Goal: Task Accomplishment & Management: Complete application form

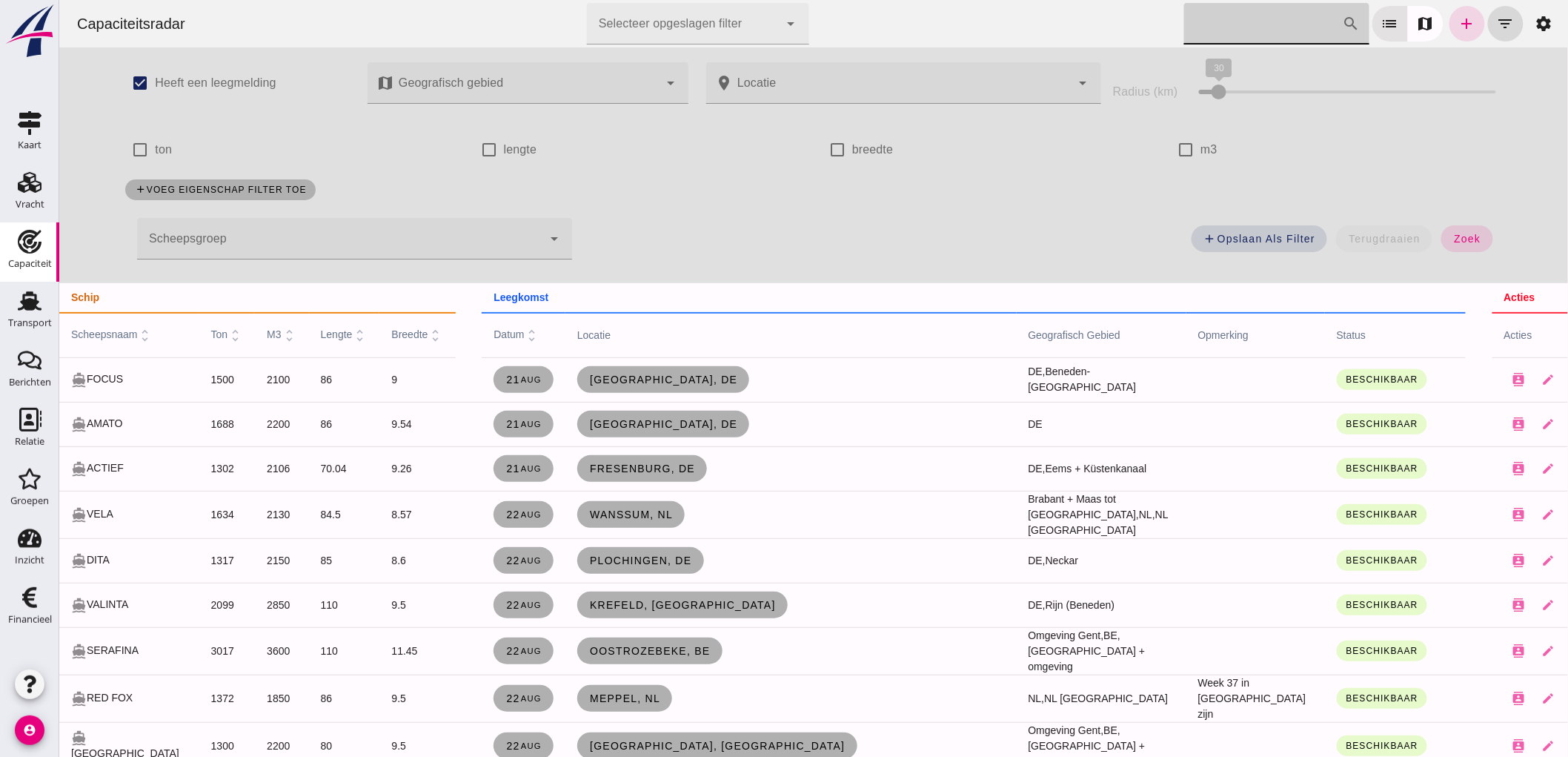
click at [1209, 34] on input "Zoek op scheepsnaam" at bounding box center [1262, 23] width 158 height 42
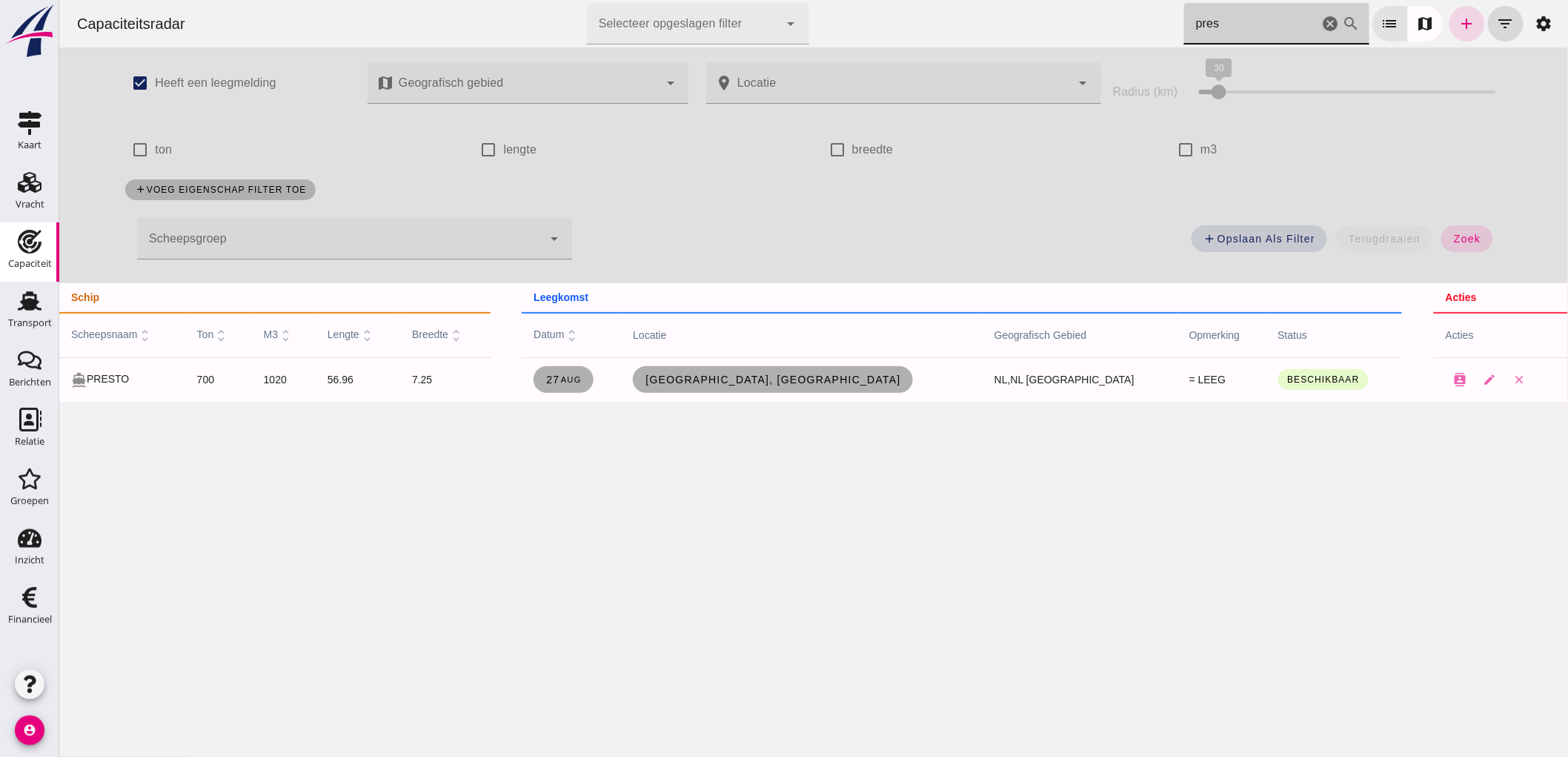
type input "pres"
click at [25, 249] on icon "Capaciteit" at bounding box center [29, 241] width 23 height 23
click at [1321, 17] on icon "cancel" at bounding box center [1329, 23] width 17 height 17
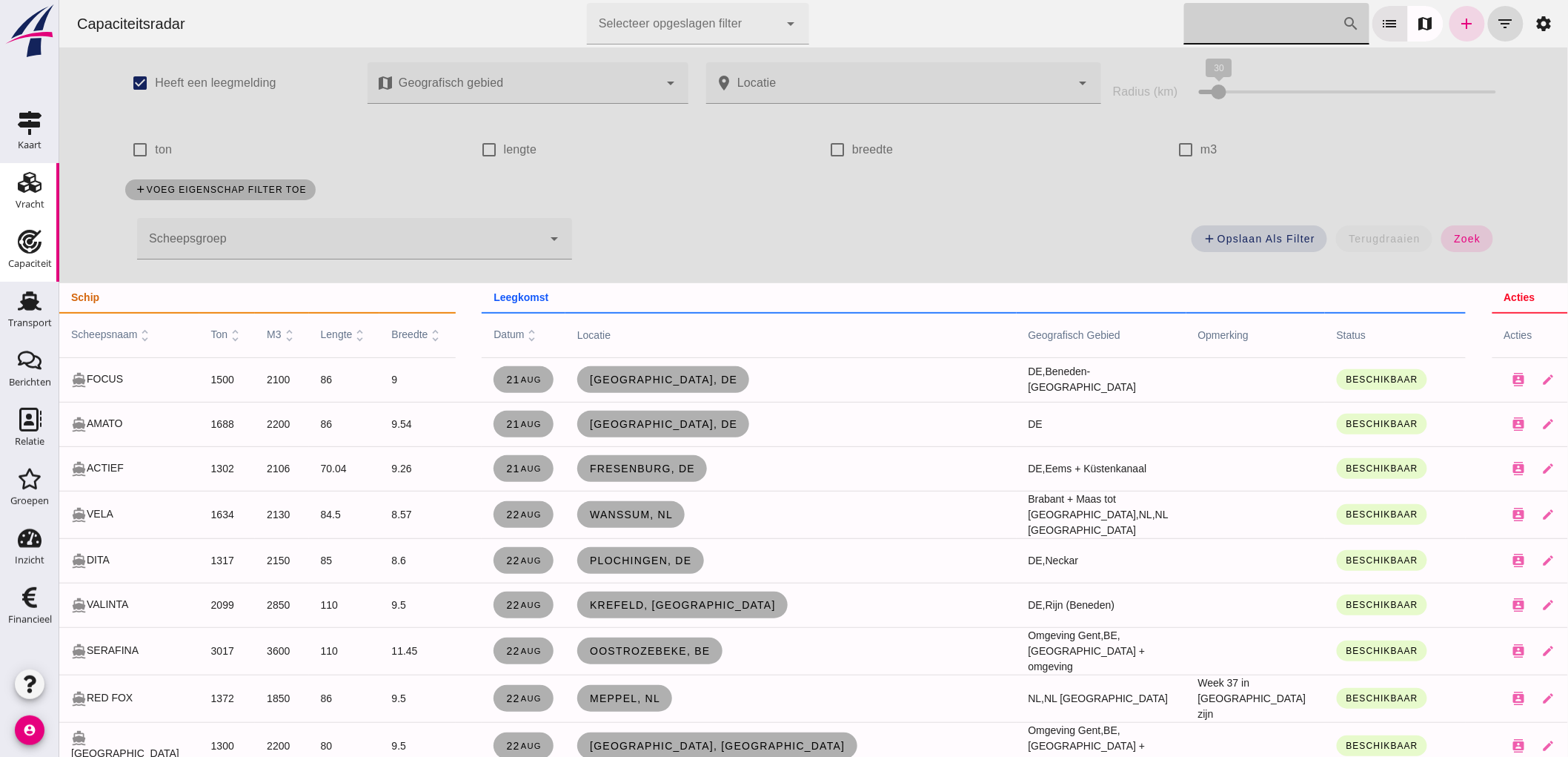
click at [41, 196] on div "Vracht" at bounding box center [30, 204] width 29 height 20
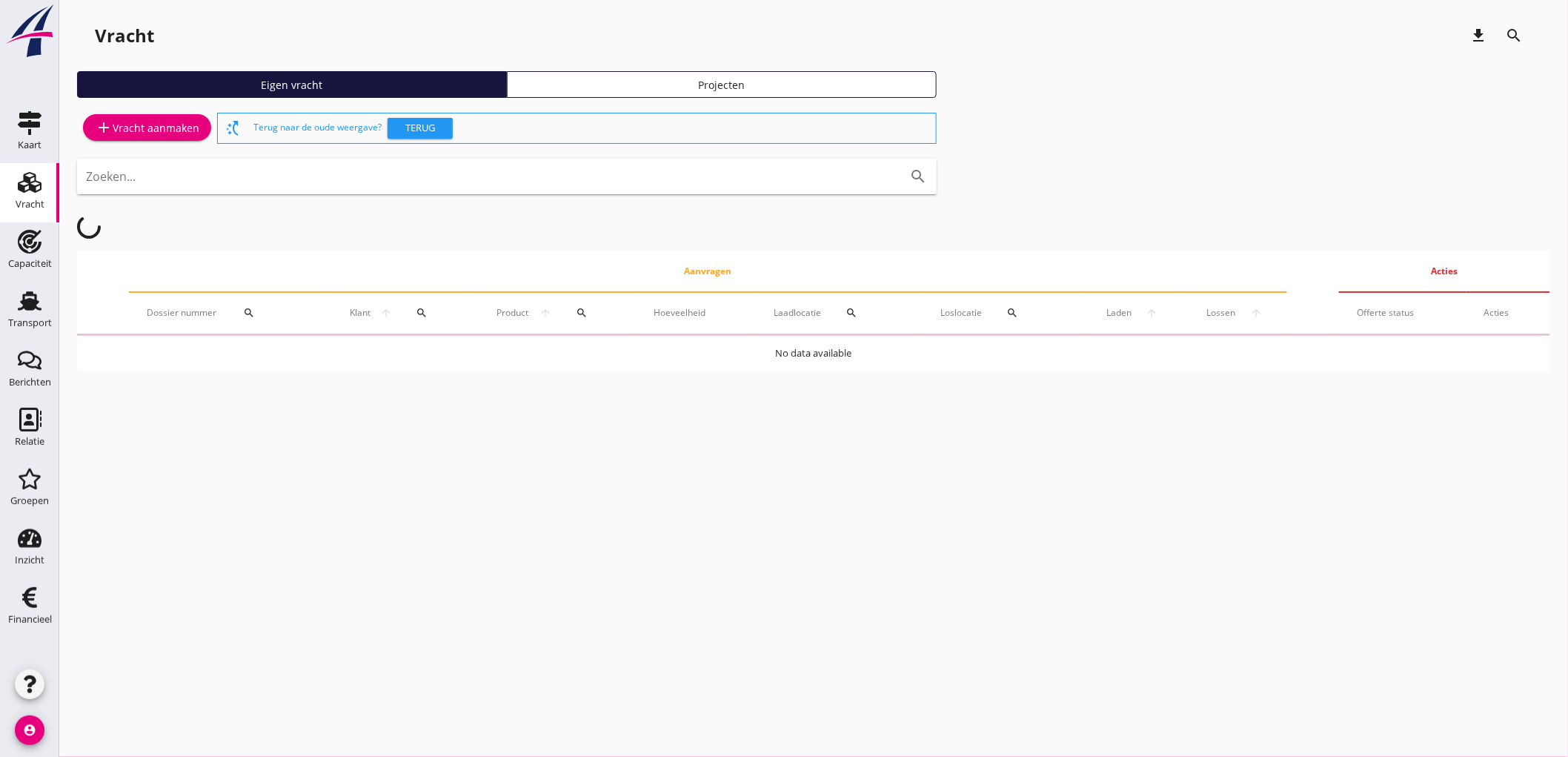
click at [180, 132] on div "add Vracht aanmaken" at bounding box center [147, 127] width 105 height 17
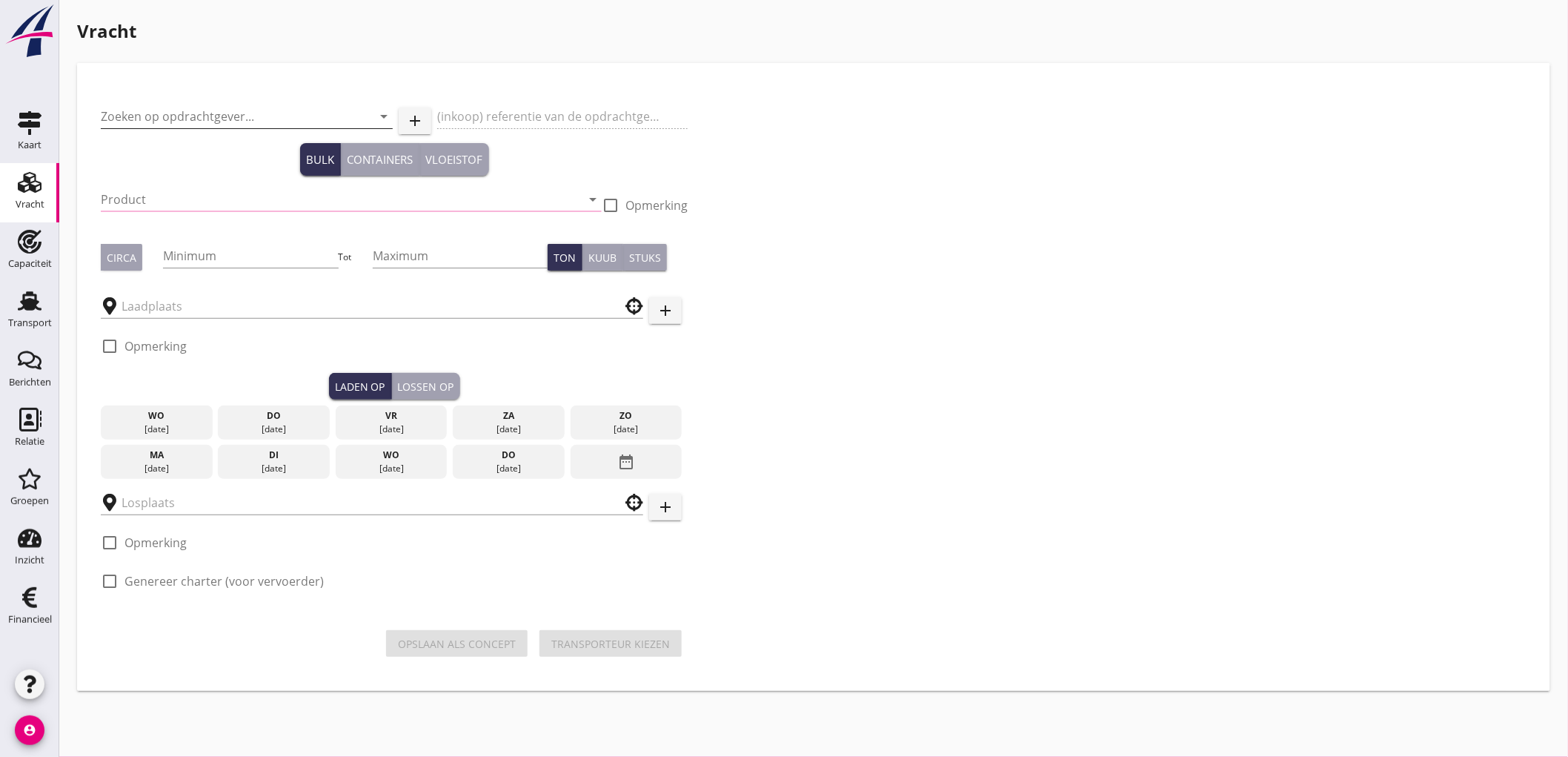
click at [203, 128] on div "Zoeken op opdrachtgever... arrow_drop_down" at bounding box center [246, 116] width 292 height 23
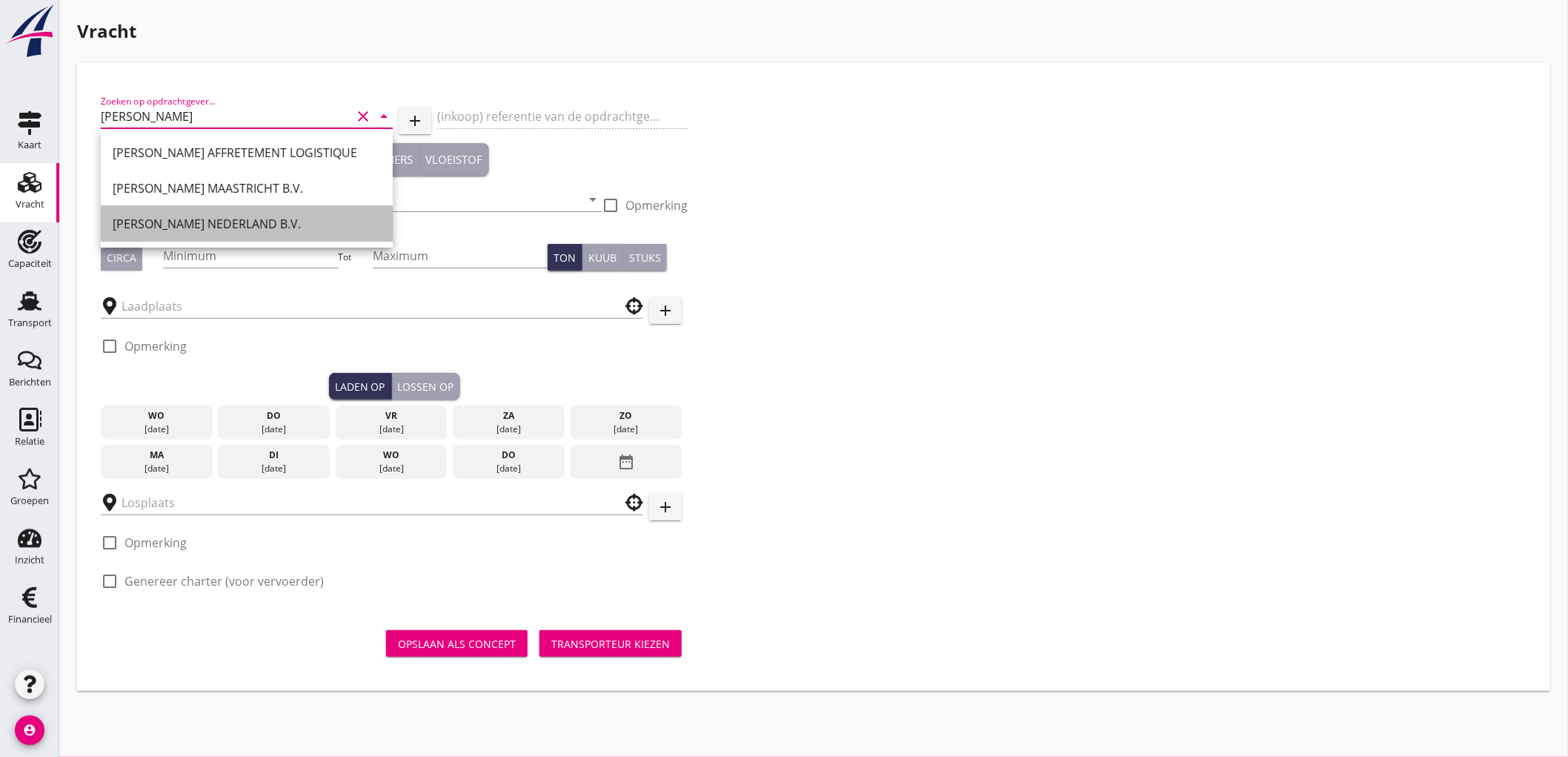
click at [205, 223] on div "[PERSON_NAME] NEDERLAND B.V." at bounding box center [247, 224] width 268 height 17
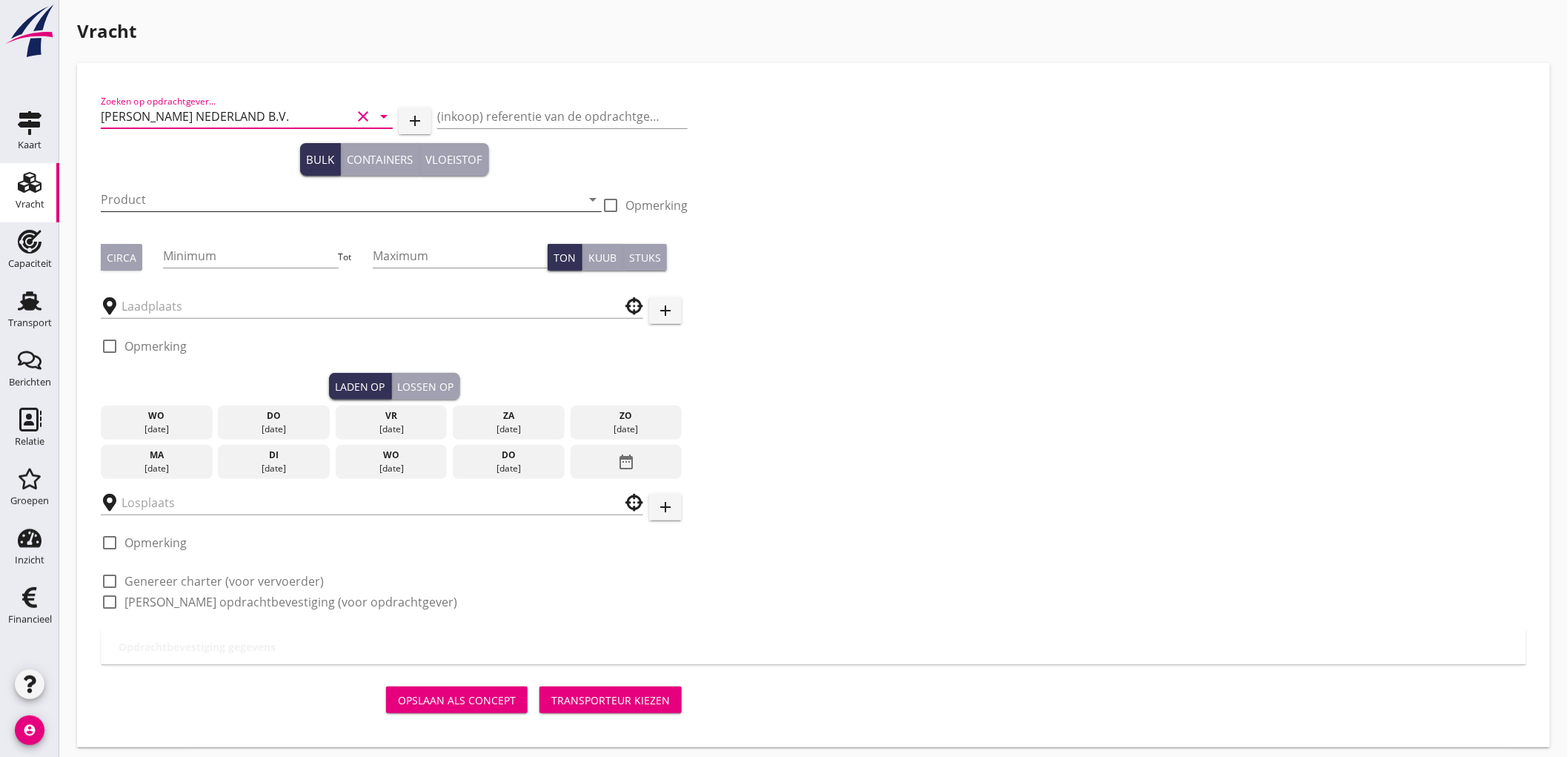
type input "[PERSON_NAME] NEDERLAND B.V."
click at [150, 195] on input "Product" at bounding box center [341, 199] width 480 height 23
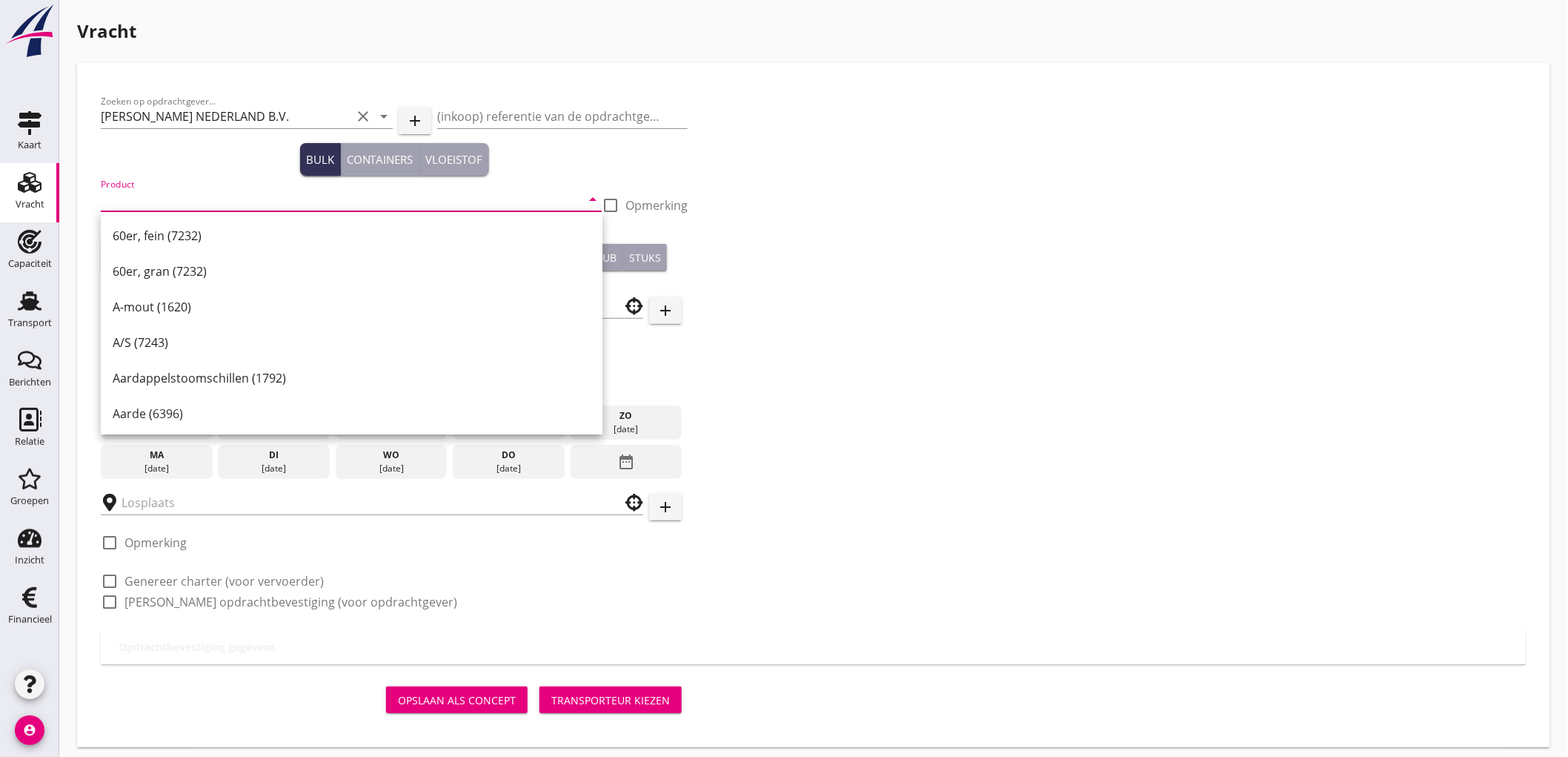
type input "S"
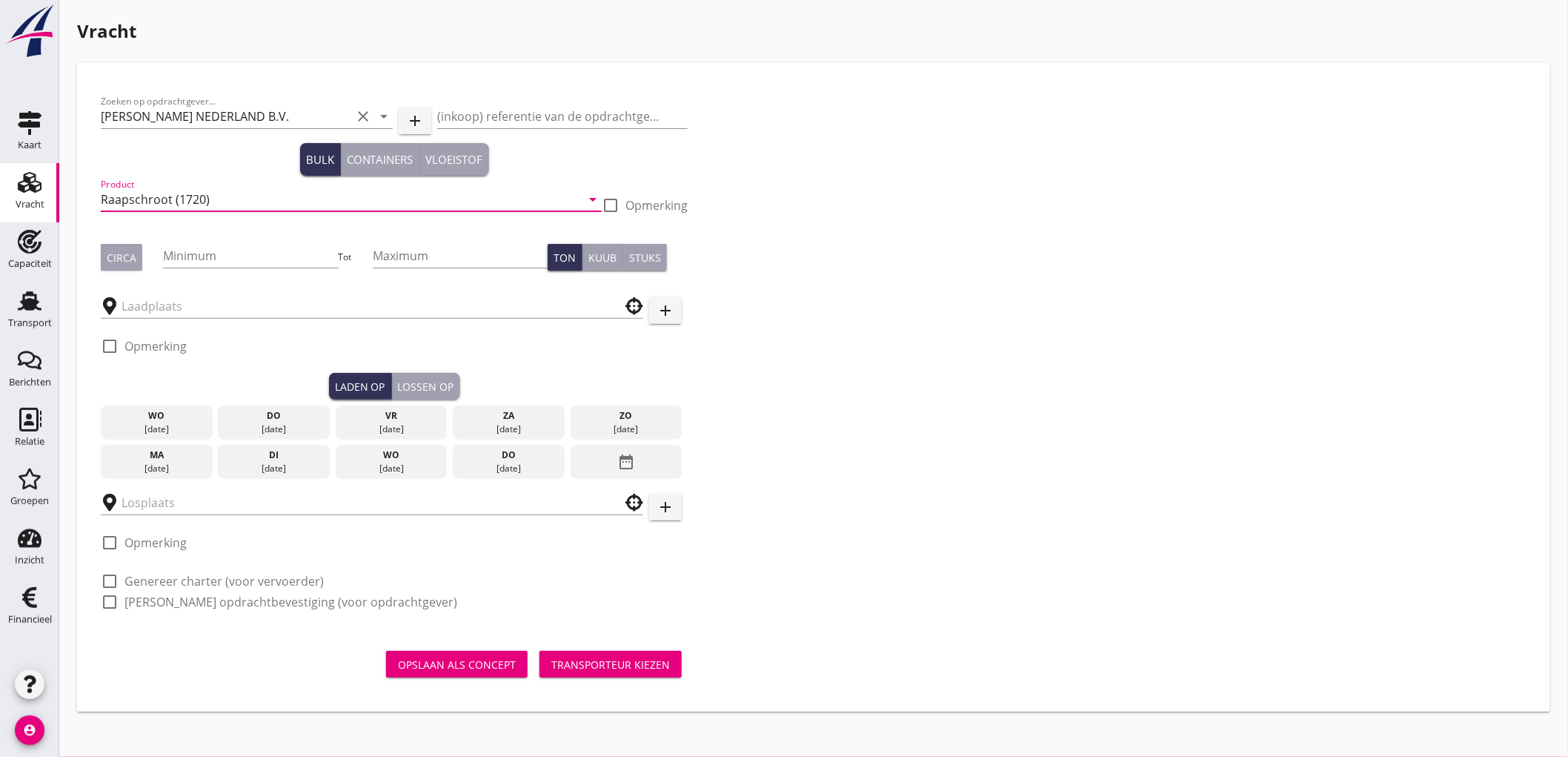
type input "Raapschroot (1720)"
click at [119, 265] on button "Circa" at bounding box center [121, 257] width 42 height 27
click at [196, 246] on input "Minimum" at bounding box center [250, 255] width 175 height 23
type input "500"
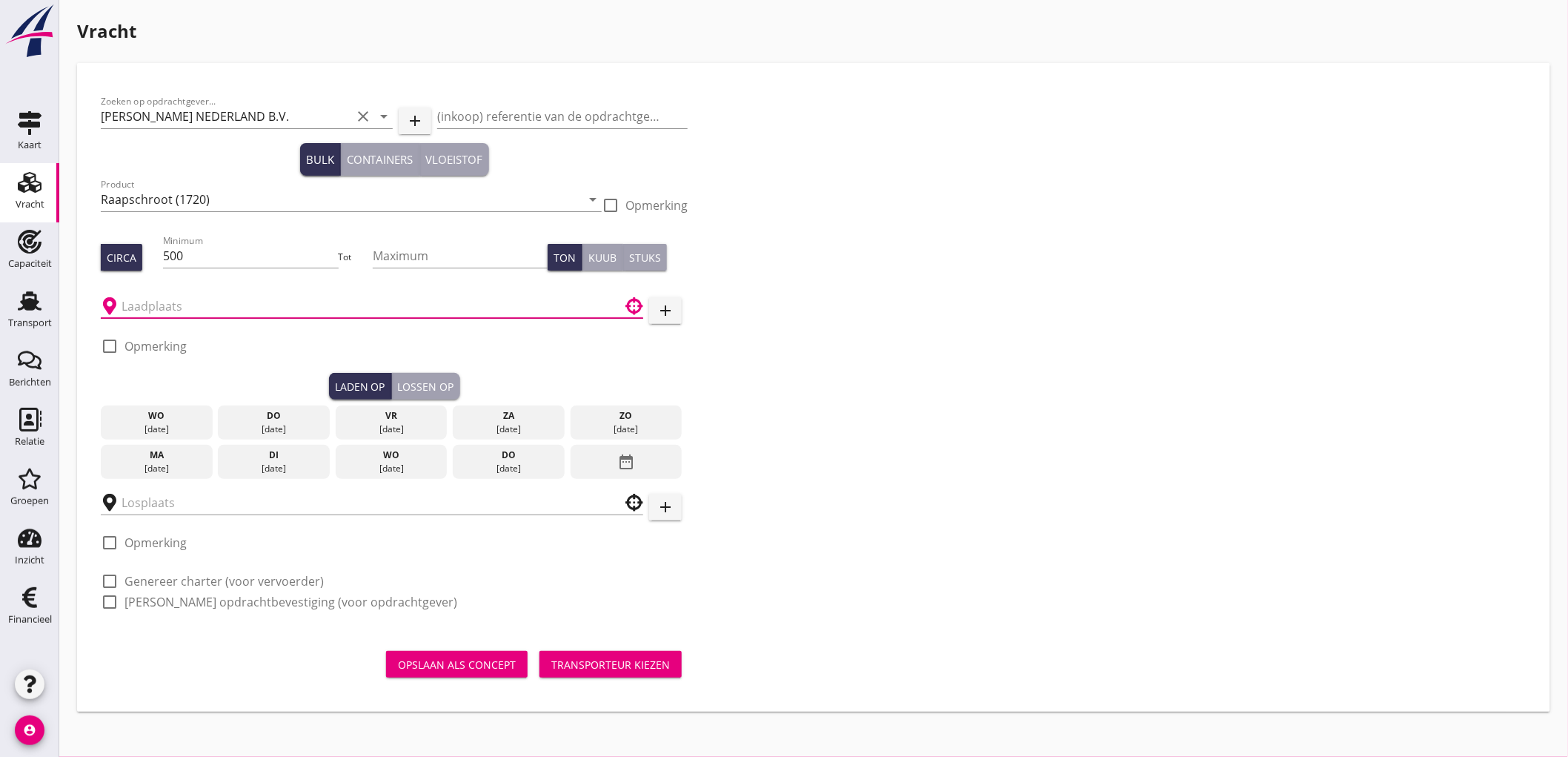
click at [167, 297] on input "text" at bounding box center [361, 305] width 480 height 23
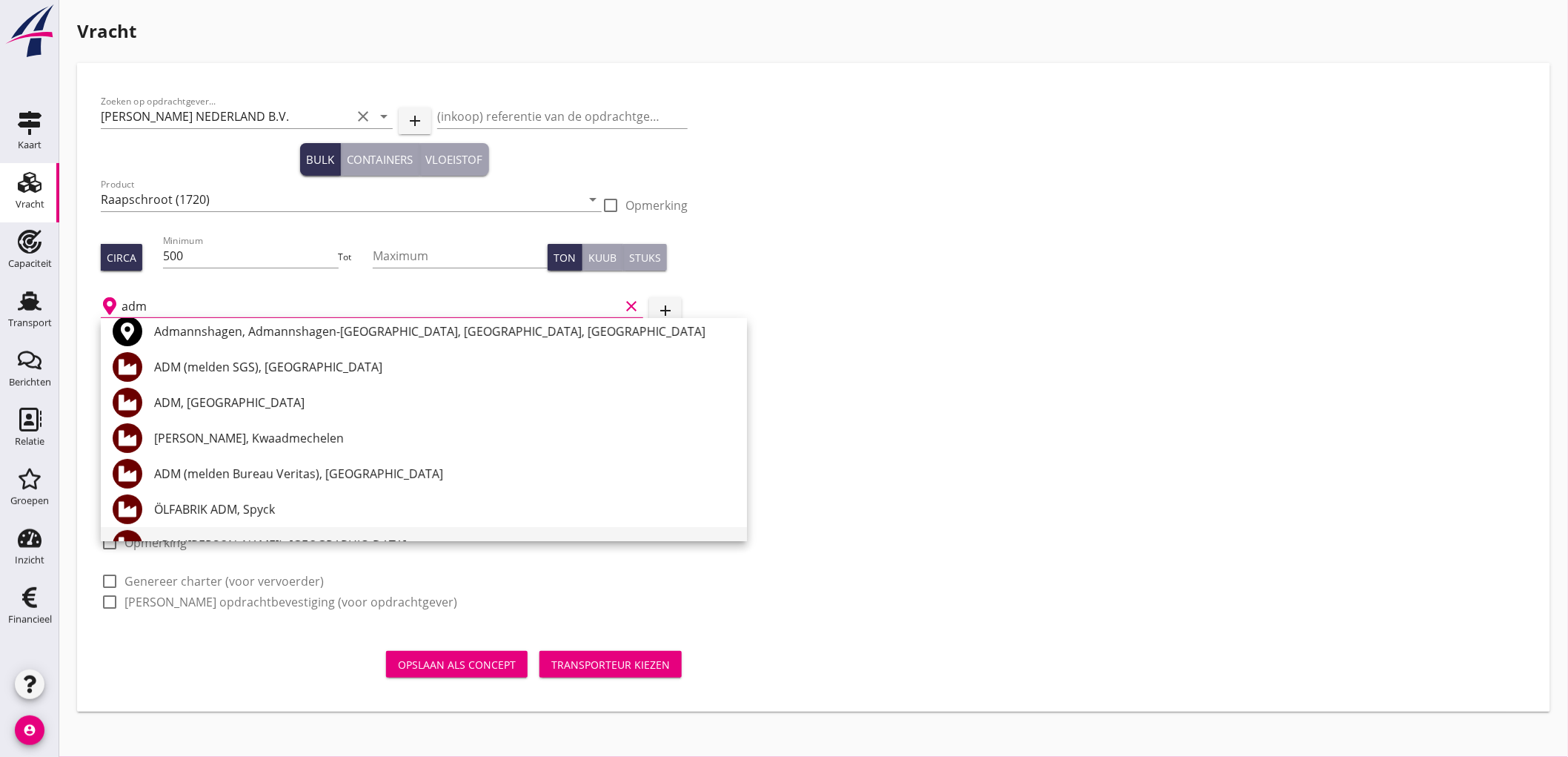
scroll to position [164, 0]
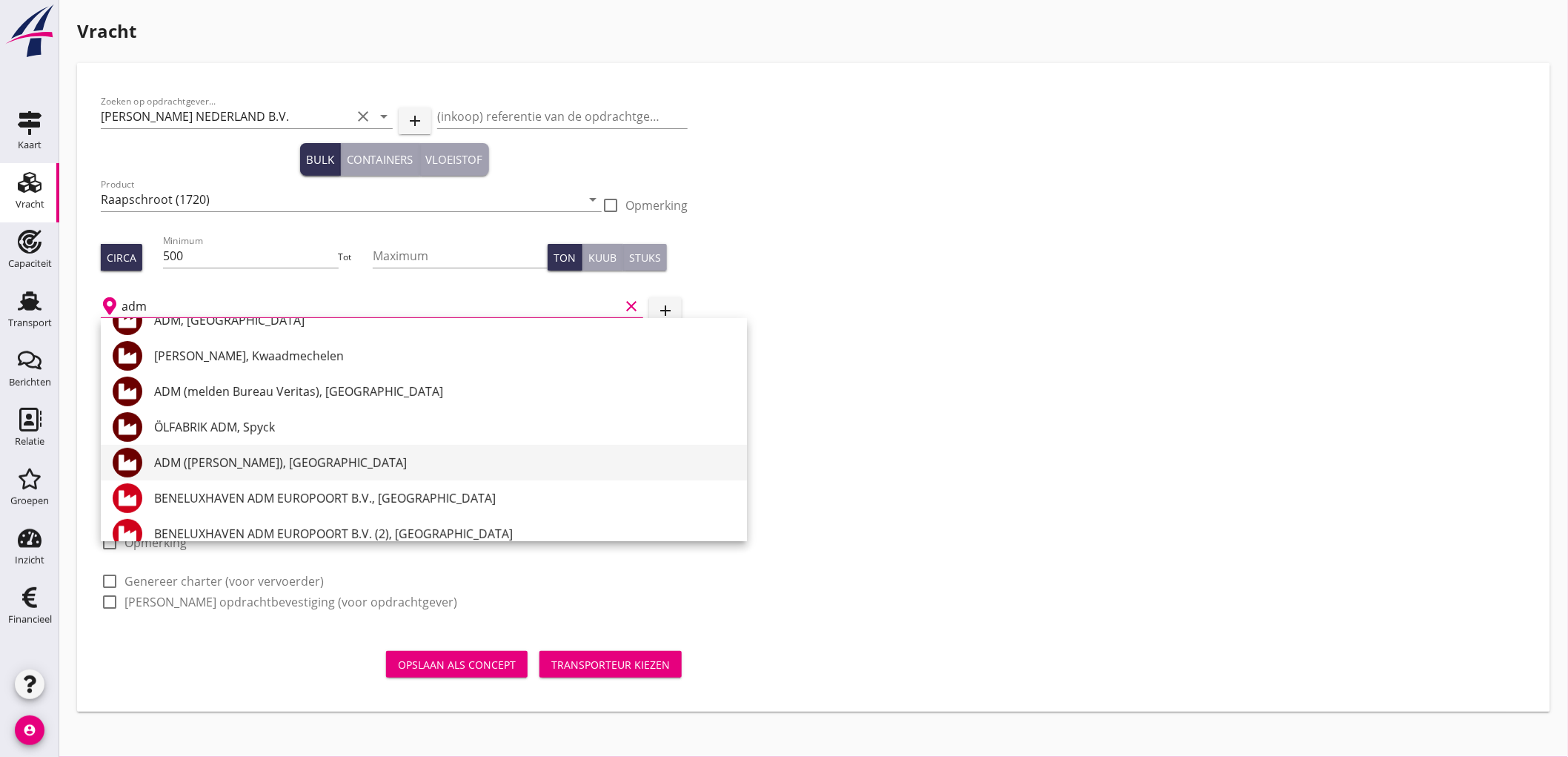
click at [329, 464] on div "ADM (melden Peterson), Rotterdam" at bounding box center [444, 462] width 581 height 17
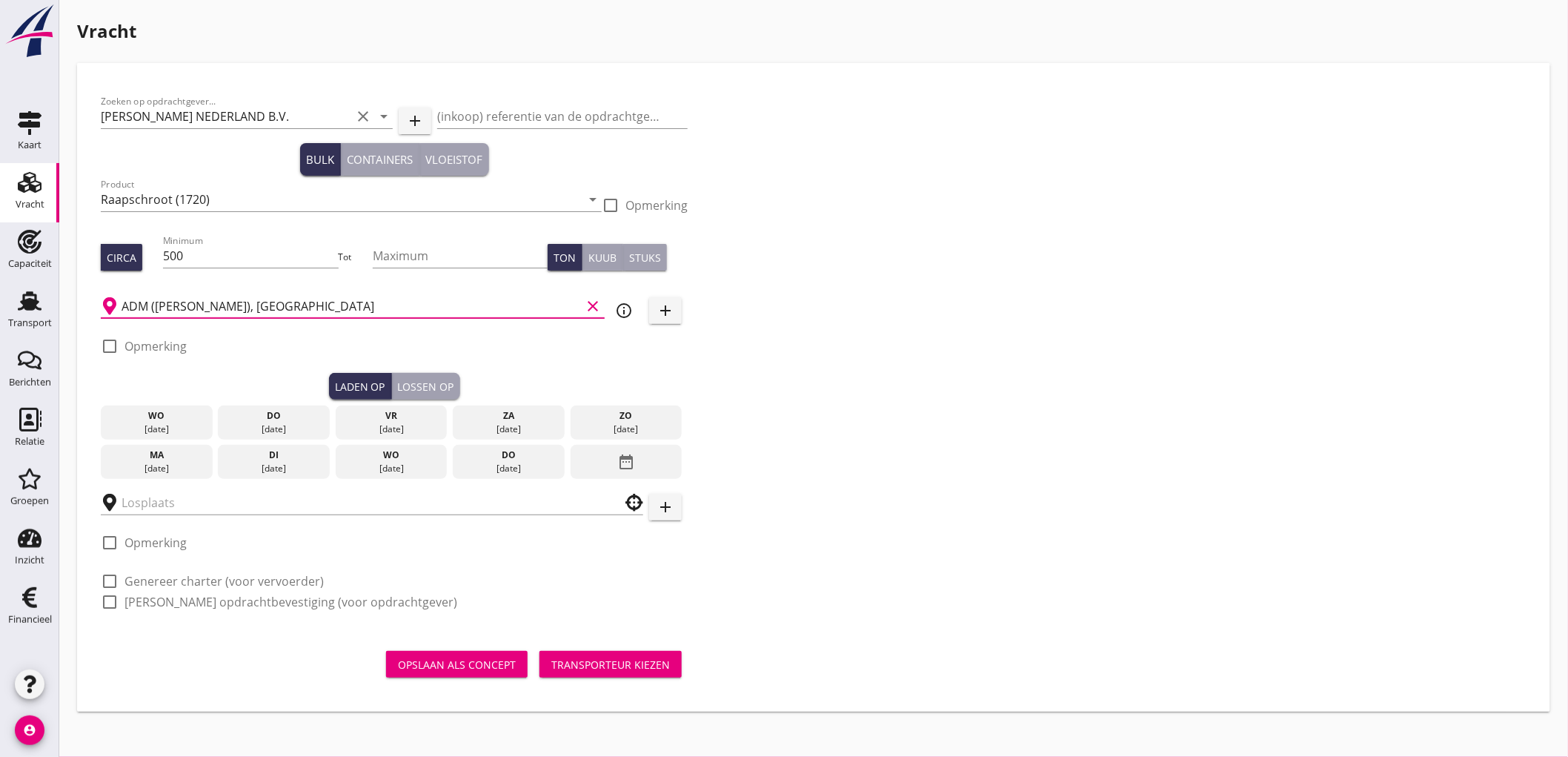
type input "ADM (melden Peterson), Rotterdam"
click at [153, 352] on label "Opmerking" at bounding box center [155, 346] width 62 height 15
checkbox input "true"
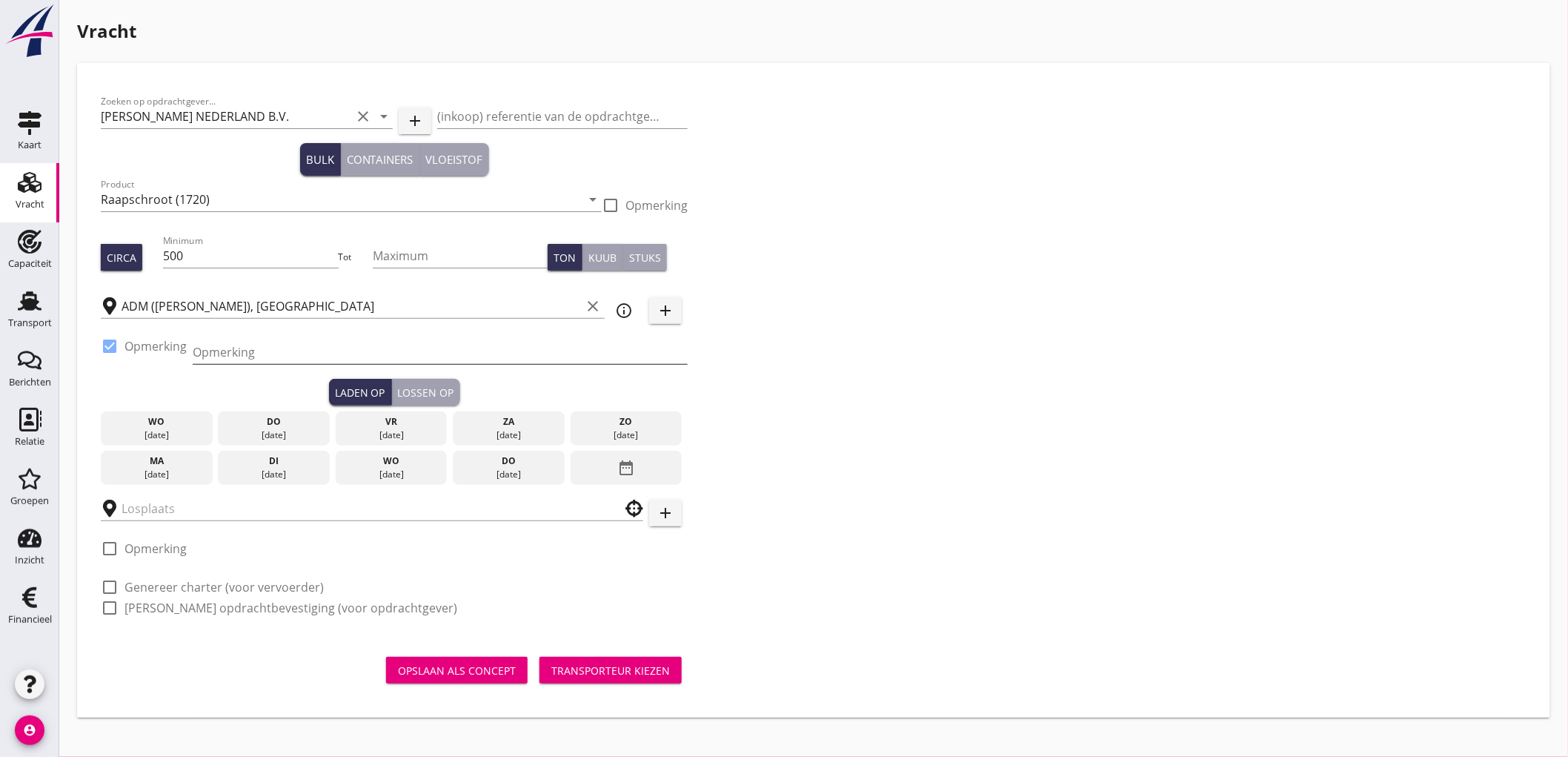
click at [291, 358] on input "Opmerking" at bounding box center [439, 352] width 495 height 23
type input "Ex. Silo - Dintelhaven"
click at [379, 432] on div "[DATE]" at bounding box center [392, 435] width 105 height 14
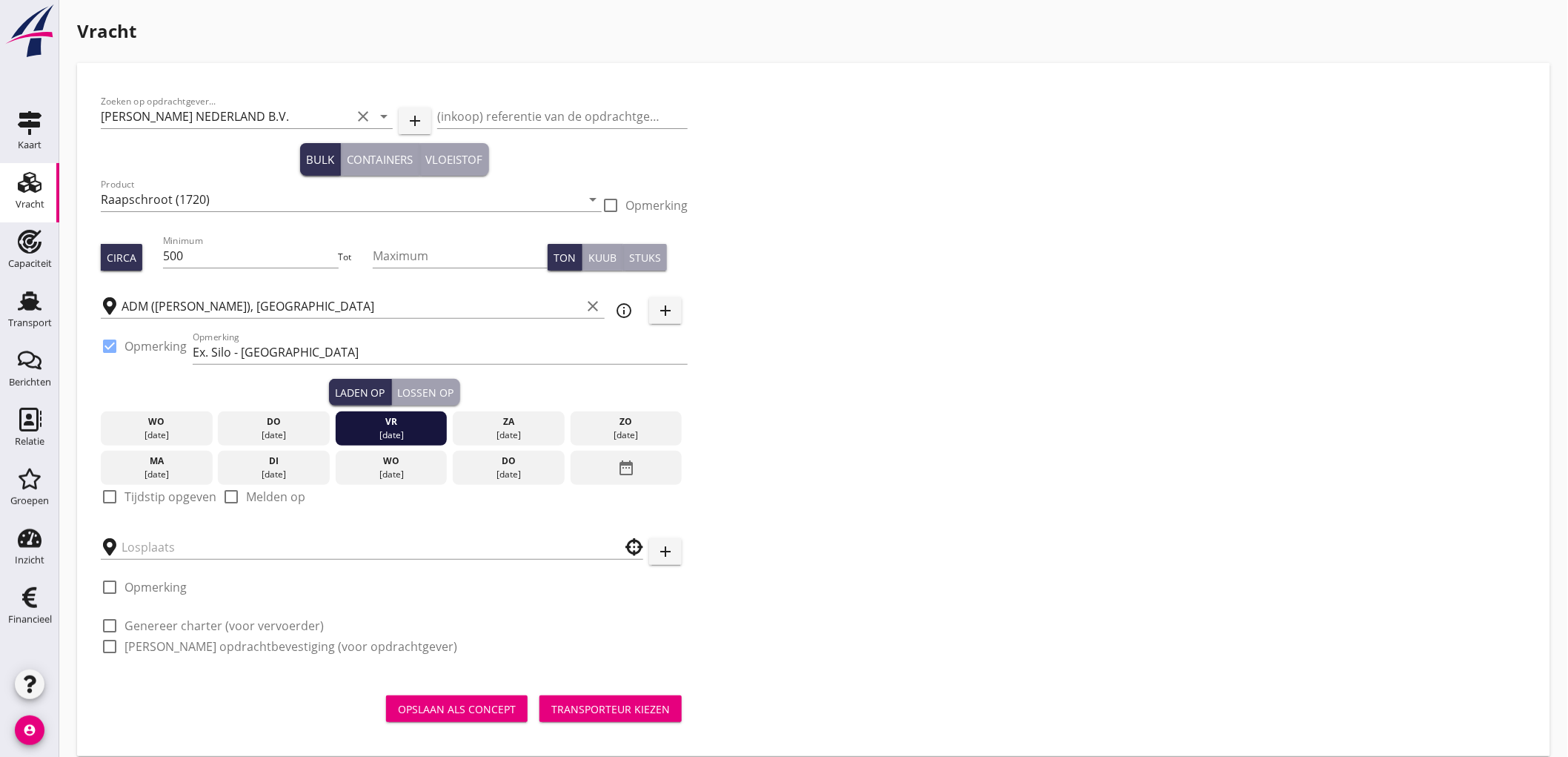
click at [122, 492] on div "check_box_outline_blank Tijdstip opgeven" at bounding box center [158, 496] width 116 height 17
click at [124, 497] on label "Tijdstip opgeven" at bounding box center [170, 497] width 92 height 15
checkbox input "true"
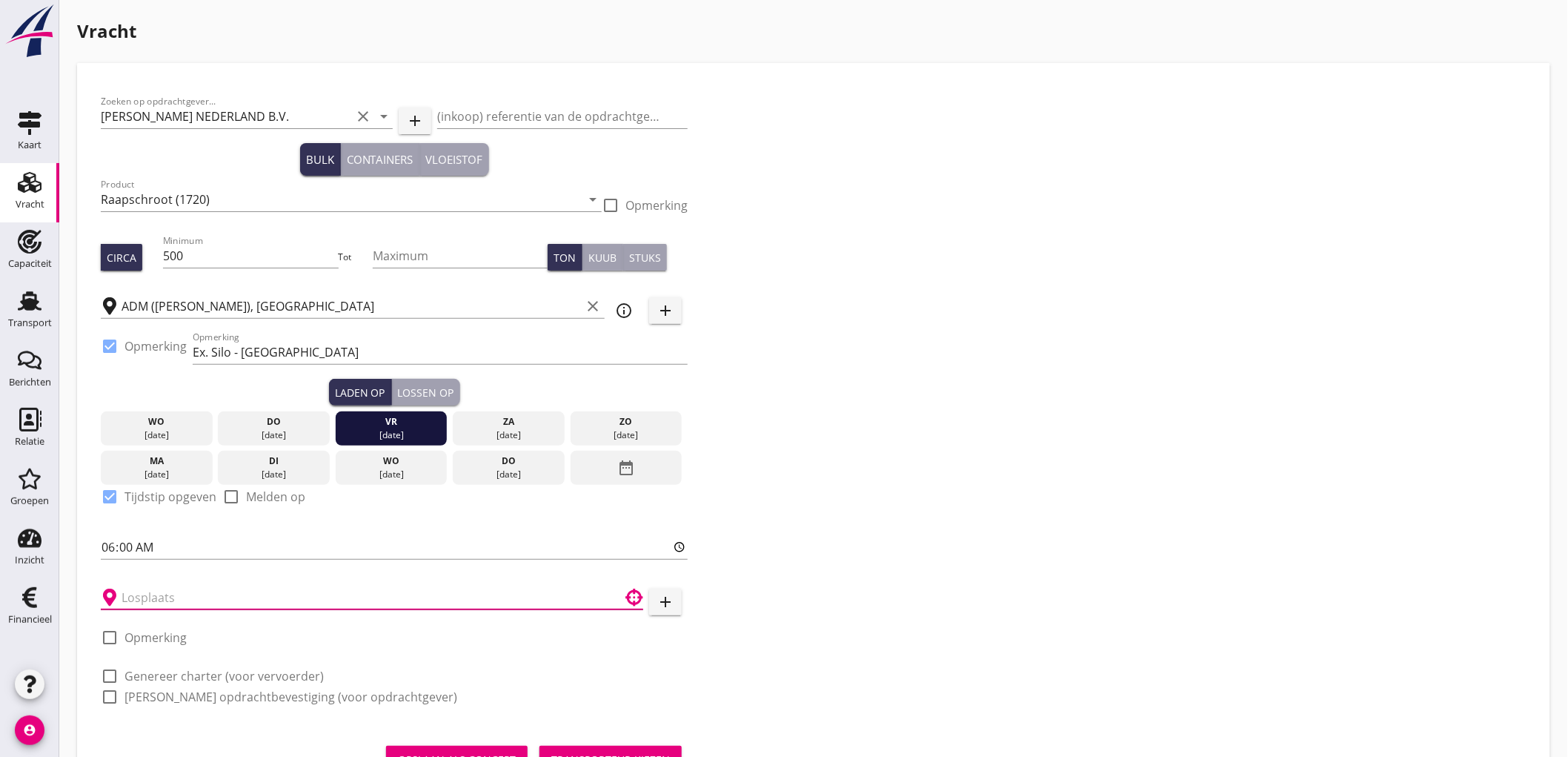
click at [147, 586] on input "text" at bounding box center [361, 597] width 480 height 23
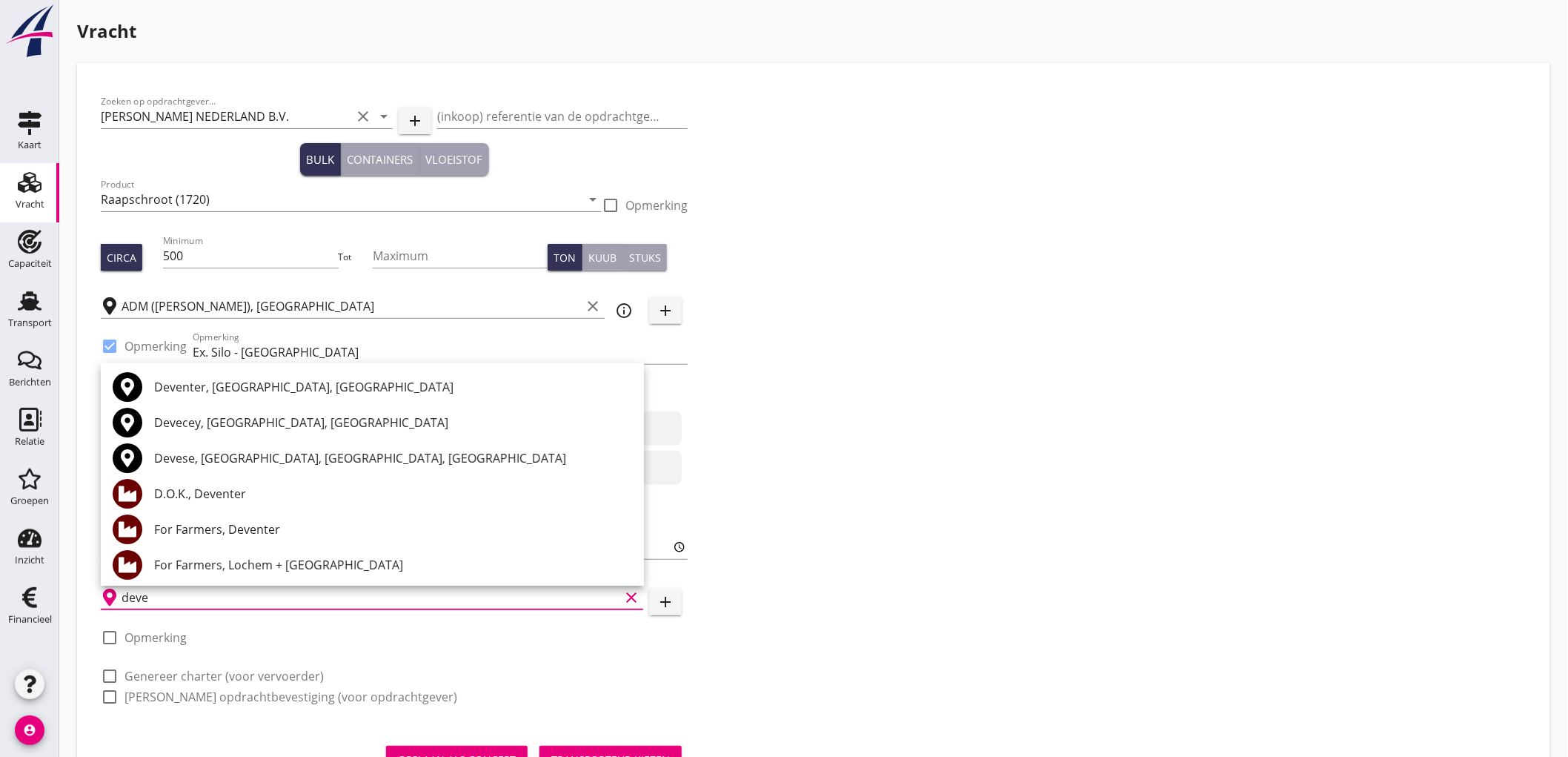
click at [1039, 419] on div "Zoeken op opdrachtgever... PETERSON NEDERLAND B.V. clear arrow_drop_down add (i…" at bounding box center [814, 405] width 1438 height 637
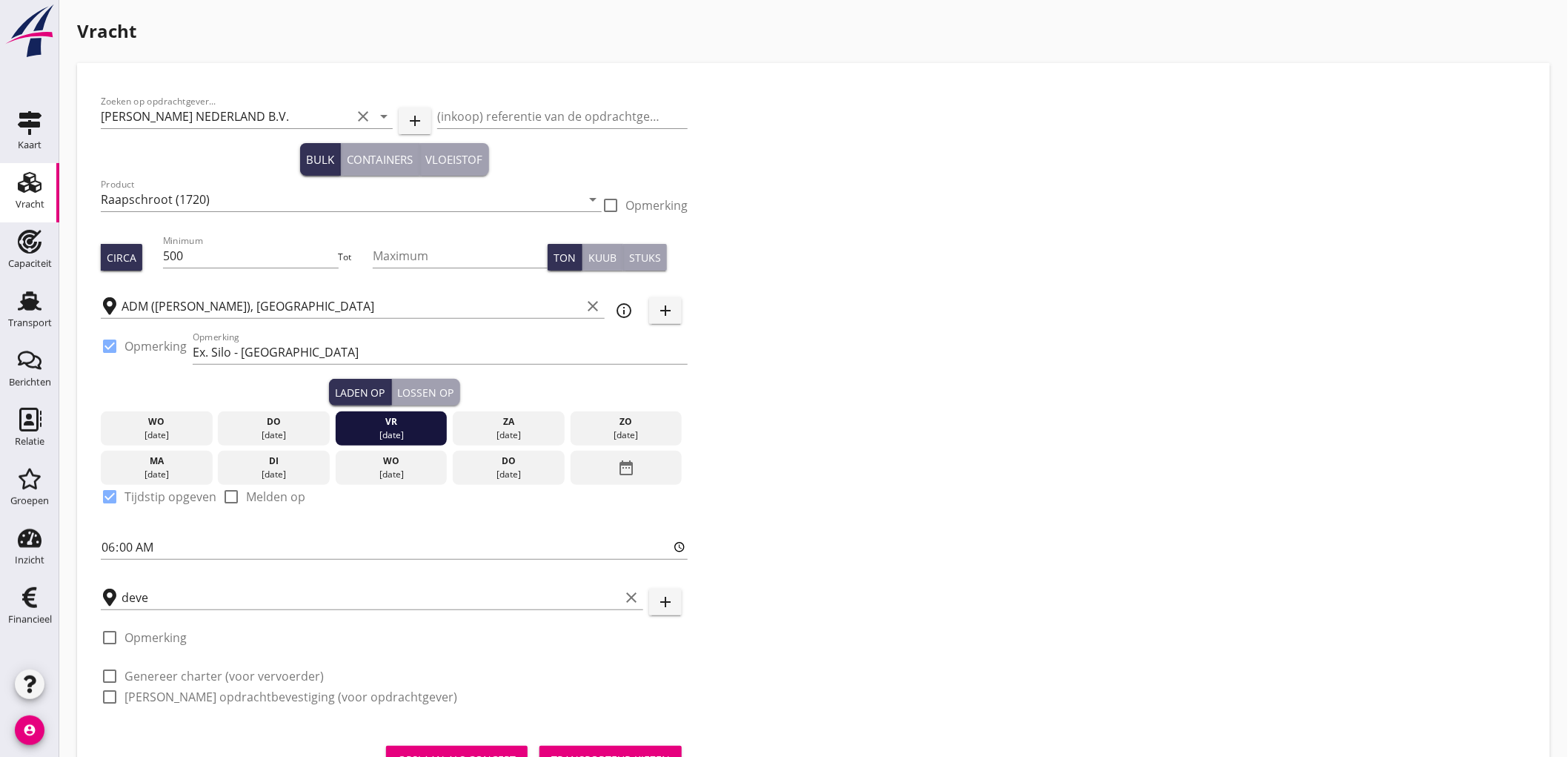
click at [526, 393] on div "Laden op Lossen op" at bounding box center [394, 392] width 587 height 27
click at [182, 596] on input "deve" at bounding box center [370, 597] width 498 height 23
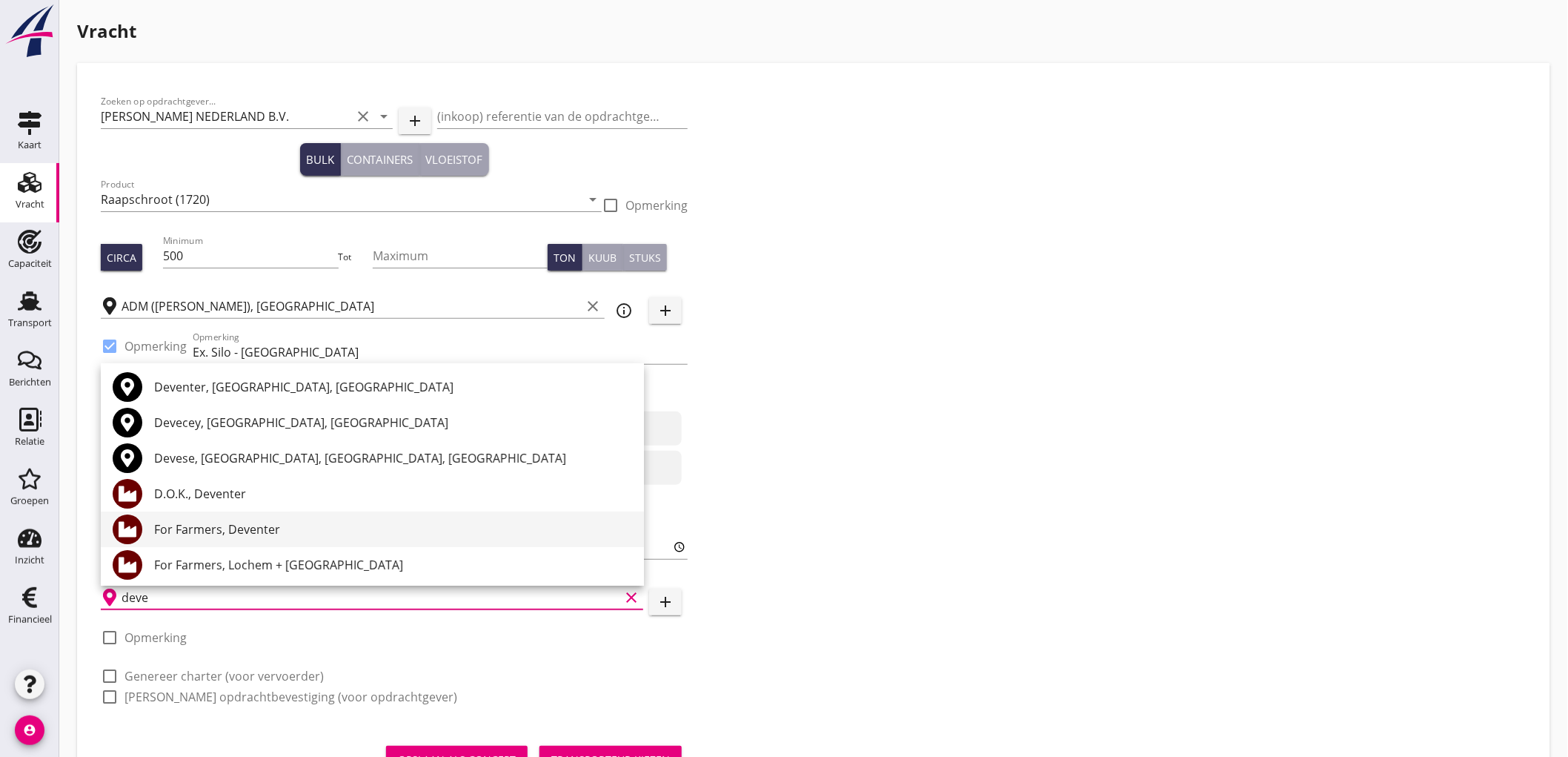
click at [205, 529] on div "For Farmers, Deventer" at bounding box center [392, 529] width 478 height 17
type input "For Farmers, Deventer"
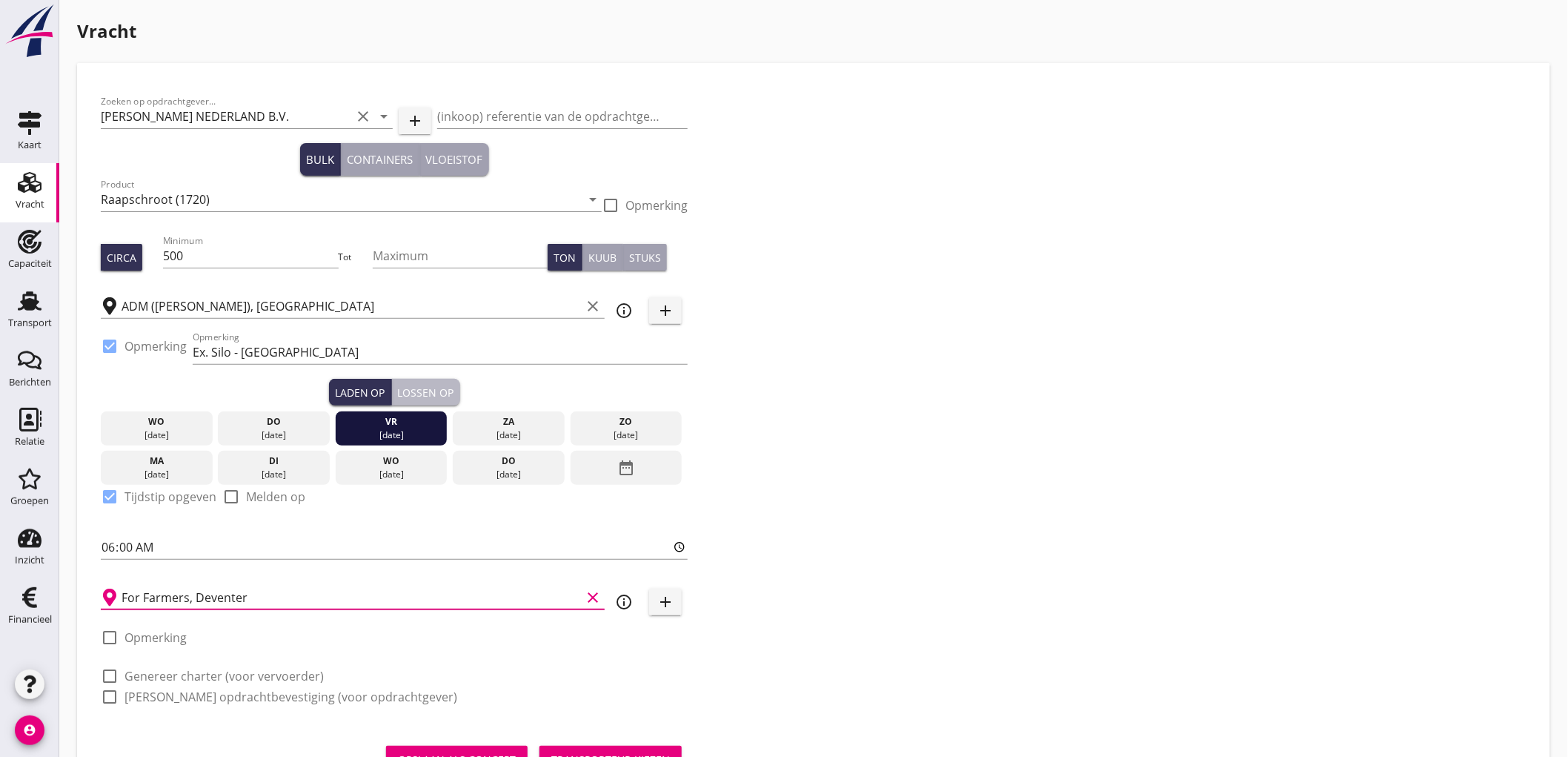
click at [437, 394] on div "Lossen op" at bounding box center [426, 393] width 56 height 16
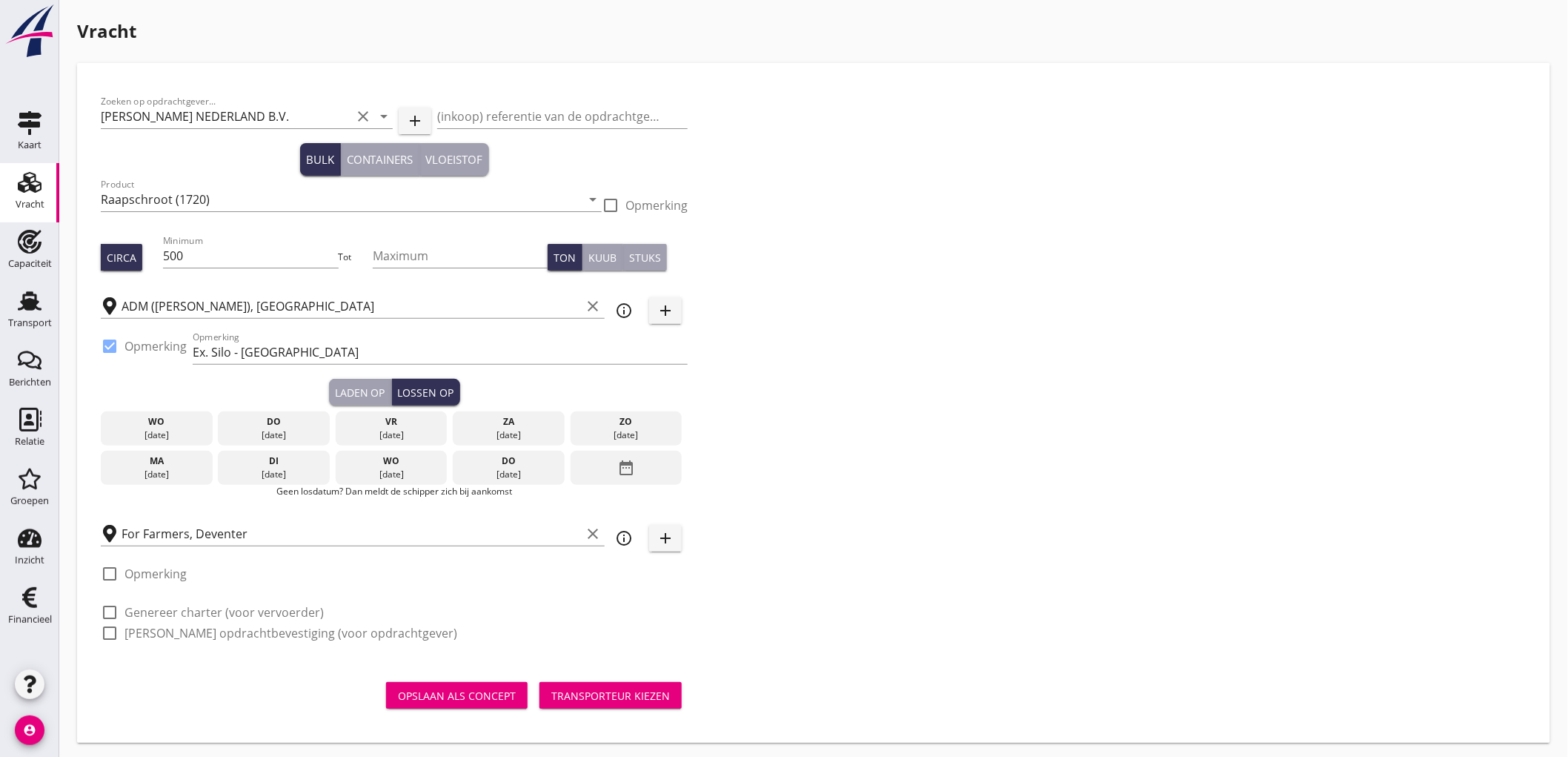
click at [270, 469] on div "[DATE]" at bounding box center [273, 474] width 105 height 14
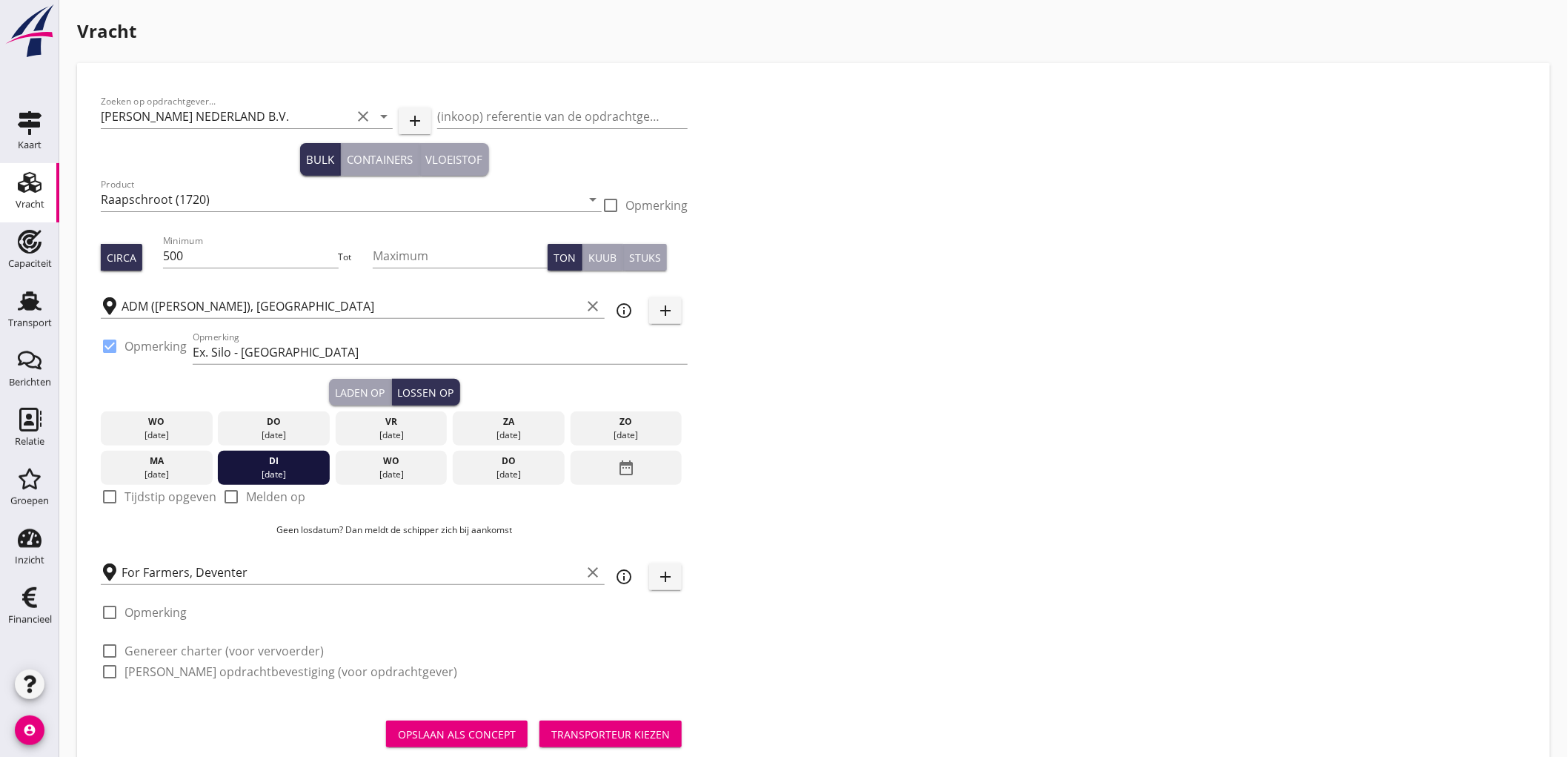
click at [139, 497] on label "Tijdstip opgeven" at bounding box center [170, 497] width 92 height 15
checkbox input "true"
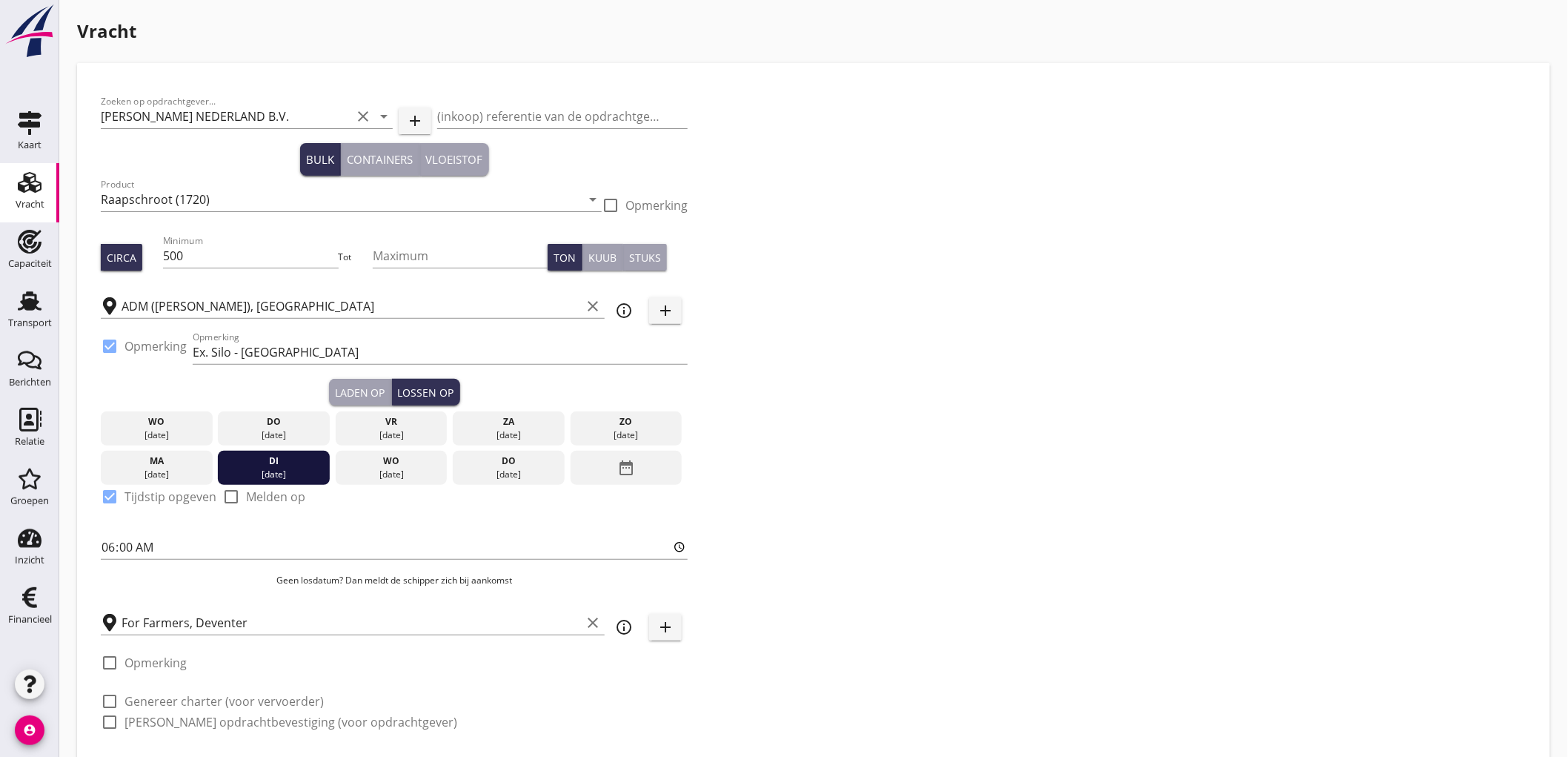
click at [165, 694] on label "Genereer charter (voor vervoerder)" at bounding box center [223, 702] width 199 height 15
checkbox input "true"
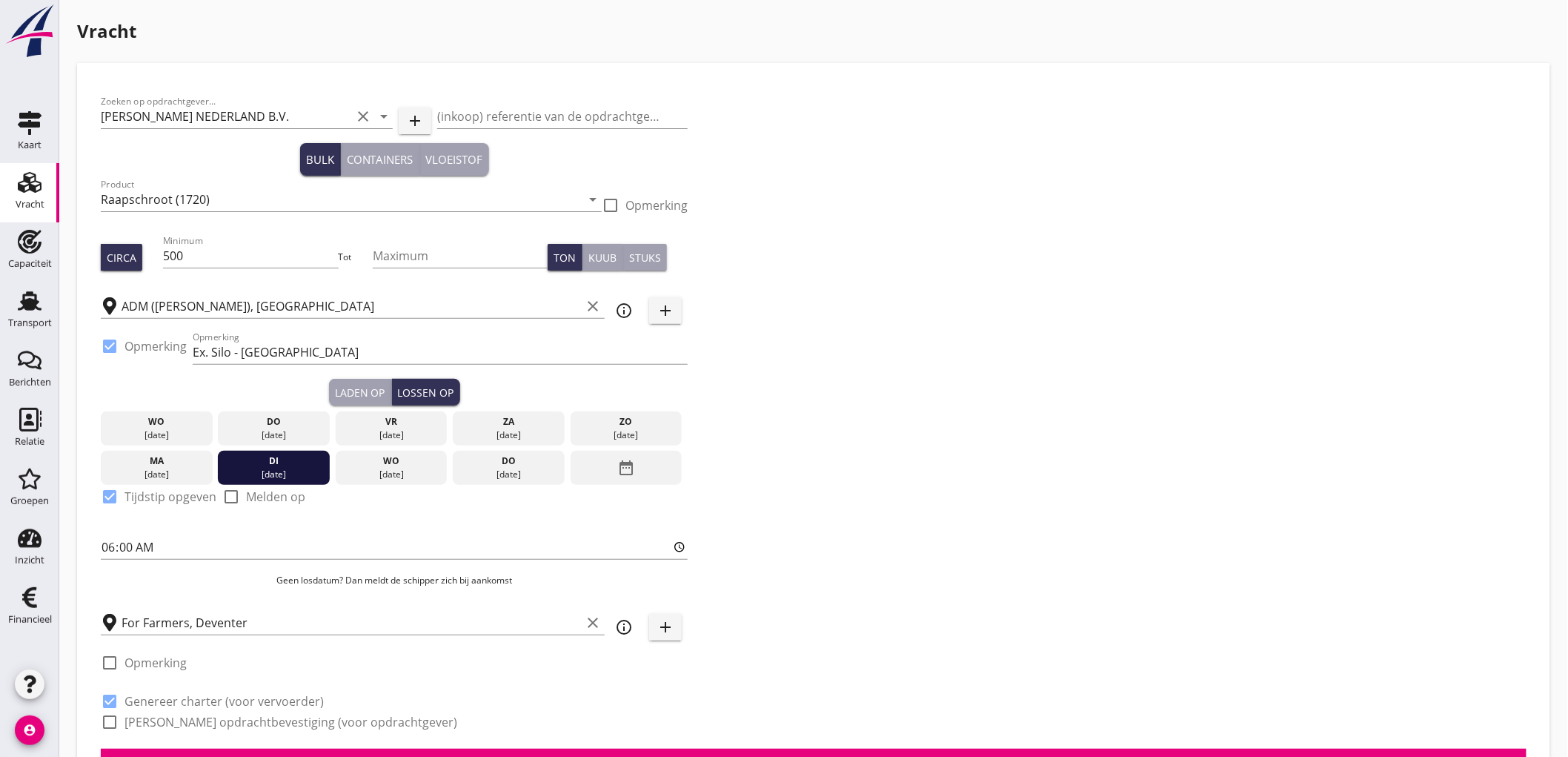
click at [161, 718] on label "[PERSON_NAME] opdrachtbevestiging (voor opdrachtgever)" at bounding box center [290, 722] width 333 height 15
checkbox input "true"
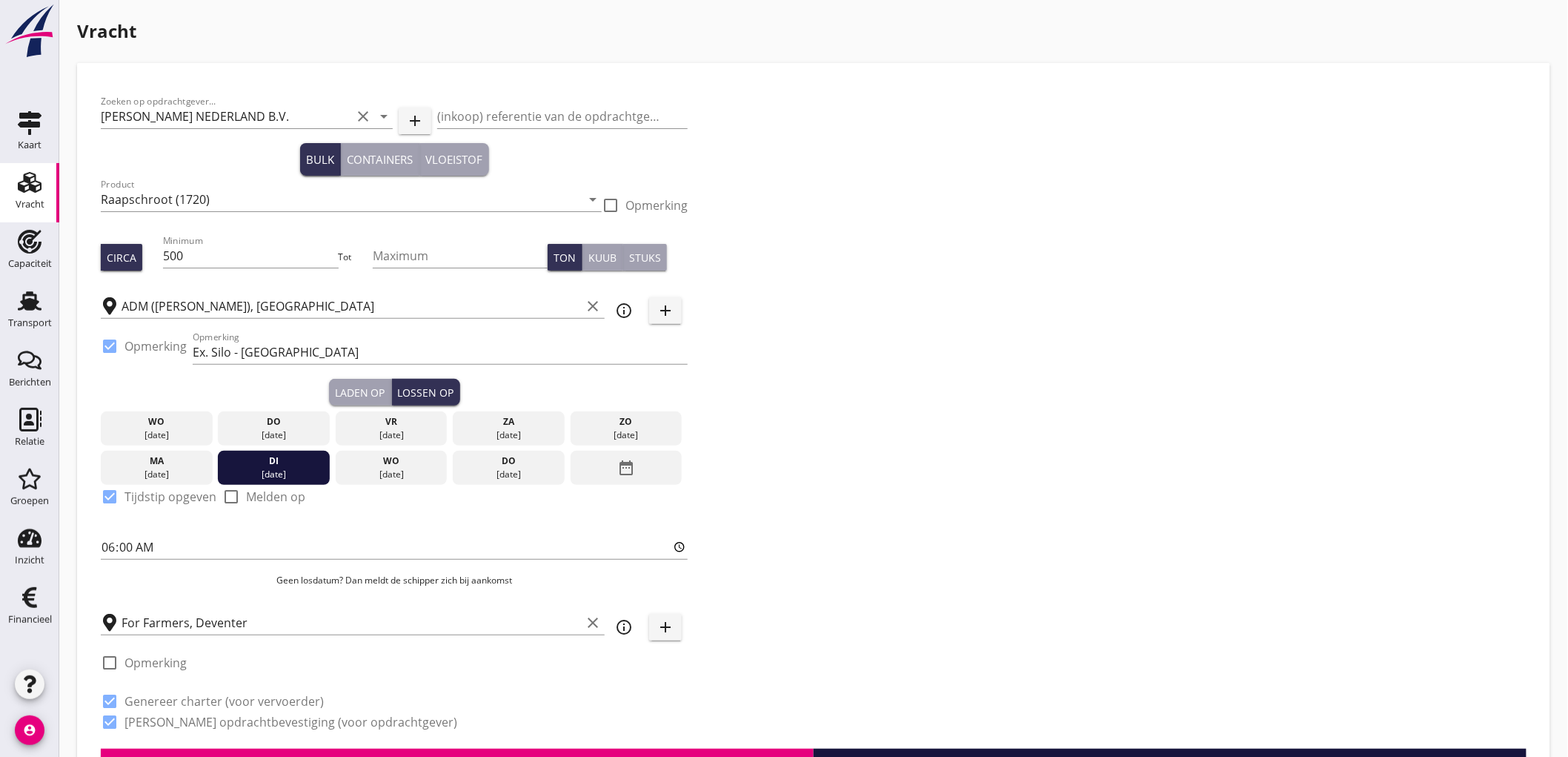
scroll to position [494, 0]
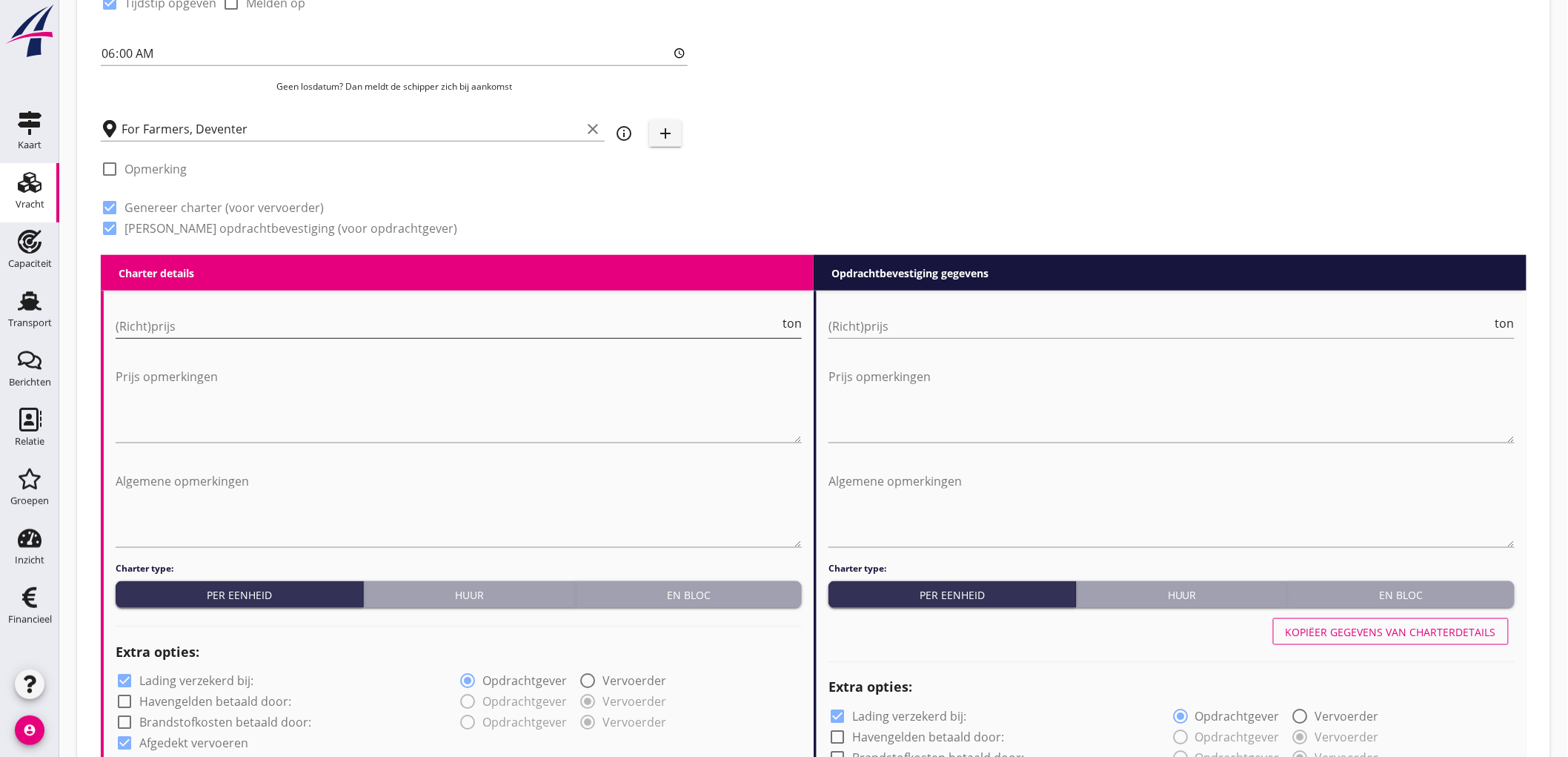
click at [180, 328] on input "(Richt)prijs" at bounding box center [448, 326] width 664 height 23
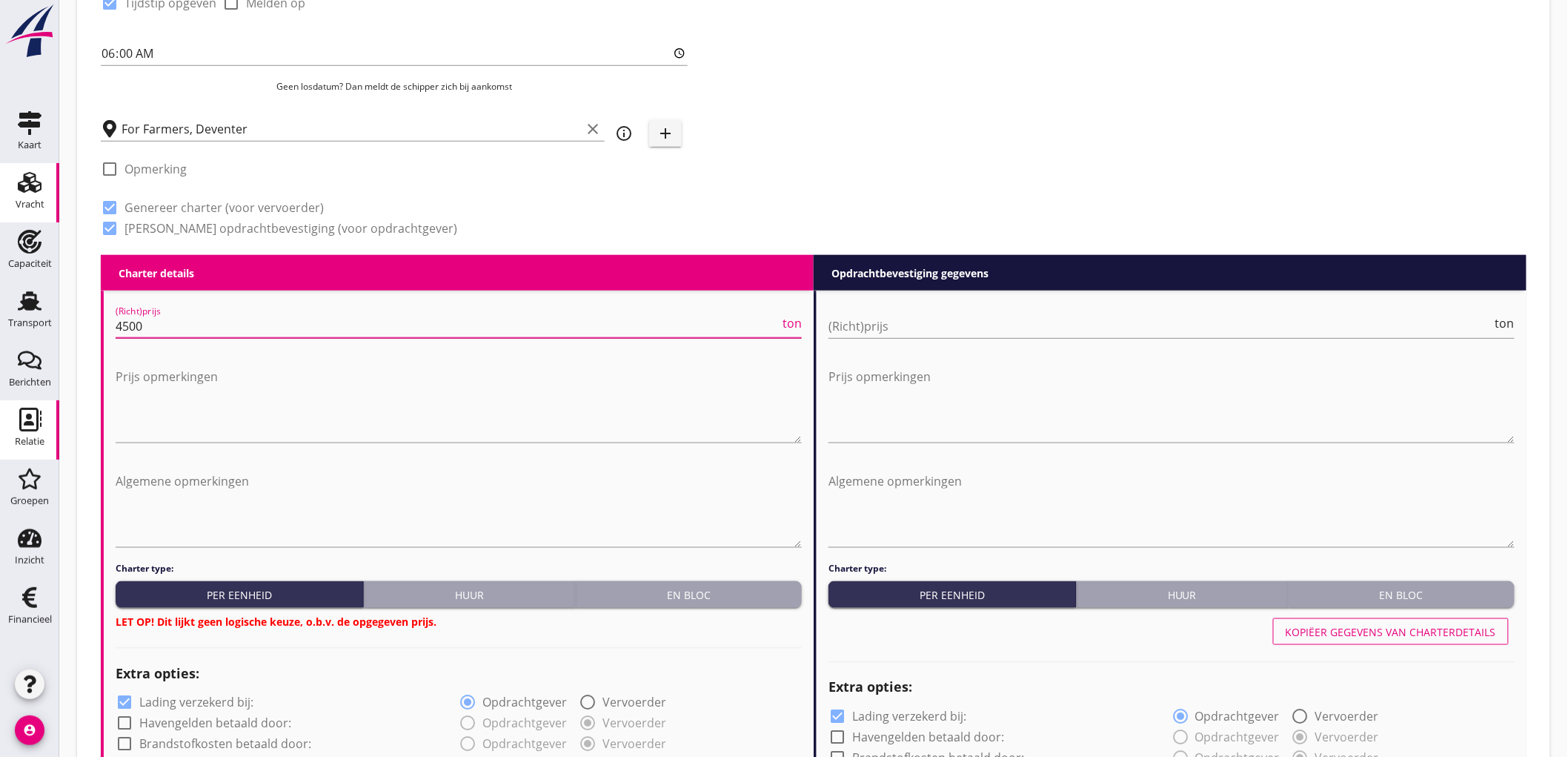
type input "4500"
click at [879, 338] on div "(Richt)prijs ton" at bounding box center [1172, 333] width 686 height 39
click at [892, 323] on input "(Richt)prijs" at bounding box center [1160, 326] width 664 height 23
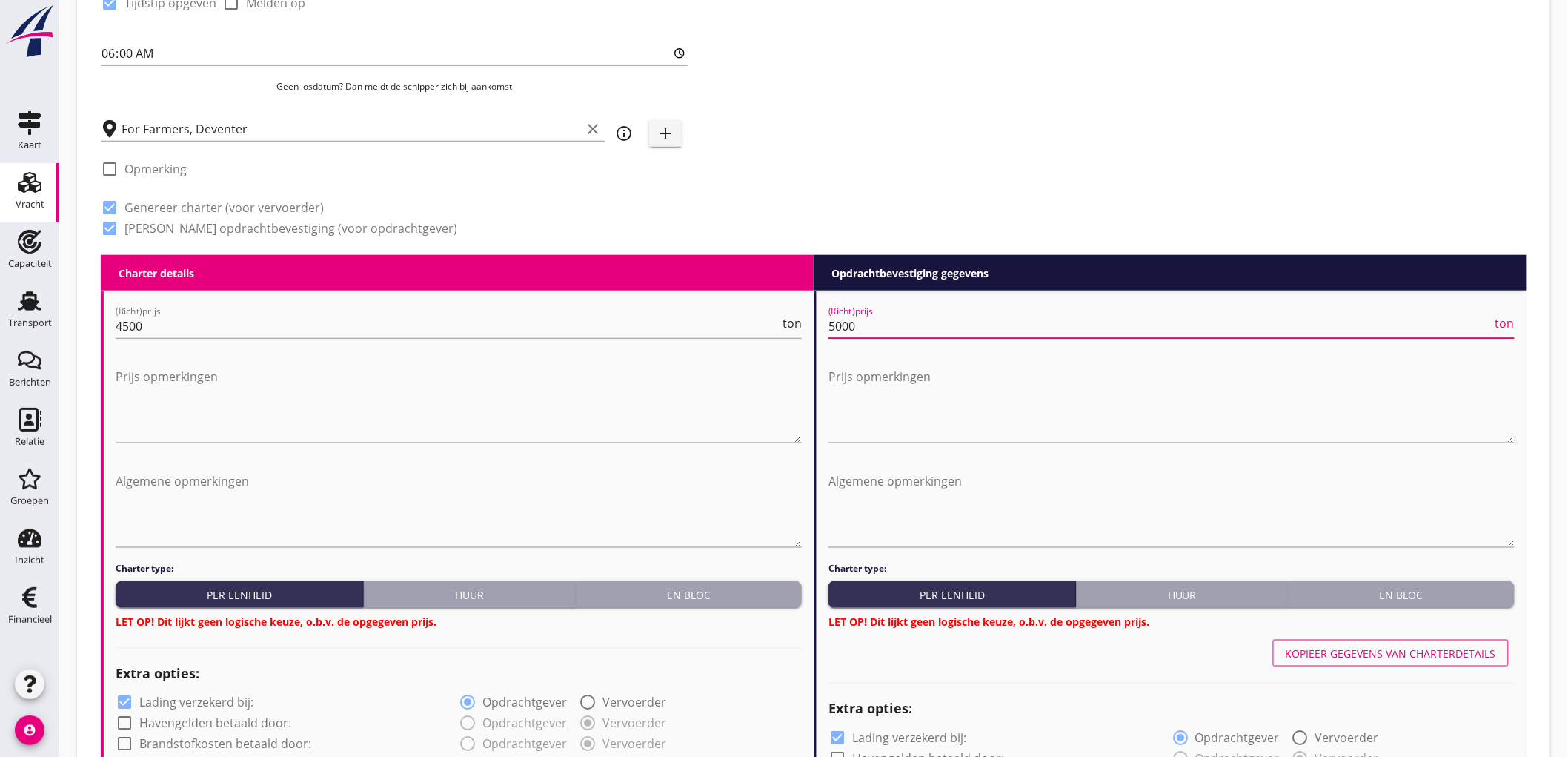
type input "5000"
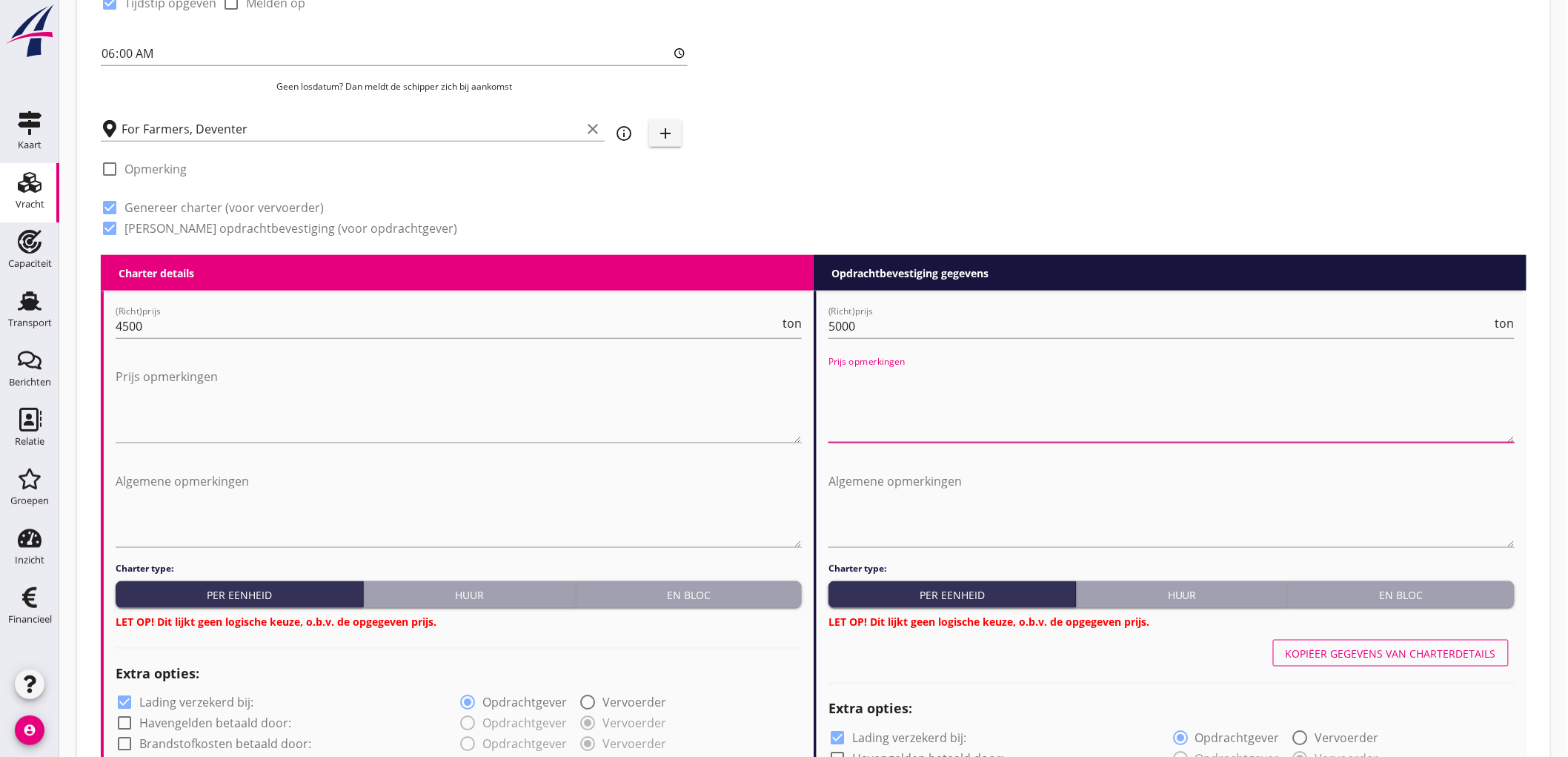
scroll to position [906, 0]
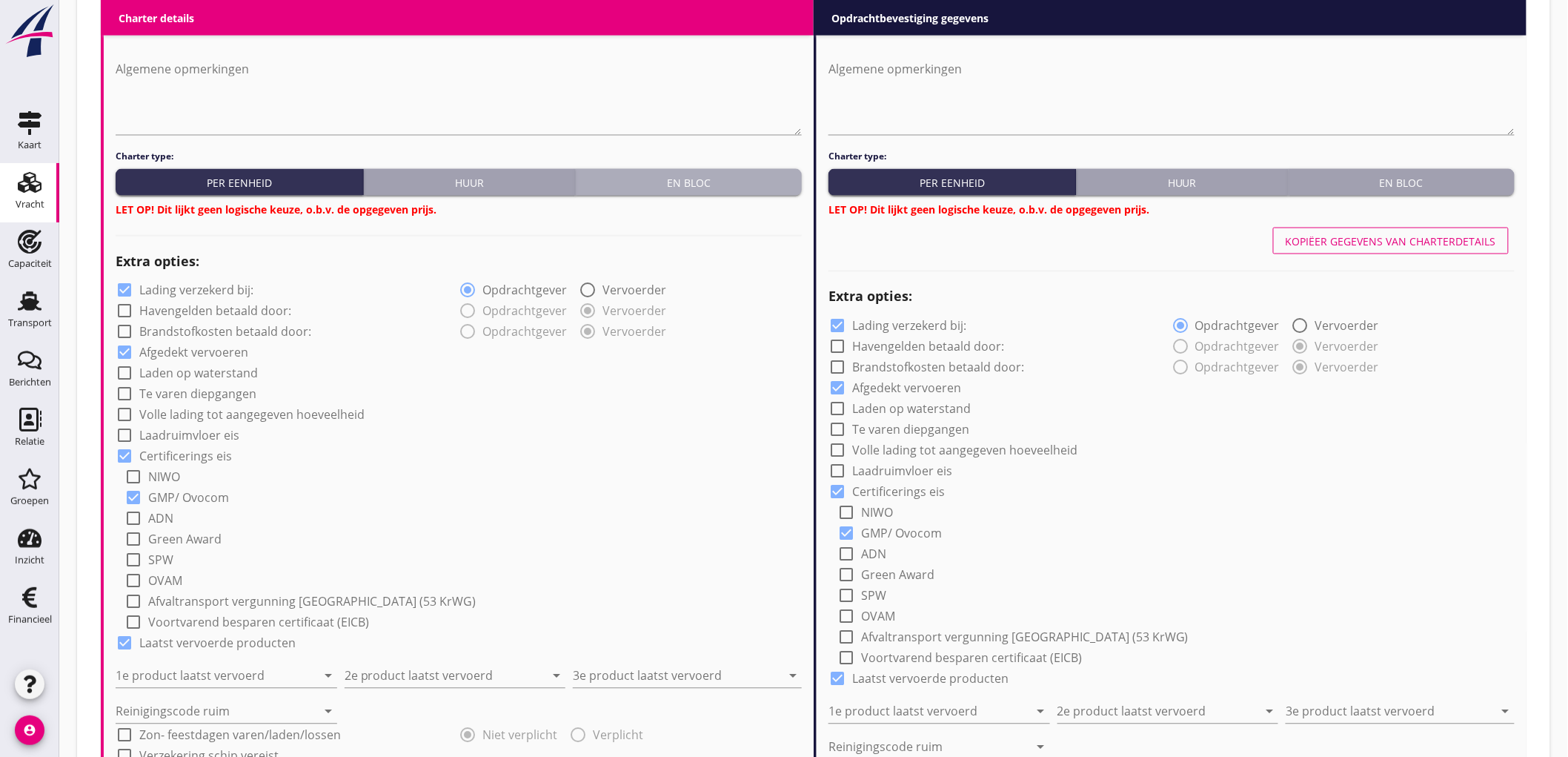
click at [729, 169] on button "En bloc" at bounding box center [689, 182] width 226 height 27
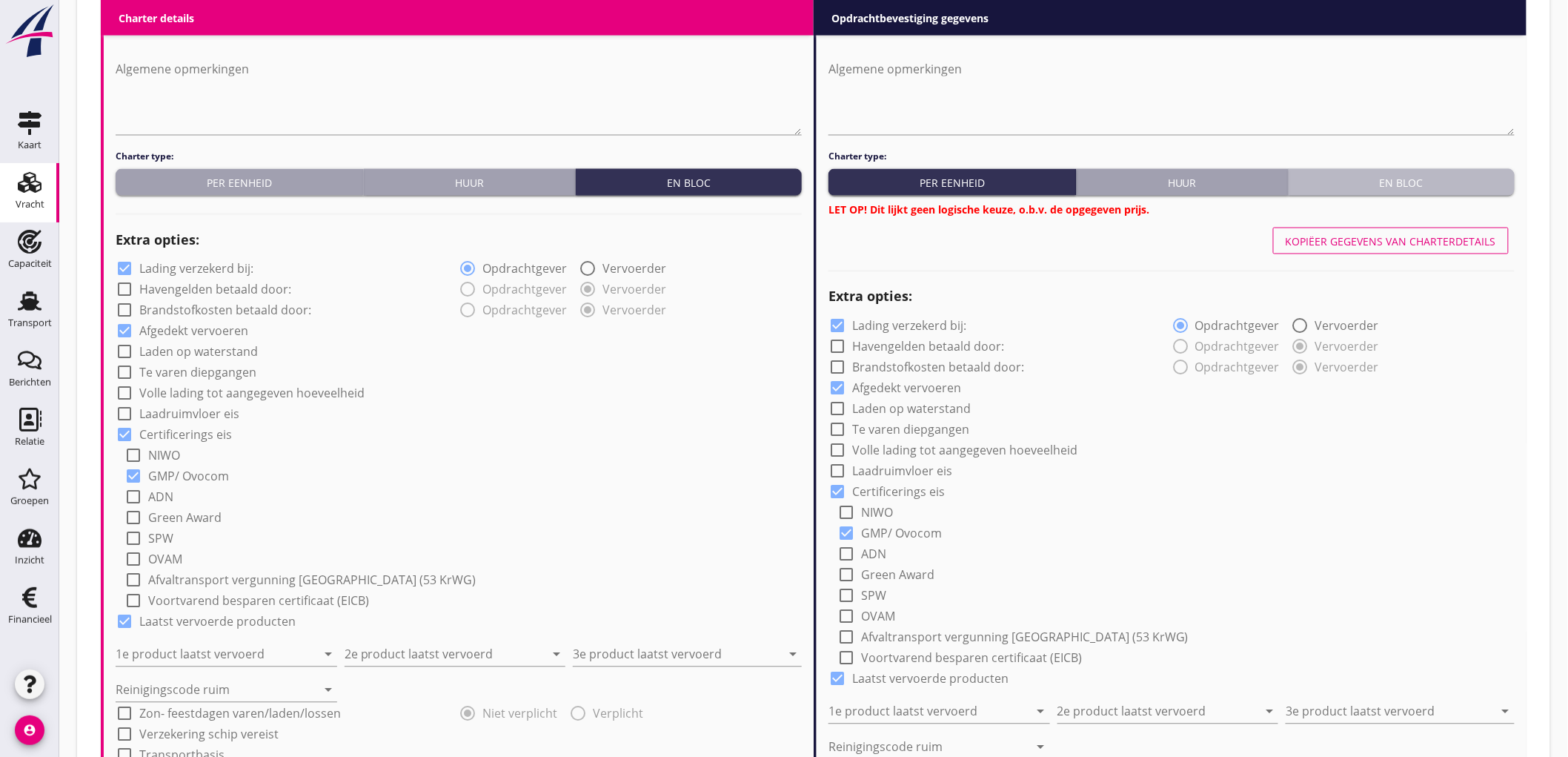
click at [1435, 184] on div "En bloc" at bounding box center [1401, 183] width 214 height 16
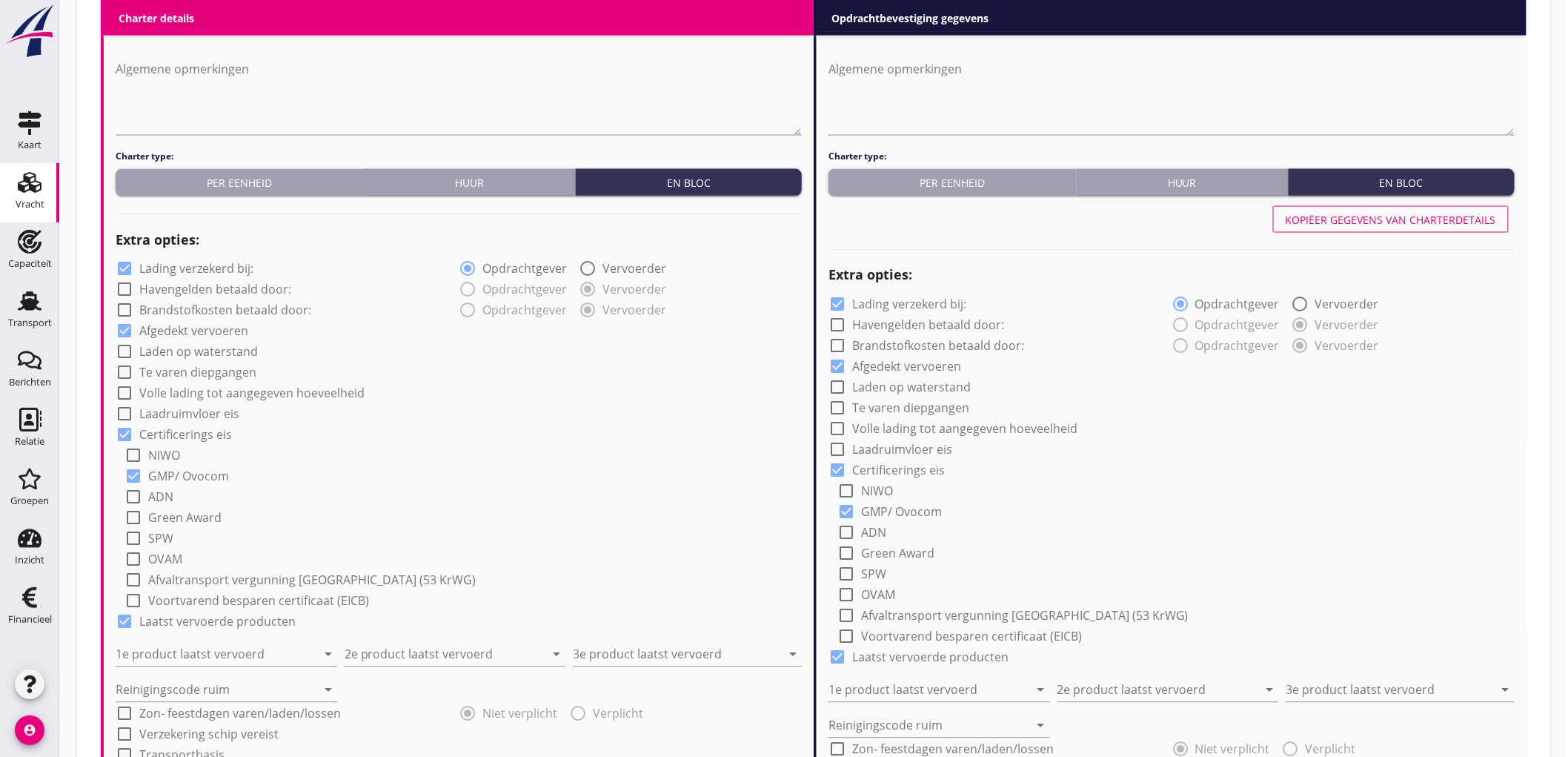
click at [205, 274] on label "Lading verzekerd bij:" at bounding box center [196, 269] width 114 height 15
checkbox input "false"
click at [147, 655] on input "1e product laatst vervoerd" at bounding box center [216, 654] width 201 height 23
type input "Palm (1811)"
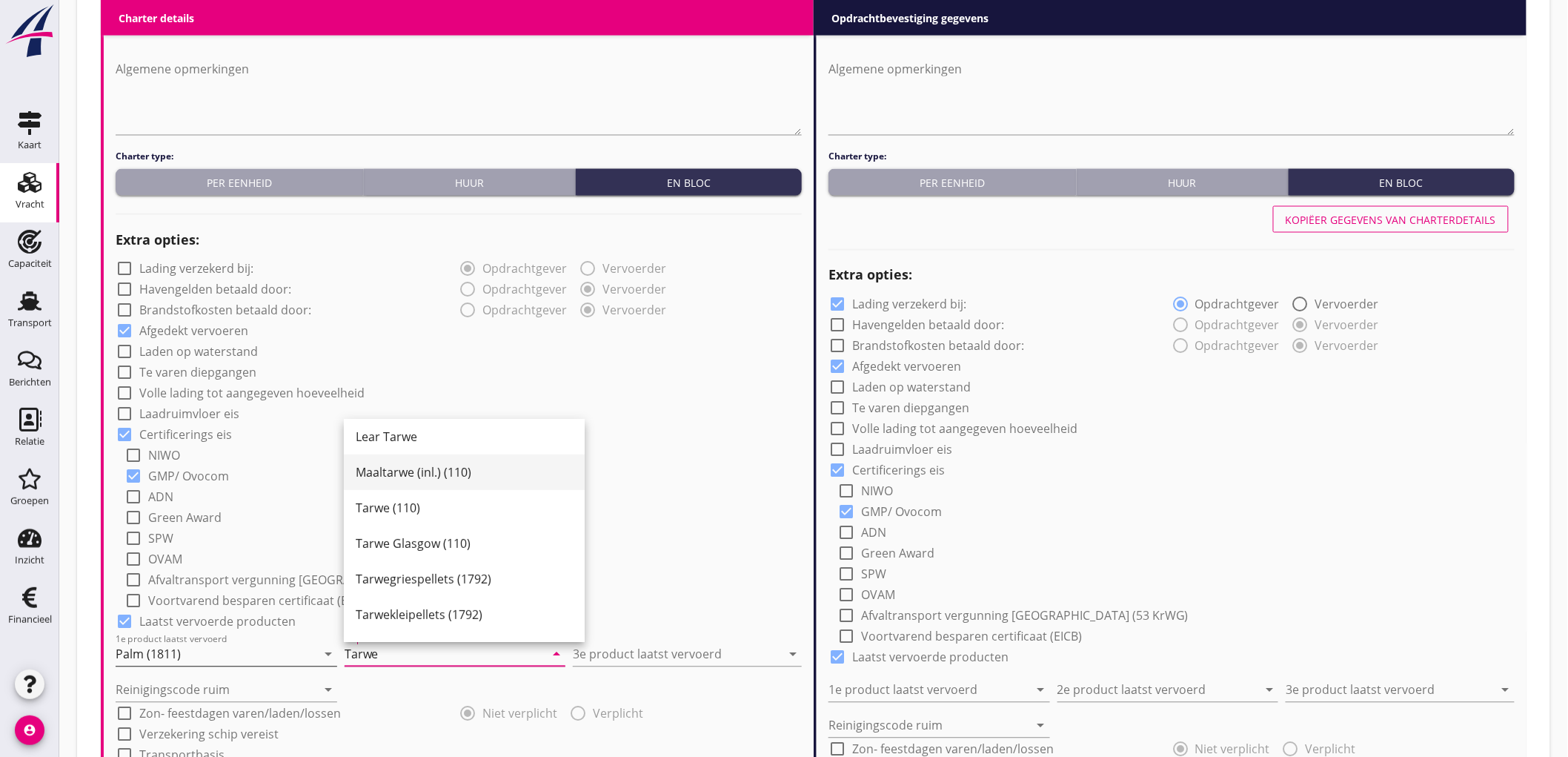
scroll to position [149, 0]
type input "Tarwe (110)"
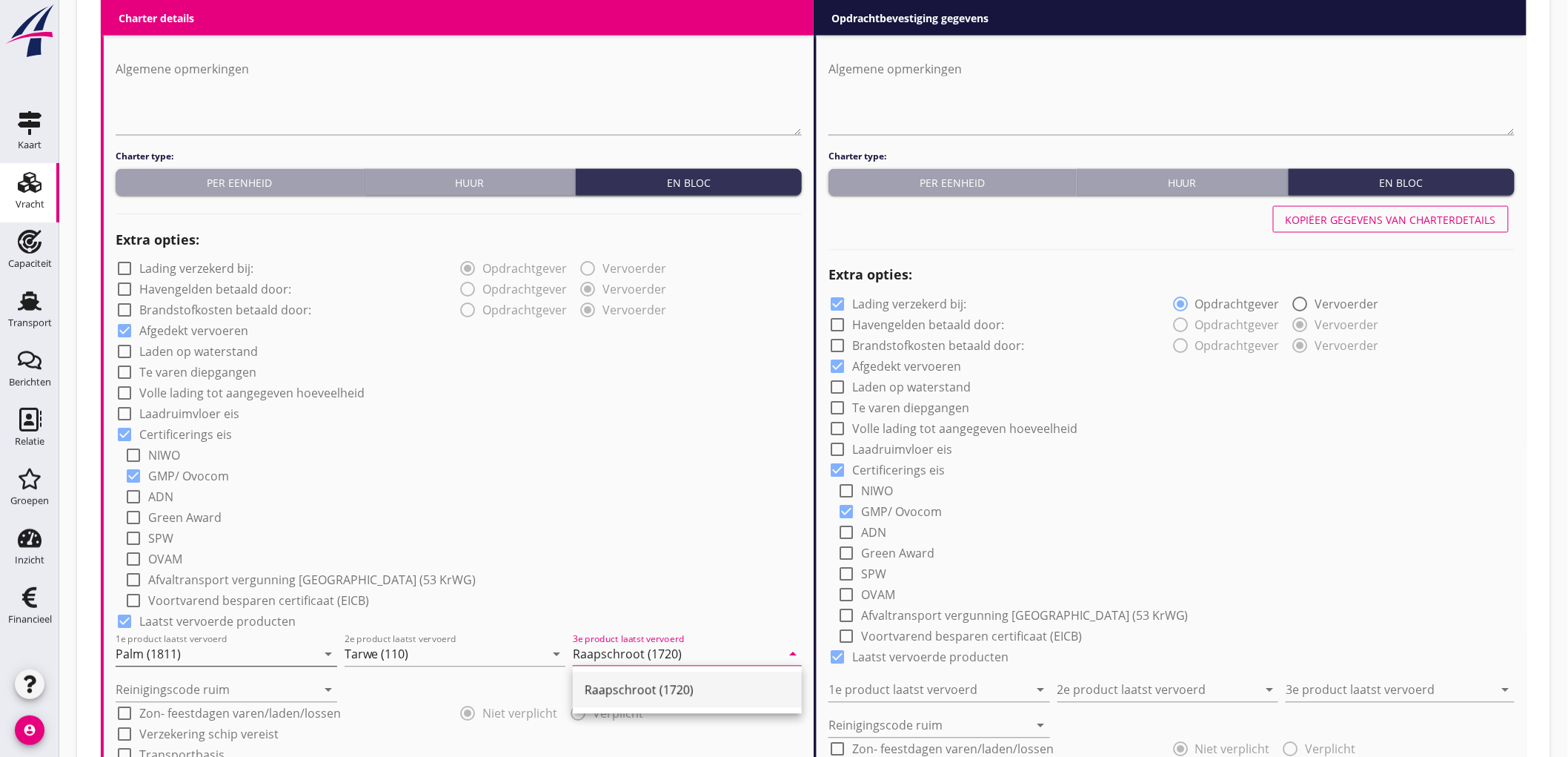
type input "Raapschroot (1720)"
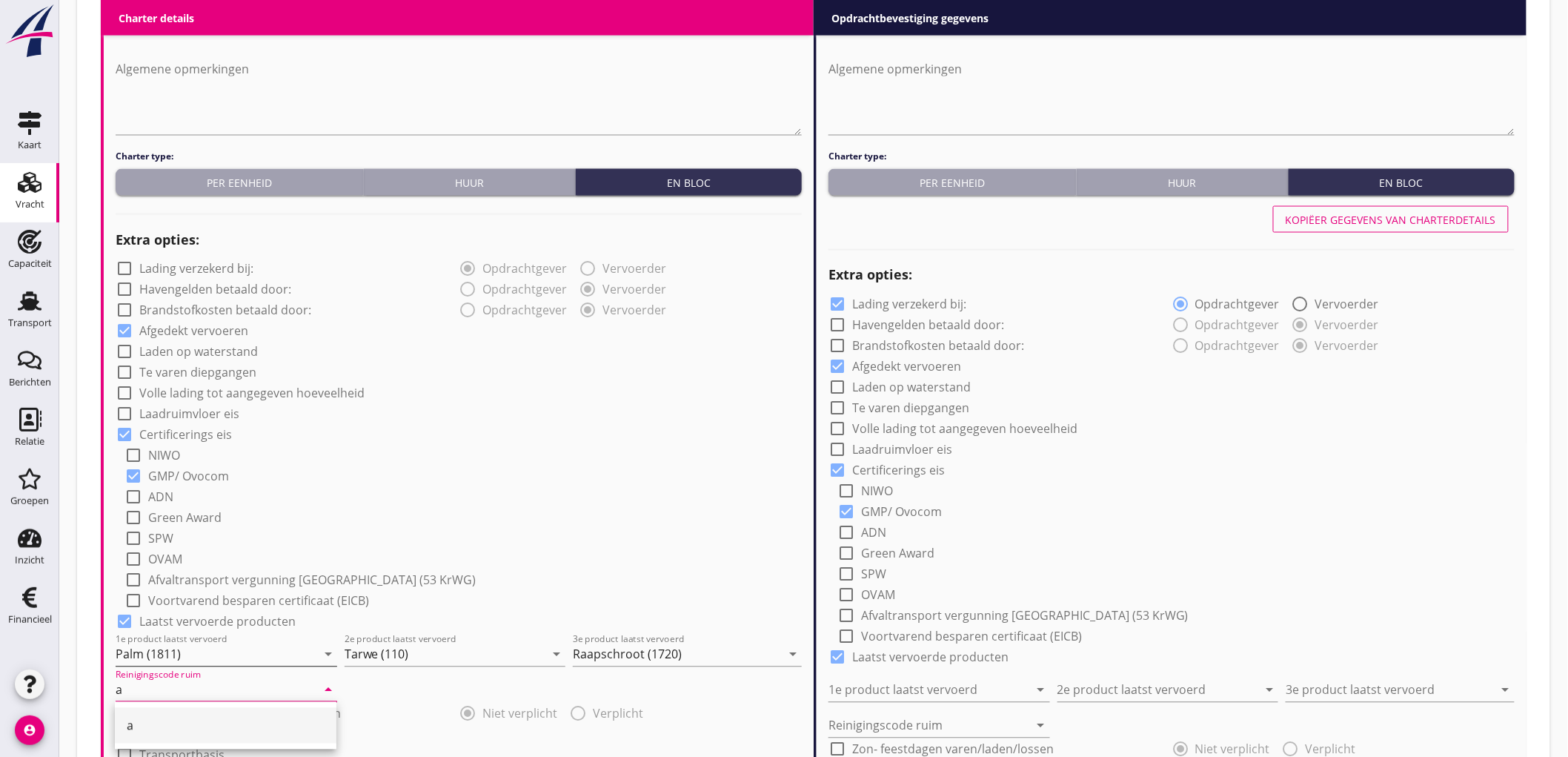
type input "a"
click at [695, 358] on div "check_box_outline_blank Laden op waterstand" at bounding box center [459, 350] width 686 height 20
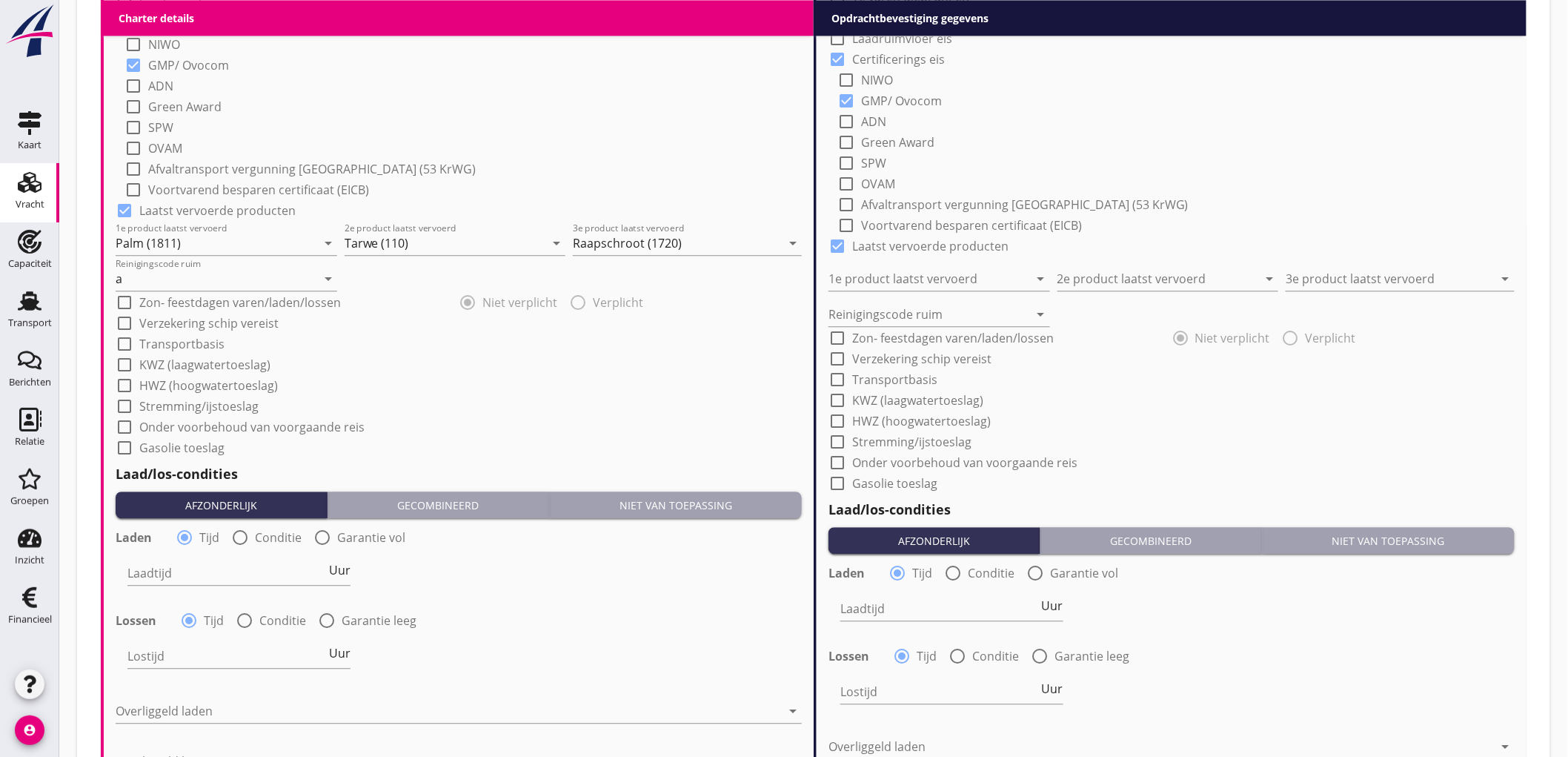
scroll to position [1647, 0]
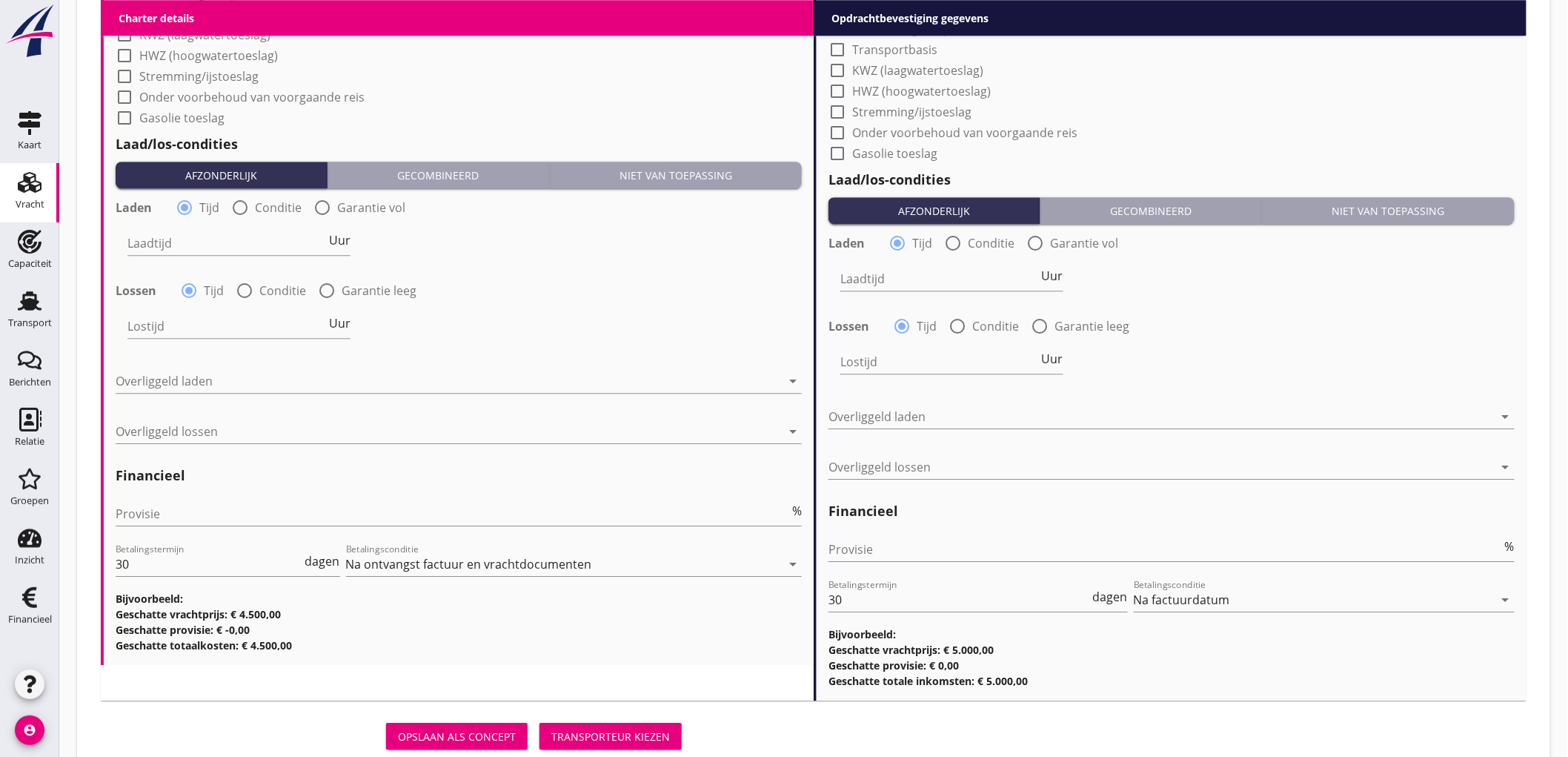
click at [251, 205] on div at bounding box center [239, 207] width 25 height 25
radio input "false"
radio input "true"
click at [216, 242] on div at bounding box center [285, 242] width 315 height 23
click at [0, 0] on div "Nederlands wettelijk 2011" at bounding box center [0, 0] width 0 height 0
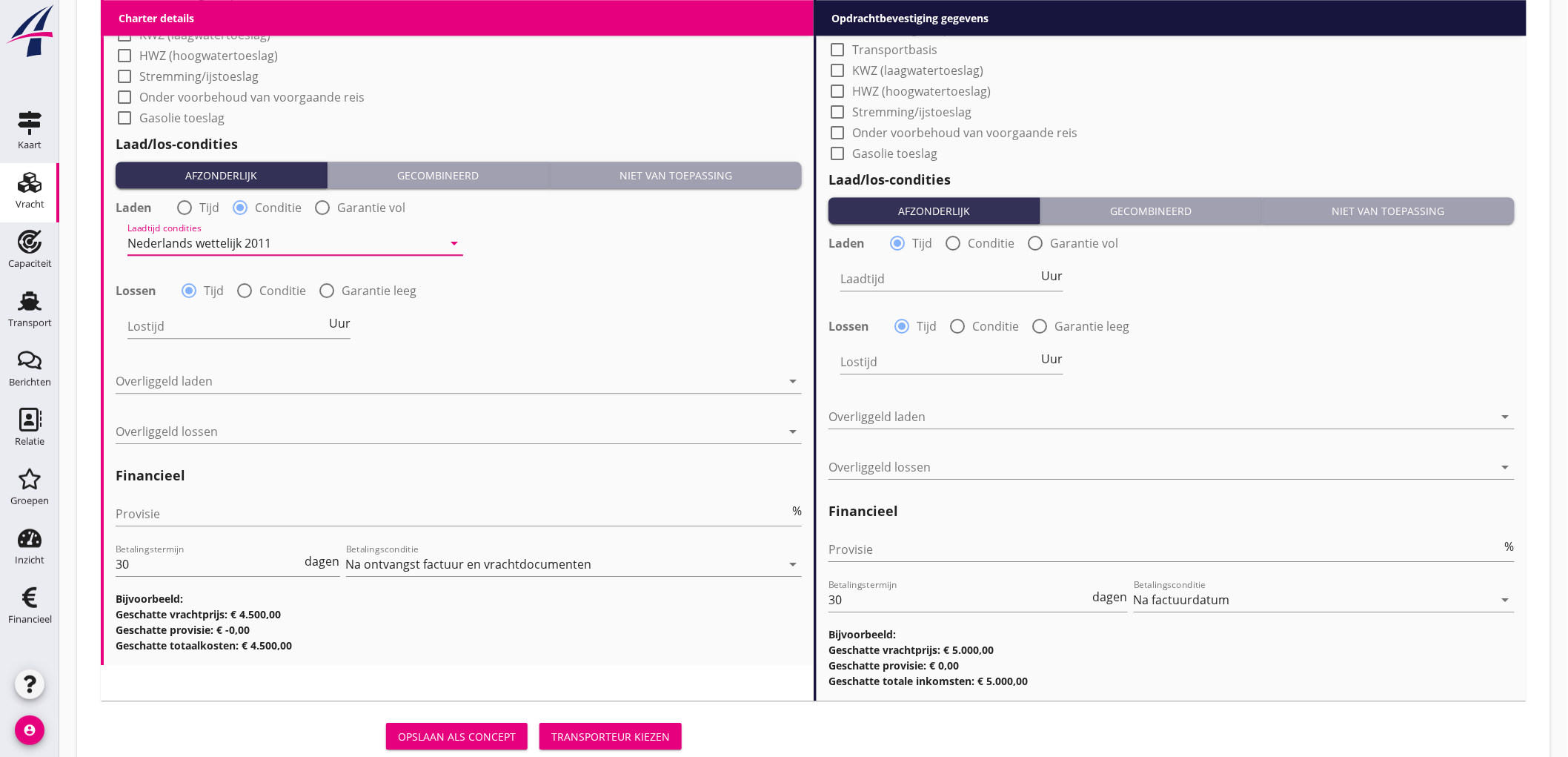
click at [259, 272] on div "Laden radio_button_unchecked Tijd radio_button_checked Conditie radio_button_un…" at bounding box center [459, 274] width 686 height 160
click at [256, 286] on div "radio_button_unchecked Conditie" at bounding box center [270, 290] width 70 height 17
click at [210, 321] on input "Lostijd" at bounding box center [226, 326] width 198 height 23
click at [196, 334] on input "Lostijd" at bounding box center [226, 326] width 198 height 23
click at [249, 293] on div at bounding box center [244, 290] width 25 height 25
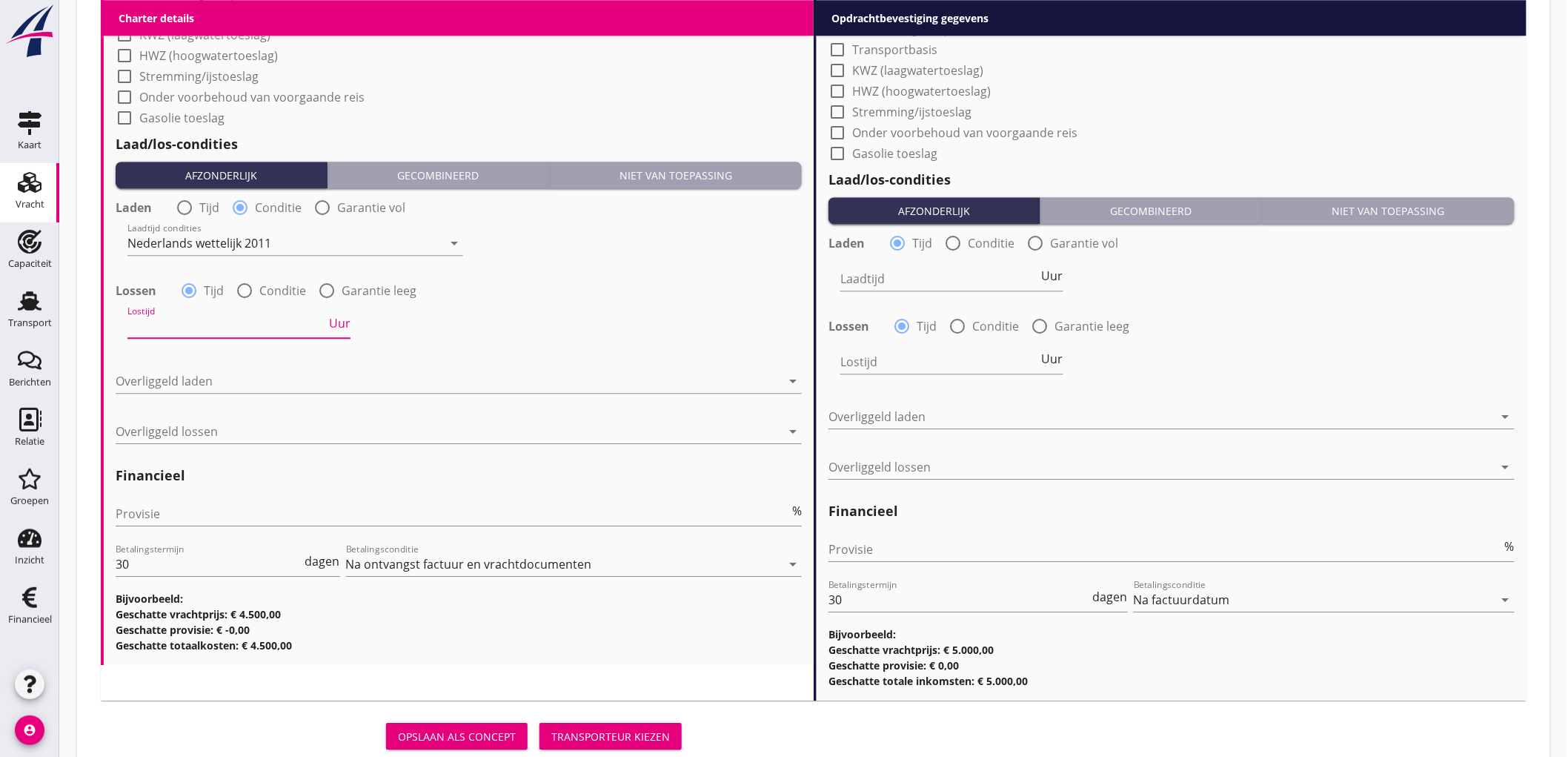
radio input "false"
radio input "true"
click at [201, 324] on div at bounding box center [285, 326] width 315 height 23
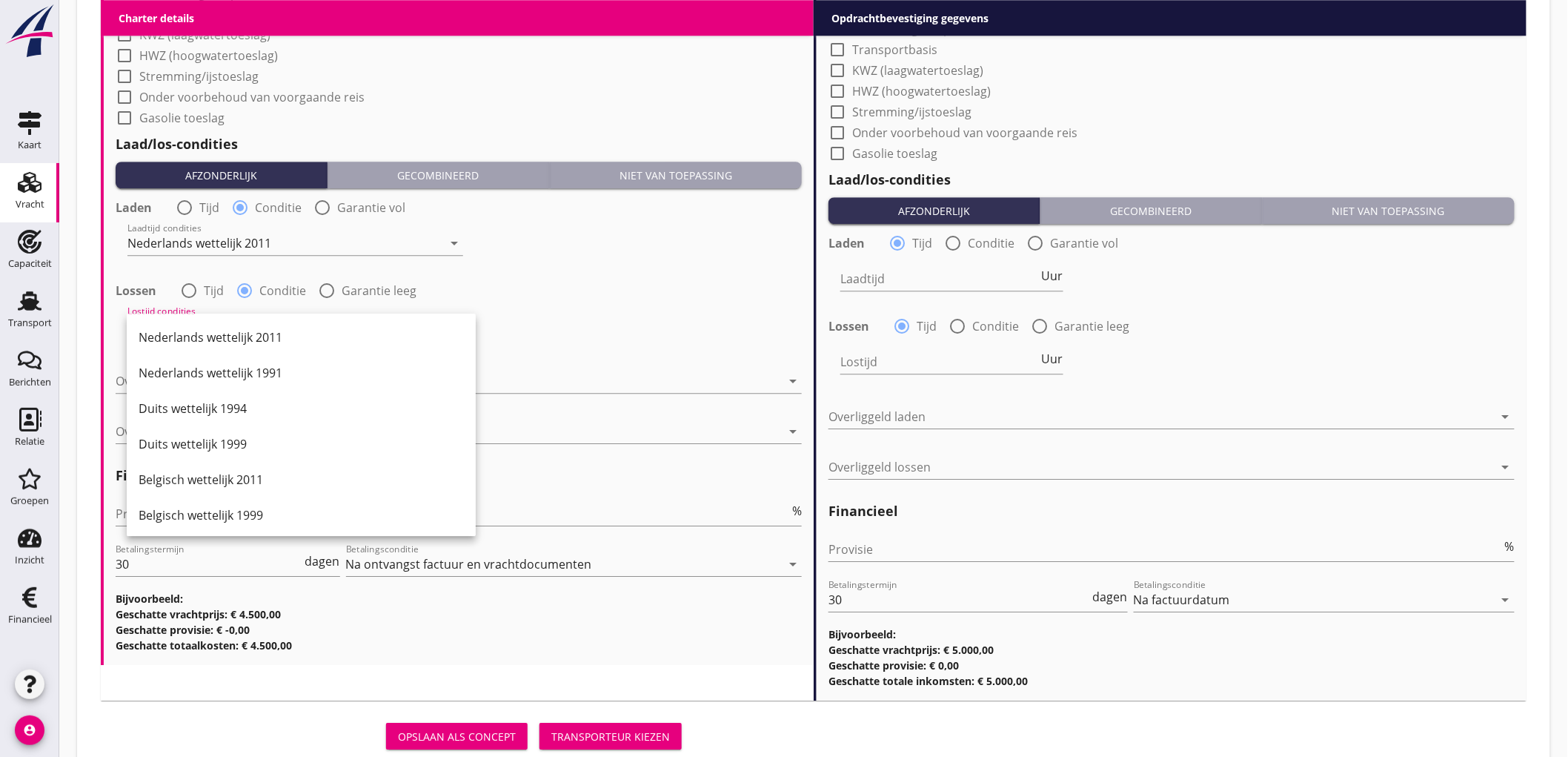
click at [201, 324] on div "Nederlands wettelijk 2011" at bounding box center [301, 337] width 325 height 36
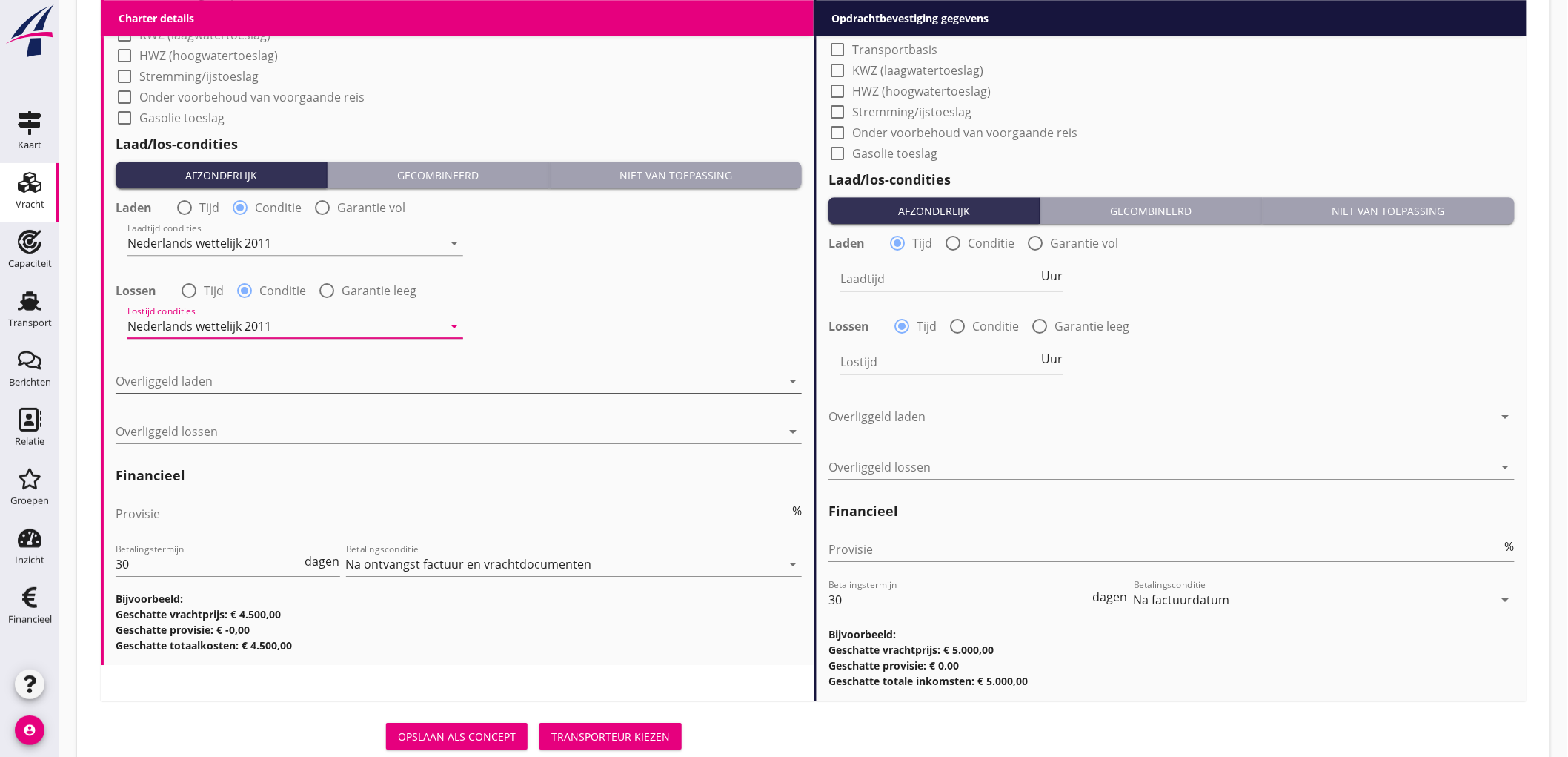
click at [218, 382] on div at bounding box center [448, 380] width 665 height 23
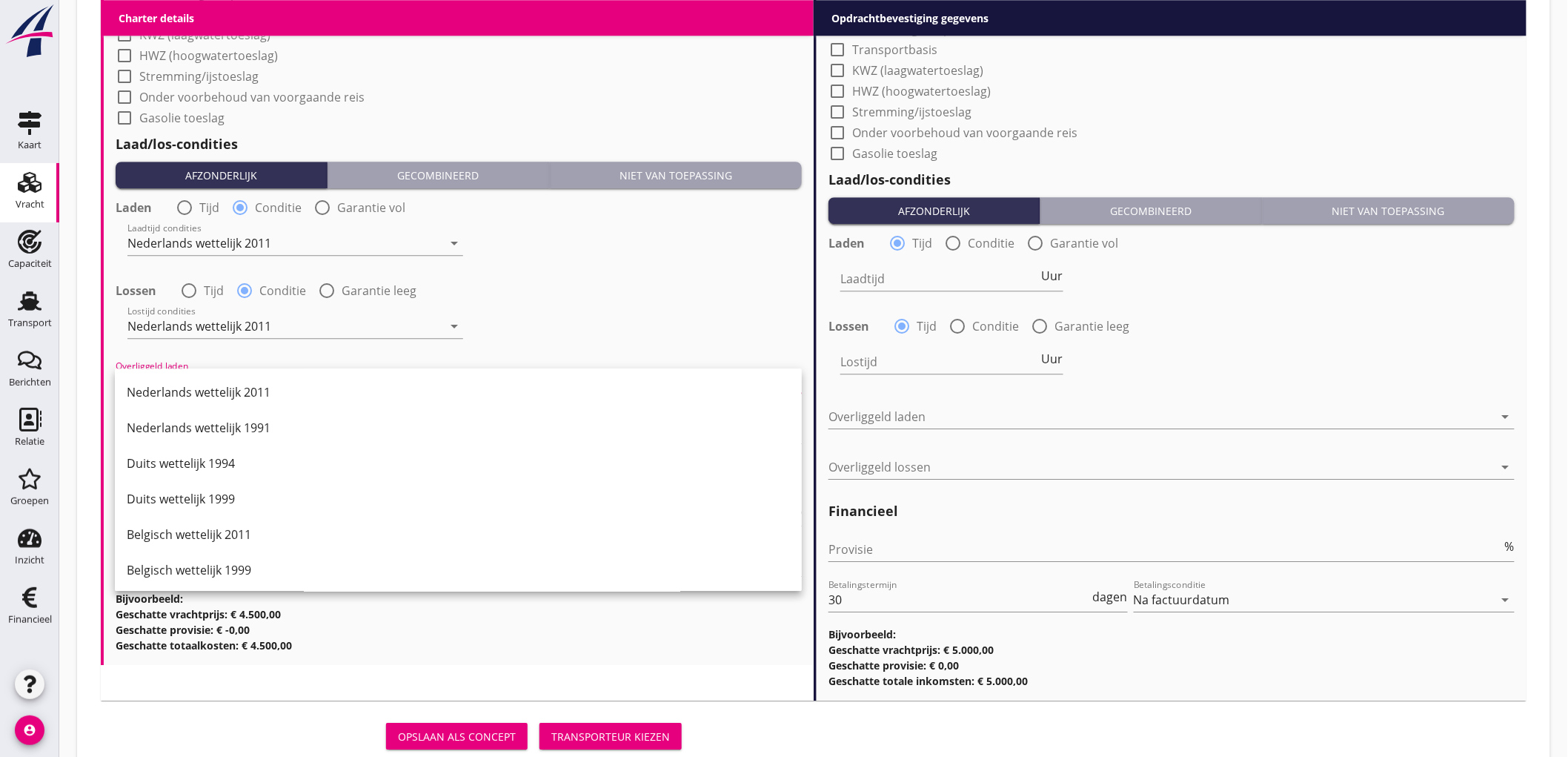
click at [218, 383] on div "Nederlands wettelijk 2011" at bounding box center [458, 392] width 664 height 17
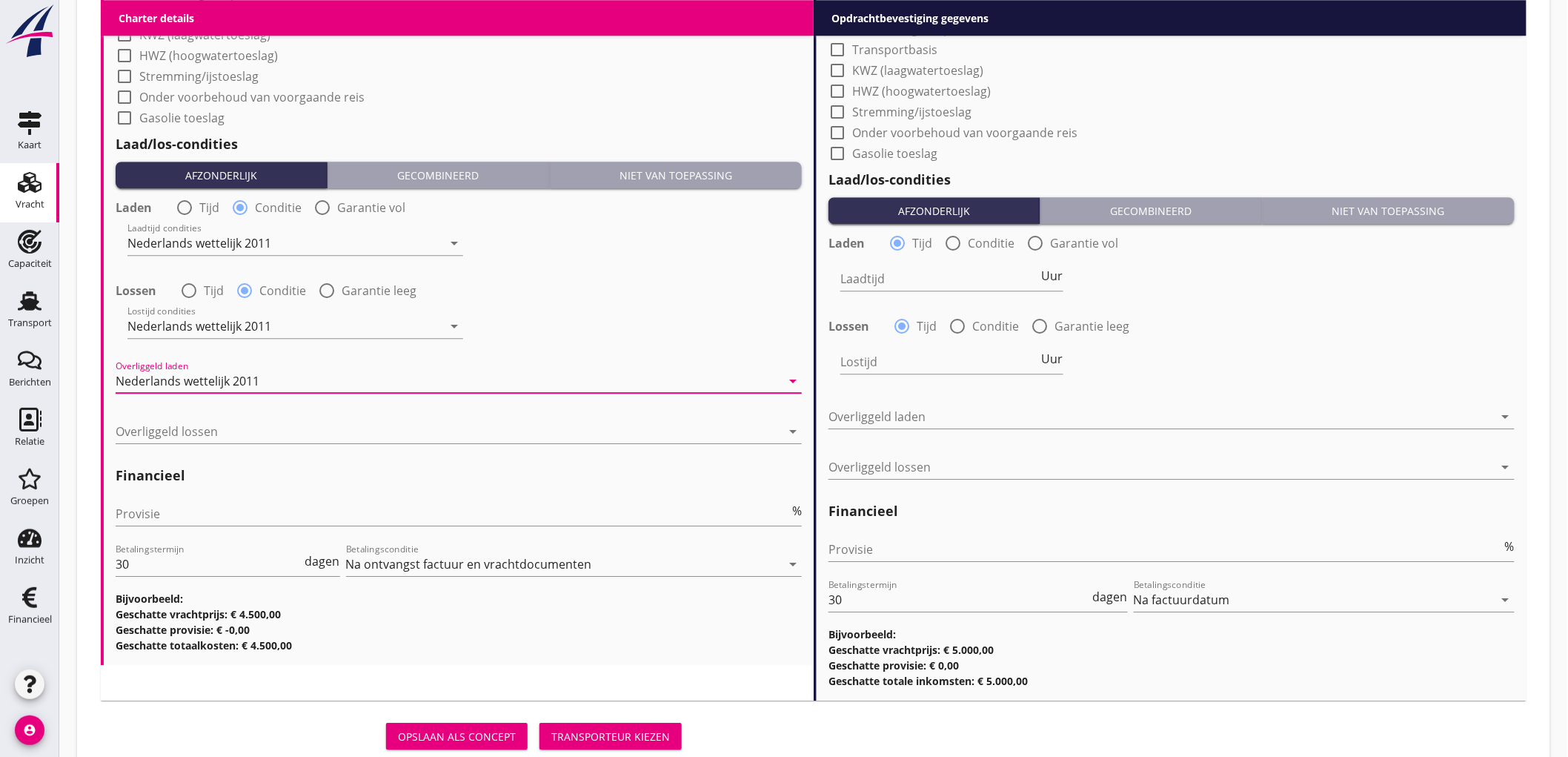
click at [197, 449] on div at bounding box center [459, 454] width 686 height 9
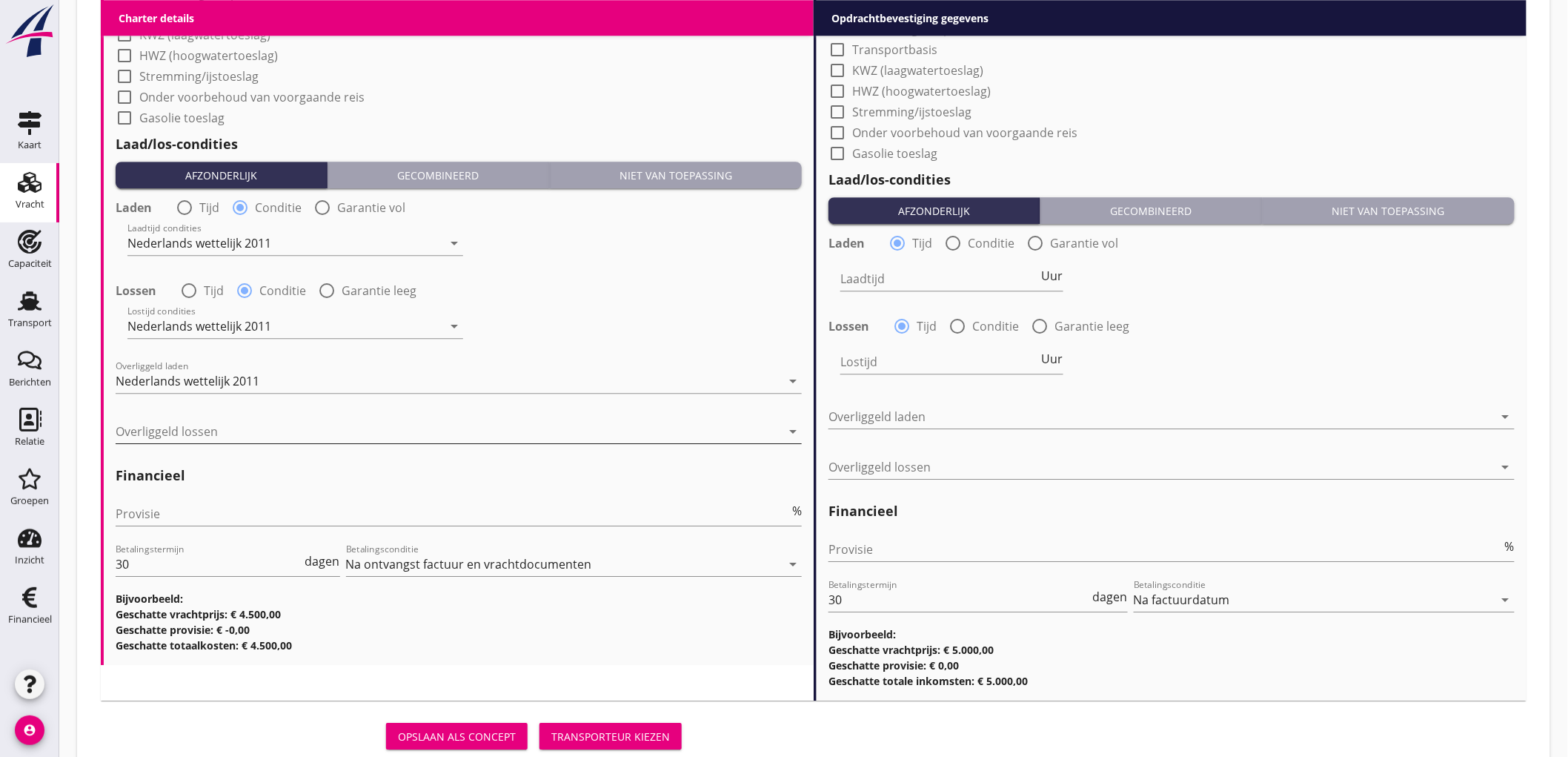
click at [202, 434] on div at bounding box center [448, 431] width 665 height 23
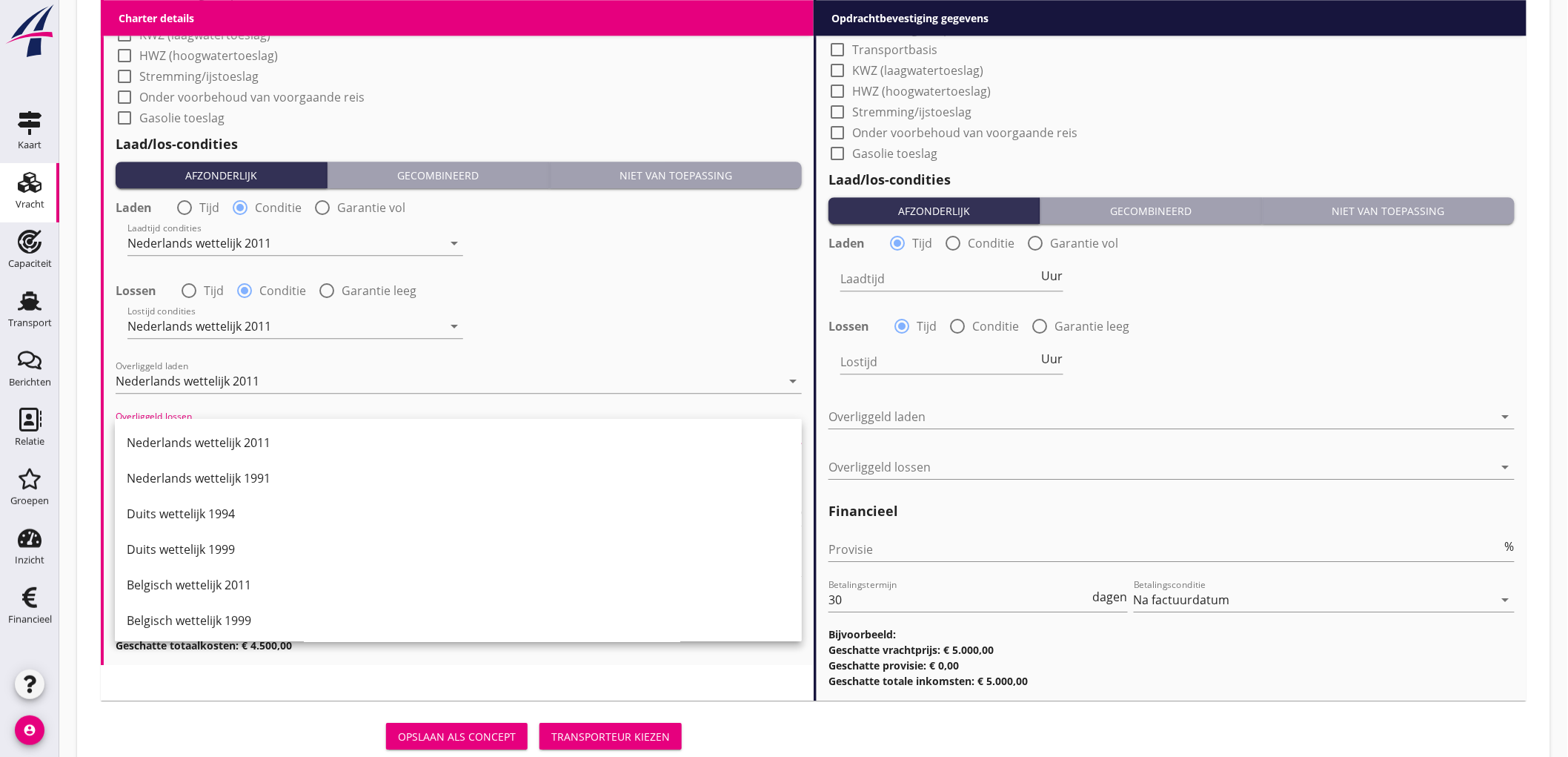
click at [202, 434] on div "Nederlands wettelijk 2011" at bounding box center [458, 442] width 664 height 17
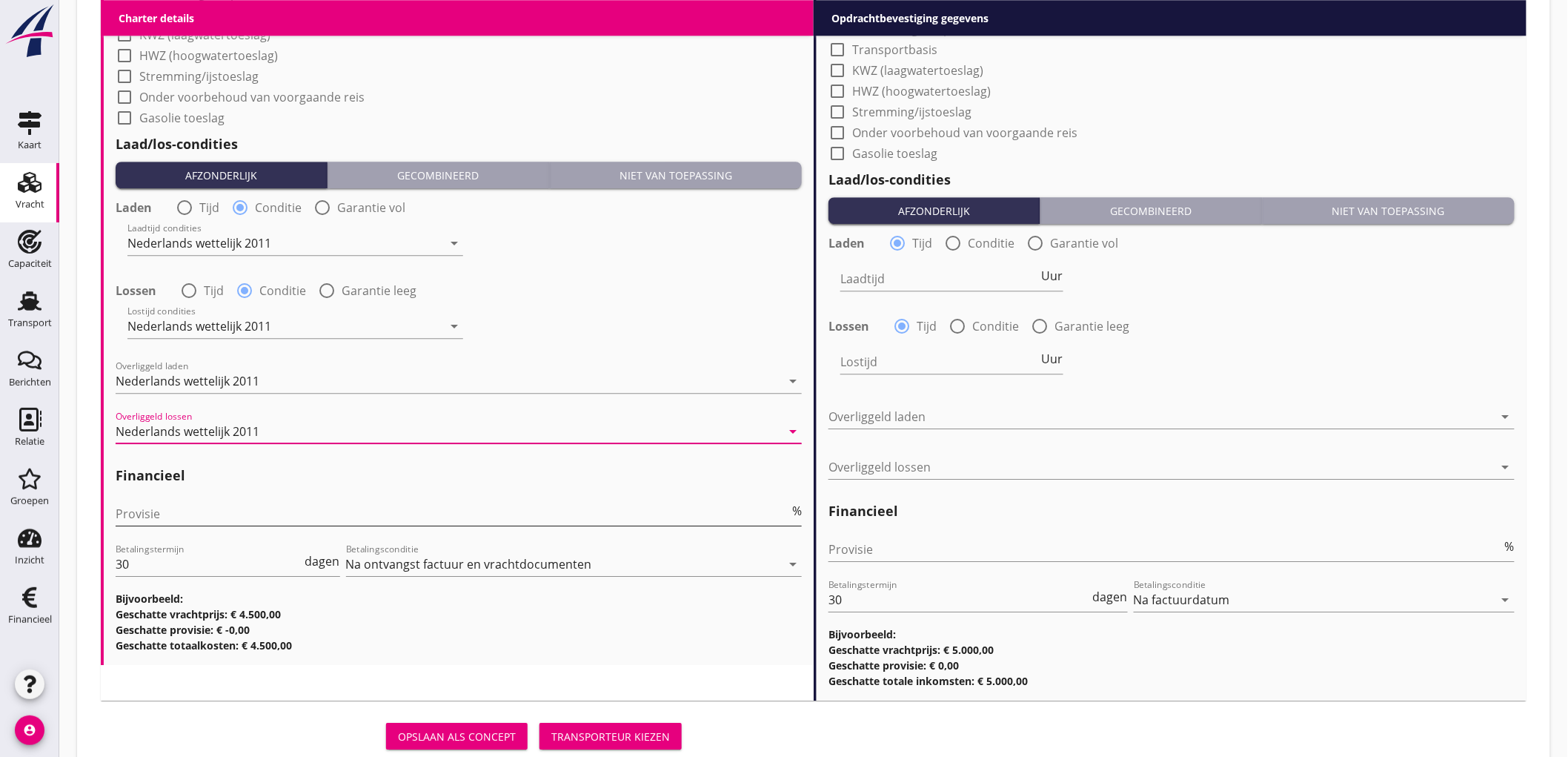
click at [182, 508] on input "Provisie" at bounding box center [452, 513] width 673 height 23
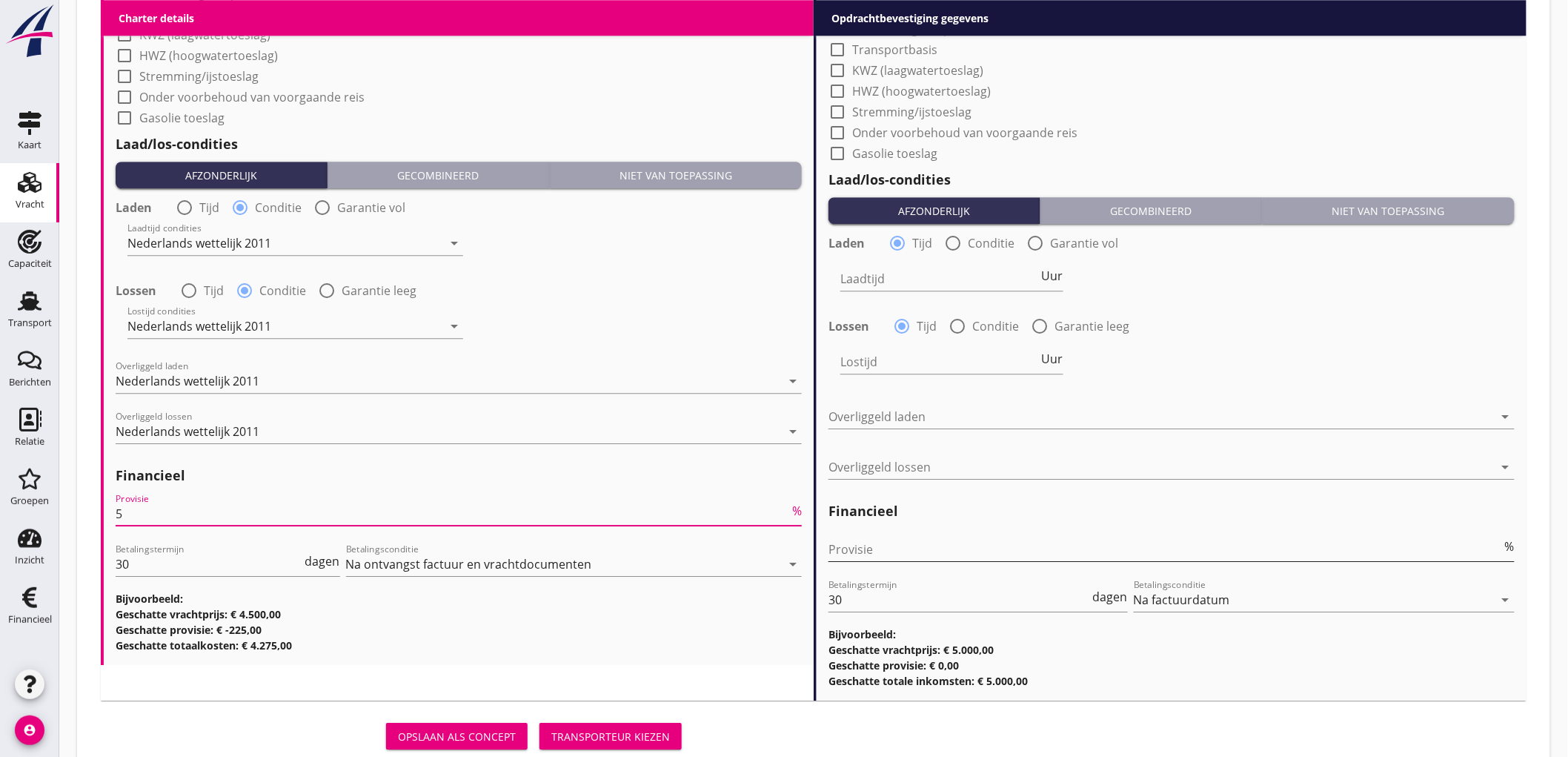
type input "5"
click at [854, 552] on input "Provisie" at bounding box center [1165, 549] width 673 height 23
type input "2"
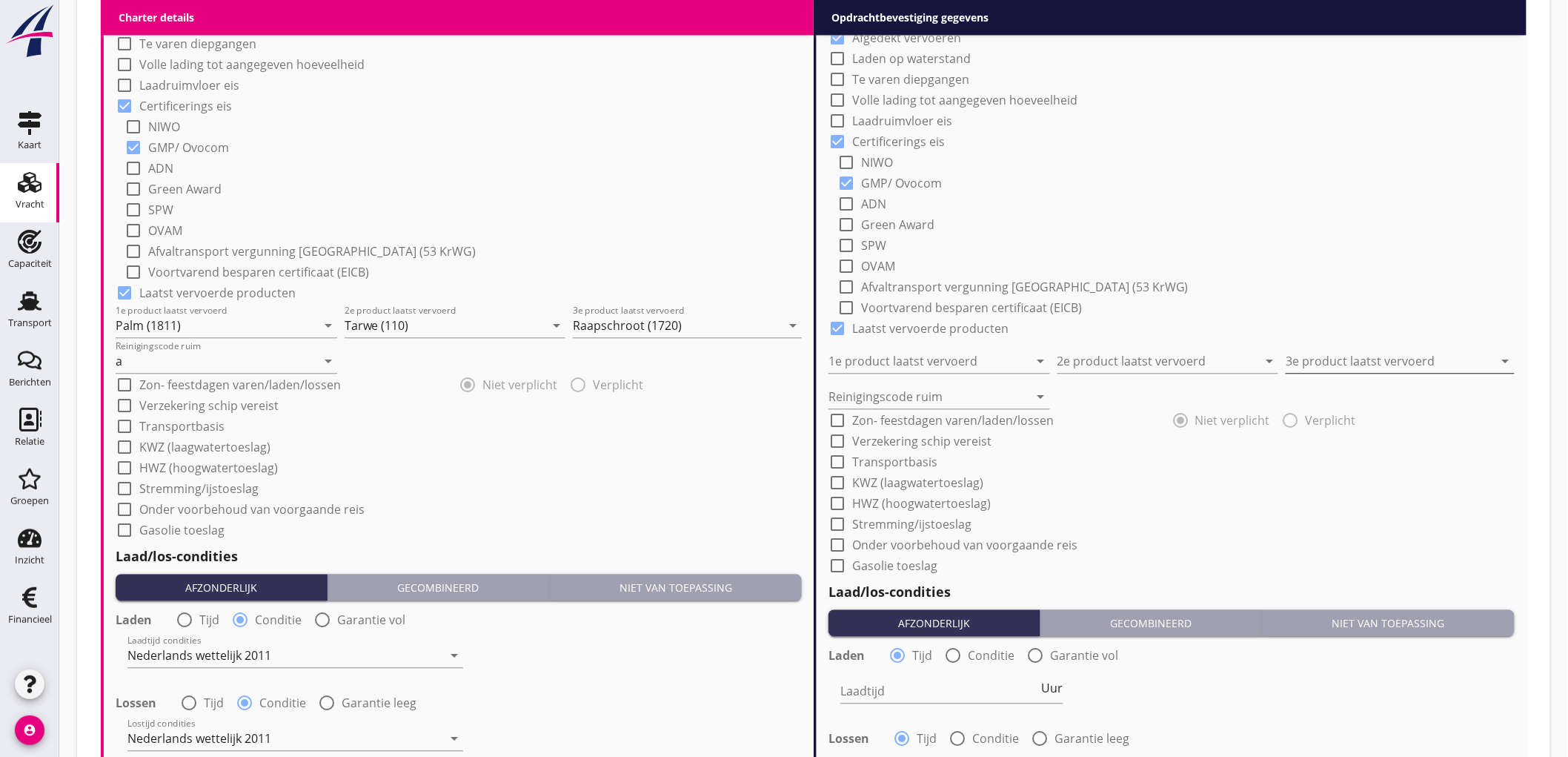
scroll to position [741, 0]
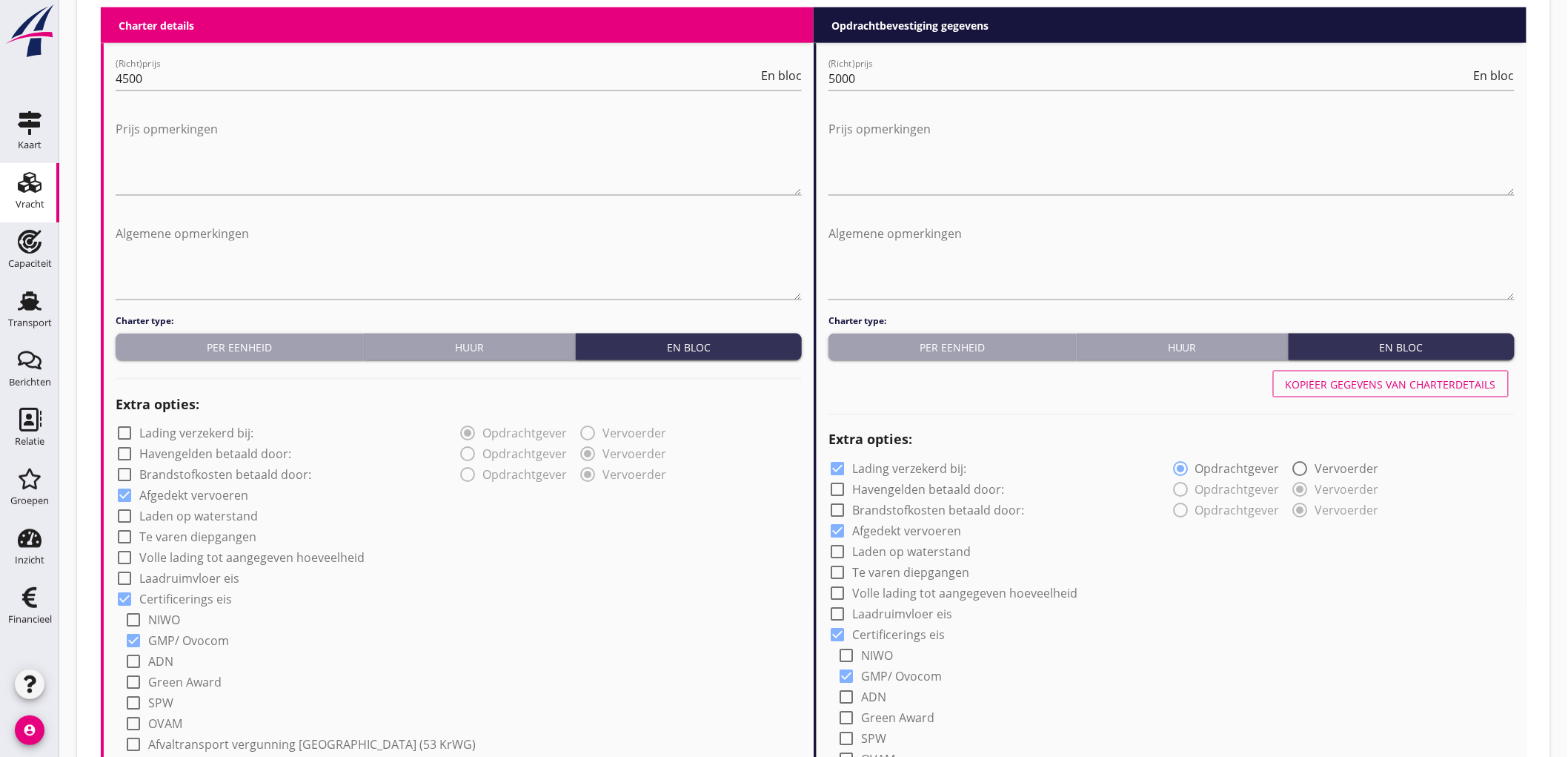
type input "2.5"
click at [1379, 372] on button "Kopiëer gegevens van charterdetails" at bounding box center [1391, 383] width 236 height 27
checkbox input "false"
type input "Palm (1811)"
type input "Tarwe (110)"
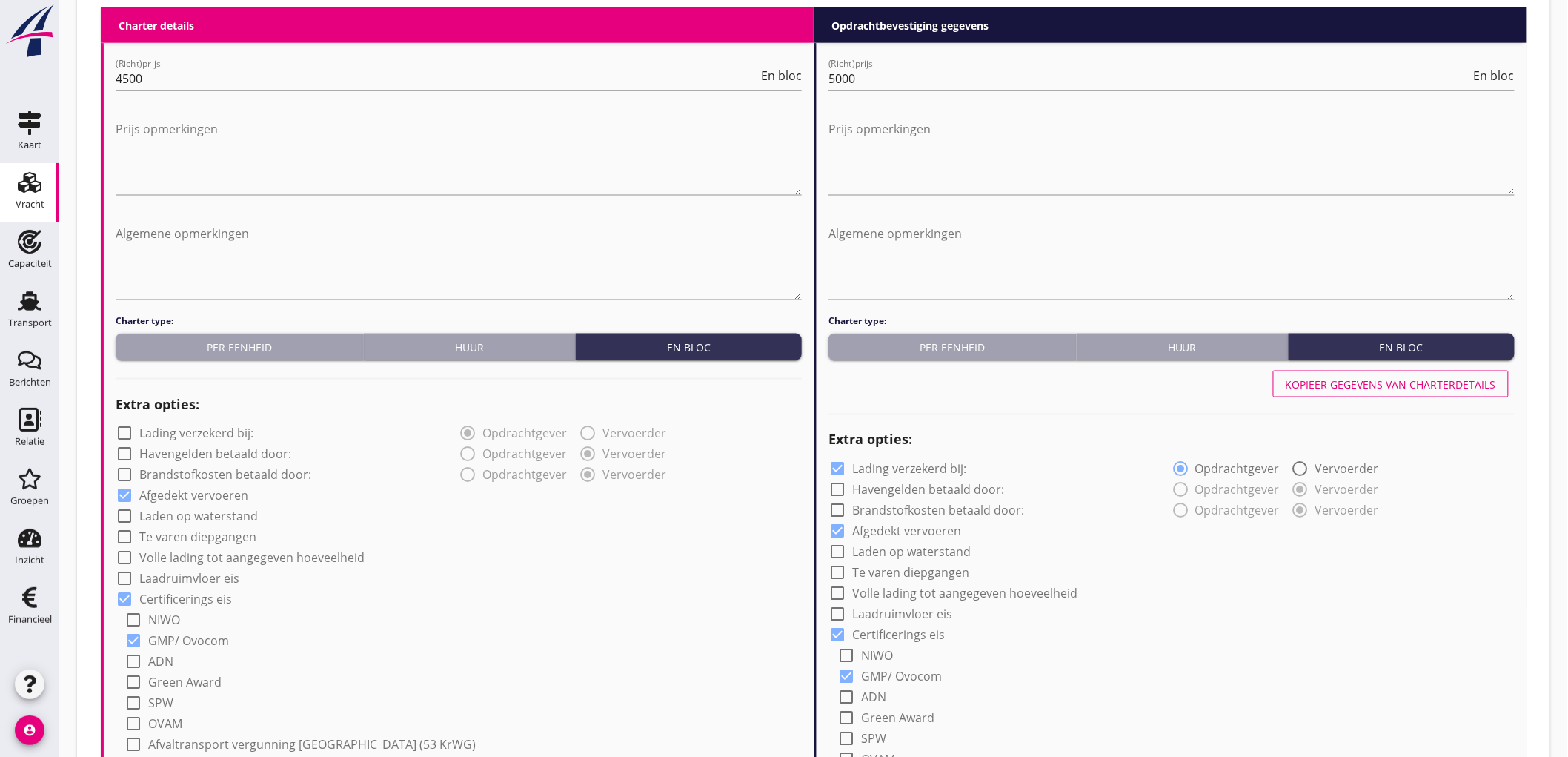
type input "Raapschroot (1720)"
type input "a"
radio input "false"
radio input "true"
radio input "false"
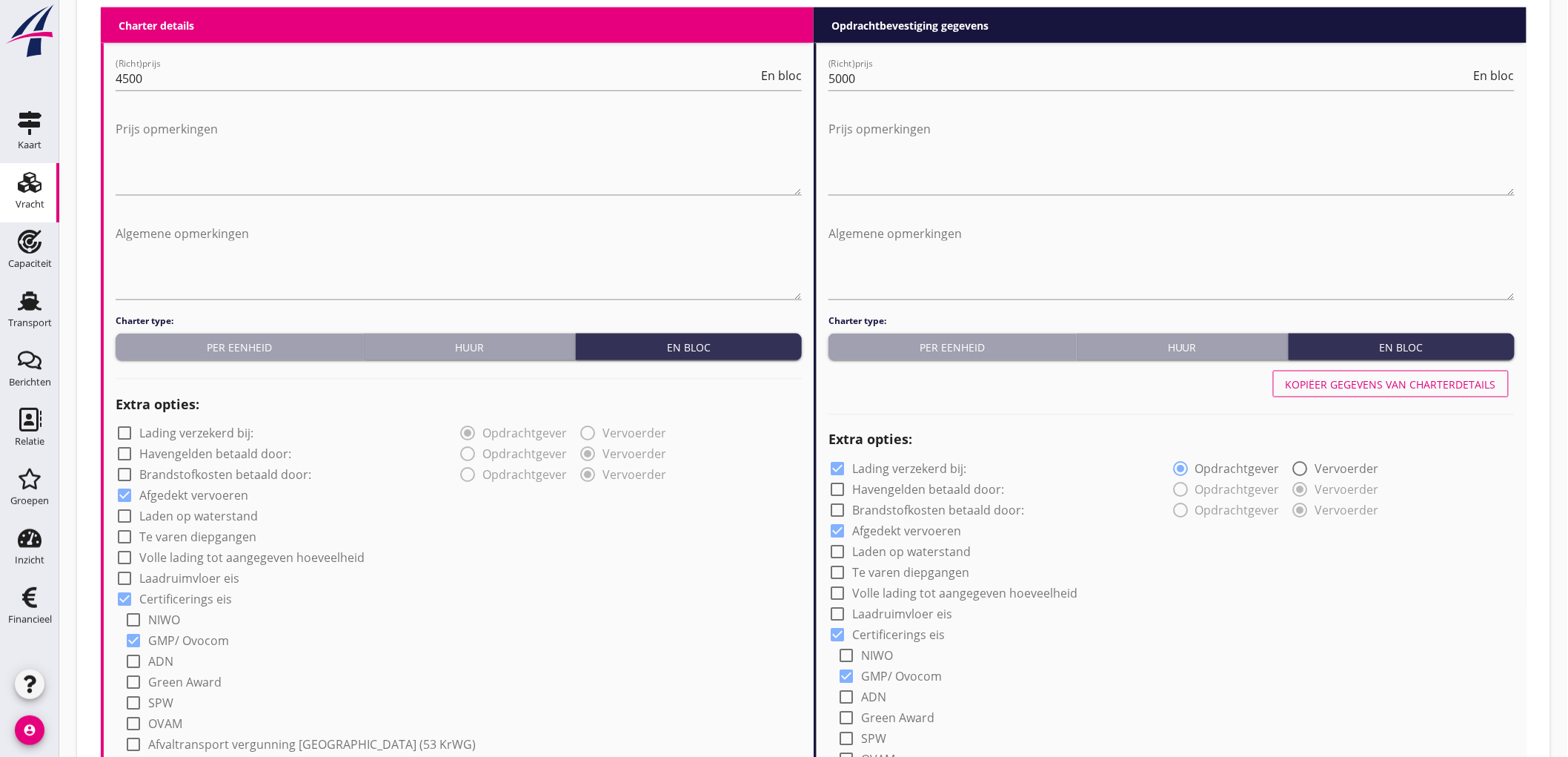
radio input "true"
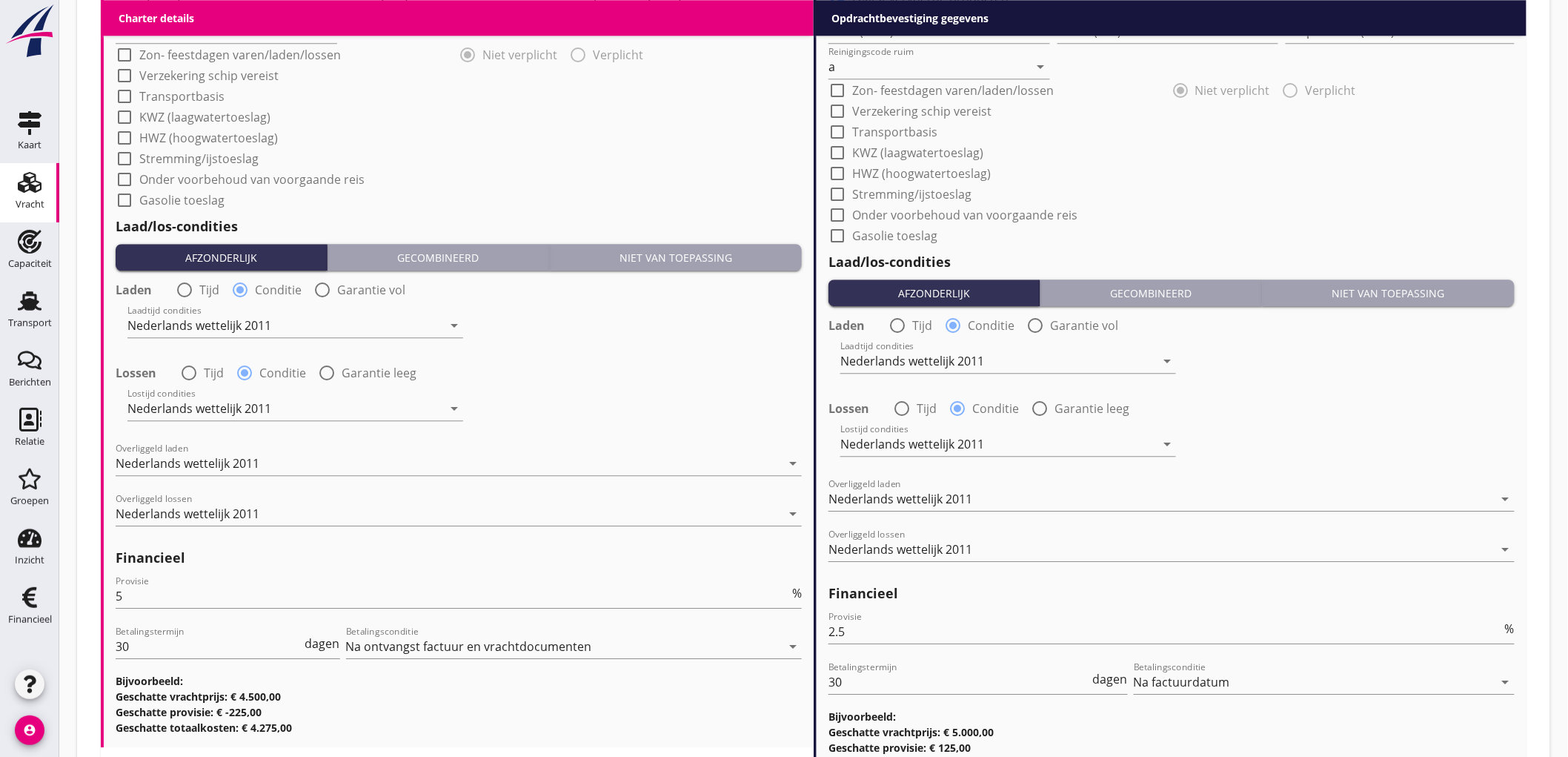
scroll to position [1691, 0]
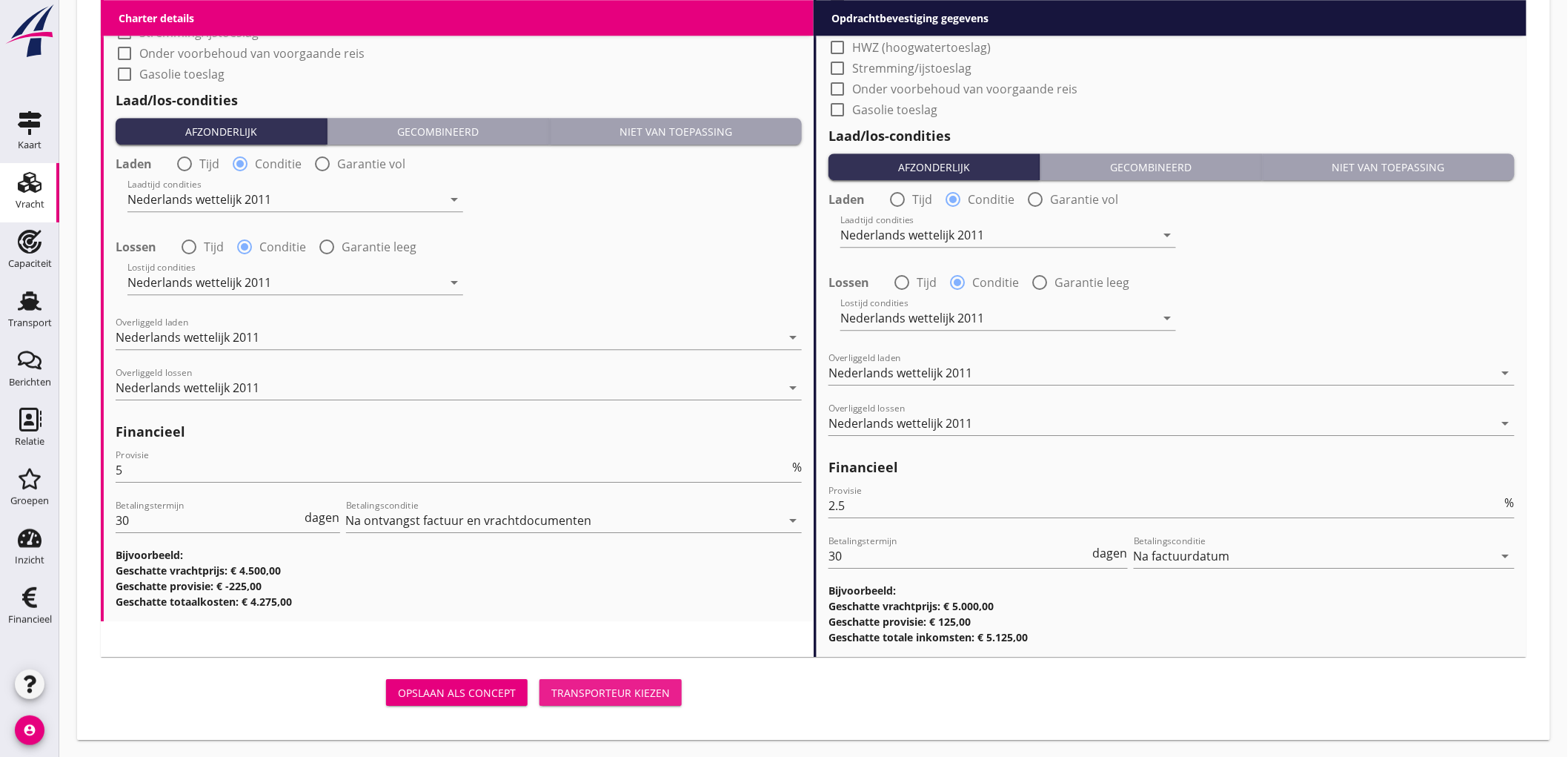
click at [574, 685] on div "Transporteur kiezen" at bounding box center [611, 693] width 119 height 16
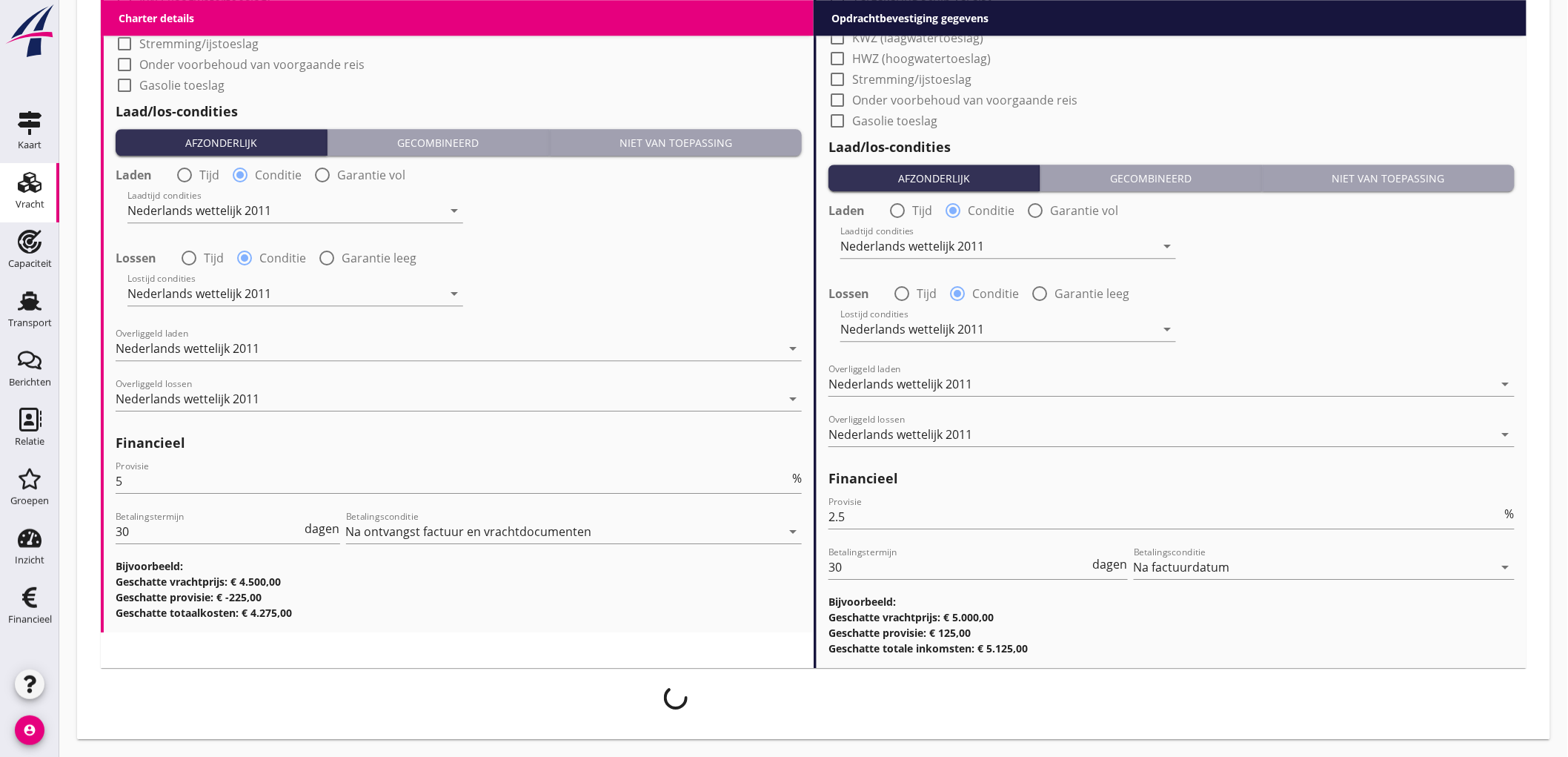
scroll to position [525, 0]
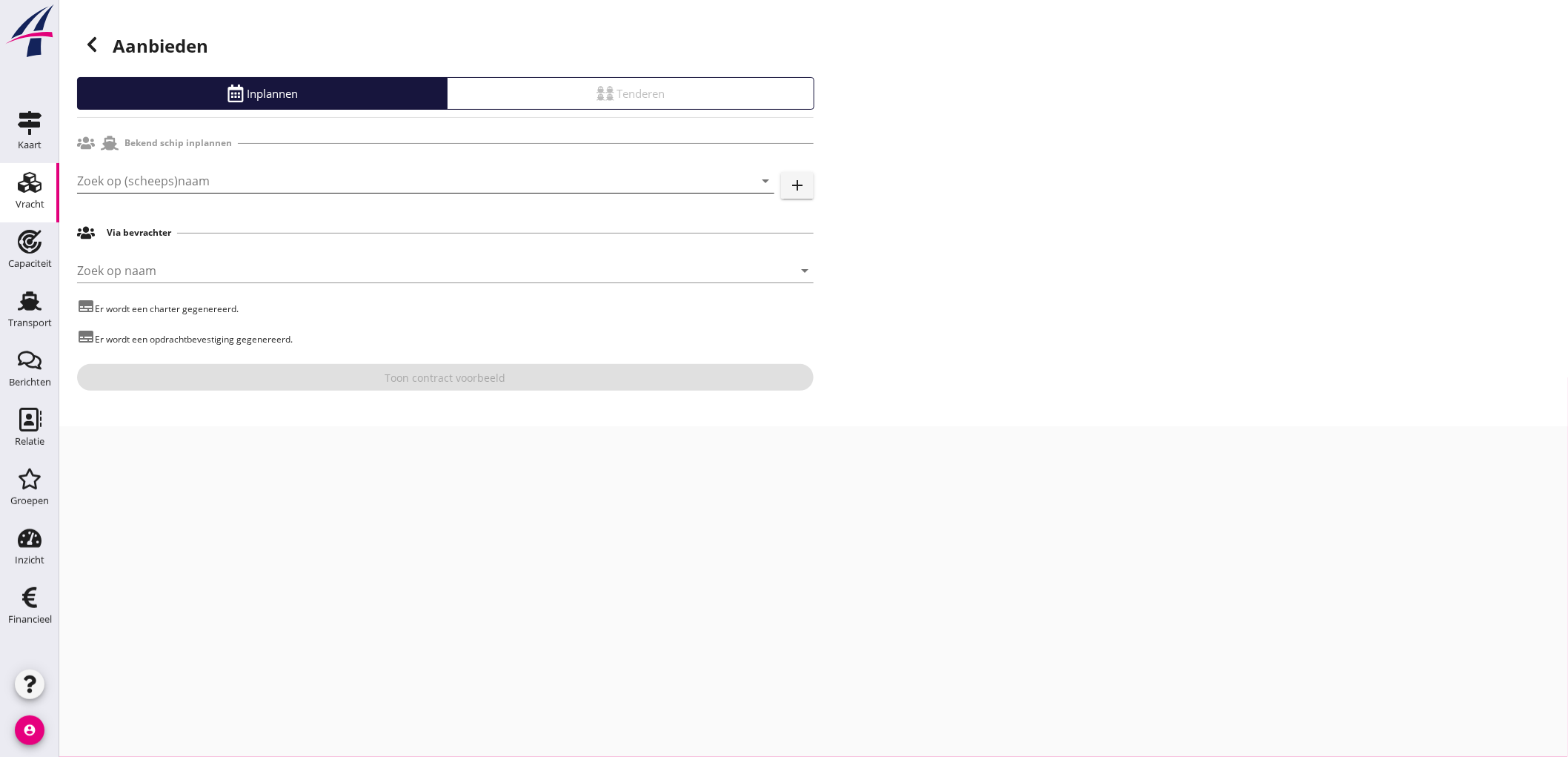
click at [275, 183] on input "Zoek op (scheeps)naam" at bounding box center [405, 180] width 656 height 23
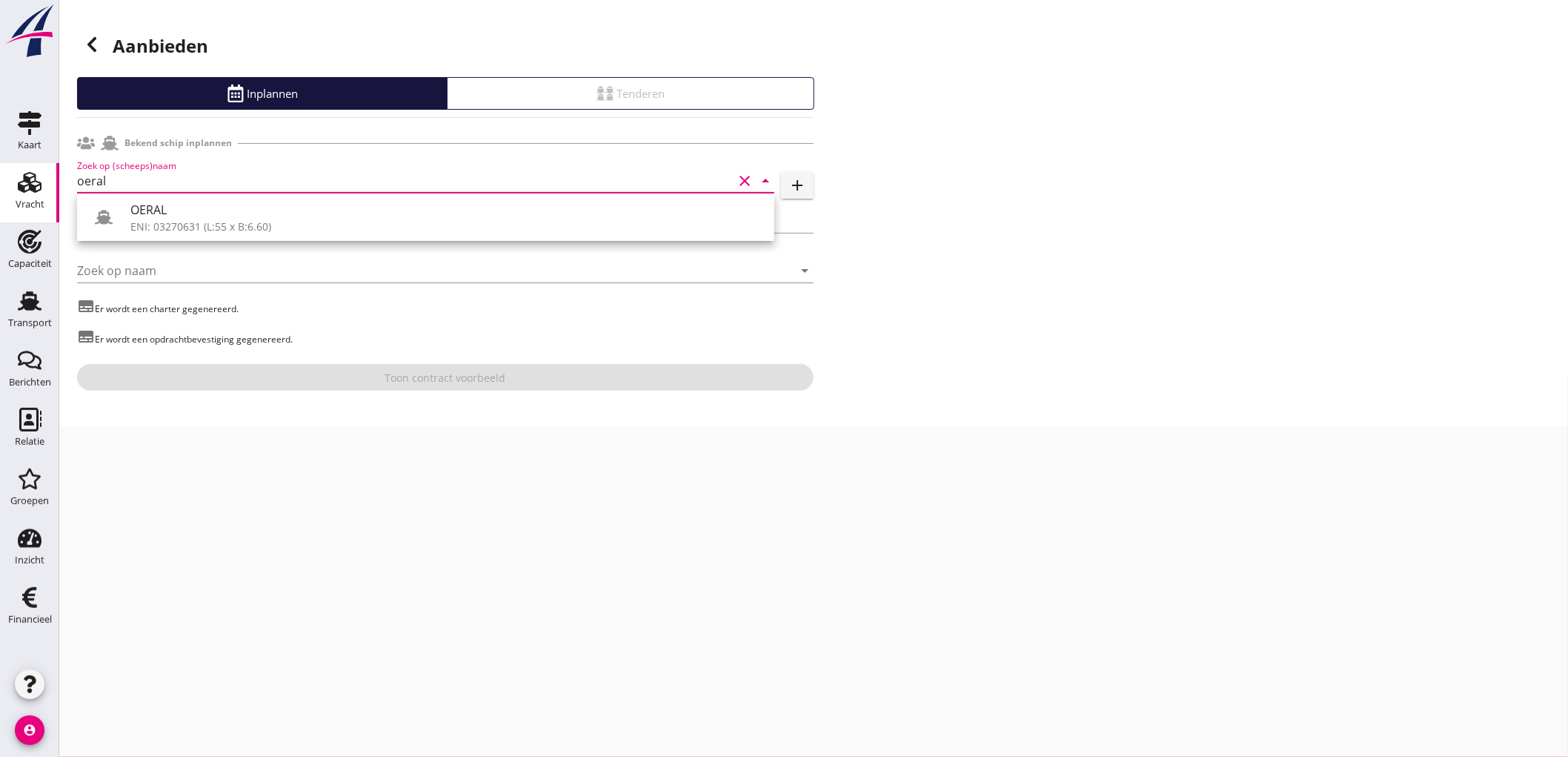
click at [221, 236] on div "OERAL ENI: 03270631 (L:55 x B:6.60)" at bounding box center [426, 217] width 698 height 48
click at [267, 224] on div "ENI: 03270631 (L:55 x B:6.60)" at bounding box center [446, 227] width 632 height 16
type input "OERAL"
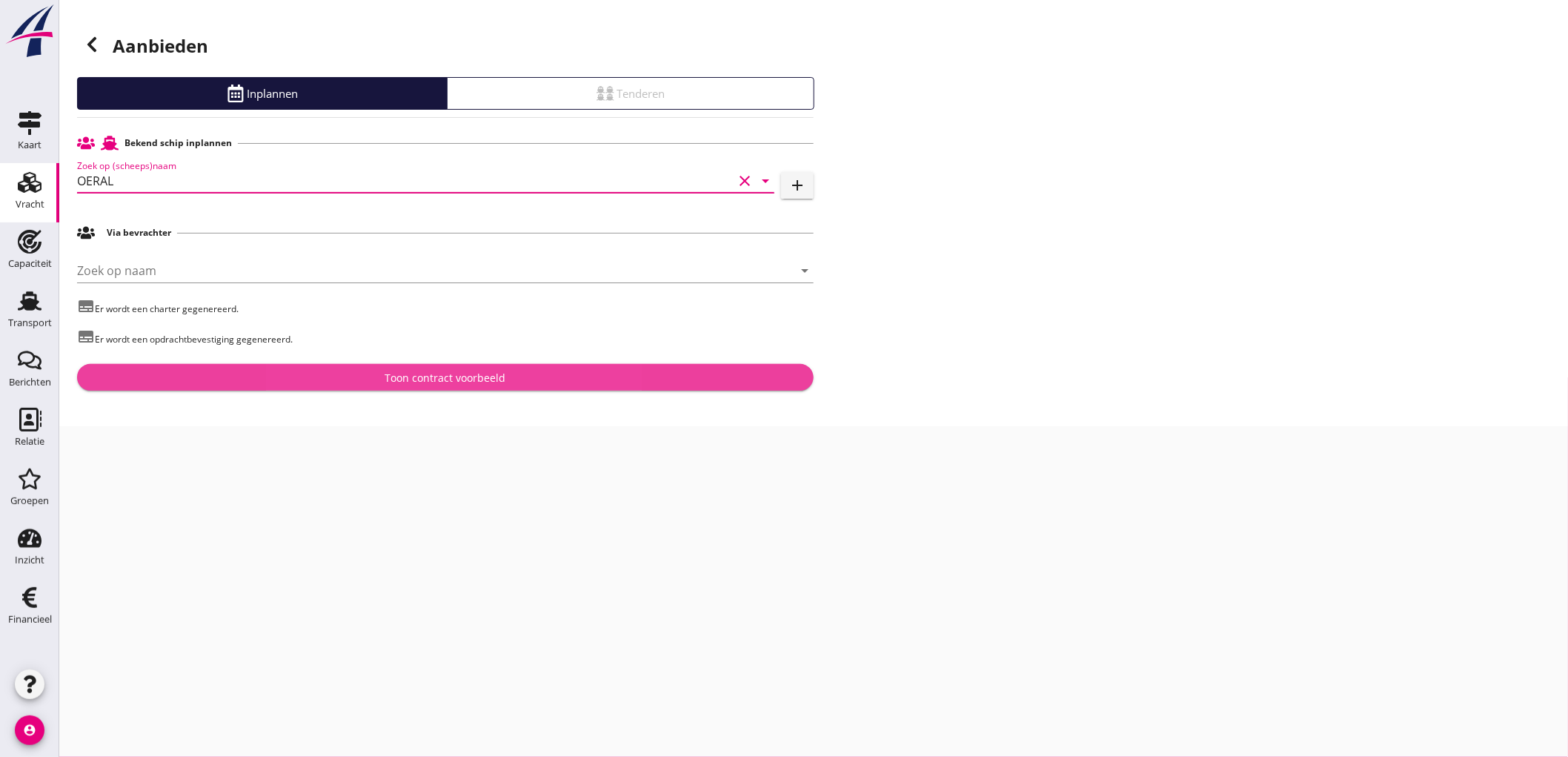
click at [381, 375] on div "Toon contract voorbeeld" at bounding box center [445, 377] width 713 height 16
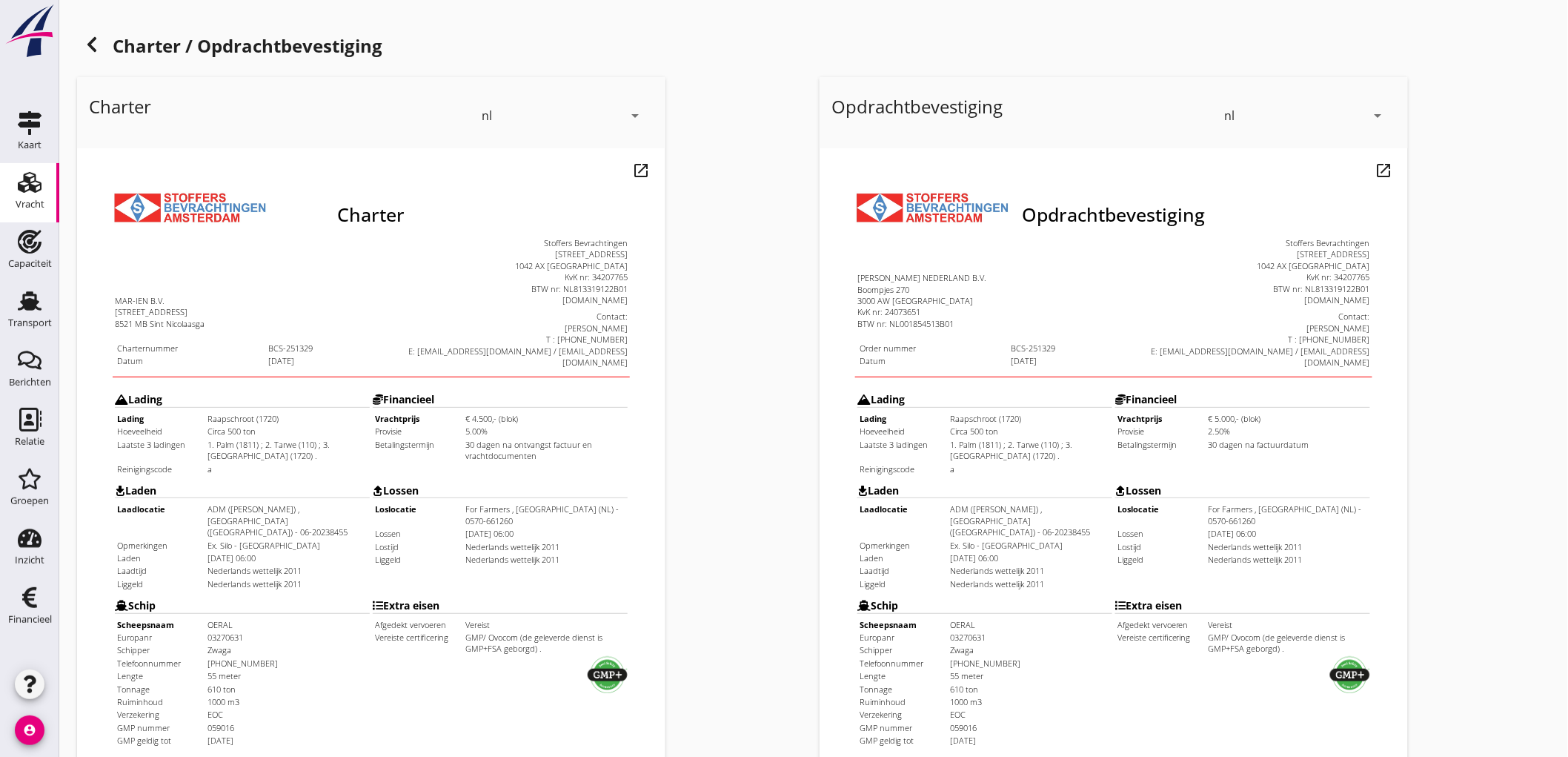
scroll to position [339, 0]
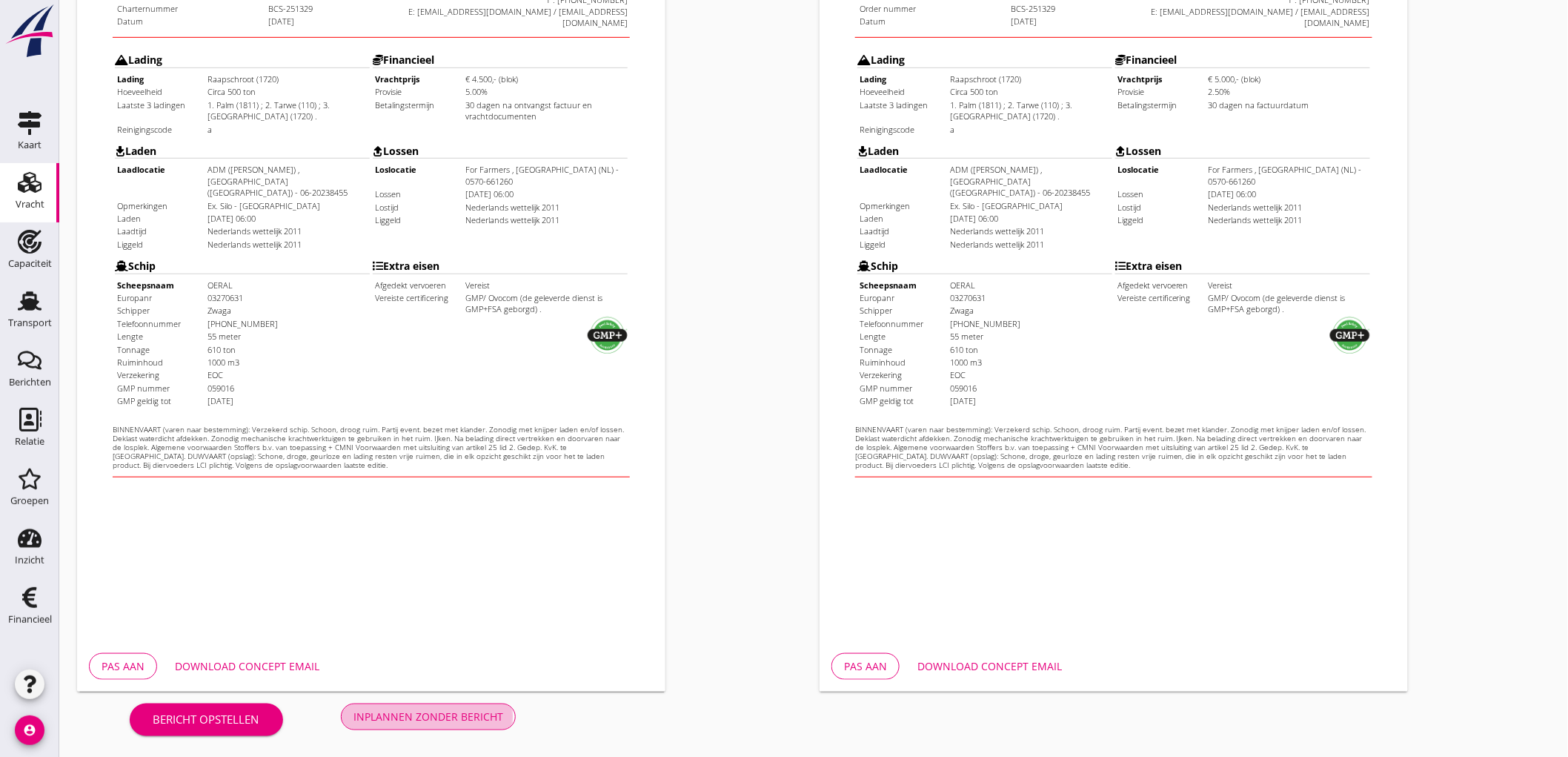
click at [454, 710] on div "Inplannen zonder bericht" at bounding box center [429, 716] width 150 height 16
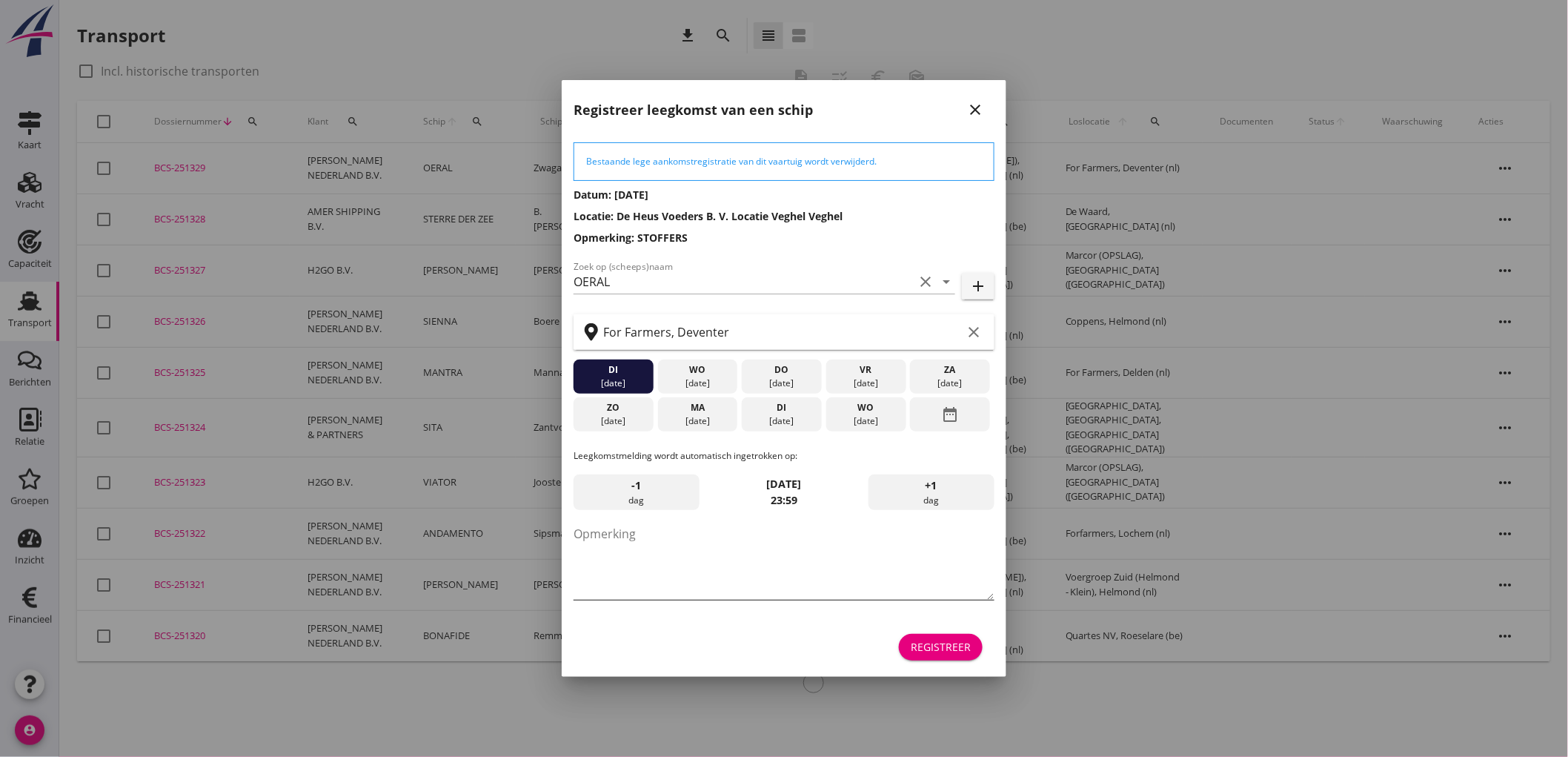
drag, startPoint x: 686, startPoint y: 539, endPoint x: 669, endPoint y: 530, distance: 19.2
click at [686, 541] on textarea "Opmerking" at bounding box center [784, 561] width 421 height 78
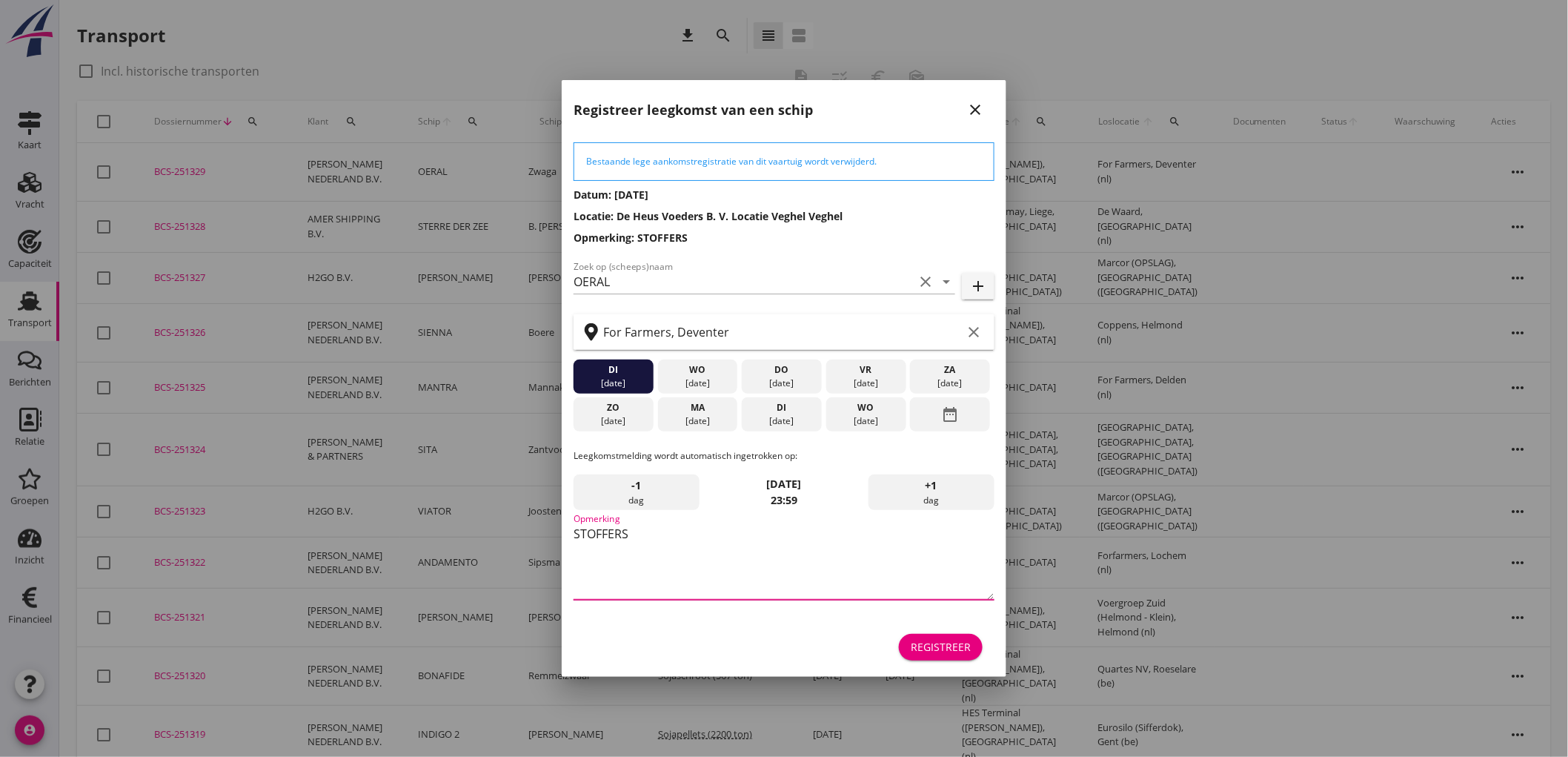
type textarea "STOFFERS"
click at [941, 641] on div "Registreer" at bounding box center [940, 646] width 60 height 16
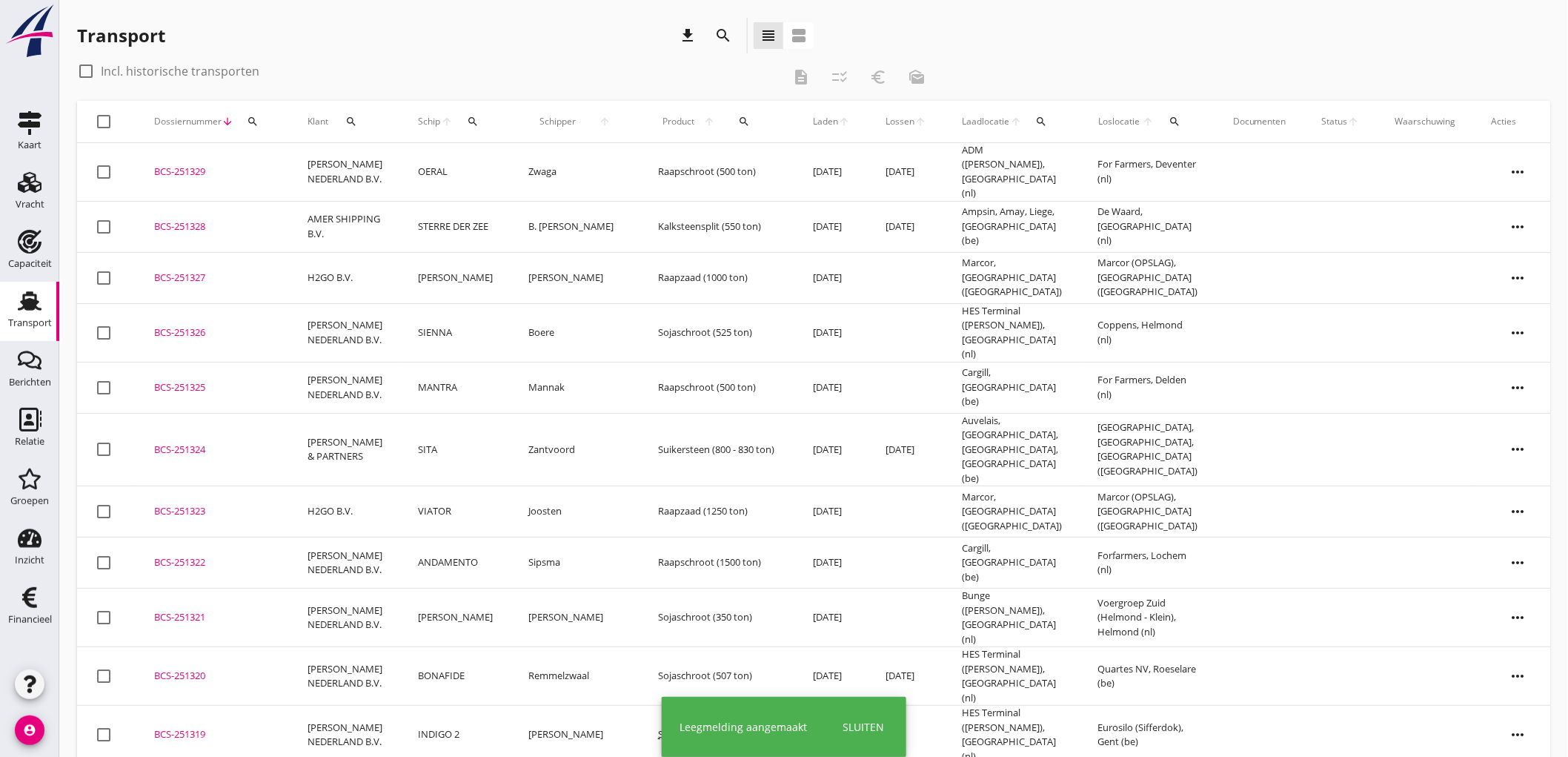
click at [440, 175] on td "OERAL" at bounding box center [455, 172] width 111 height 58
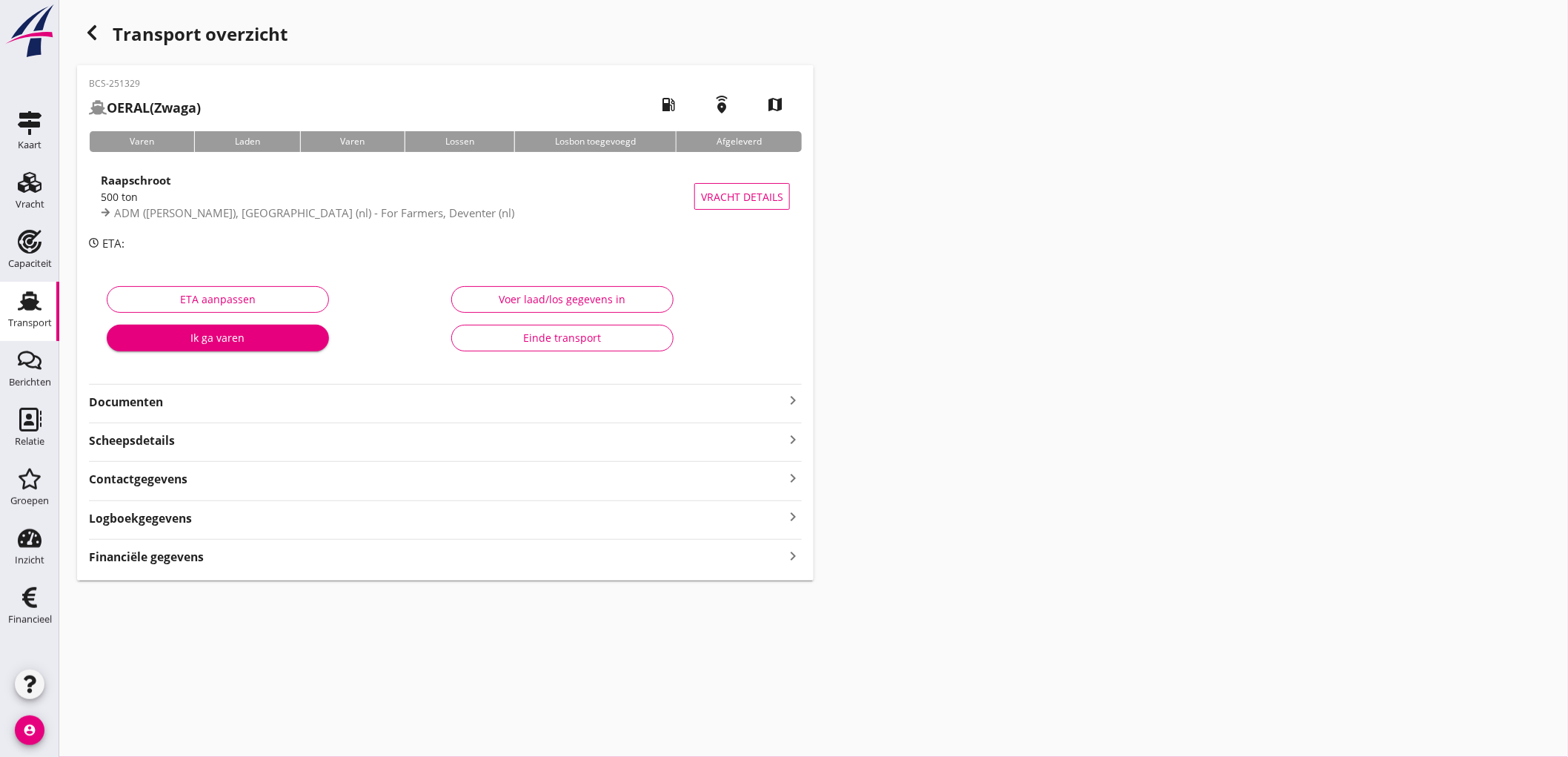
click at [398, 224] on div "Raapschroot 500 ton ADM (melden Peterson), Rotterdam (nl) - For Farmers, Devent…" at bounding box center [398, 196] width 594 height 65
click at [403, 217] on div "cancel You are impersonating another user. Transport overzicht BCS-251329 OERAL…" at bounding box center [814, 378] width 1509 height 757
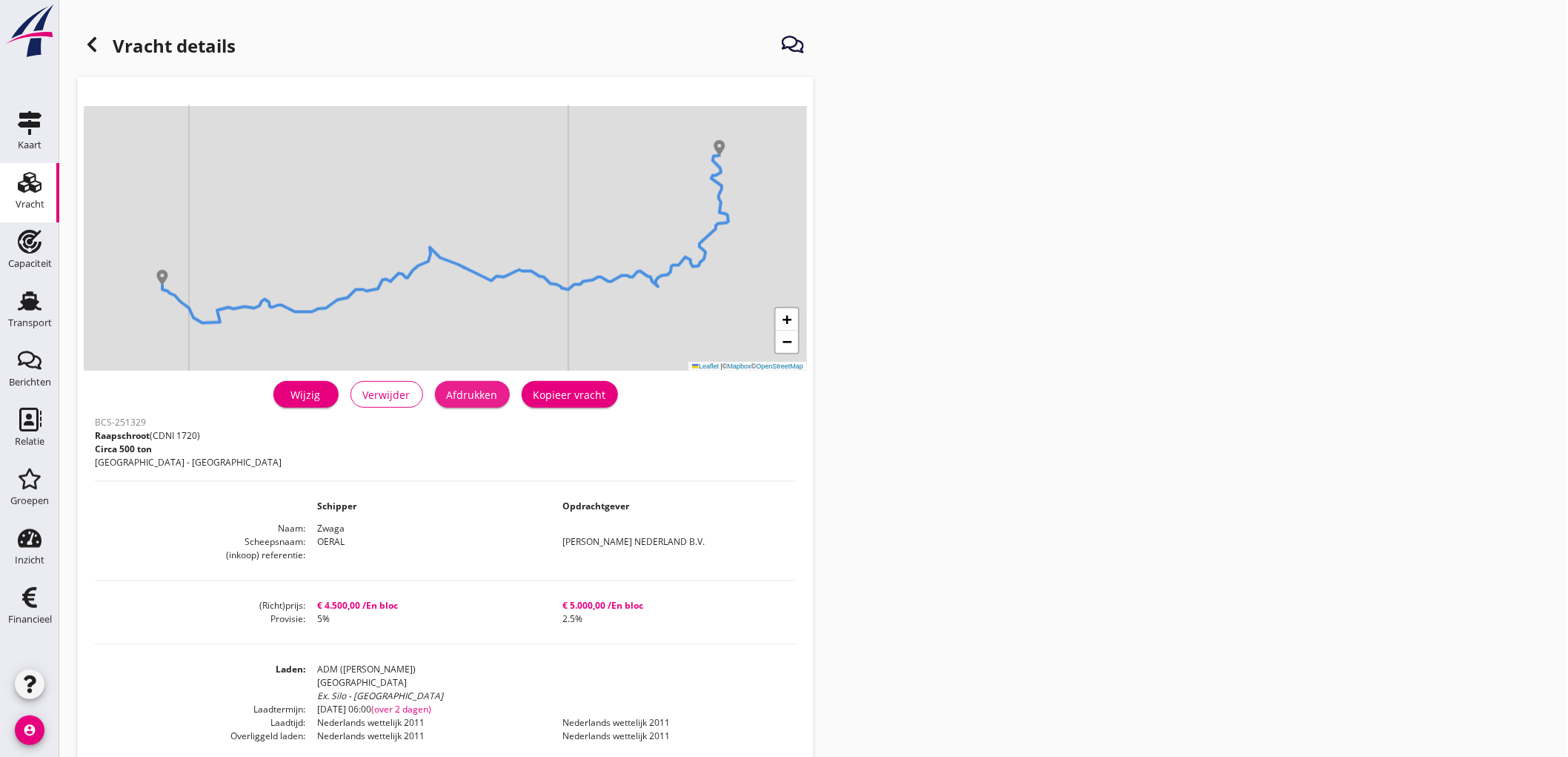
click at [480, 396] on div "Afdrukken" at bounding box center [472, 395] width 51 height 16
click at [92, 42] on icon at bounding box center [92, 44] width 17 height 17
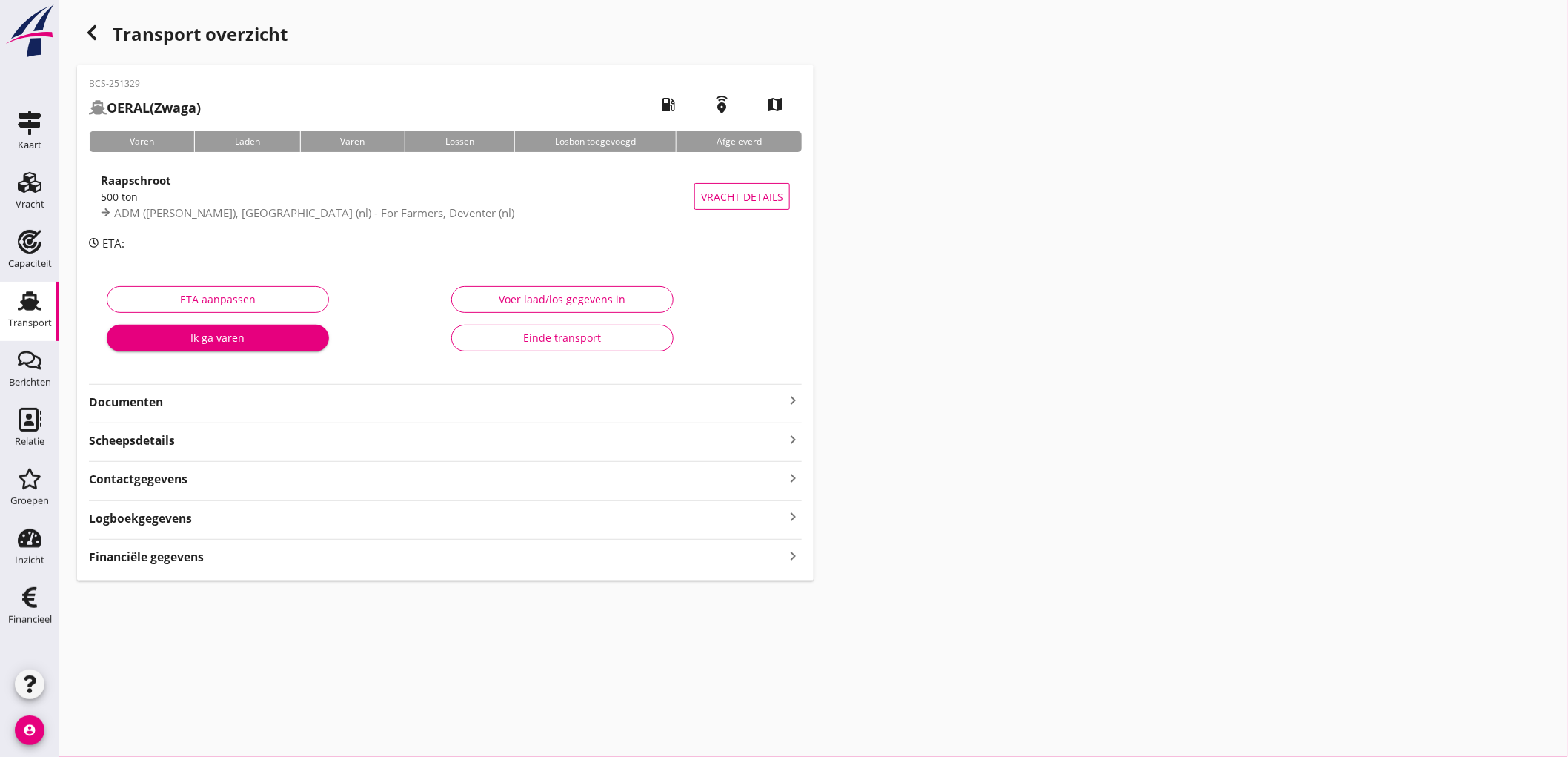
click at [186, 408] on strong "Documenten" at bounding box center [436, 402] width 695 height 17
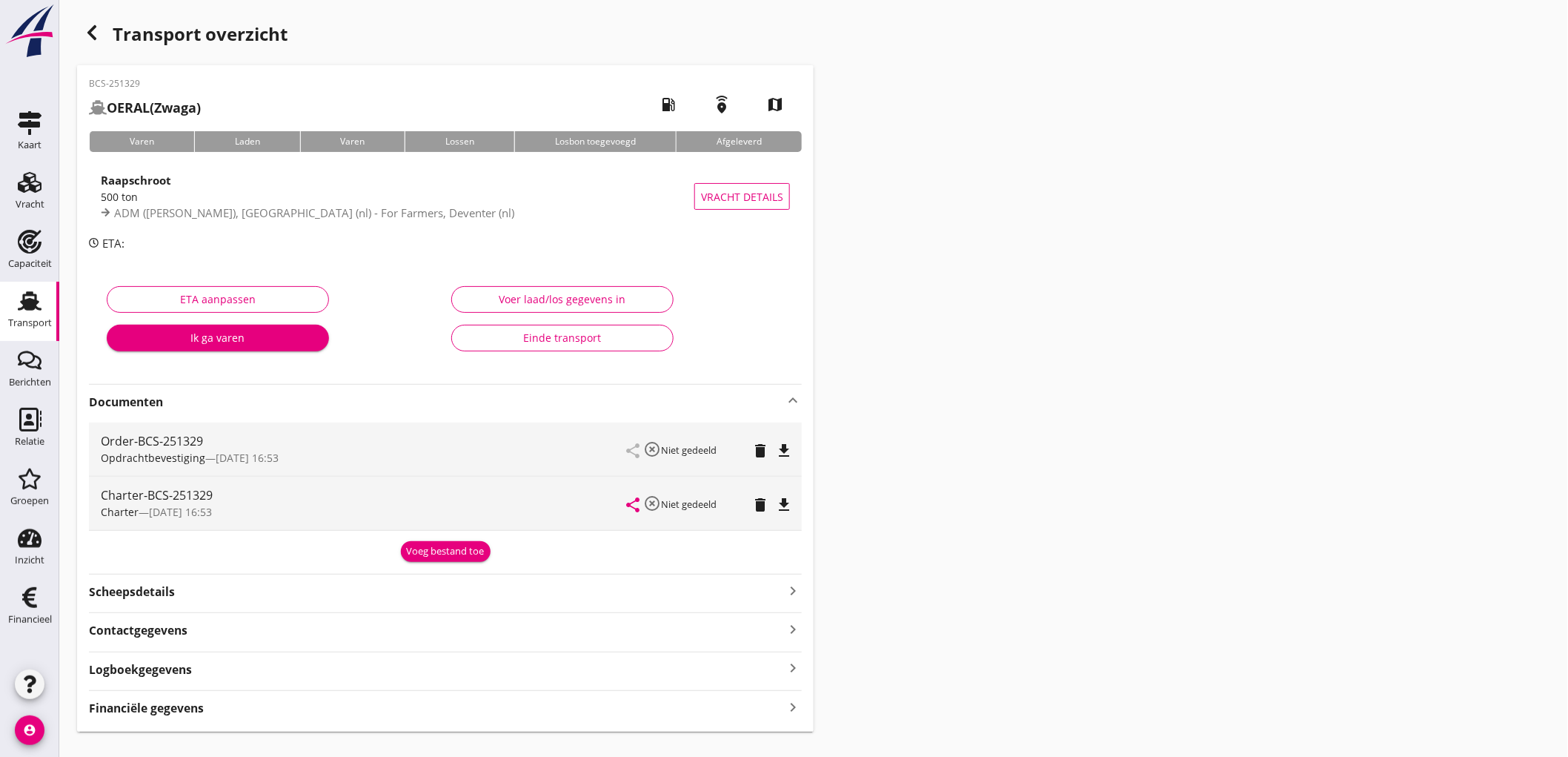
click at [782, 451] on icon "file_download" at bounding box center [783, 450] width 17 height 17
click at [769, 501] on div "delete" at bounding box center [760, 504] width 20 height 17
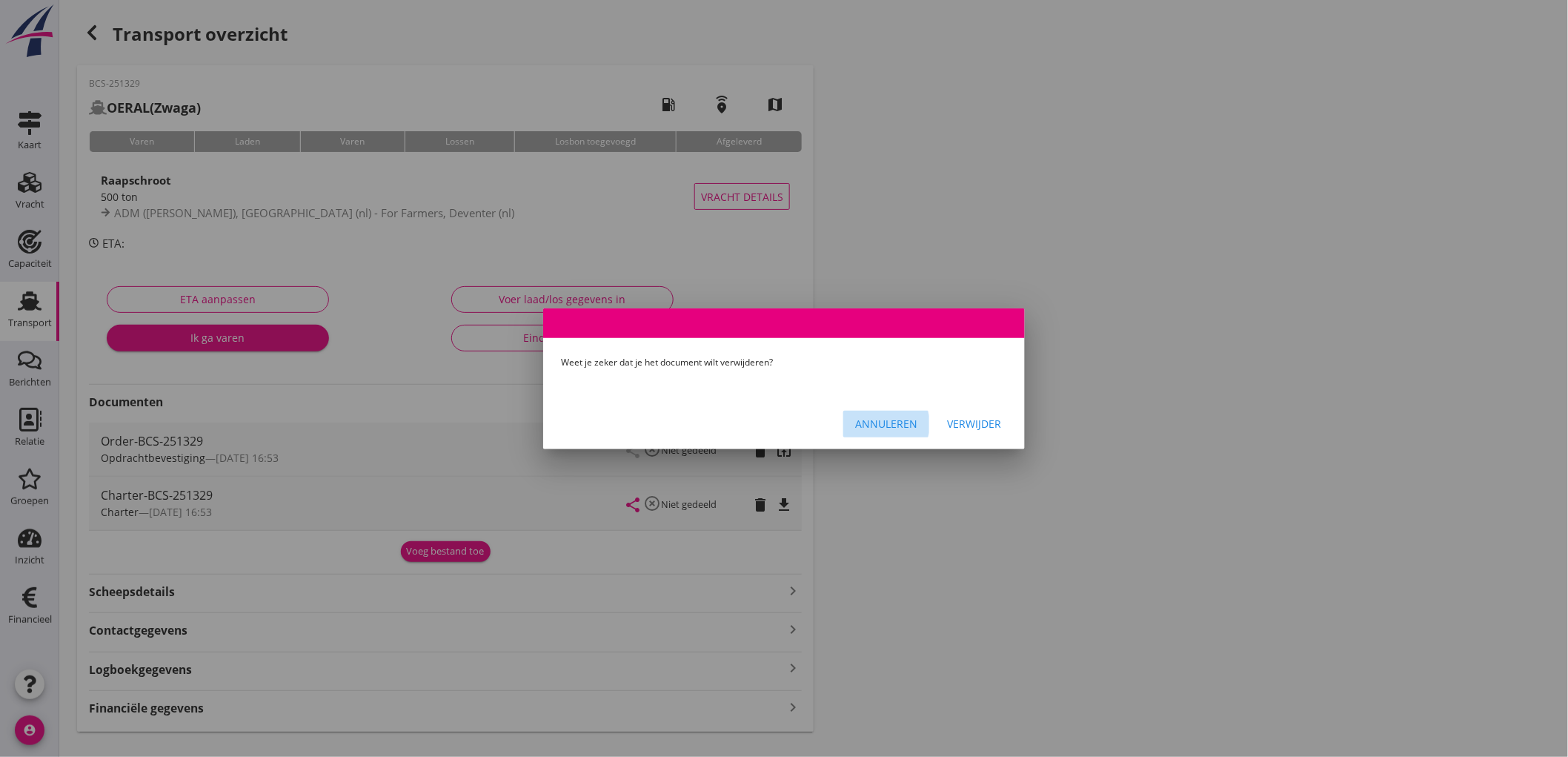
click at [907, 428] on div "Annuleren" at bounding box center [886, 424] width 62 height 16
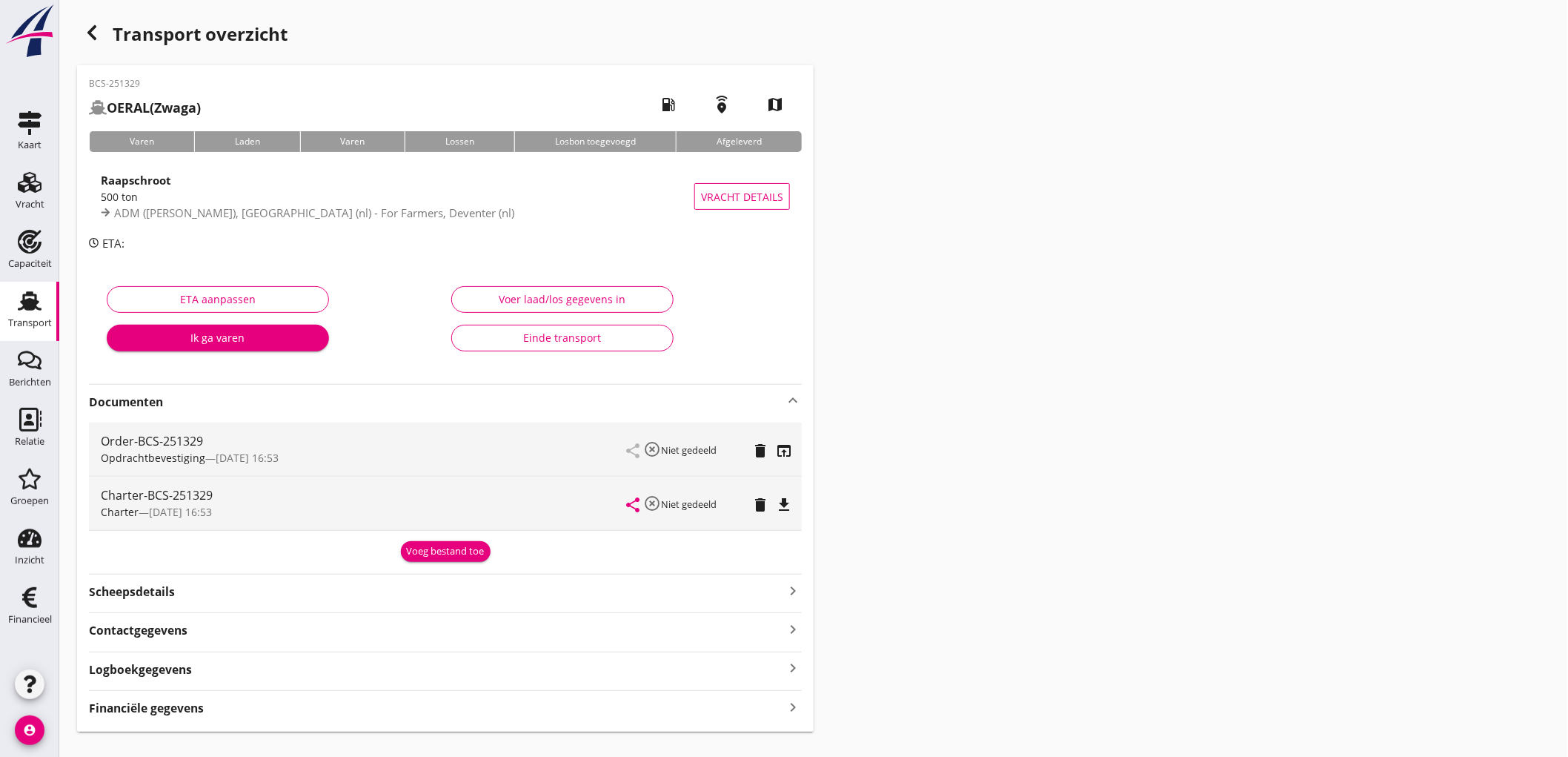
click at [797, 509] on div "Charter-BCS-251329 Charter — 27/08 16:53 share highlight_off Niet gedeeld delet…" at bounding box center [445, 503] width 713 height 53
click at [789, 502] on icon "file_download" at bounding box center [783, 504] width 17 height 17
click at [15, 313] on div "Transport" at bounding box center [30, 323] width 44 height 20
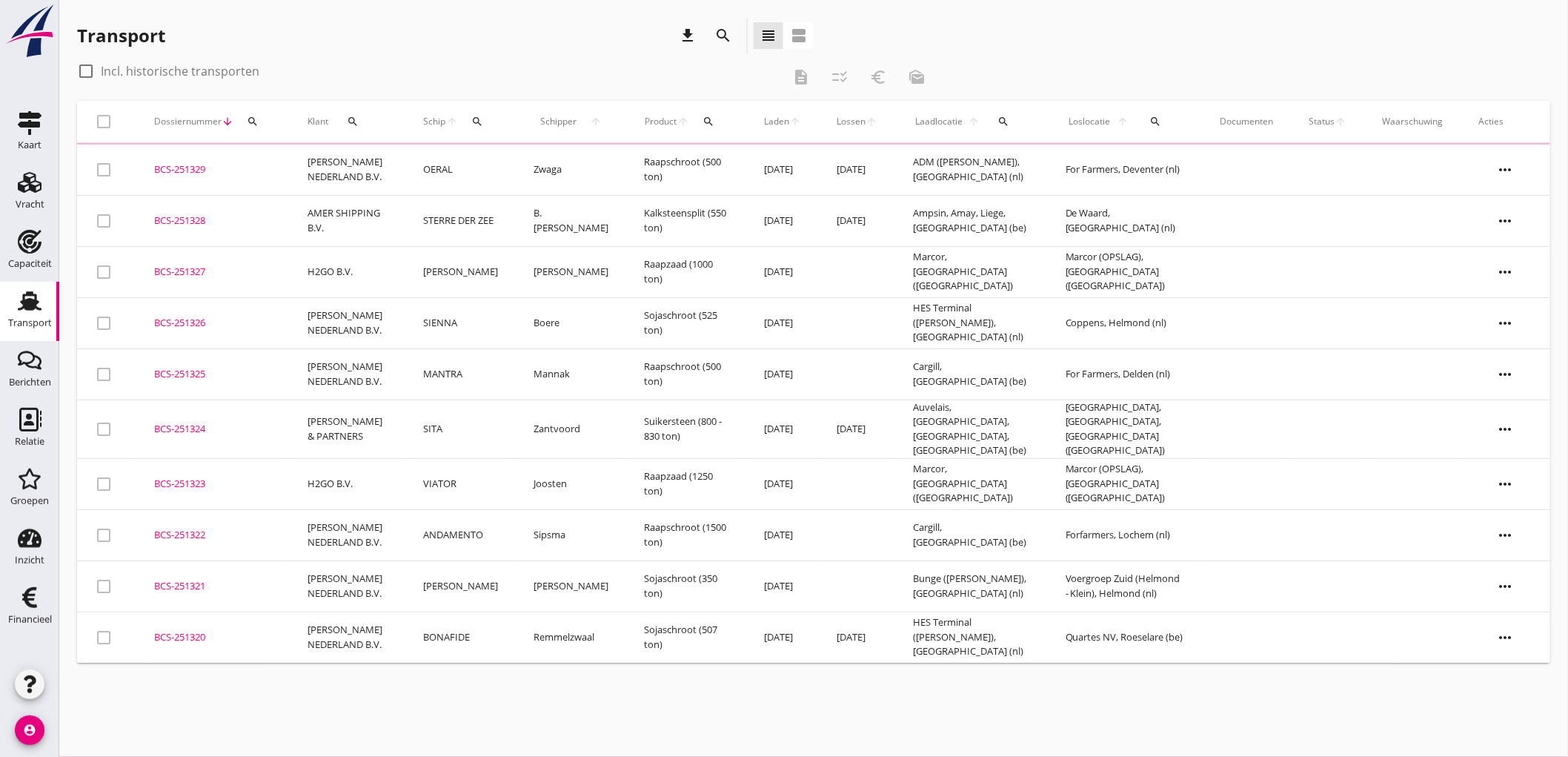
click at [309, 221] on td "AMER SHIPPING B.V." at bounding box center [347, 220] width 116 height 51
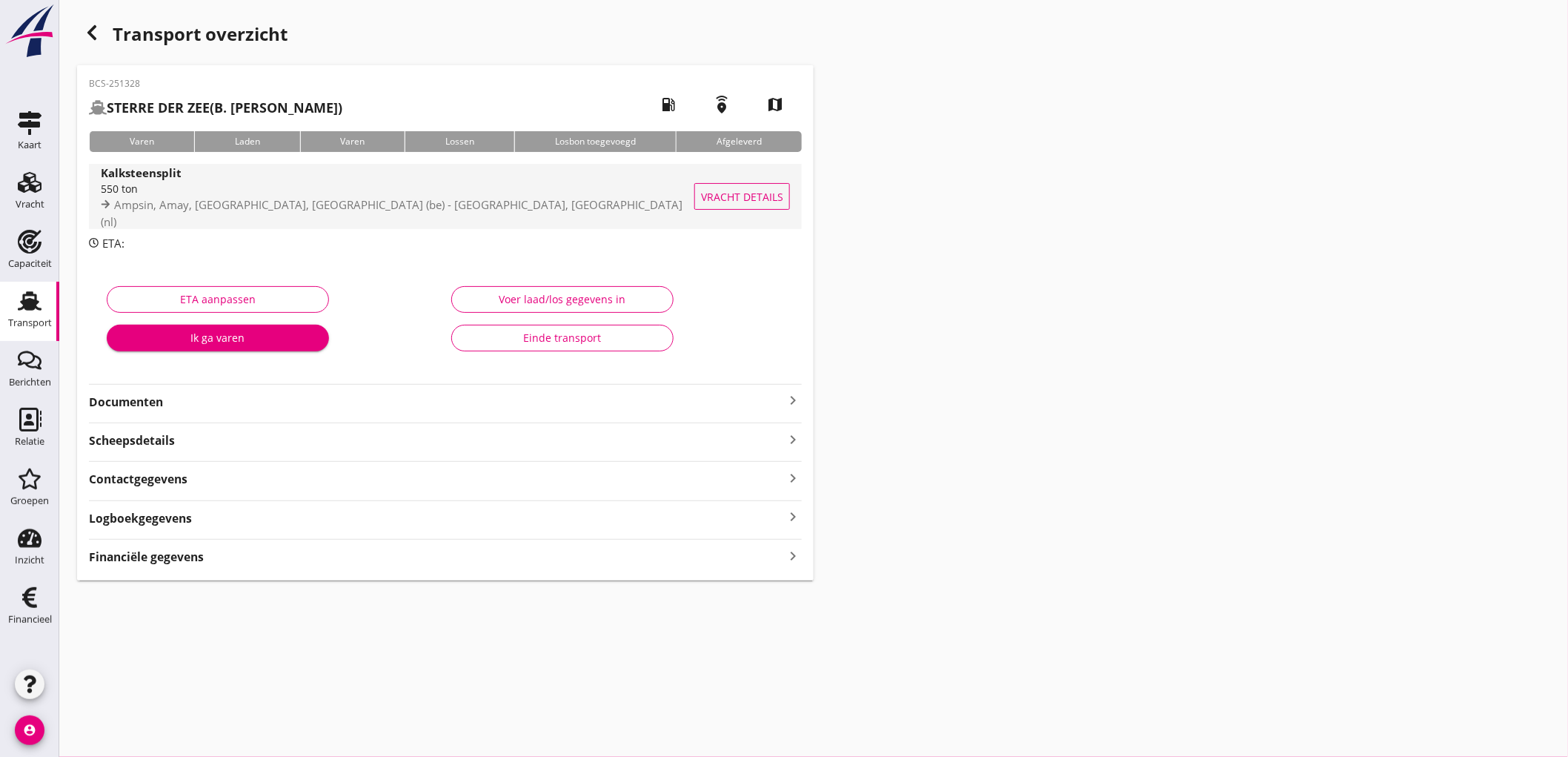
click at [304, 212] on span "Ampsin, Amay, [GEOGRAPHIC_DATA], [GEOGRAPHIC_DATA] (be) - [GEOGRAPHIC_DATA], [G…" at bounding box center [392, 213] width 582 height 32
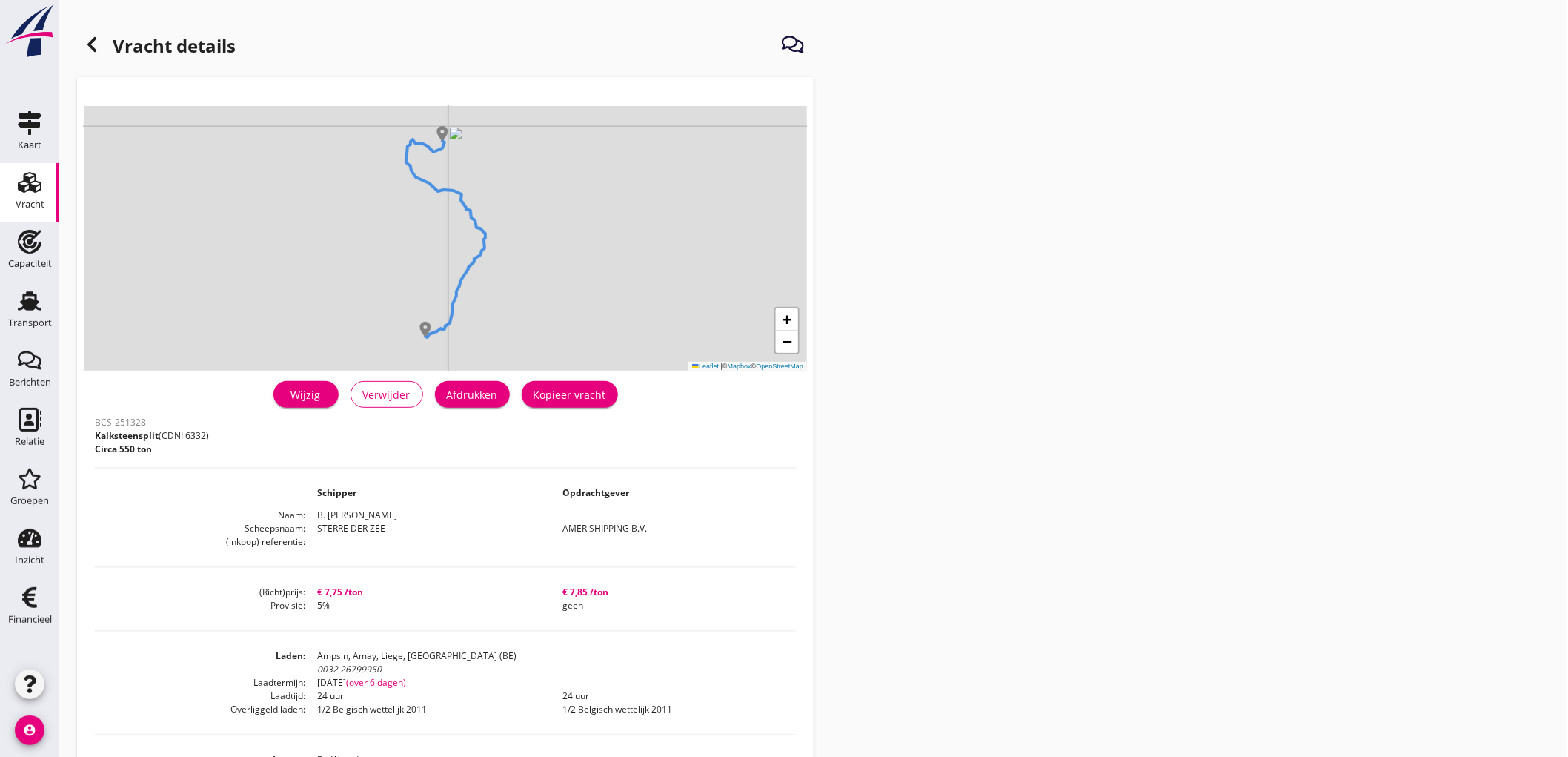
click at [496, 400] on div "Afdrukken" at bounding box center [472, 395] width 51 height 16
click at [87, 42] on icon at bounding box center [92, 44] width 17 height 17
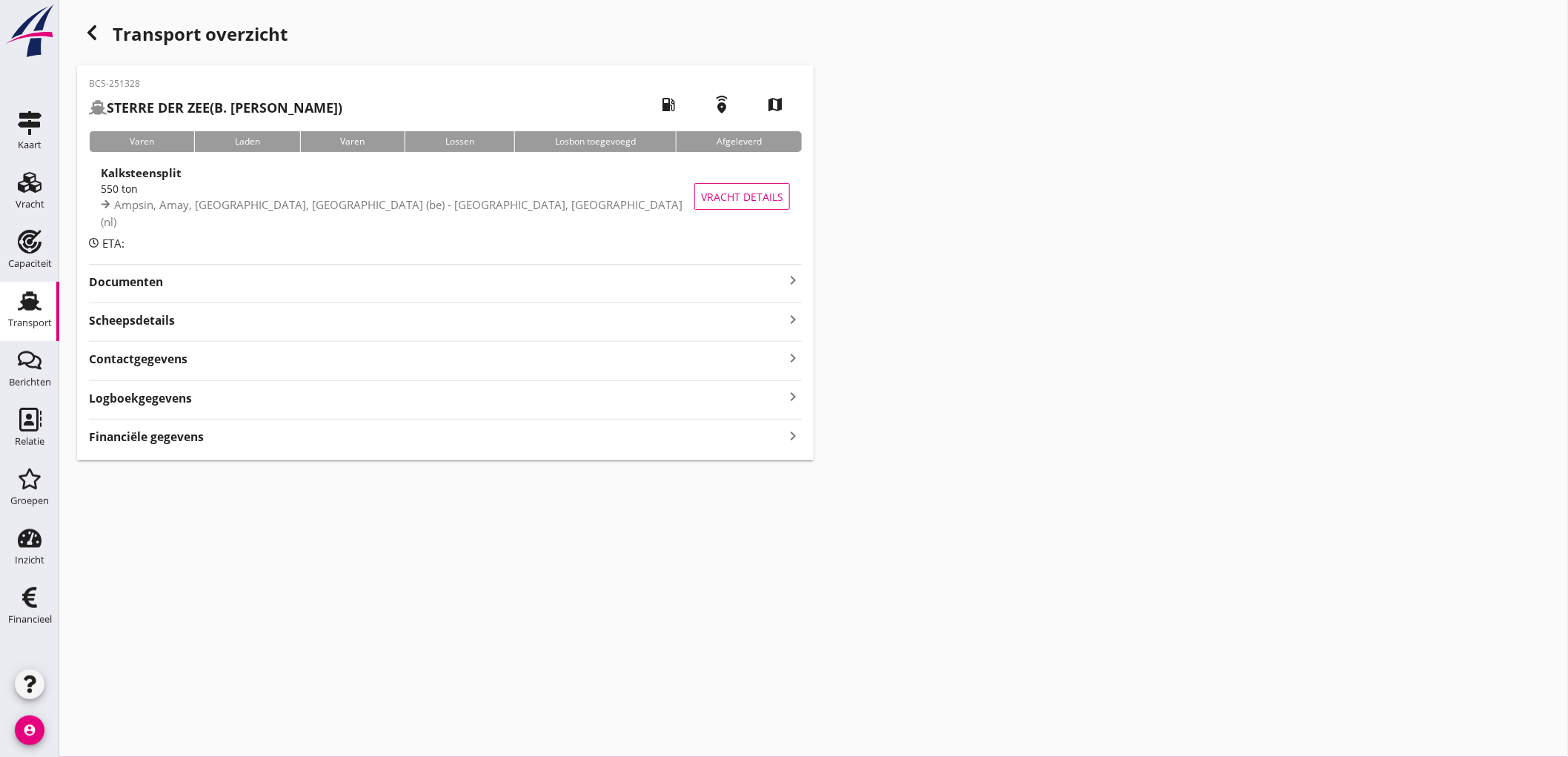
click at [267, 280] on strong "Documenten" at bounding box center [436, 282] width 695 height 17
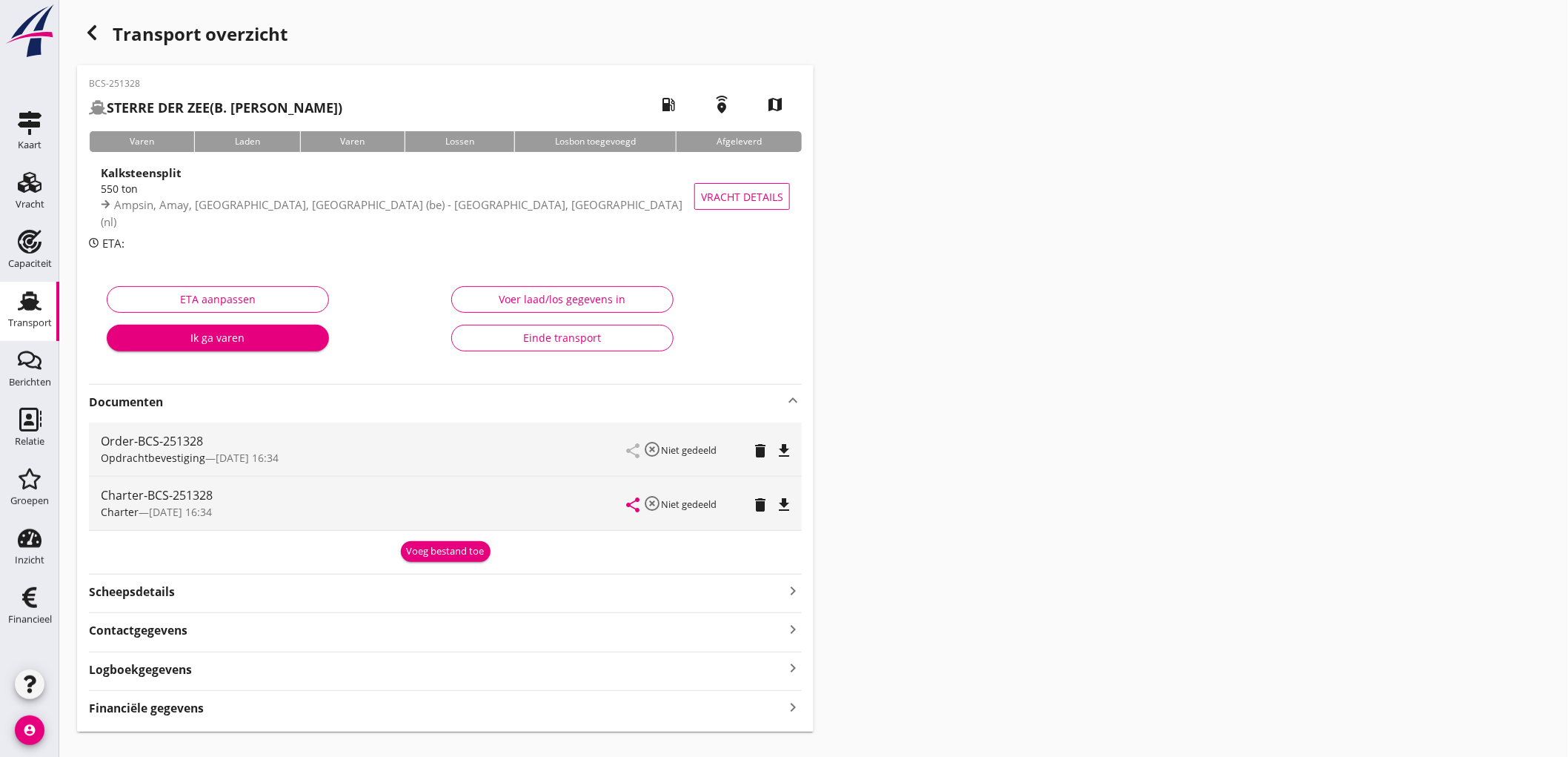
click at [788, 446] on icon "file_download" at bounding box center [783, 450] width 17 height 17
click at [786, 507] on icon "file_download" at bounding box center [783, 504] width 17 height 17
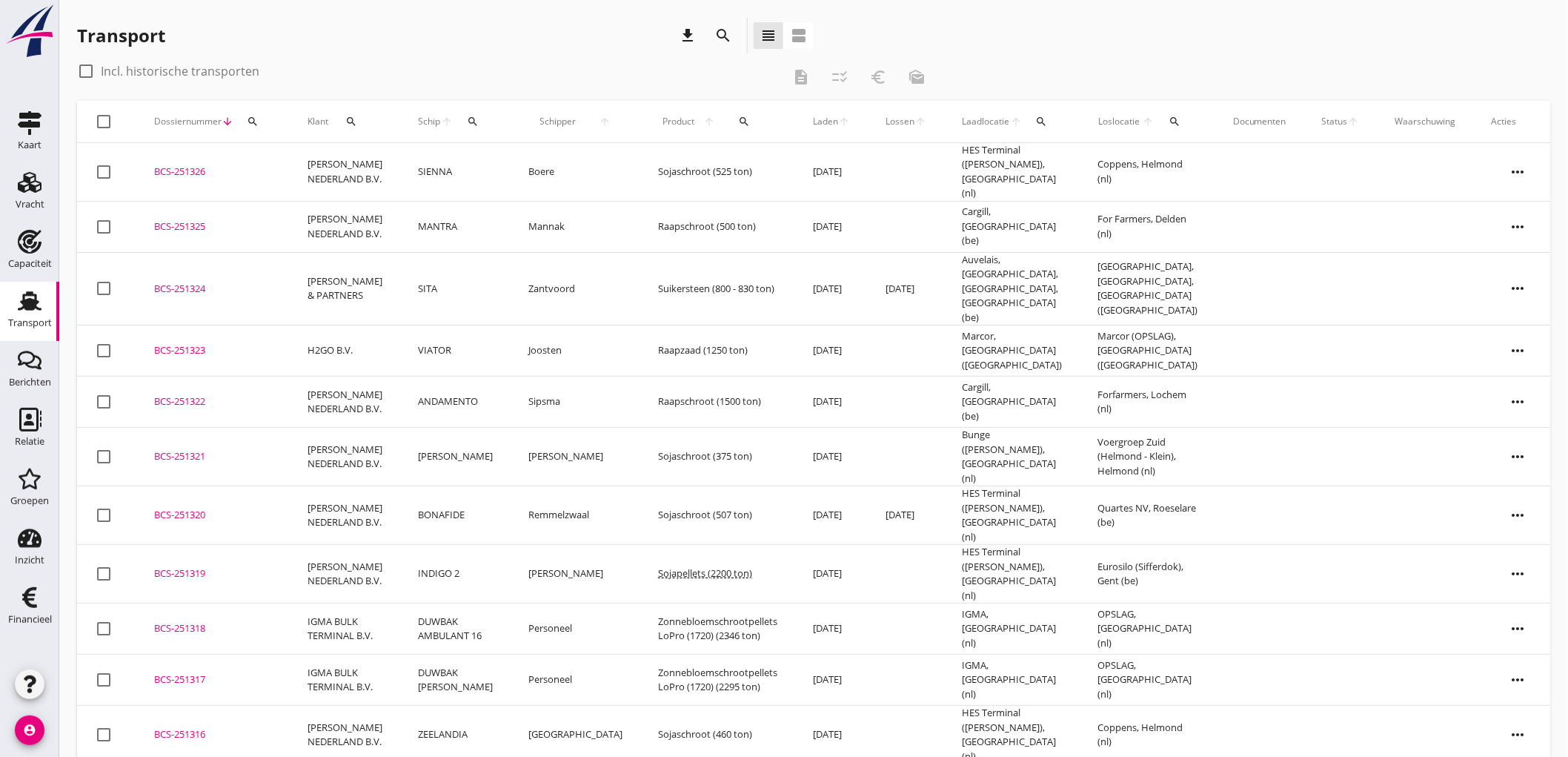
click at [445, 325] on td "VIATOR" at bounding box center [455, 350] width 111 height 51
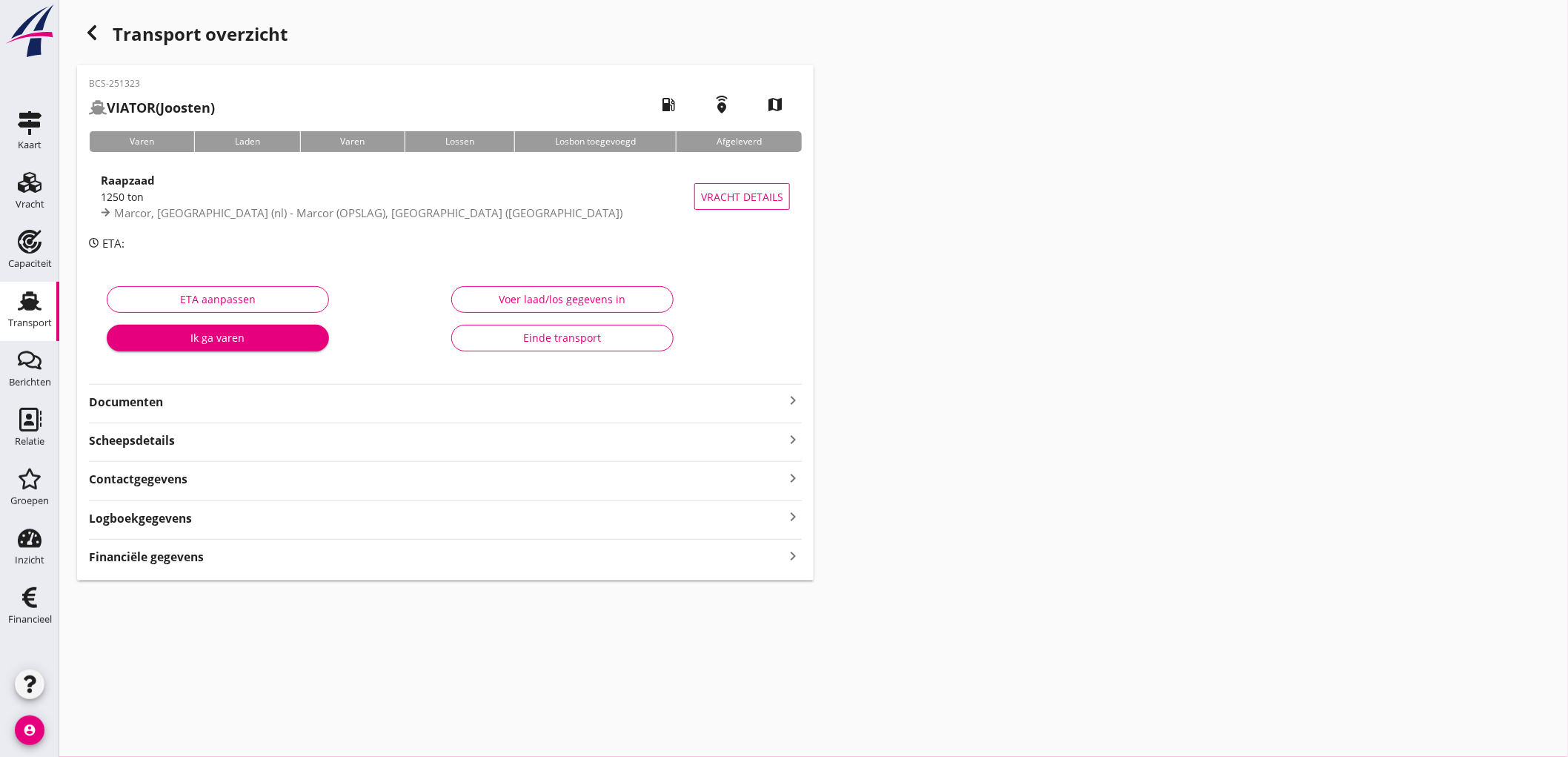
click at [292, 215] on span "Marcor, [GEOGRAPHIC_DATA] (nl) - Marcor (OPSLAG), [GEOGRAPHIC_DATA] ([GEOGRAPHI…" at bounding box center [368, 213] width 508 height 15
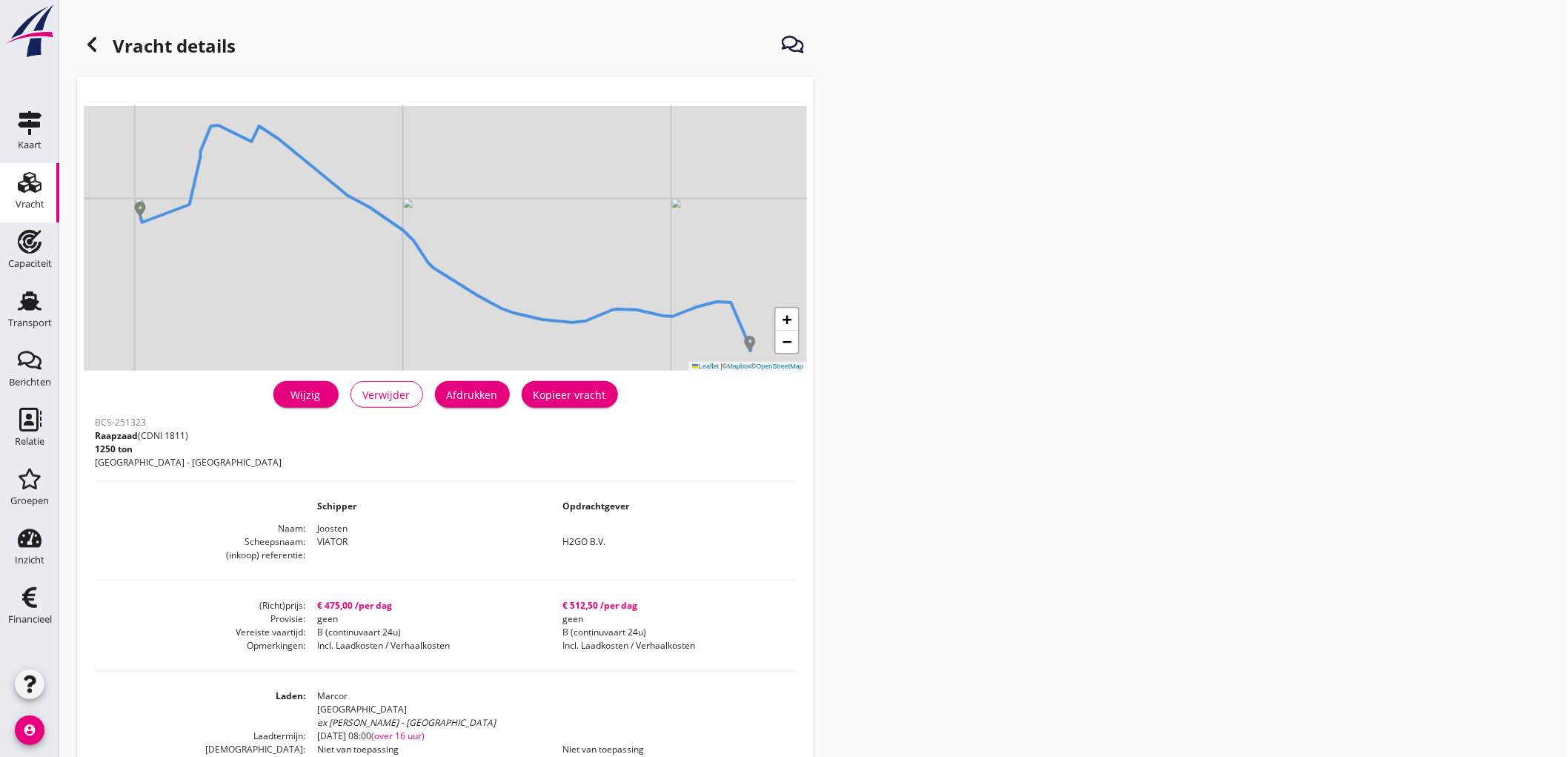
click at [595, 395] on div "Kopieer vracht" at bounding box center [570, 395] width 73 height 16
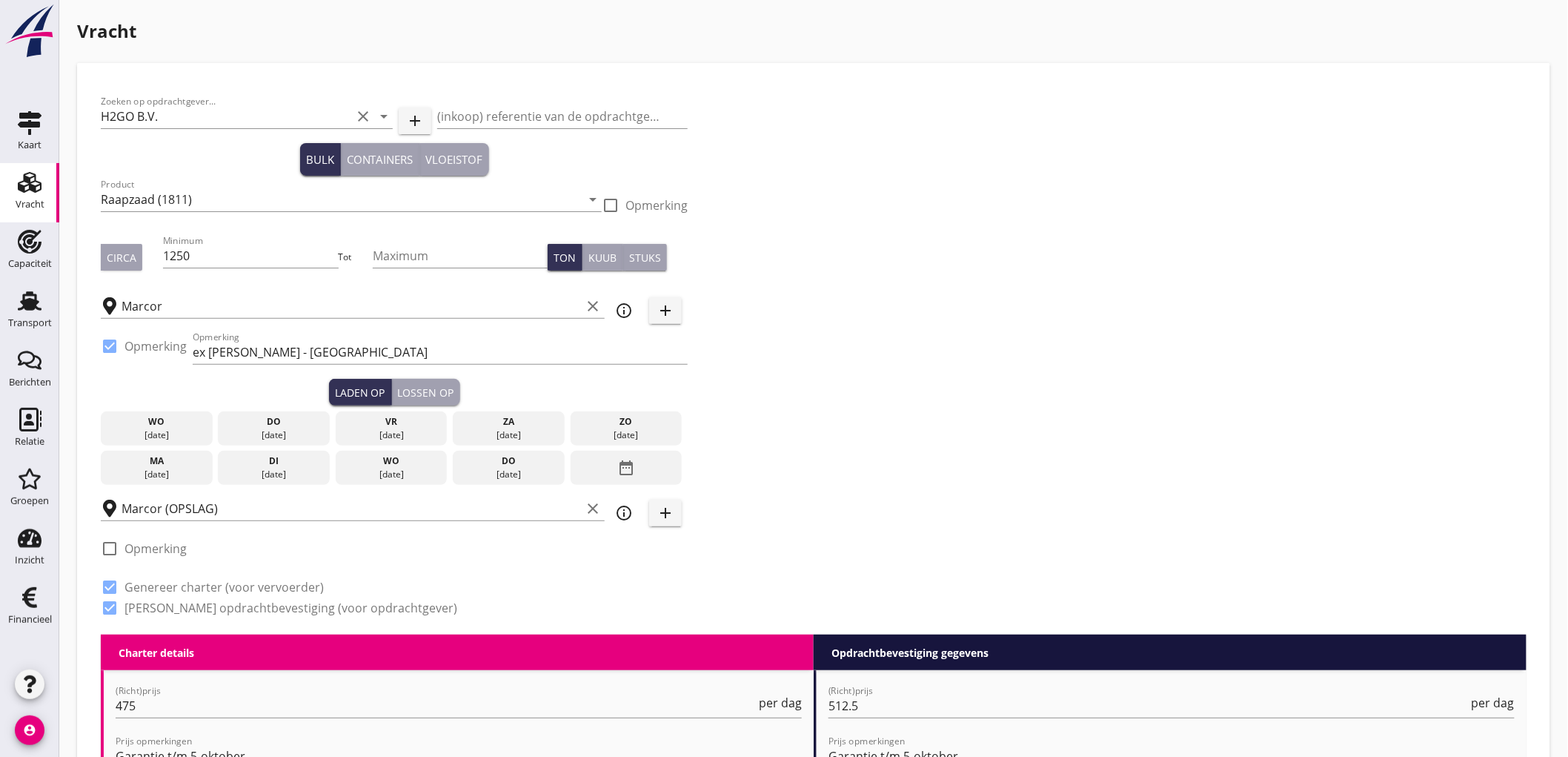
scroll to position [411, 0]
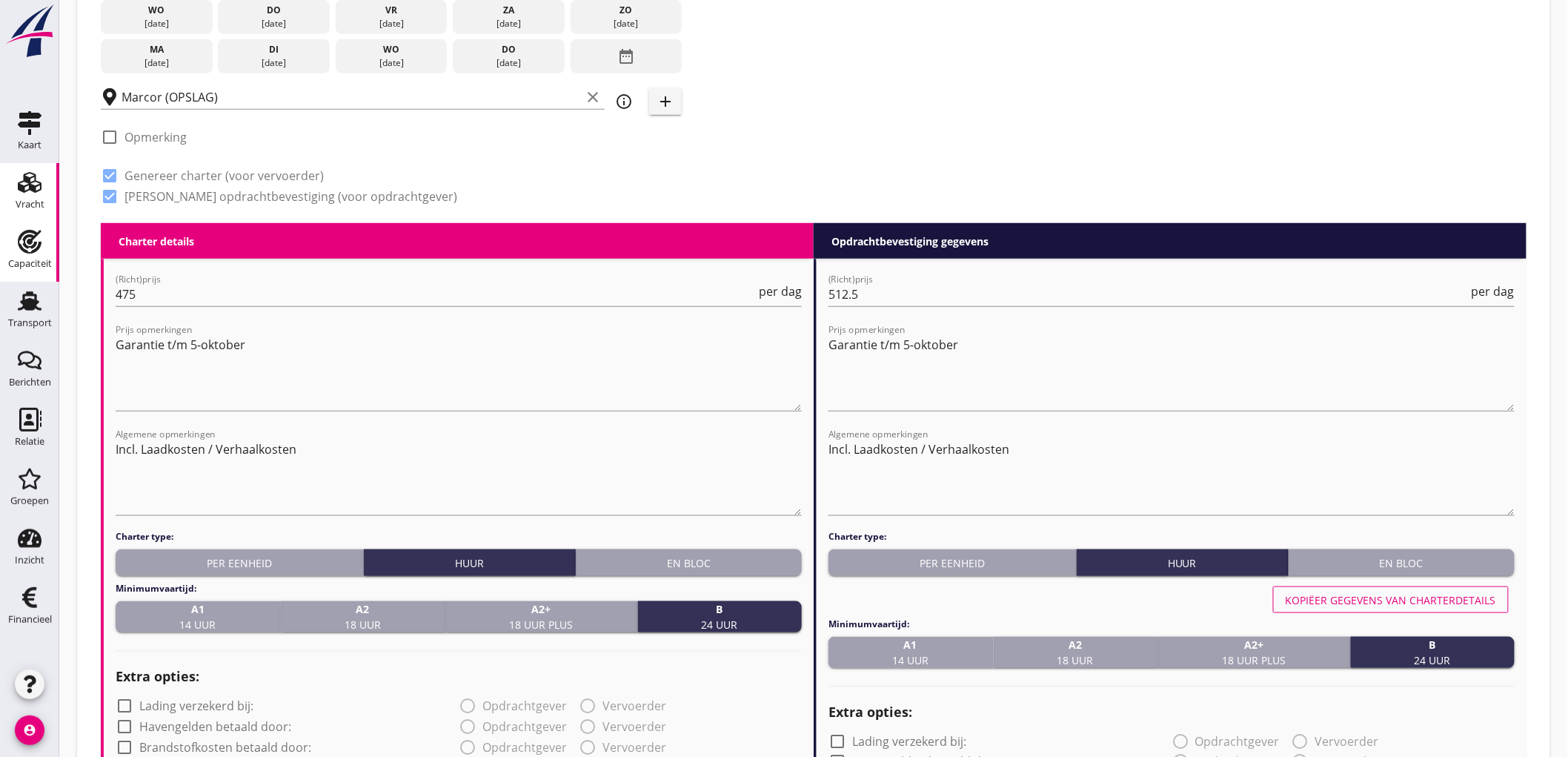
drag, startPoint x: 301, startPoint y: 295, endPoint x: 0, endPoint y: 260, distance: 303.0
click at [0, 323] on div "Kaart Kaart Vracht Vracht Capaciteit Capaciteit Transport Transport Berichten B…" at bounding box center [784, 652] width 1568 height 2127
type input "400"
drag, startPoint x: 928, startPoint y: 302, endPoint x: 369, endPoint y: 150, distance: 579.3
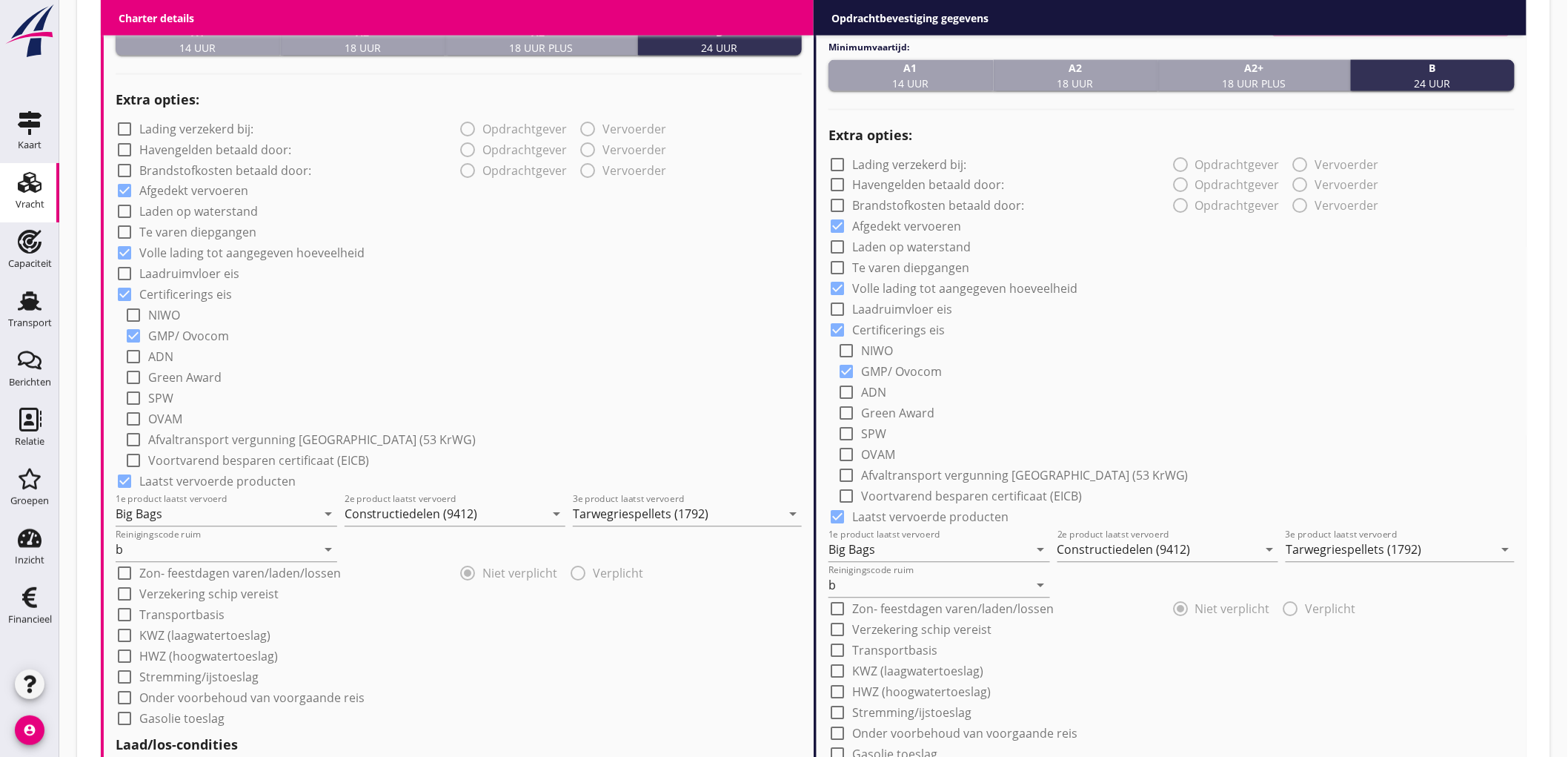
scroll to position [1235, 0]
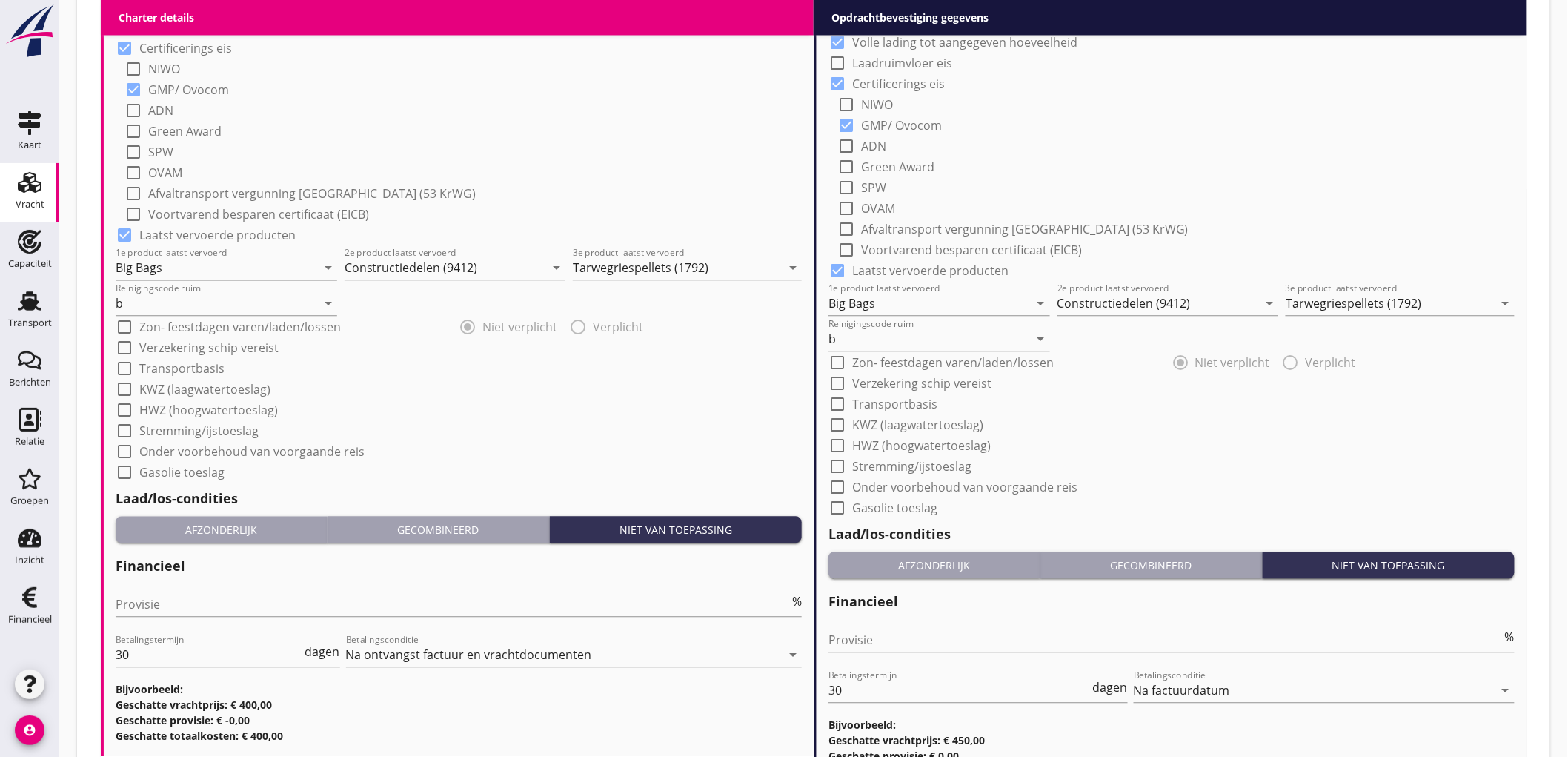
type input "450"
click at [236, 267] on input "Big Bags" at bounding box center [216, 267] width 201 height 23
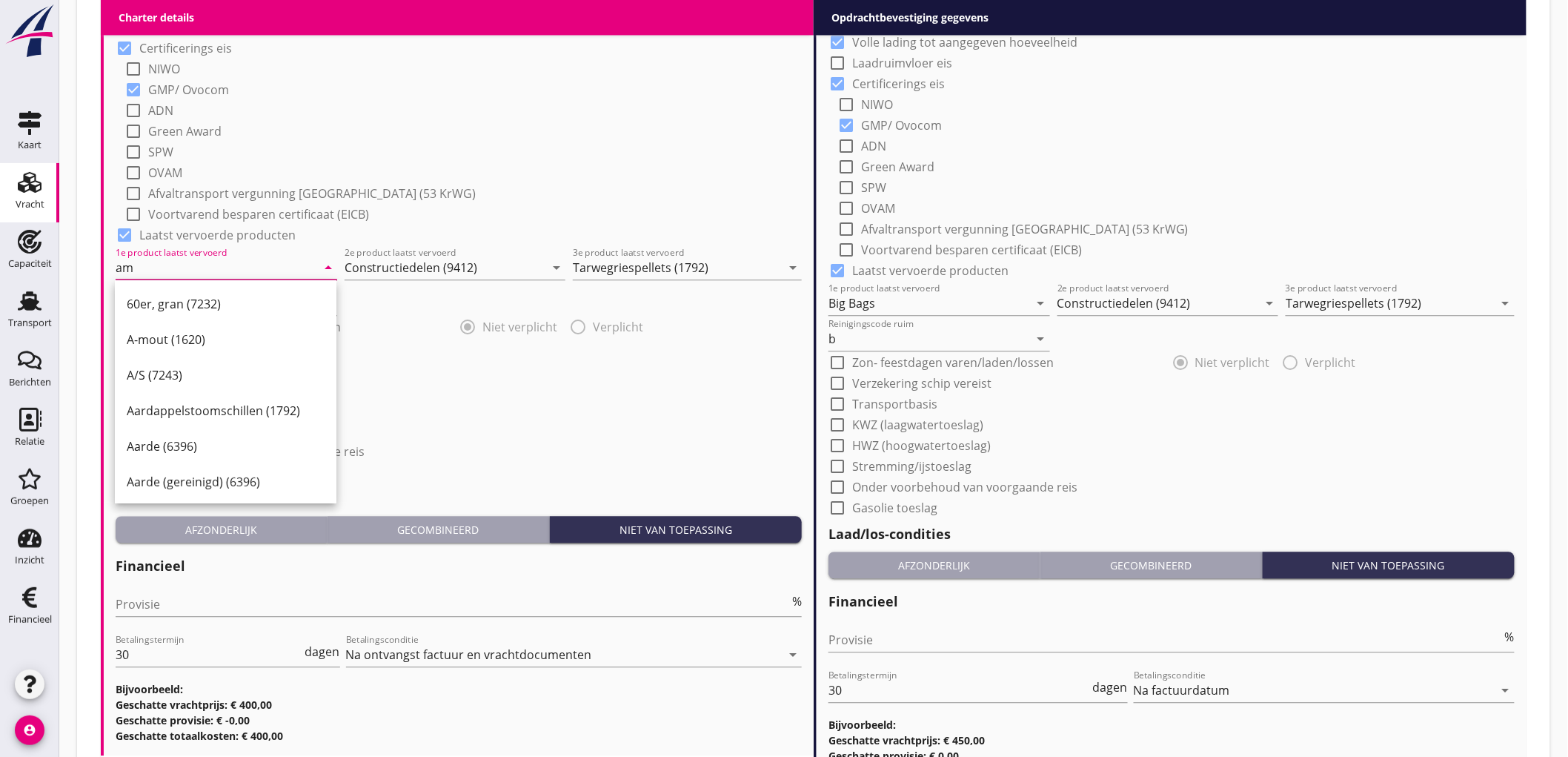
type input "a"
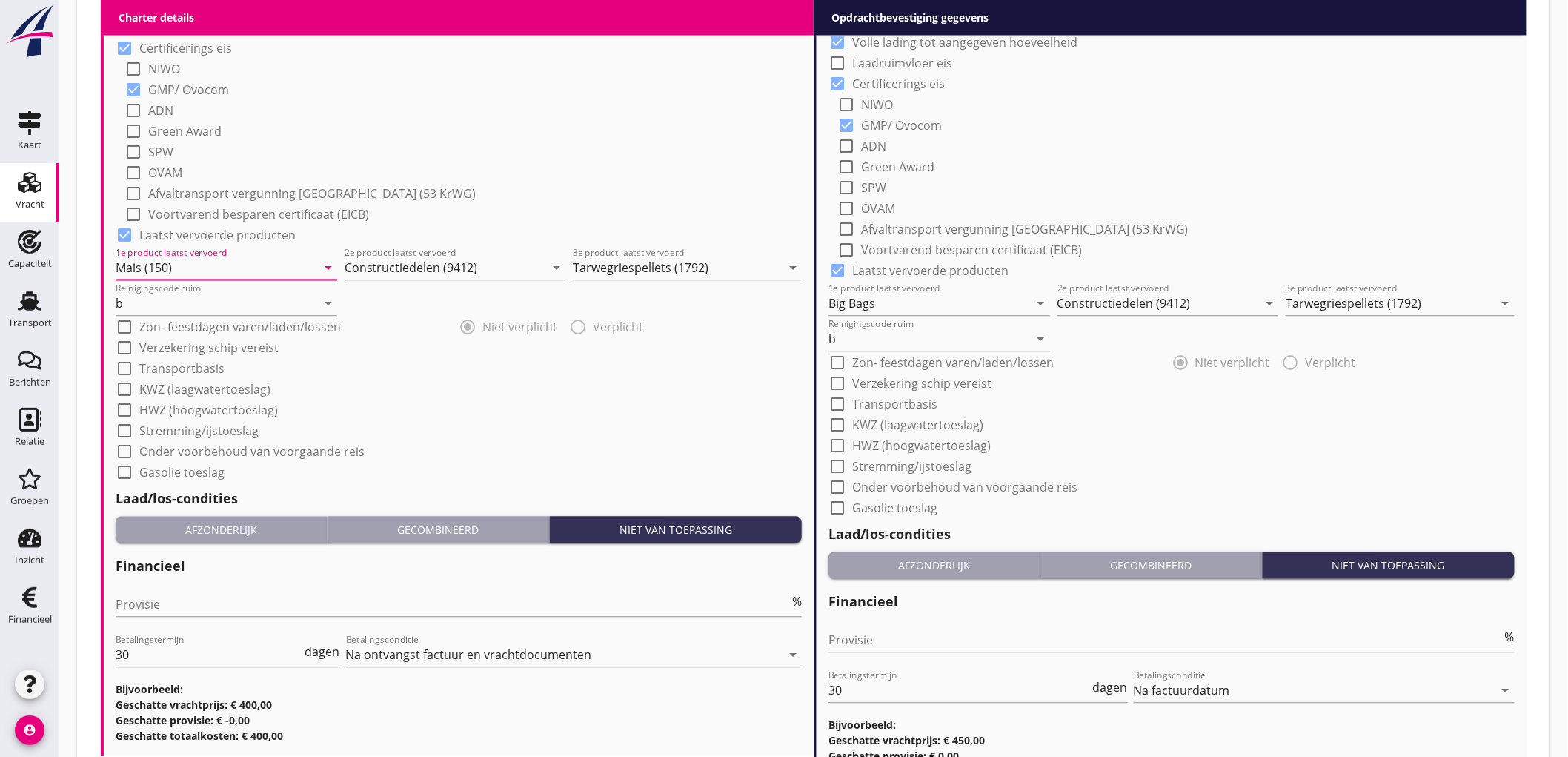
type input "Mais (150)"
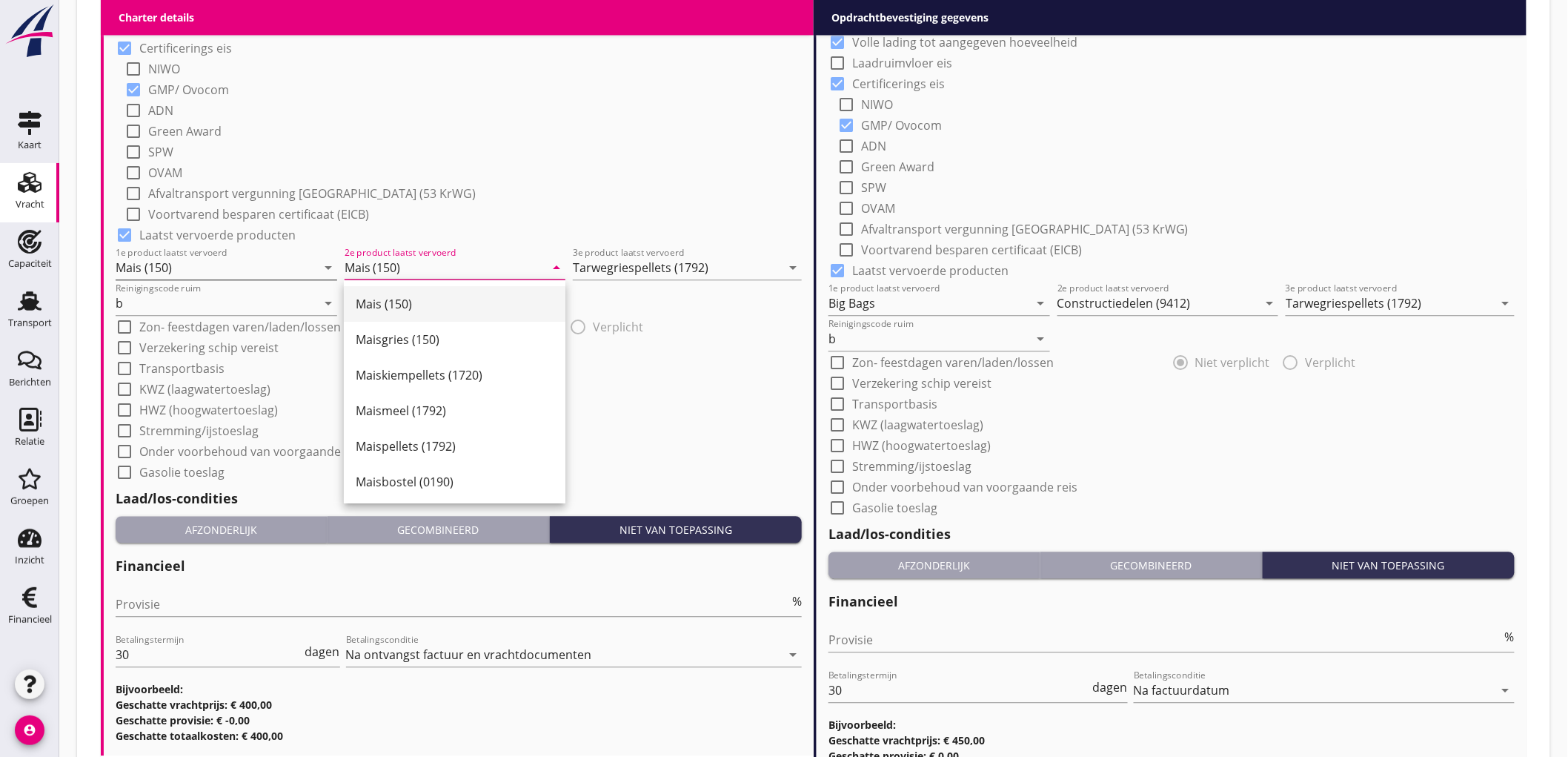
type input "Mais (150)"
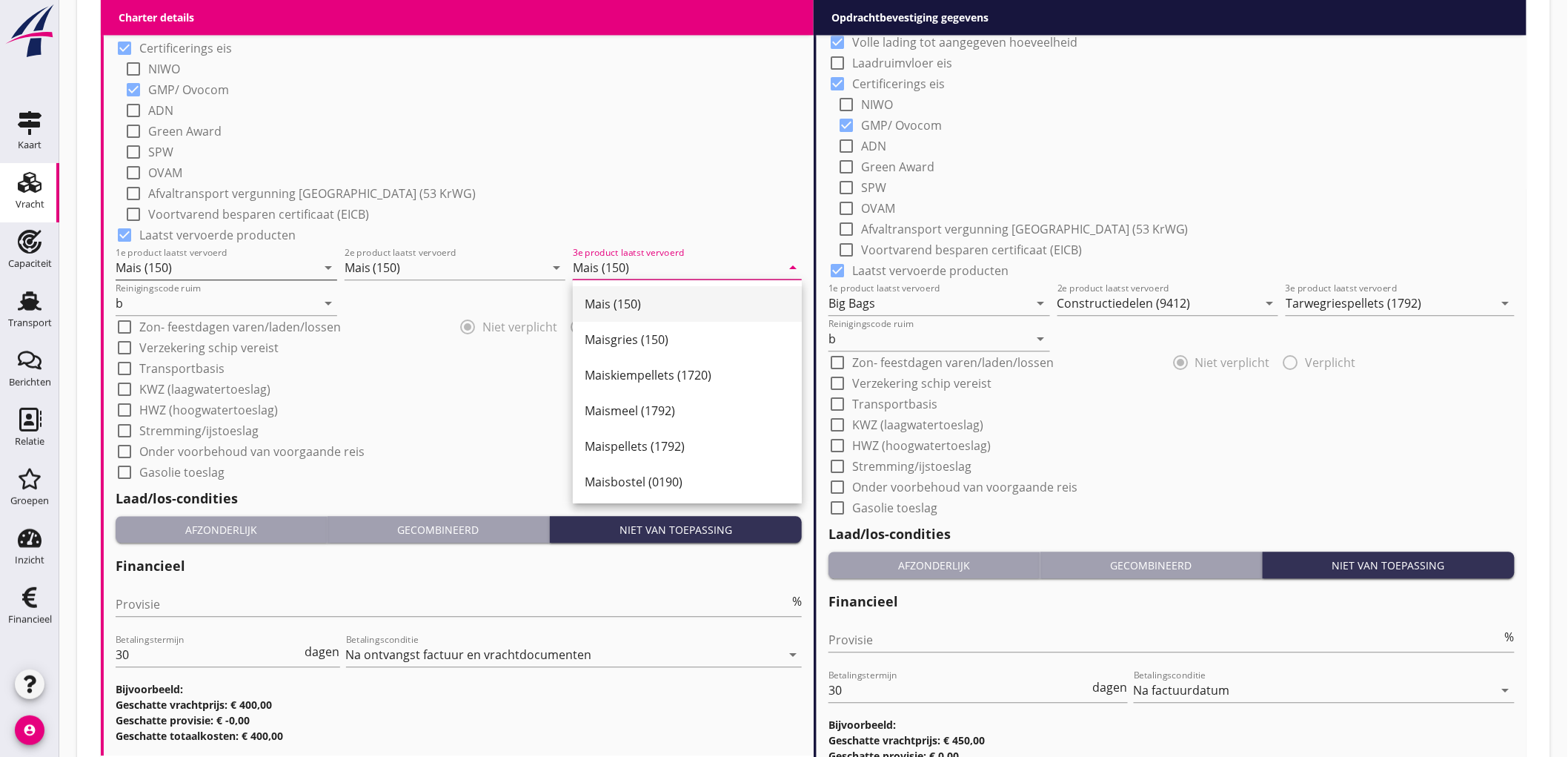
type input "Mais (150)"
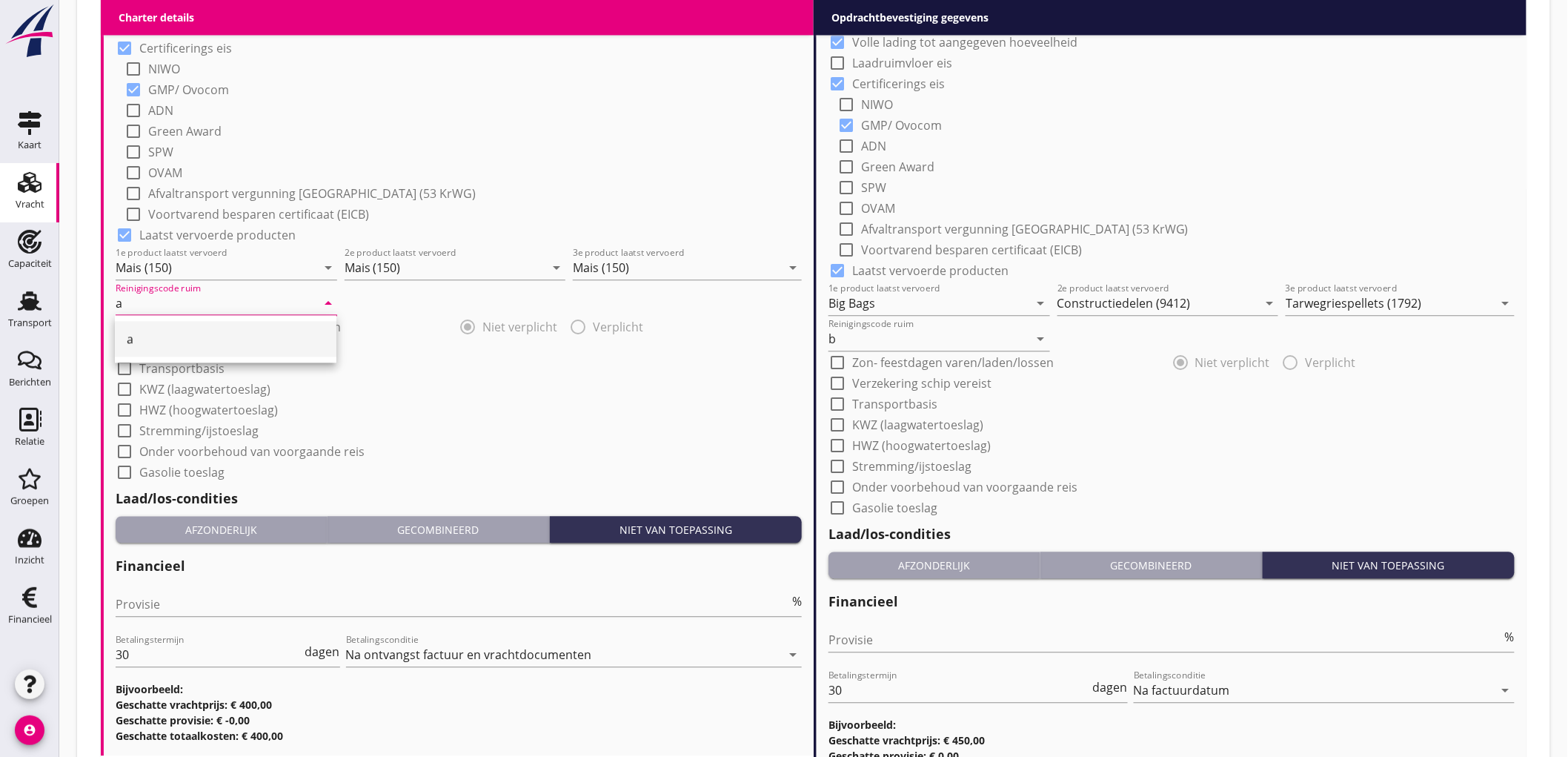
click at [165, 334] on div "a" at bounding box center [225, 338] width 198 height 17
type input "a"
click at [633, 374] on div "check_box_outline_blank Transportbasis" at bounding box center [459, 367] width 686 height 20
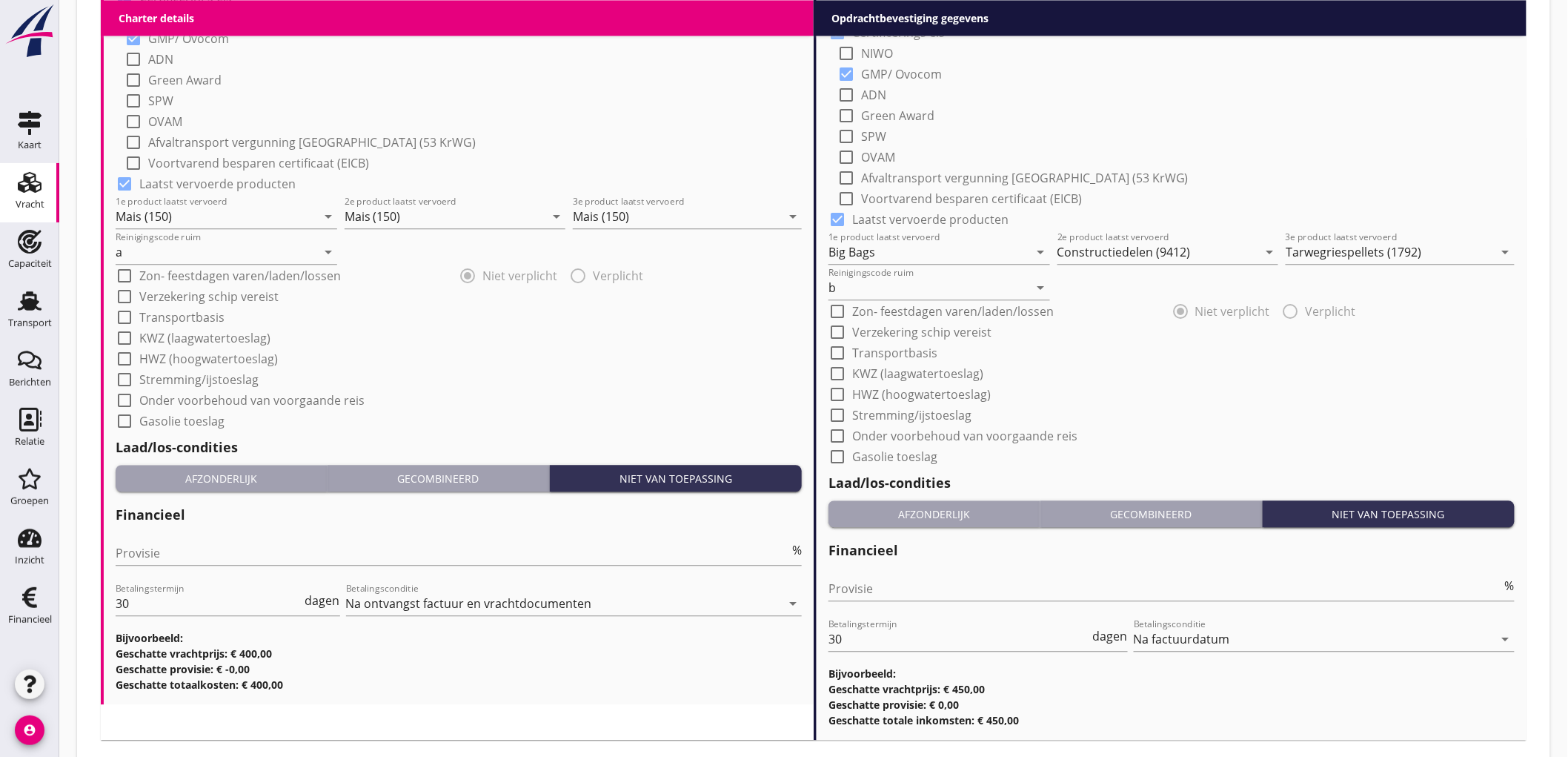
scroll to position [792, 0]
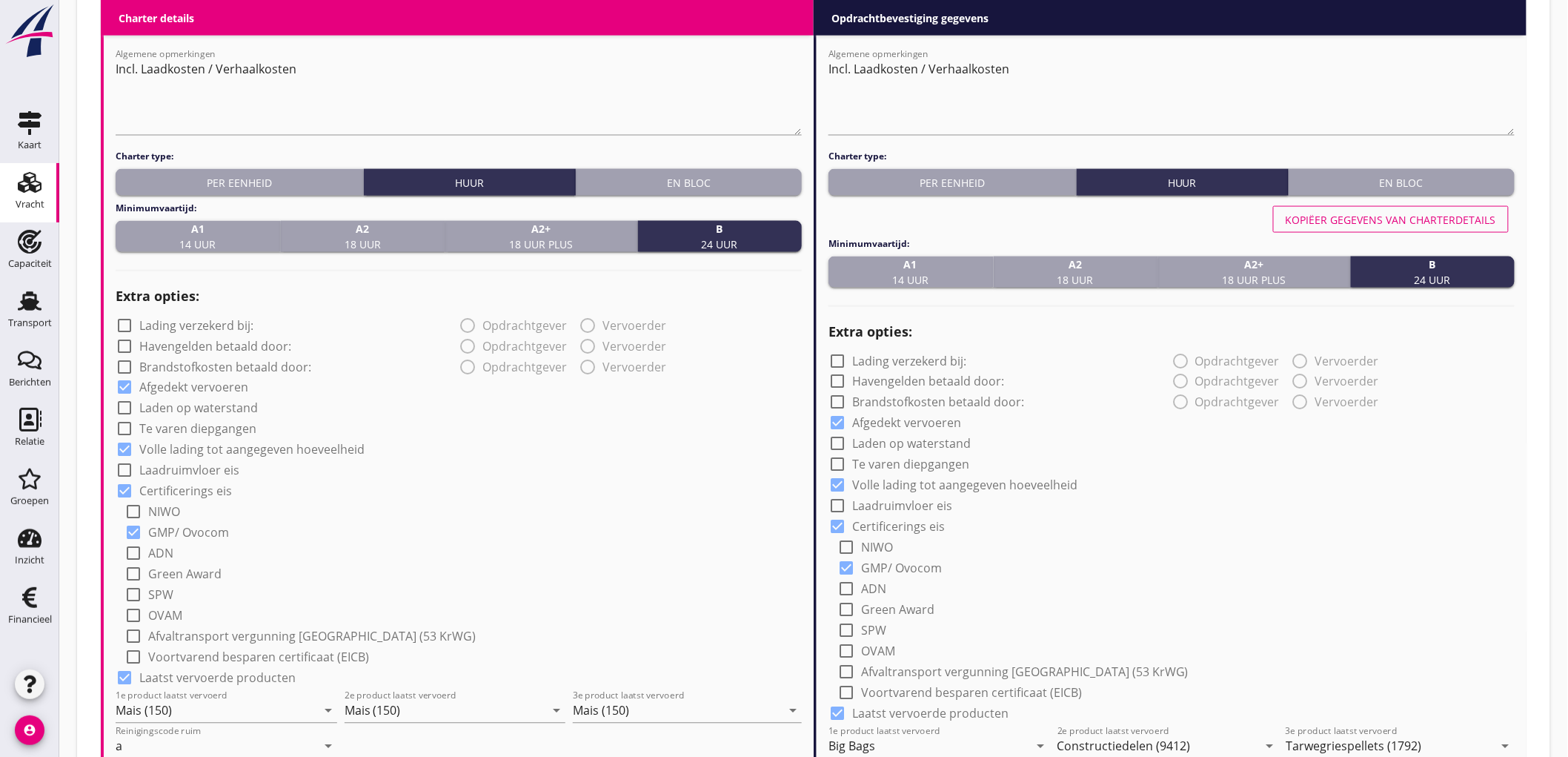
click at [1443, 212] on div "Kopiëer gegevens van charterdetails" at bounding box center [1391, 220] width 211 height 16
type input "Mais (150)"
type input "a"
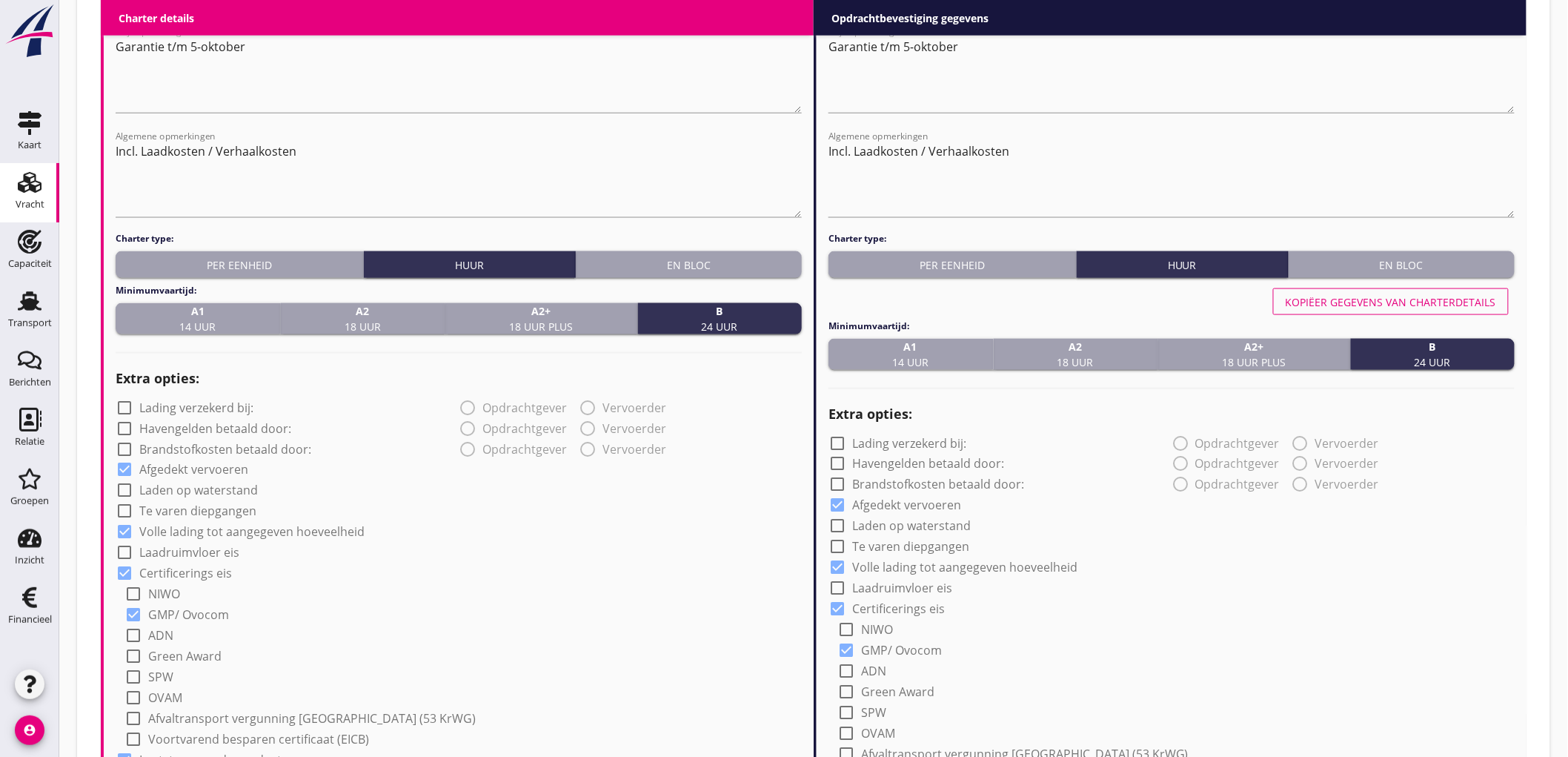
scroll to position [1369, 0]
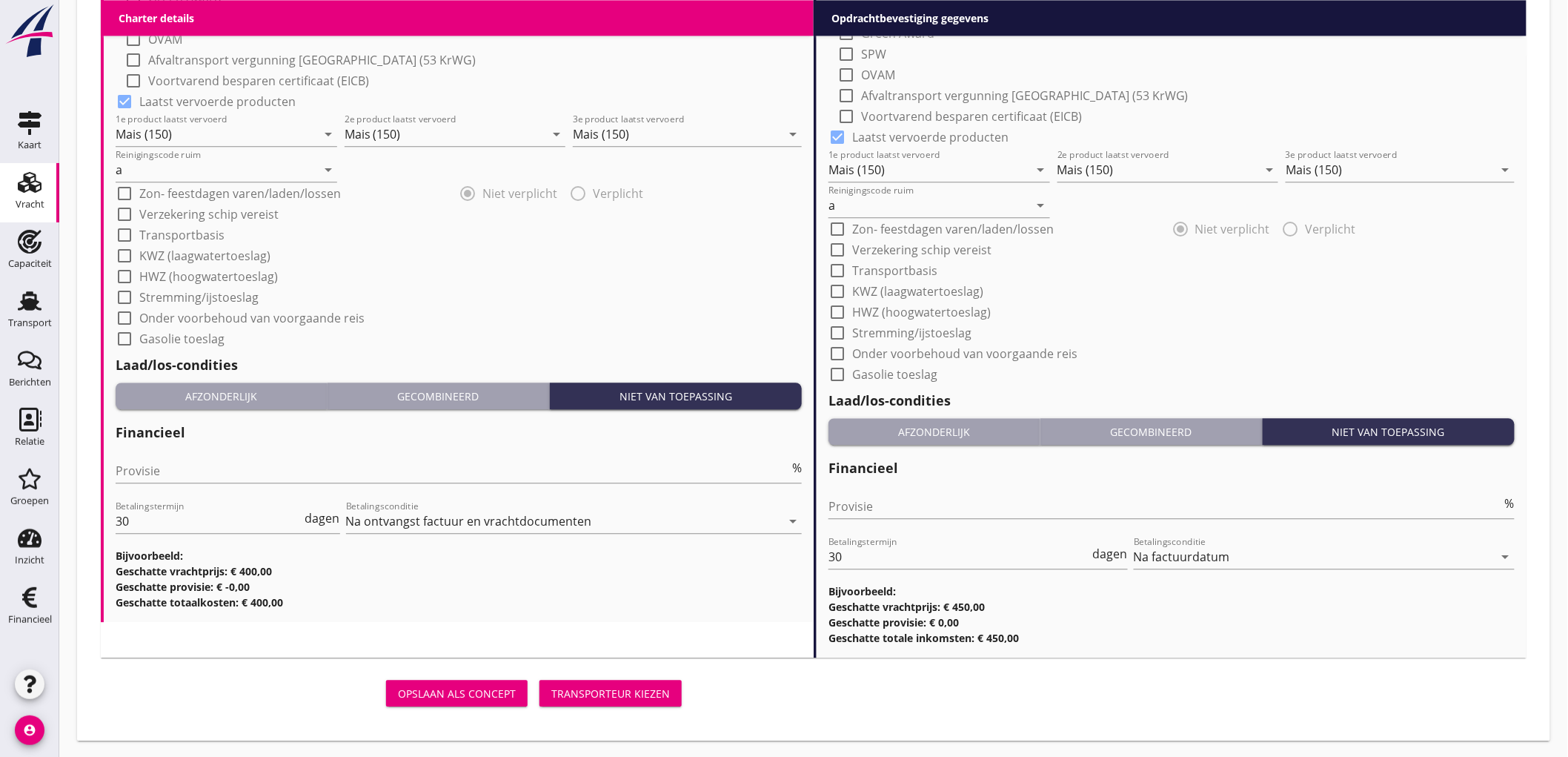
click at [623, 680] on button "Transporteur kiezen" at bounding box center [611, 693] width 142 height 27
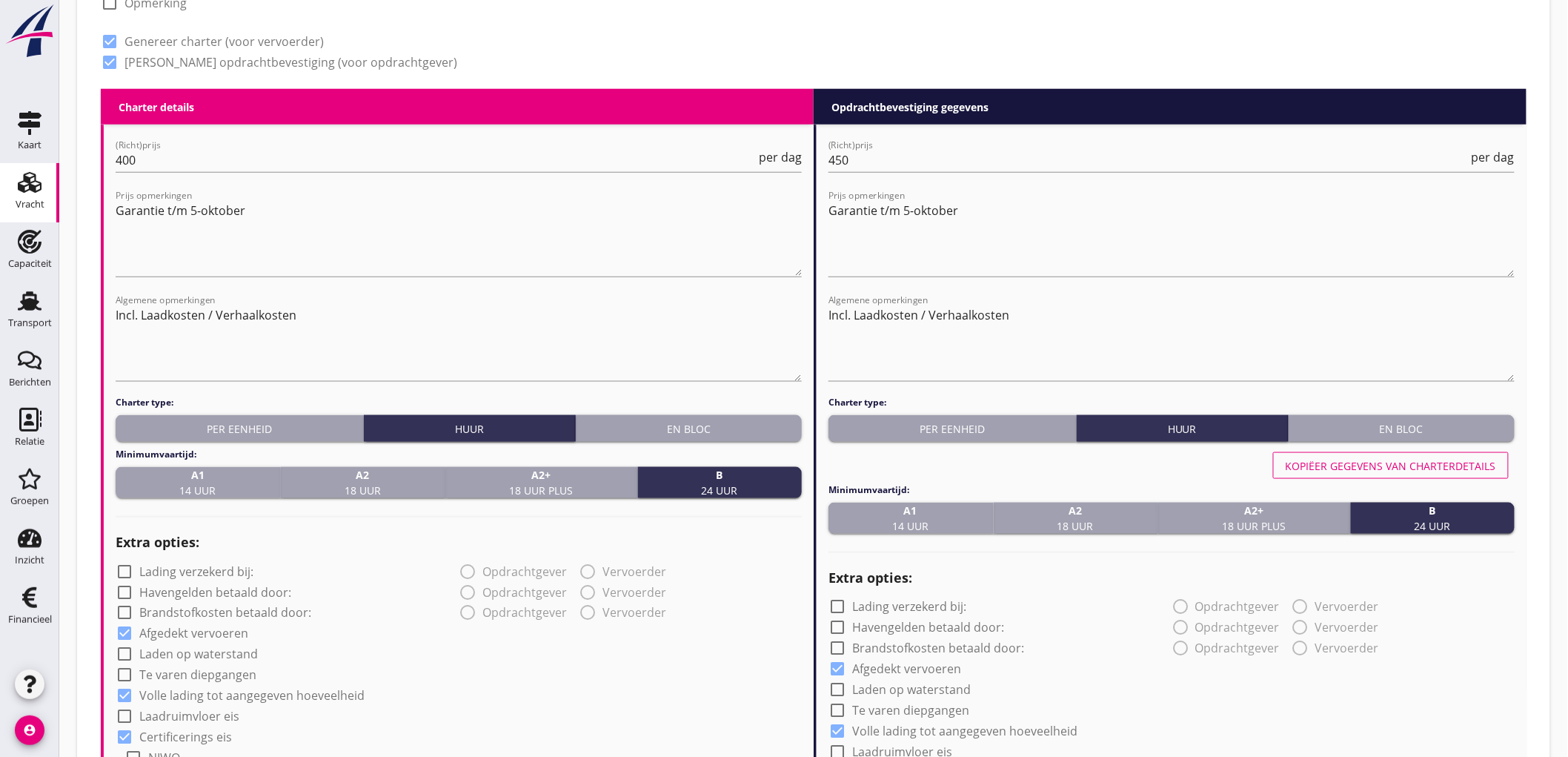
scroll to position [0, 0]
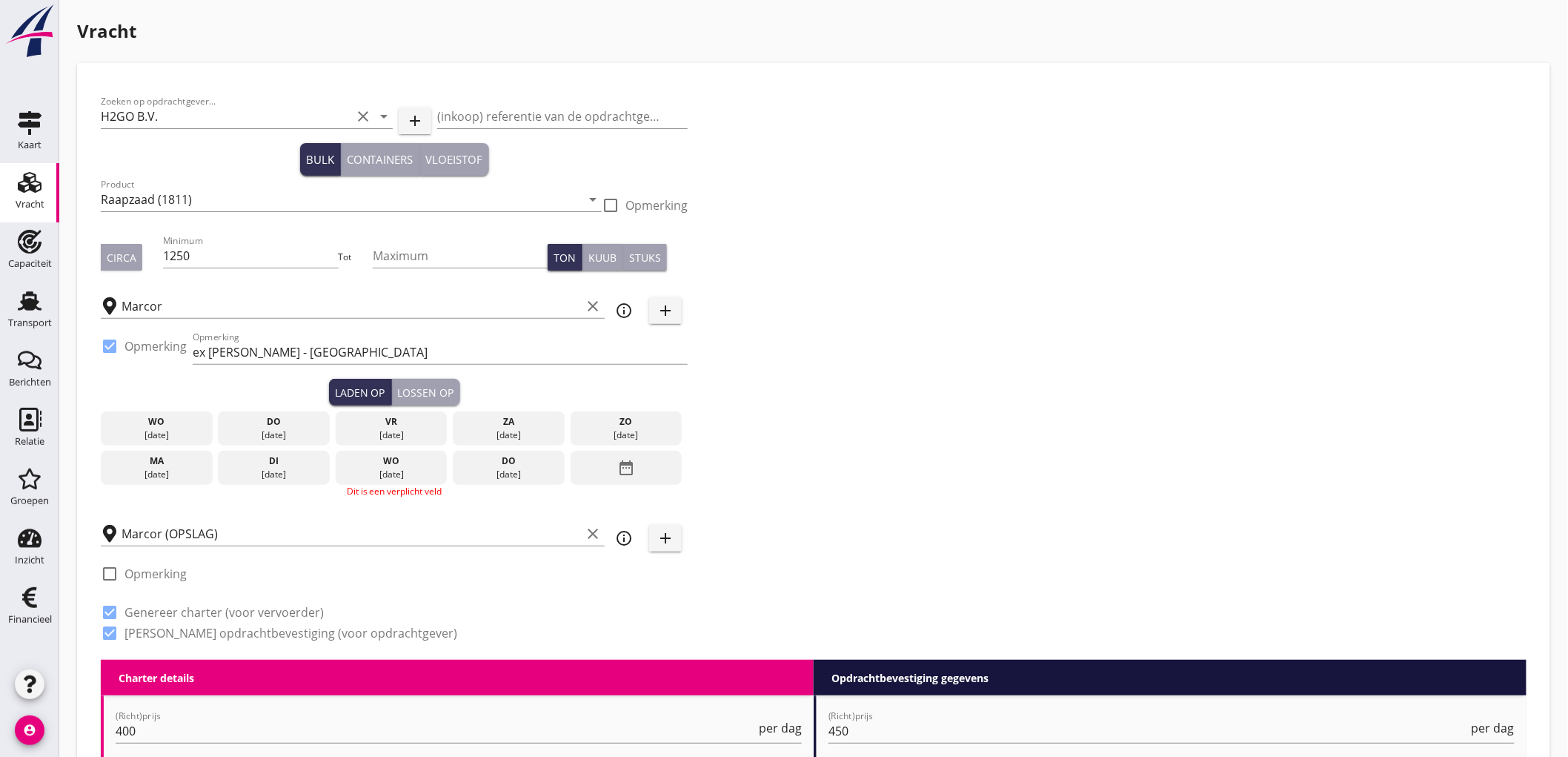
click at [287, 441] on div "[DATE]" at bounding box center [274, 428] width 112 height 34
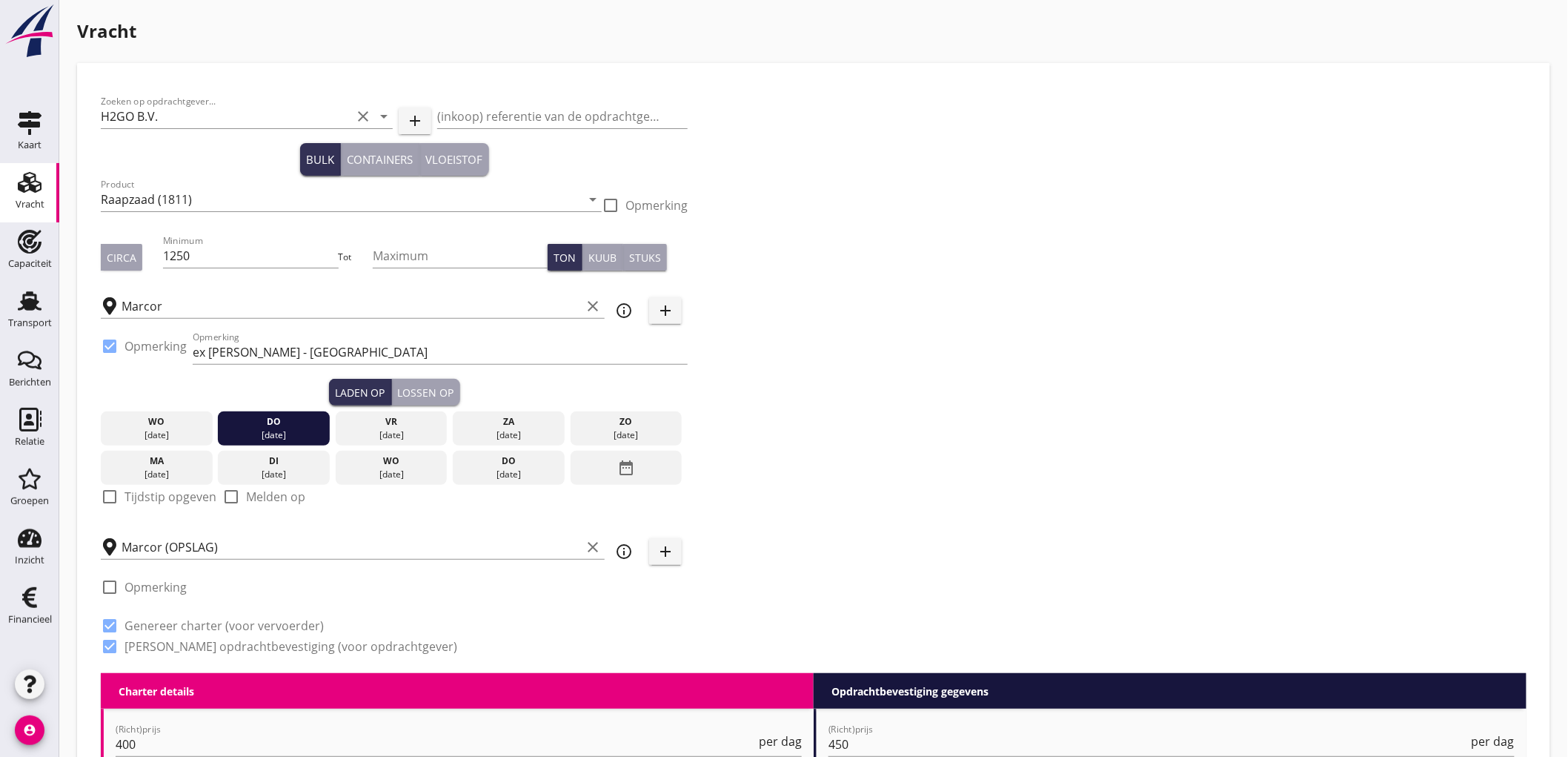
click at [157, 502] on label "Tijdstip opgeven" at bounding box center [170, 497] width 92 height 15
checkbox input "true"
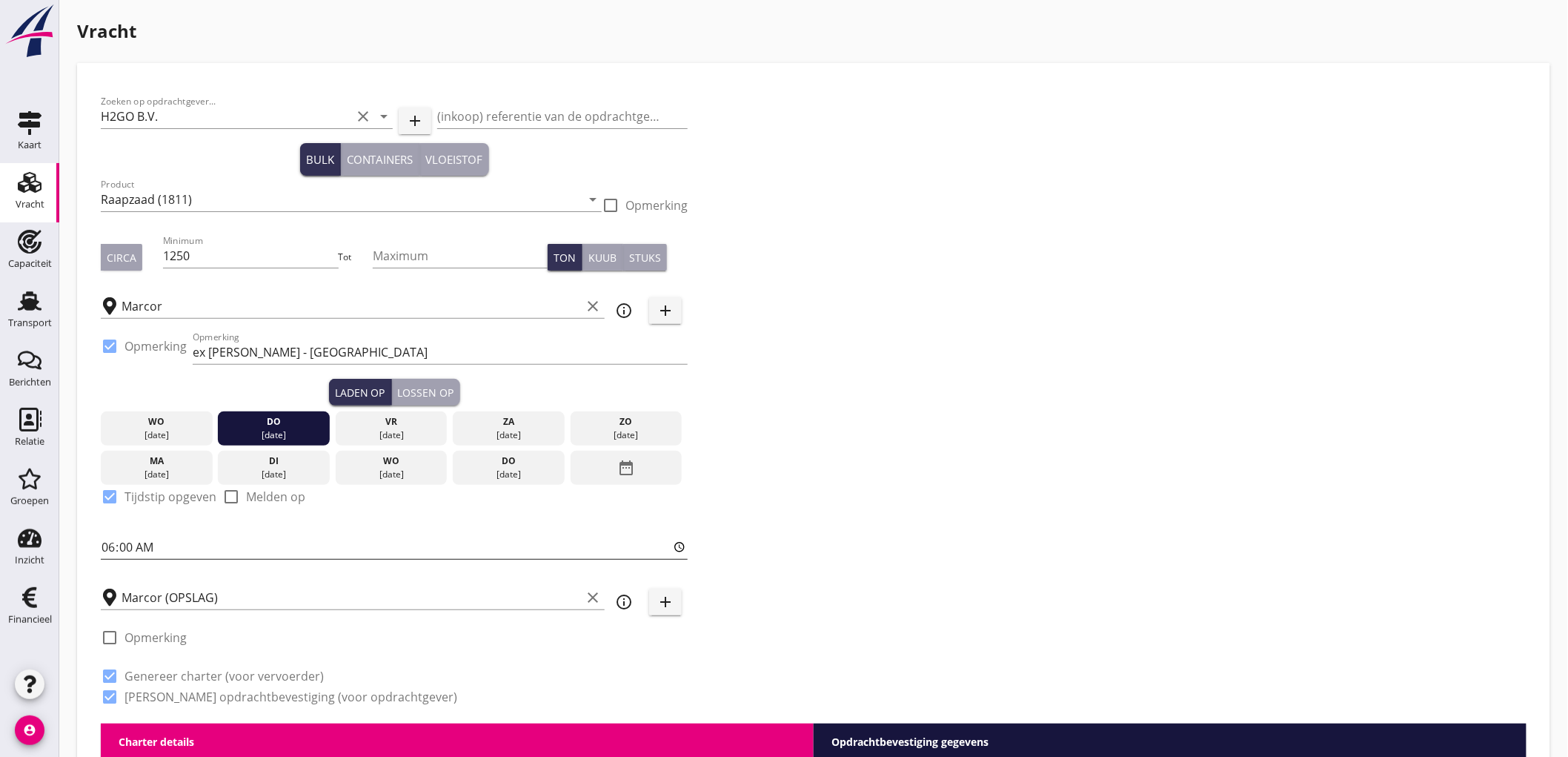
click at [109, 546] on input "06:00" at bounding box center [394, 546] width 587 height 23
type input "07:00"
click at [1005, 294] on div "Zoeken op opdrachtgever... H2GO B.V. clear arrow_drop_down add (inkoop) referen…" at bounding box center [814, 405] width 1438 height 637
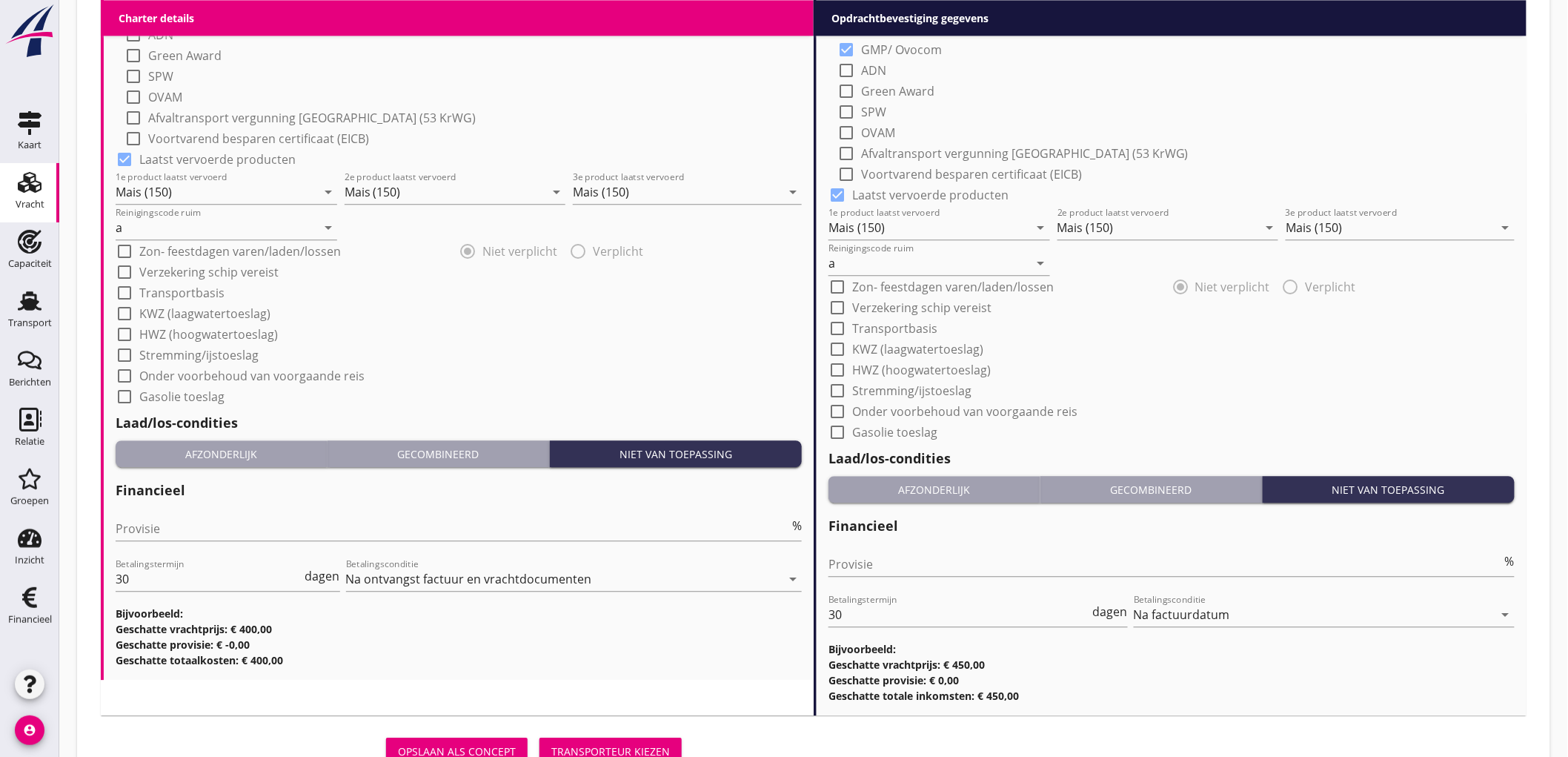
scroll to position [1457, 0]
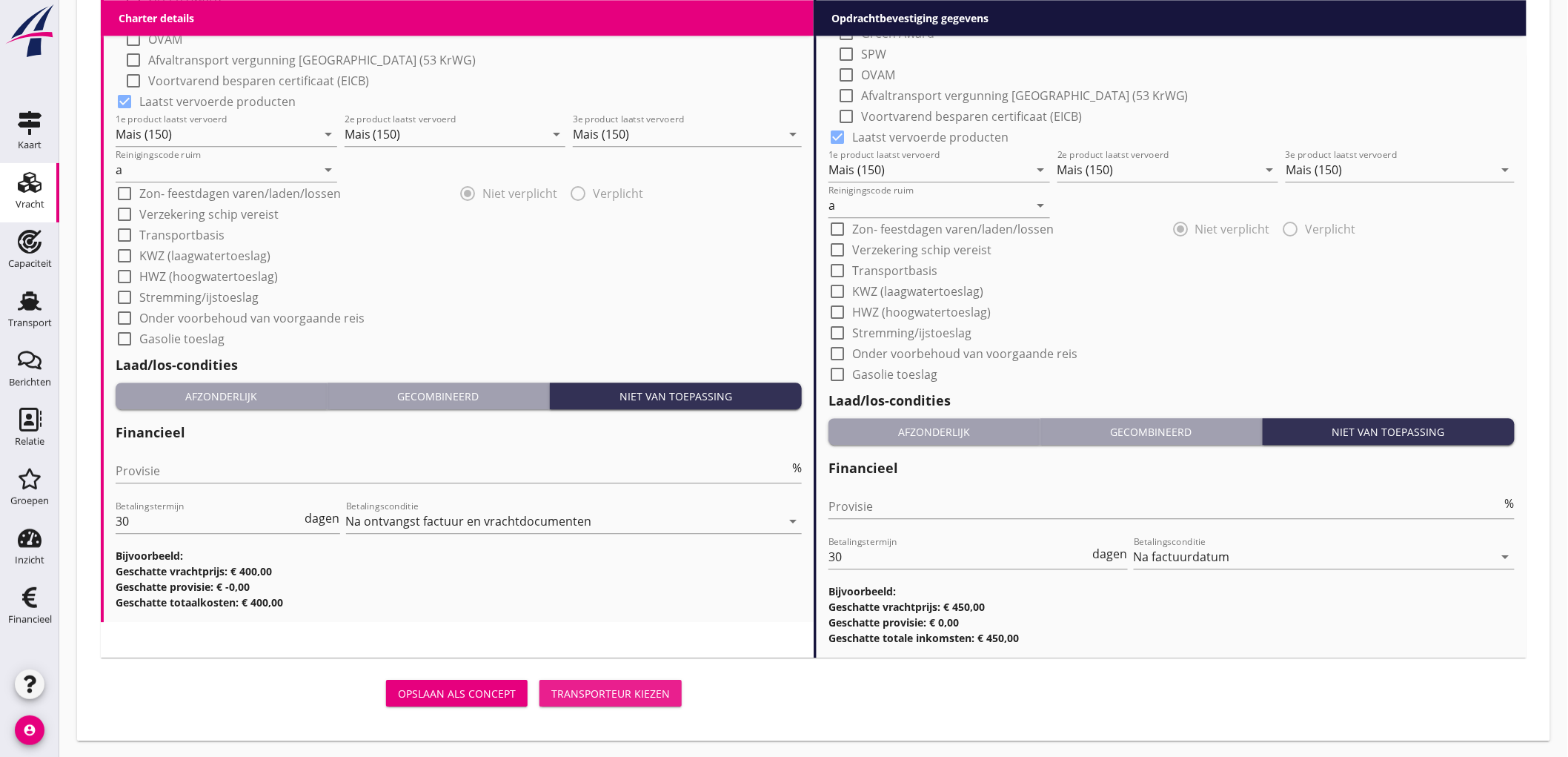
click at [576, 686] on div "Transporteur kiezen" at bounding box center [611, 693] width 119 height 16
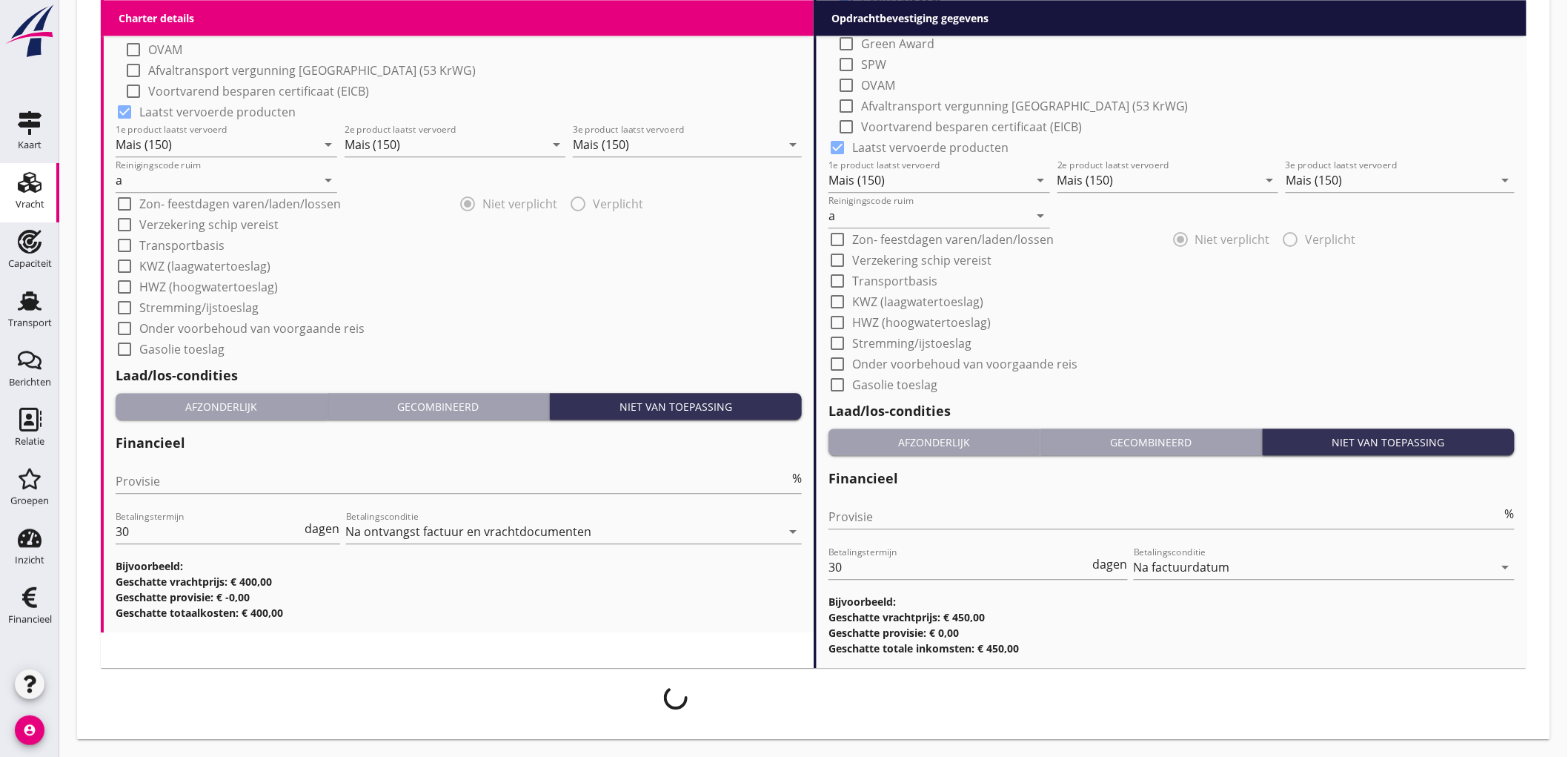
scroll to position [1447, 0]
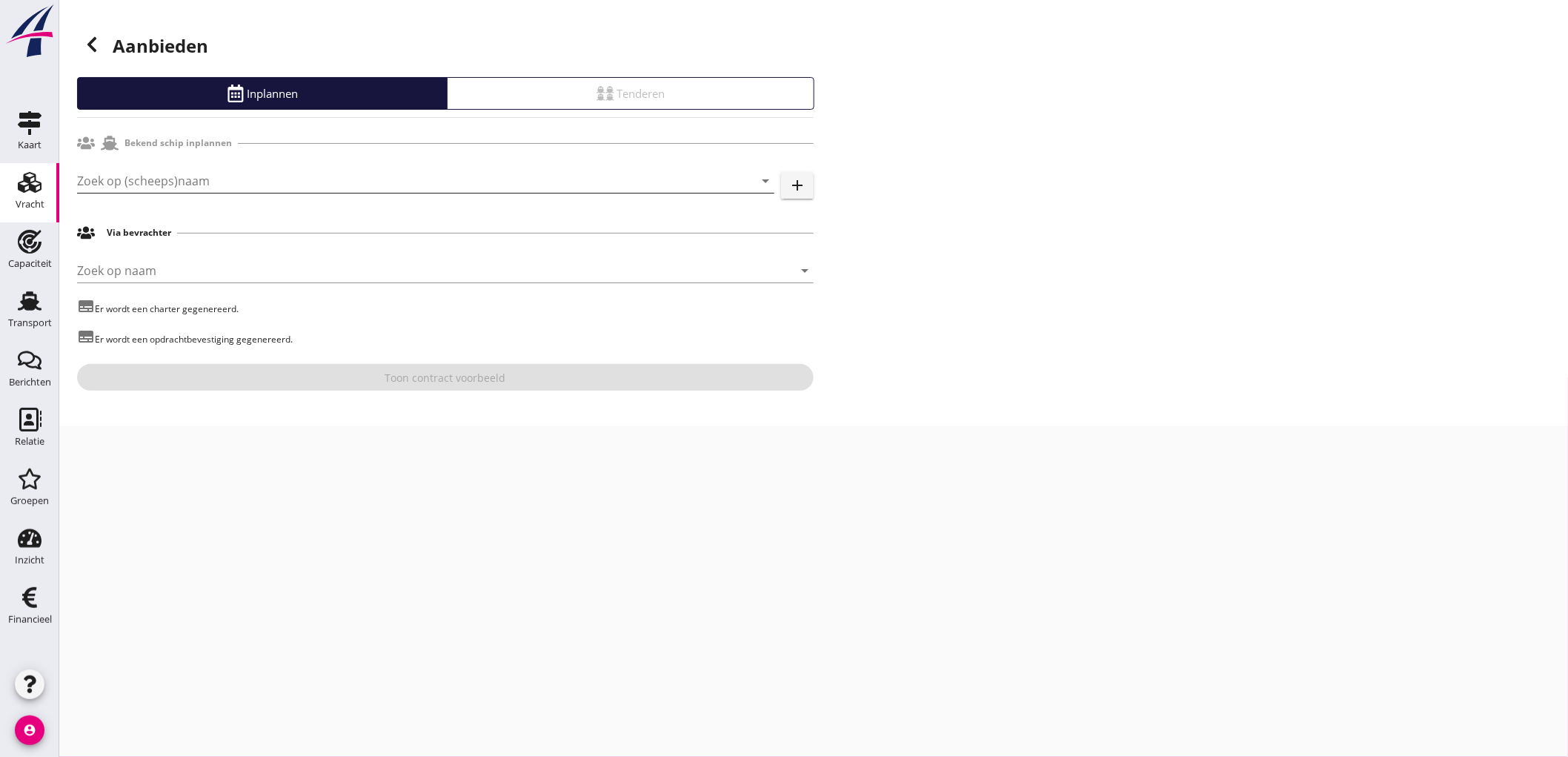
click at [247, 174] on input "Zoek op (scheeps)naam" at bounding box center [405, 180] width 656 height 23
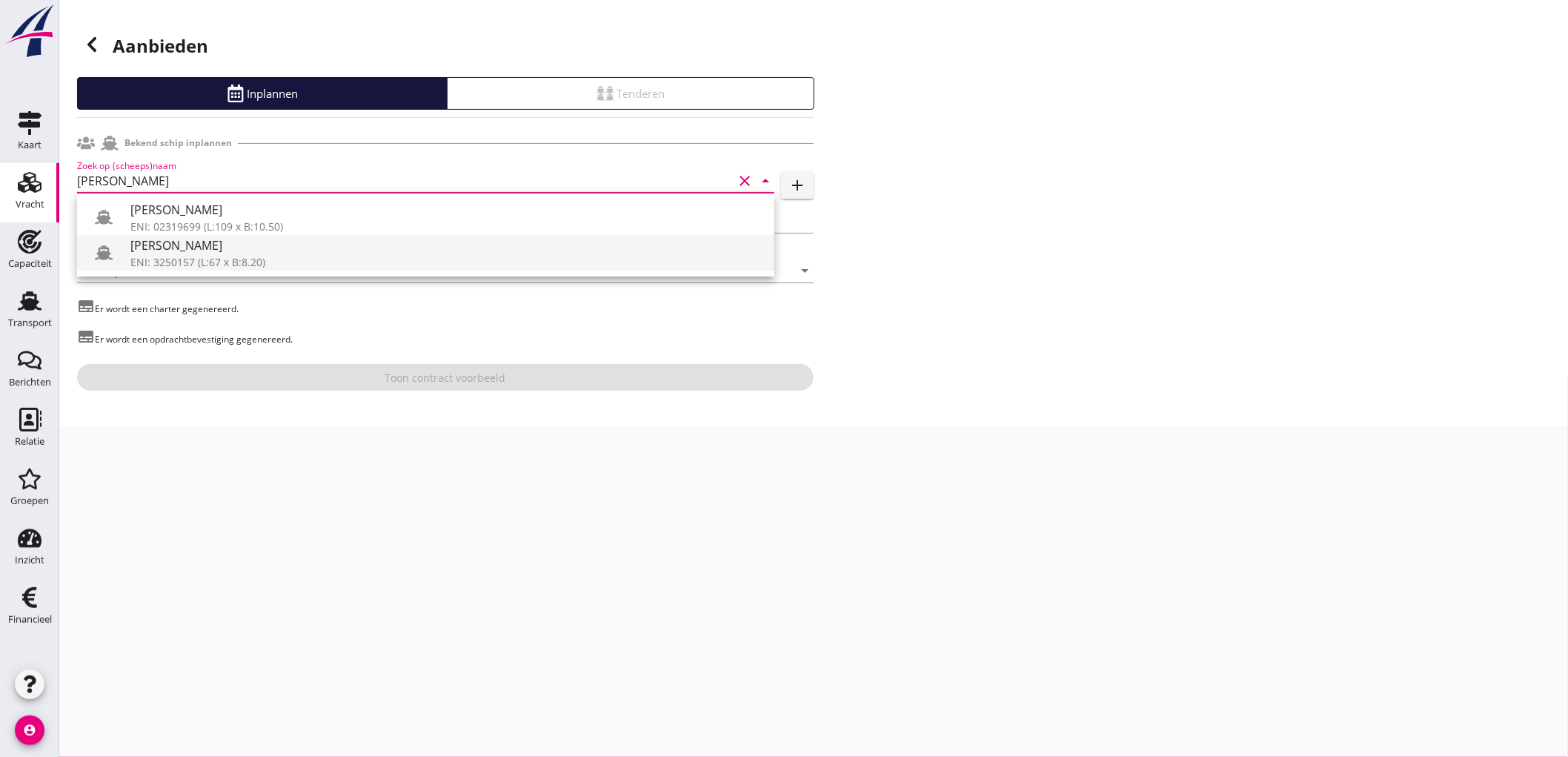
click at [292, 252] on div "[PERSON_NAME]" at bounding box center [446, 245] width 632 height 17
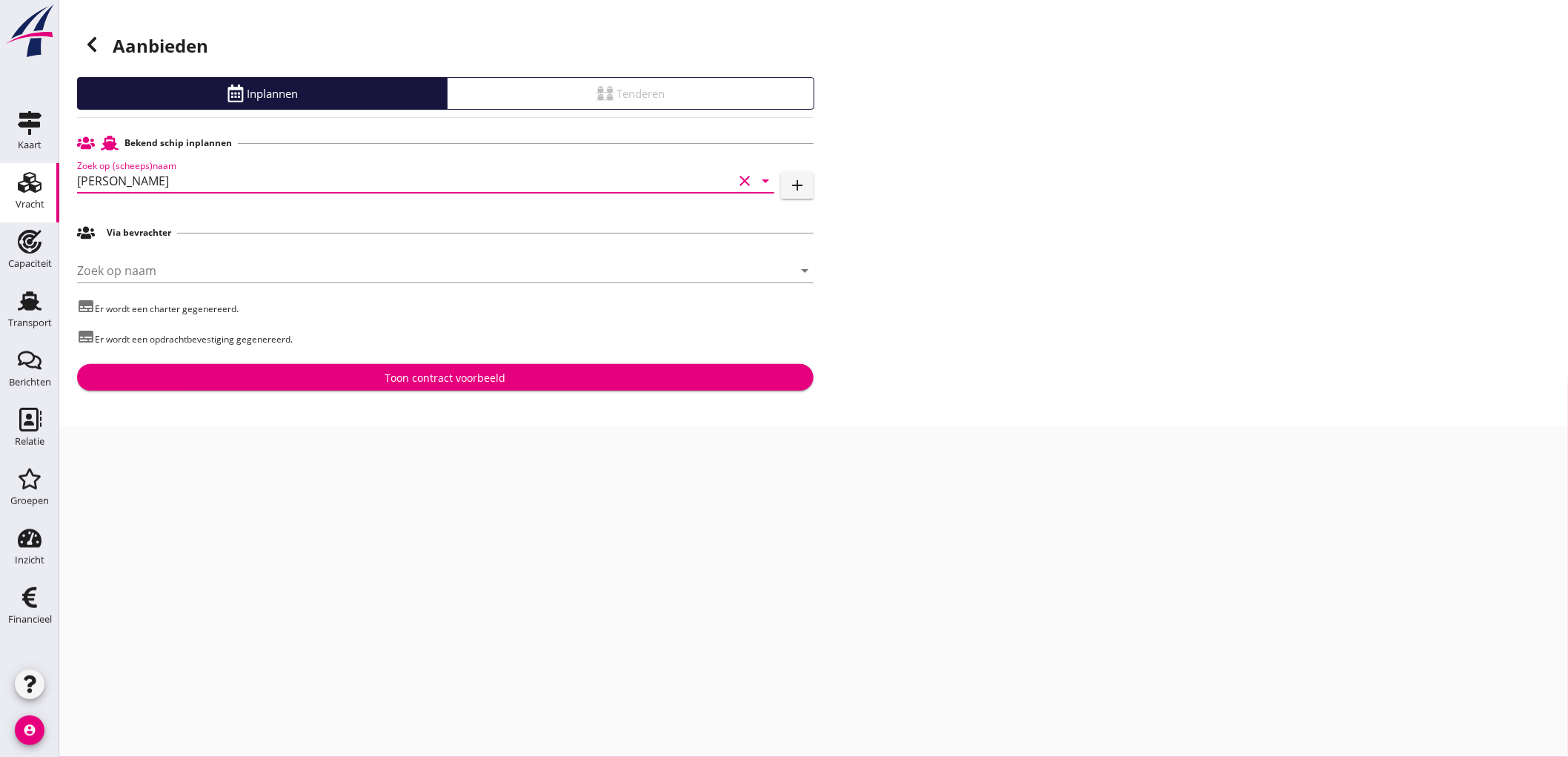
type input "[PERSON_NAME]"
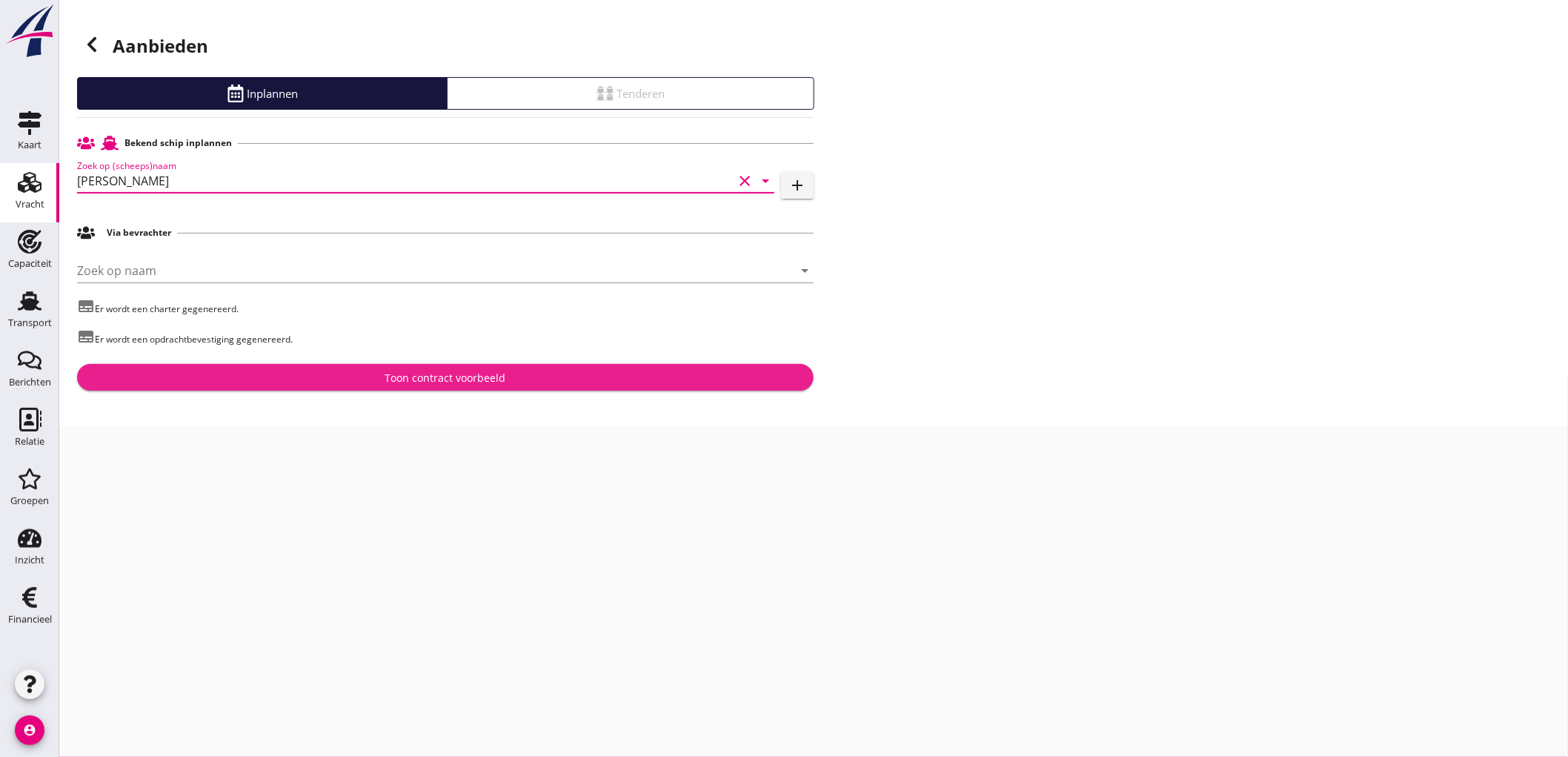
click at [345, 376] on div "Toon contract voorbeeld" at bounding box center [445, 377] width 713 height 16
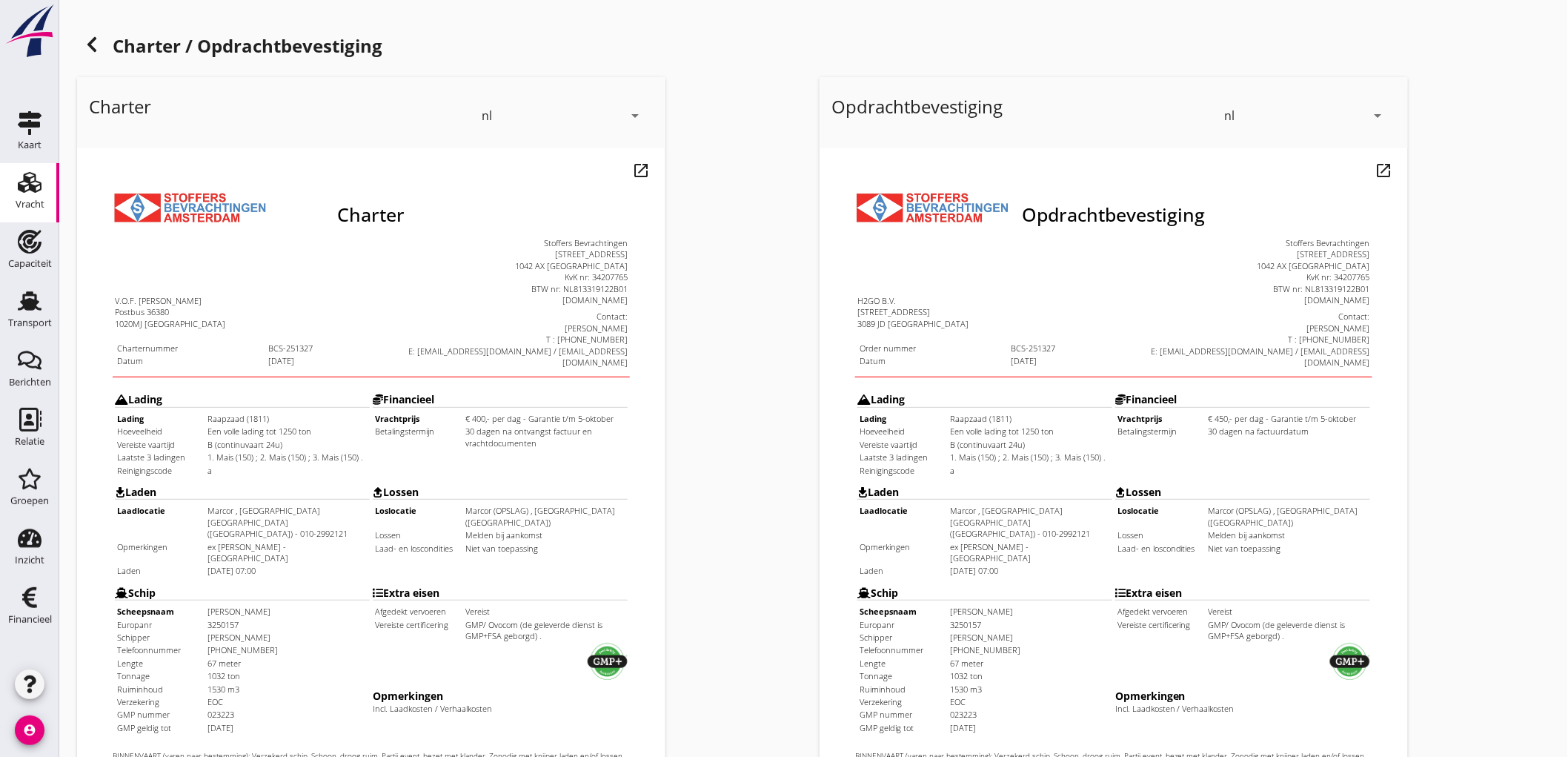
scroll to position [339, 0]
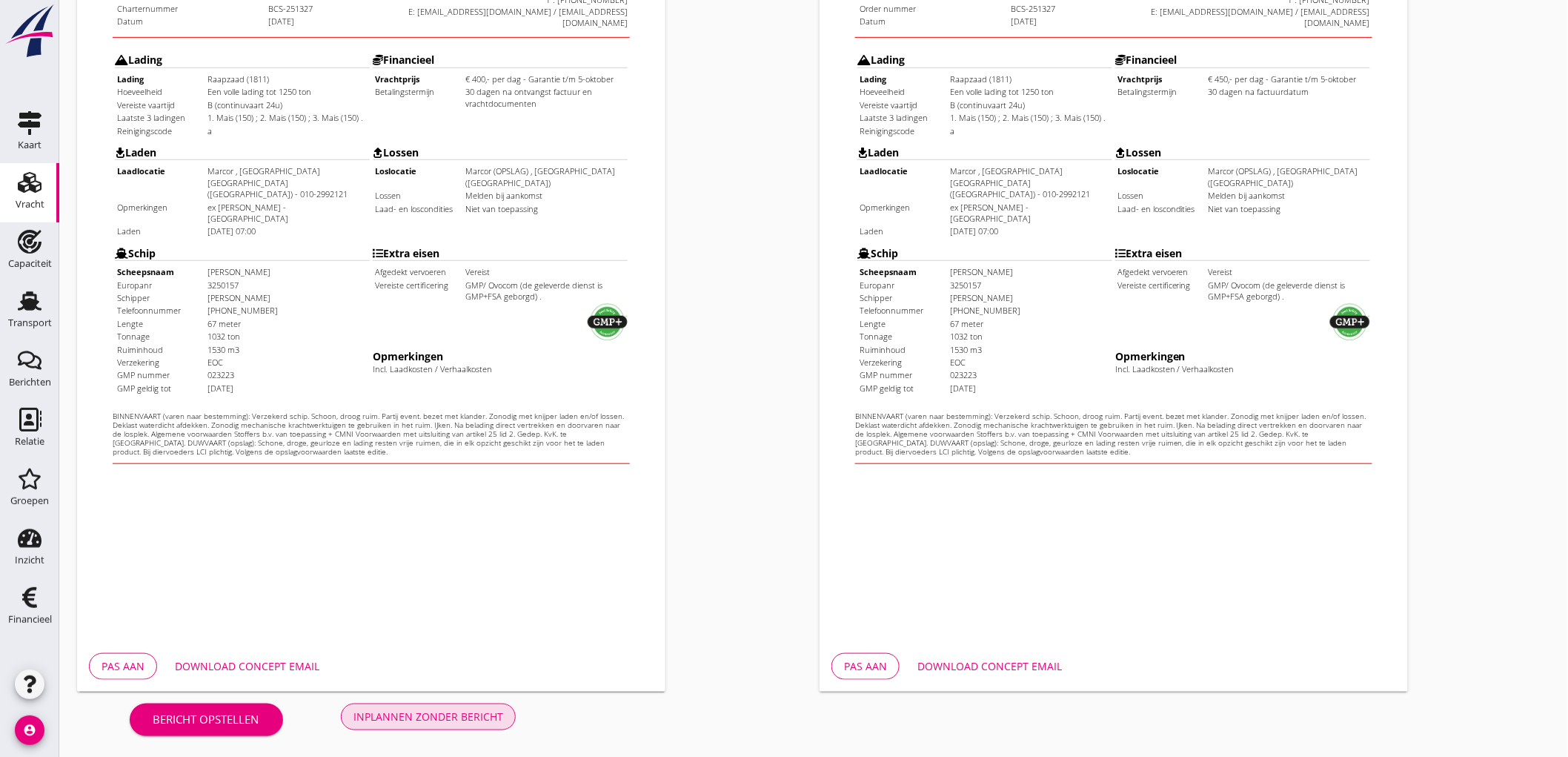
click at [443, 716] on div "Inplannen zonder bericht" at bounding box center [429, 716] width 150 height 16
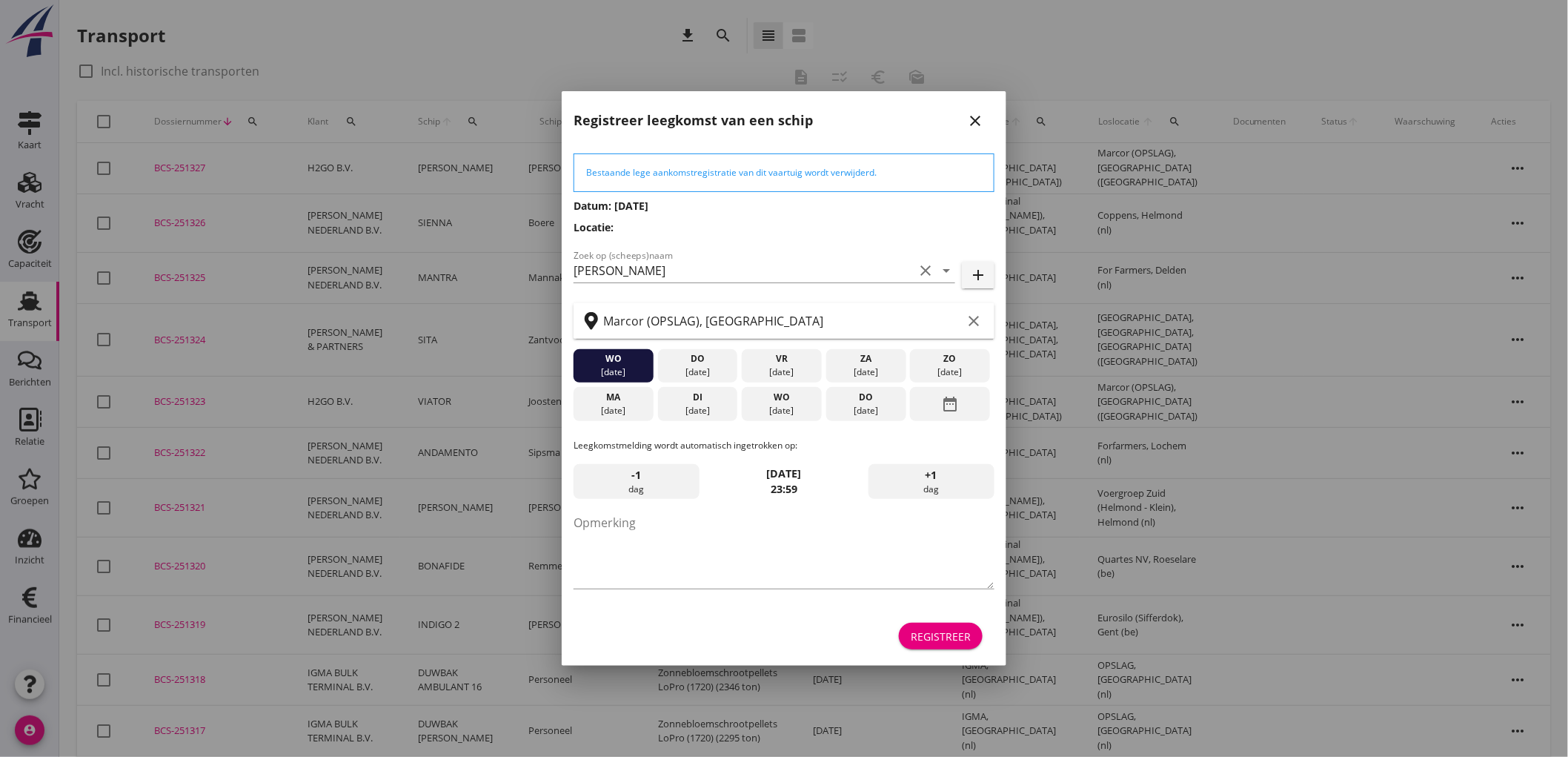
click at [876, 398] on div "do" at bounding box center [867, 398] width 73 height 14
click at [884, 399] on div "do" at bounding box center [867, 398] width 73 height 14
click at [944, 399] on icon "date_range" at bounding box center [949, 404] width 17 height 27
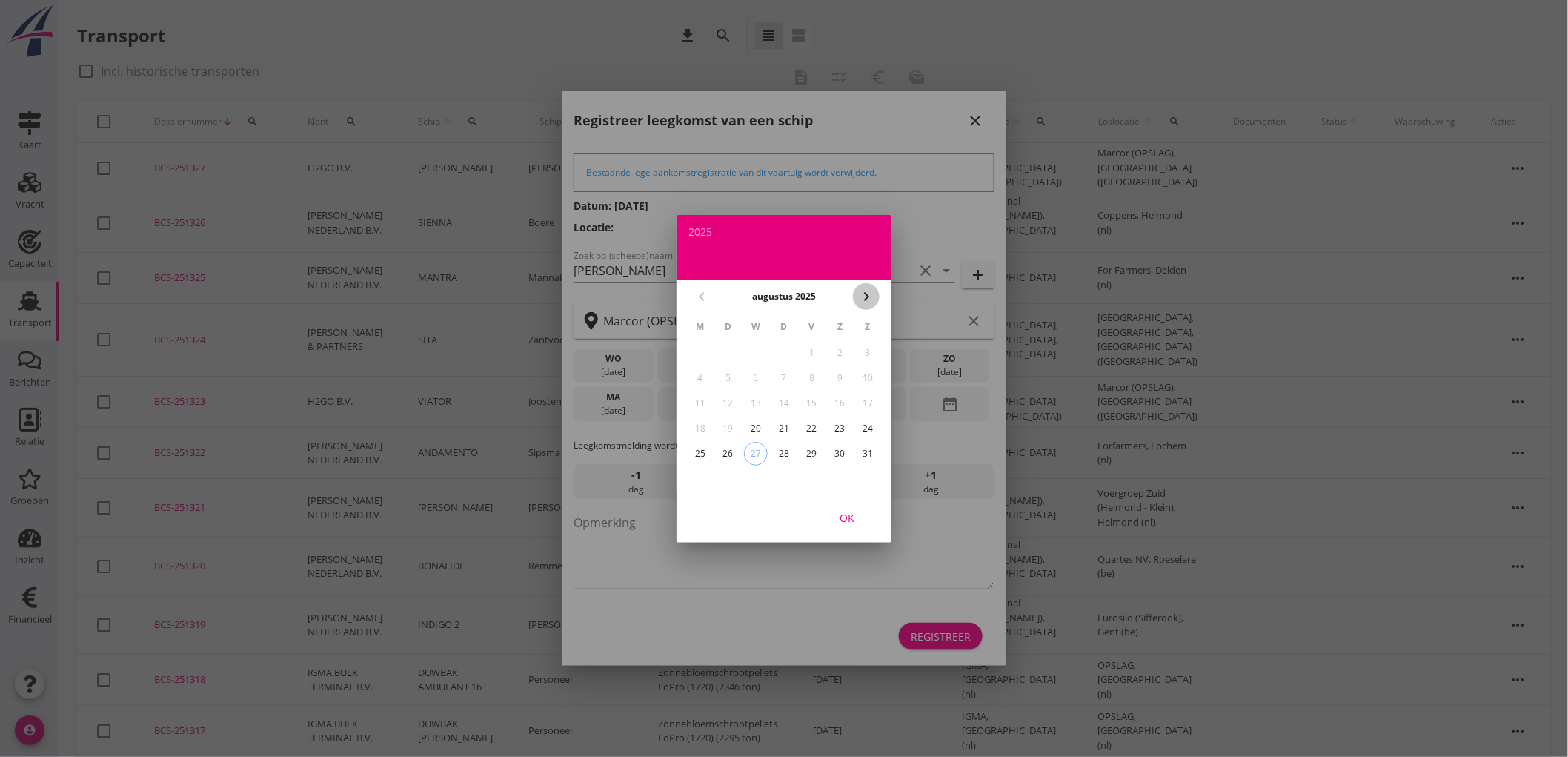
click at [867, 301] on icon "chevron_right" at bounding box center [866, 296] width 17 height 17
click at [866, 298] on icon "chevron_right" at bounding box center [866, 296] width 17 height 17
click at [863, 352] on div "5" at bounding box center [867, 352] width 23 height 23
click at [848, 518] on div "OK" at bounding box center [847, 517] width 42 height 16
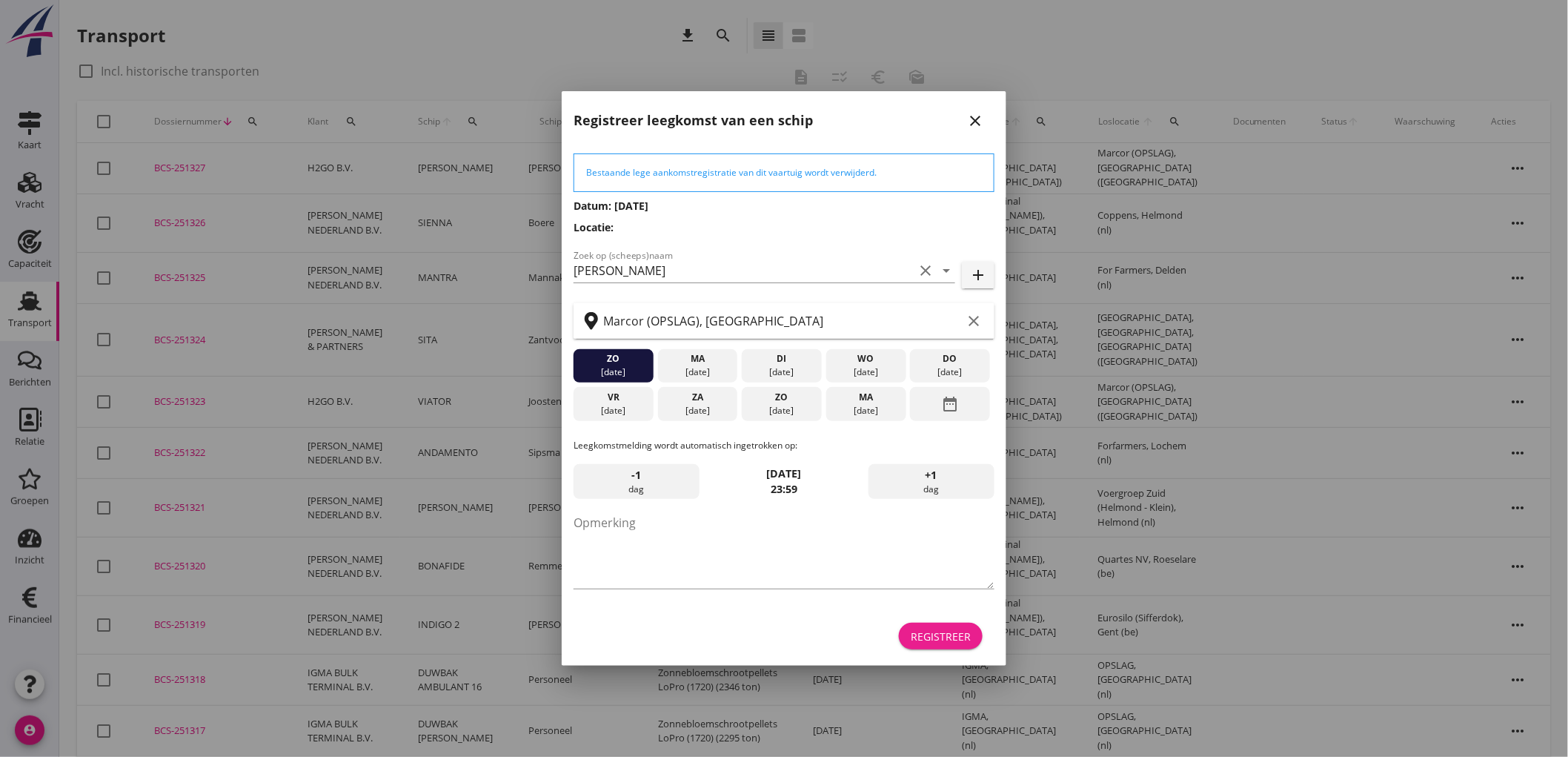
click at [956, 633] on div "Registreer" at bounding box center [940, 637] width 60 height 16
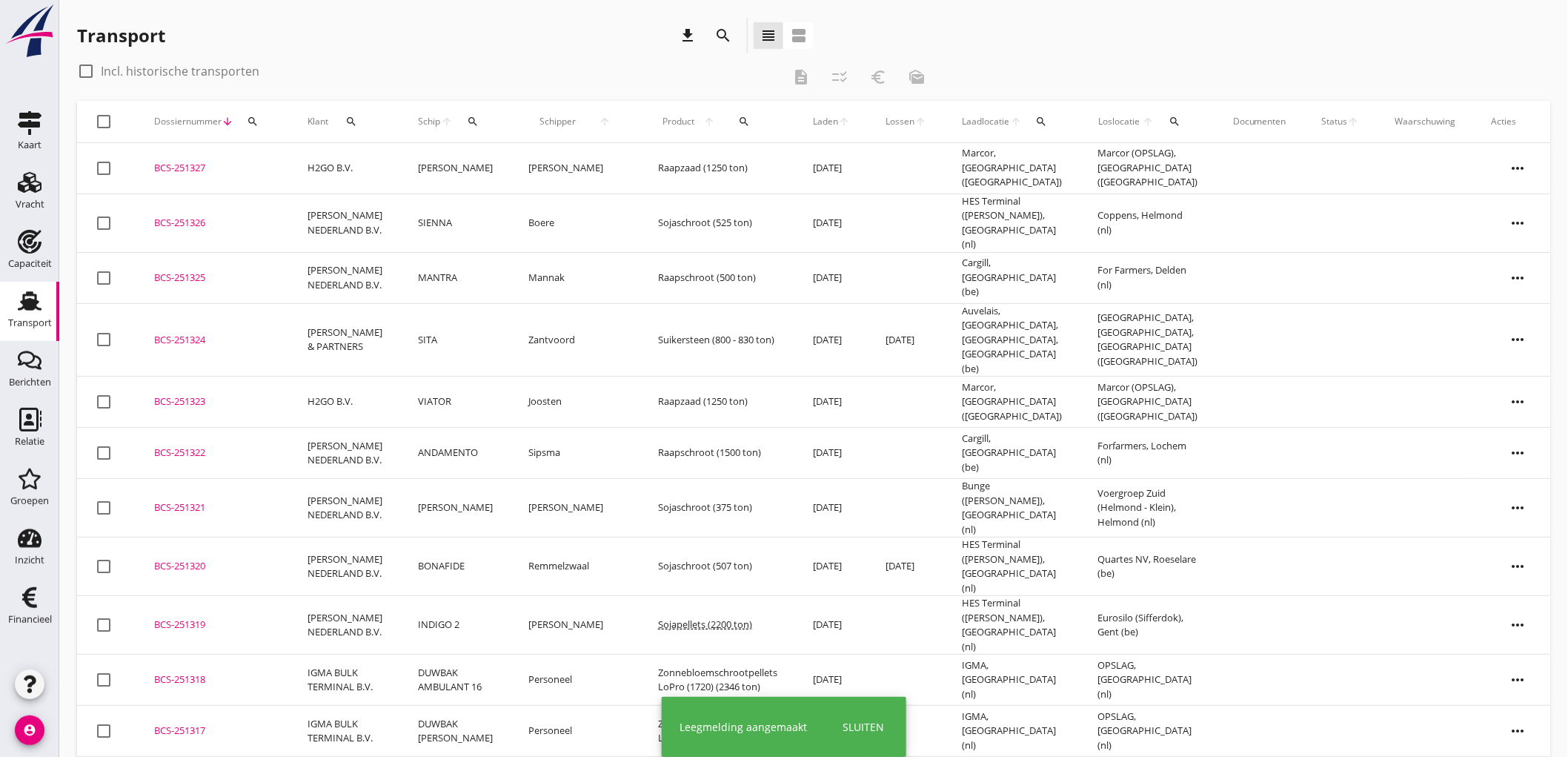
click at [452, 177] on td "[PERSON_NAME]" at bounding box center [455, 168] width 111 height 51
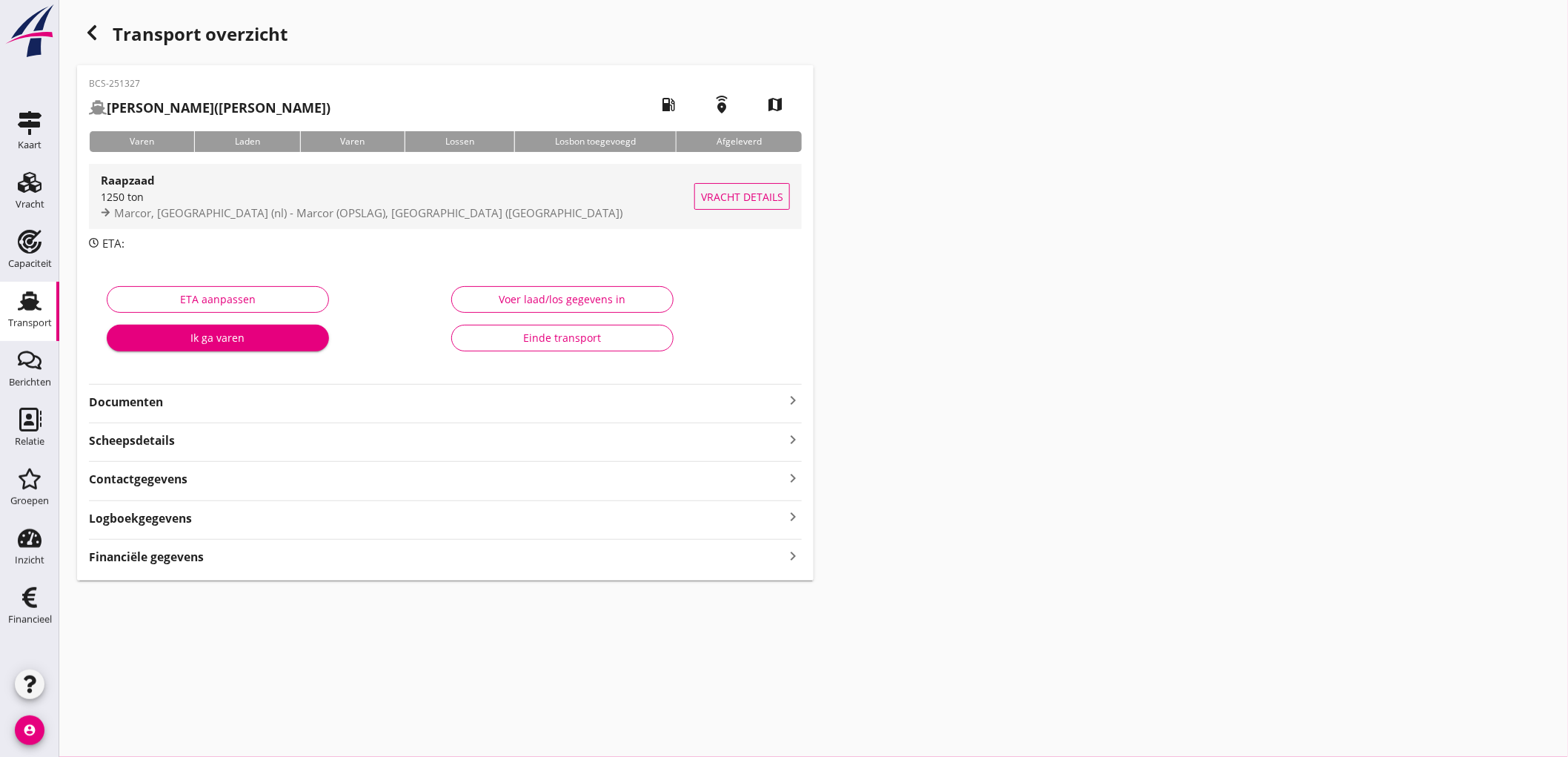
click at [524, 219] on div "Marcor, [GEOGRAPHIC_DATA] (nl) - Marcor (OPSLAG), [GEOGRAPHIC_DATA] ([GEOGRAPHI…" at bounding box center [398, 213] width 594 height 17
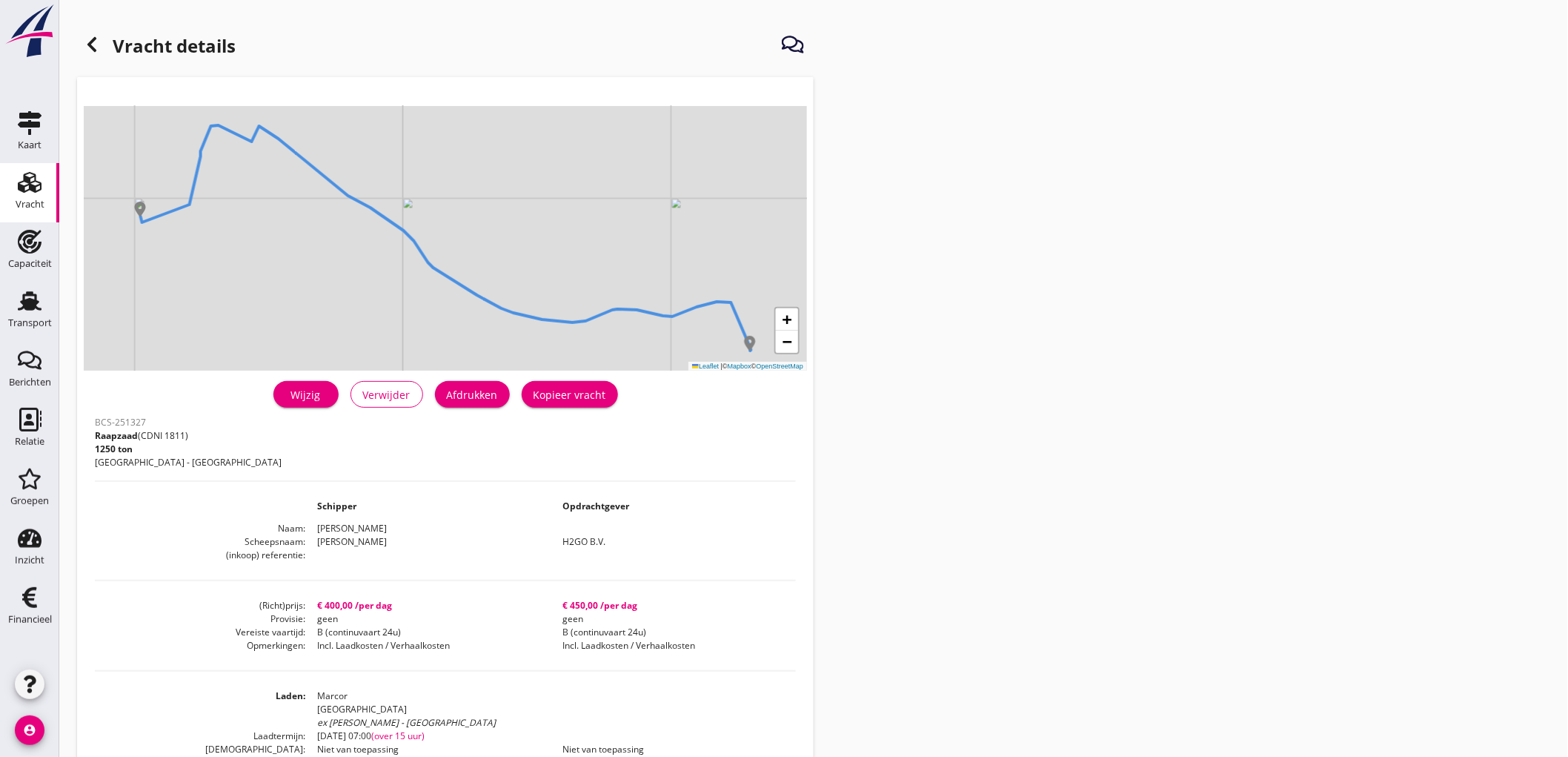
click at [475, 402] on button "Afdrukken" at bounding box center [472, 394] width 75 height 27
click at [98, 42] on icon at bounding box center [92, 44] width 17 height 17
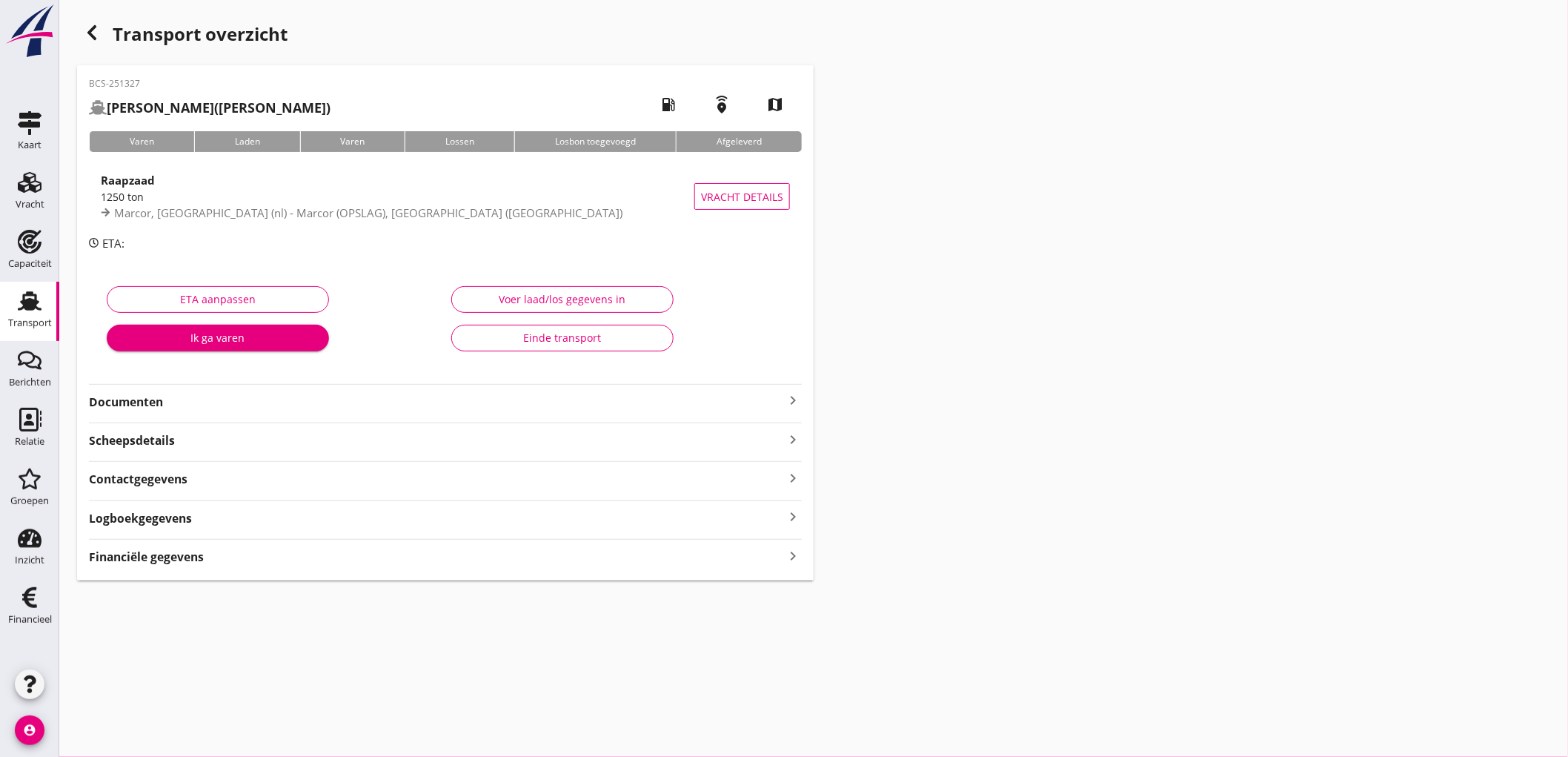
click at [189, 400] on strong "Documenten" at bounding box center [436, 402] width 695 height 17
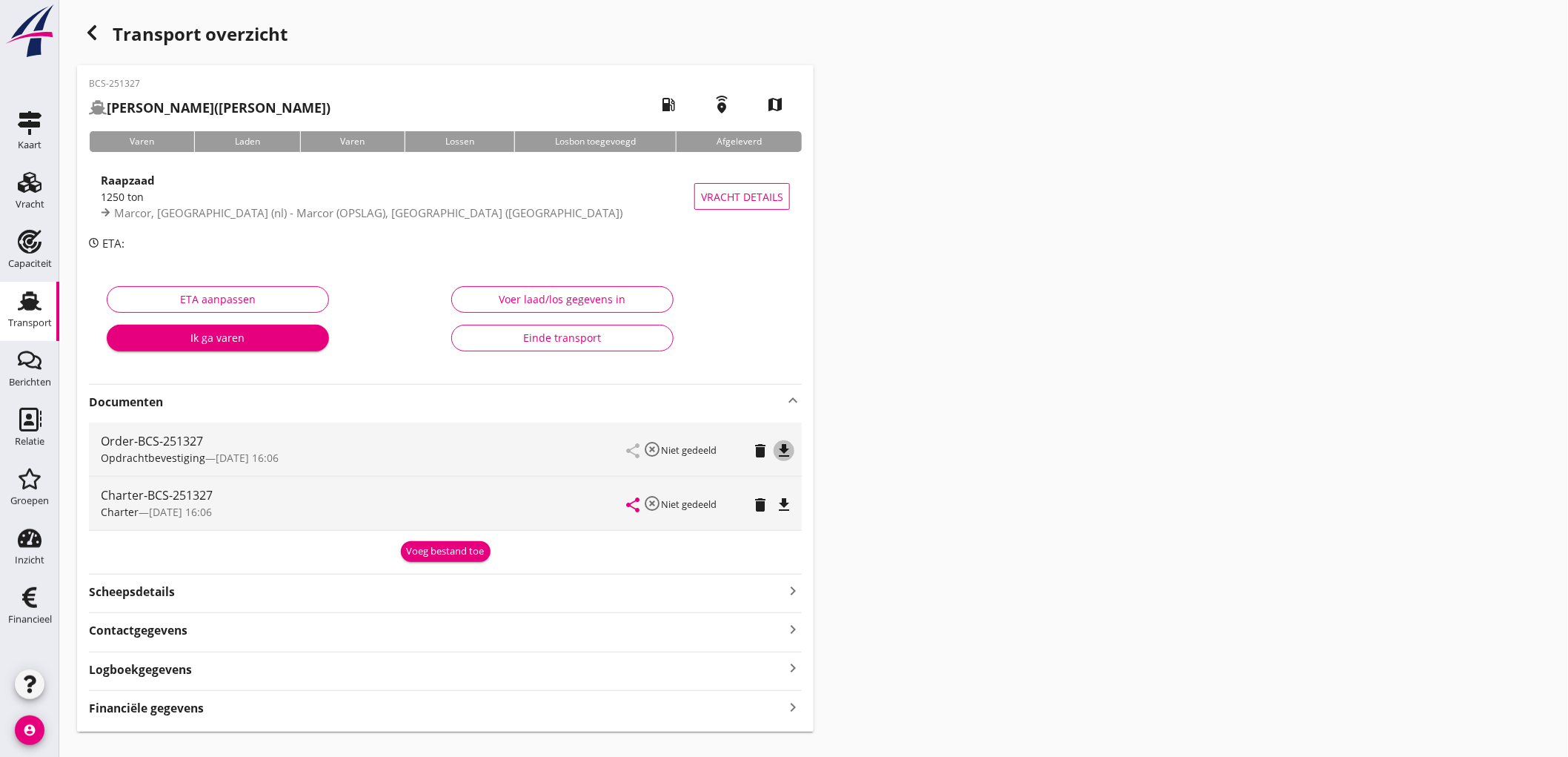
click at [776, 445] on icon "file_download" at bounding box center [783, 450] width 17 height 17
click at [782, 506] on icon "file_download" at bounding box center [783, 504] width 17 height 17
click at [208, 709] on div "Financiële gegevens keyboard_arrow_right" at bounding box center [445, 707] width 713 height 20
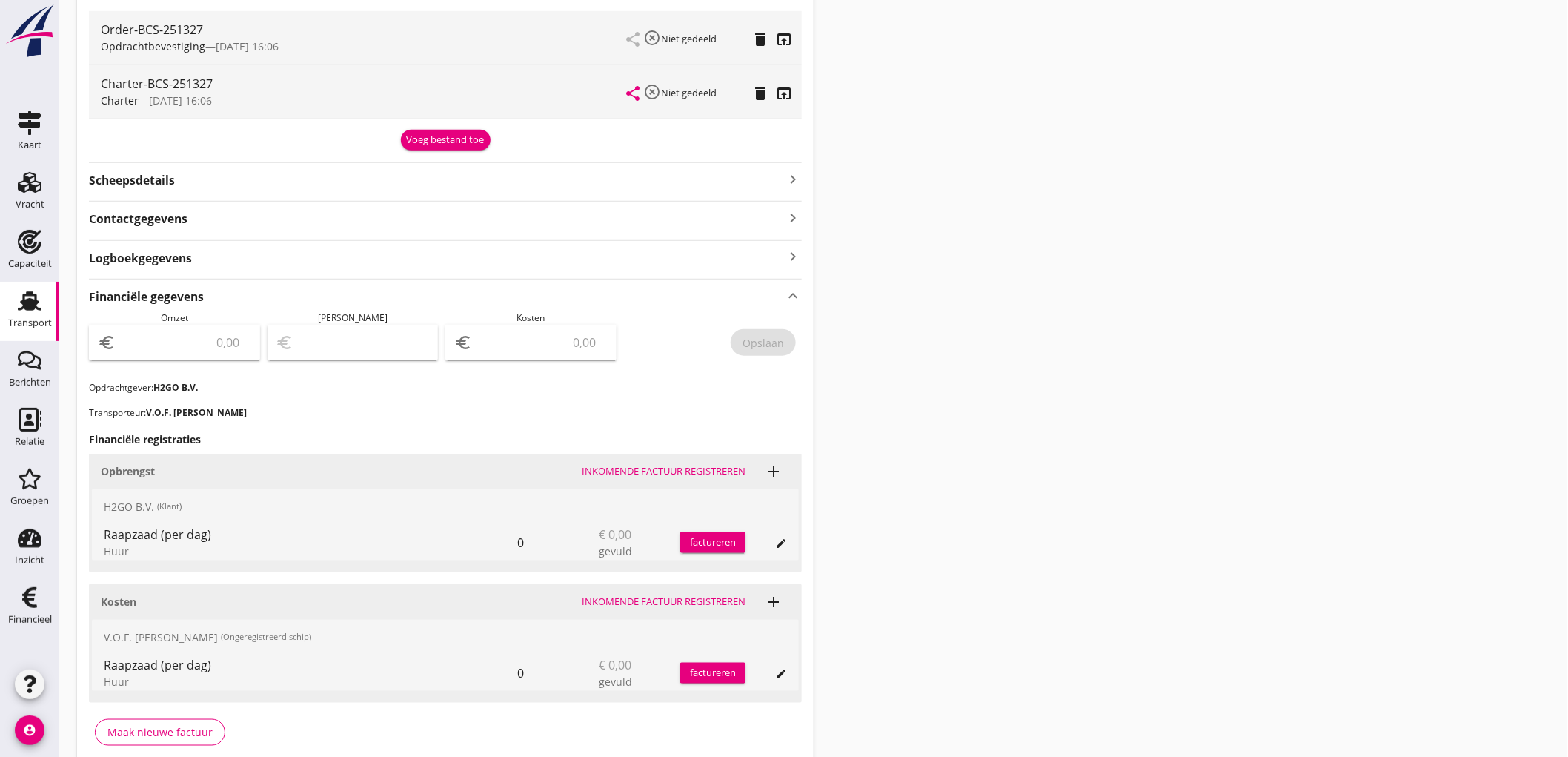
click at [189, 352] on input "number" at bounding box center [185, 342] width 133 height 23
click at [170, 336] on input "number" at bounding box center [185, 342] width 133 height 23
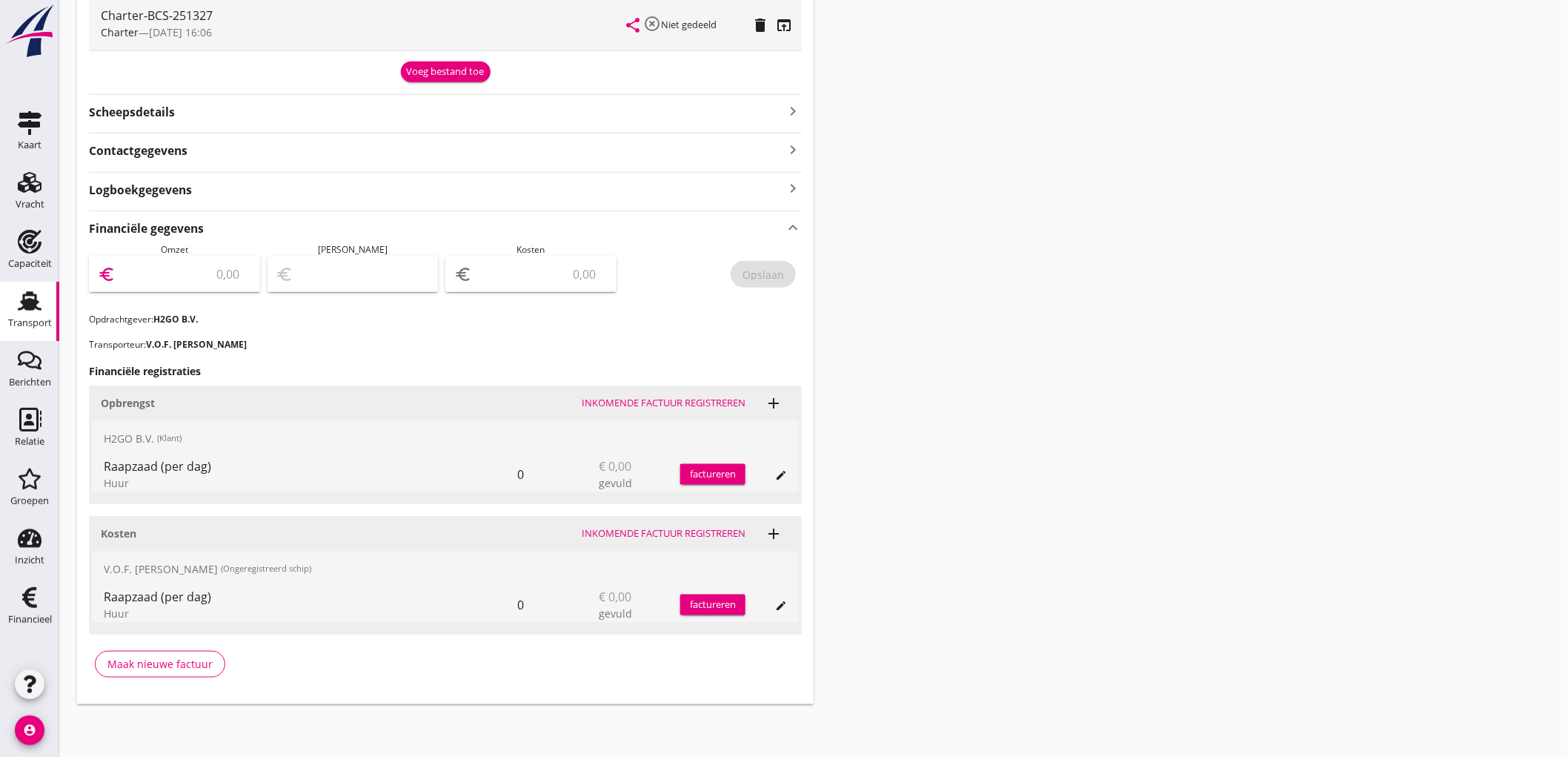
scroll to position [315, 0]
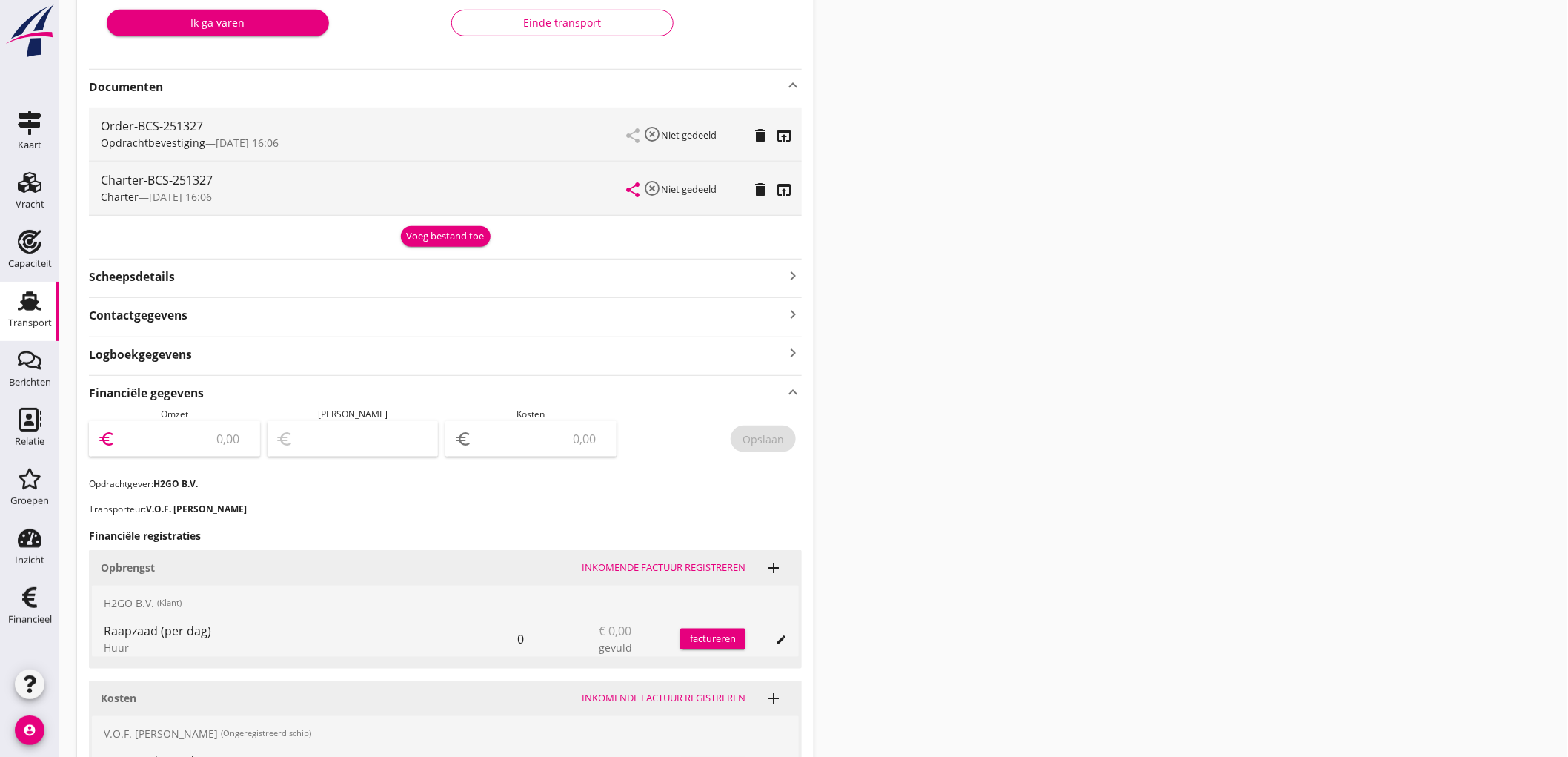
click at [202, 442] on input "number" at bounding box center [185, 438] width 133 height 23
type input "15600"
type input "15599.00"
type input "1"
type input "15583.00"
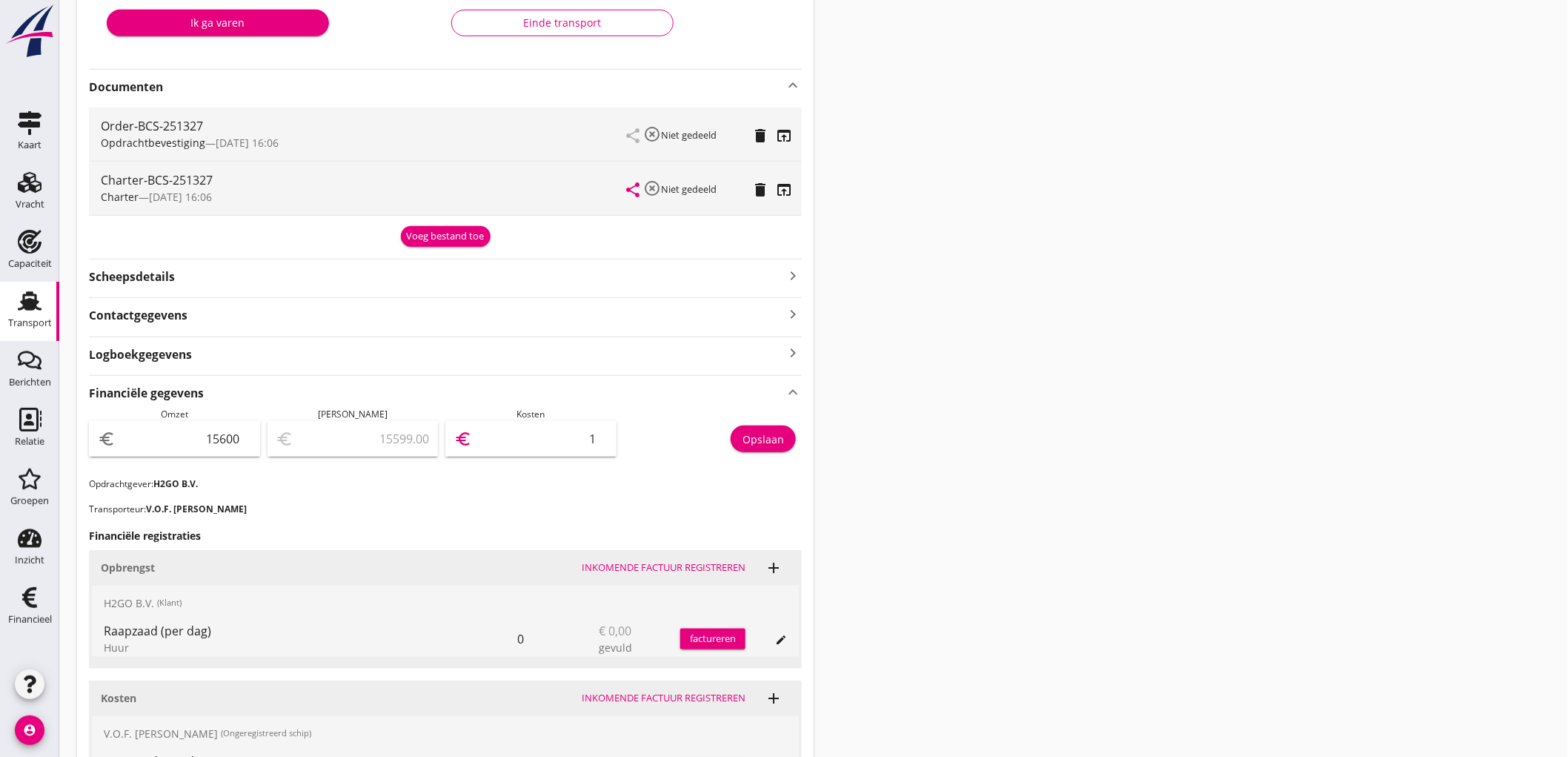
type input "17"
type input "15425.00"
type input "175"
type input "13845.00"
type input "1755"
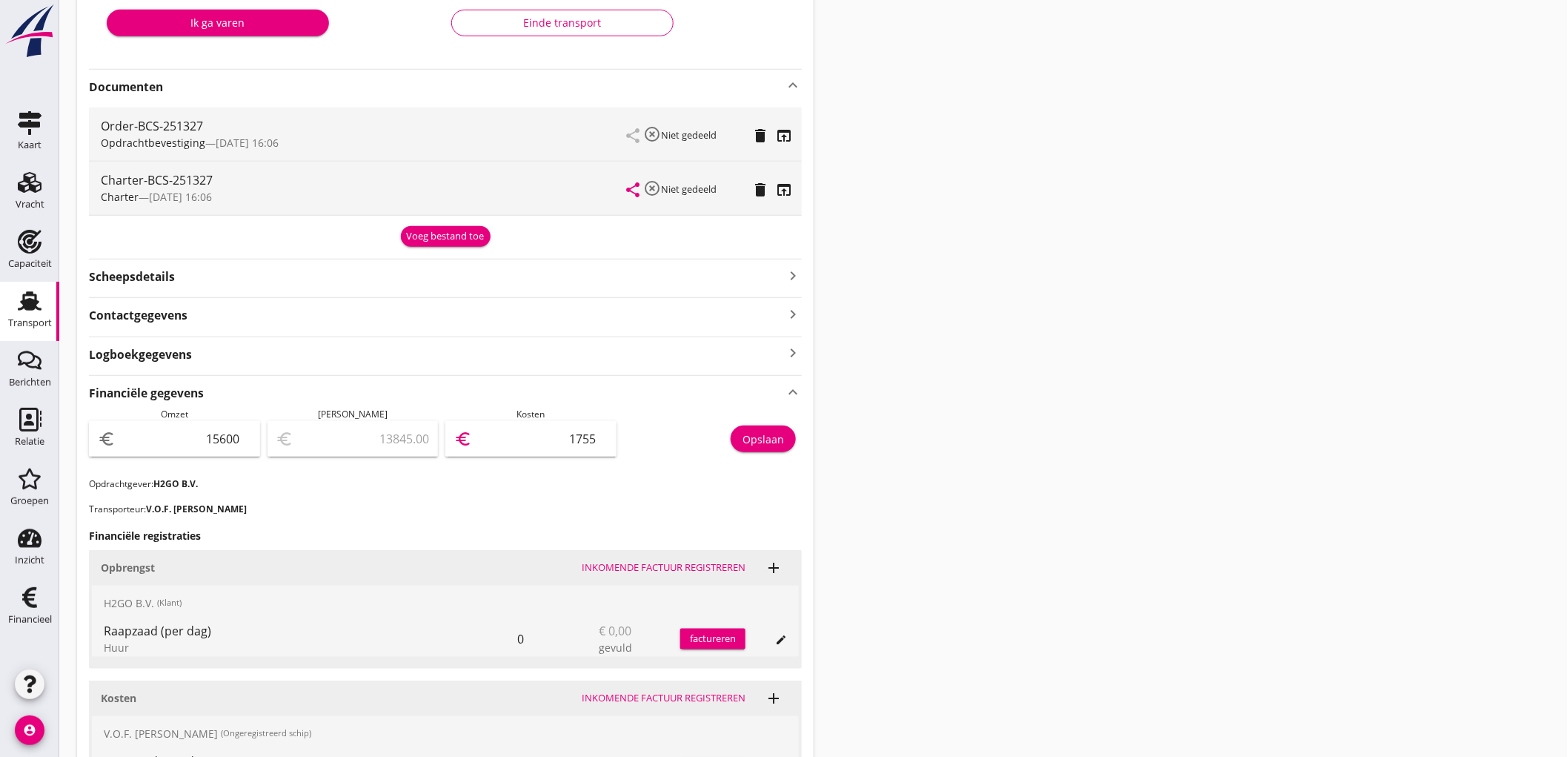
type input "-1950.00"
type input "17550"
click at [538, 446] on input "17550" at bounding box center [541, 438] width 133 height 23
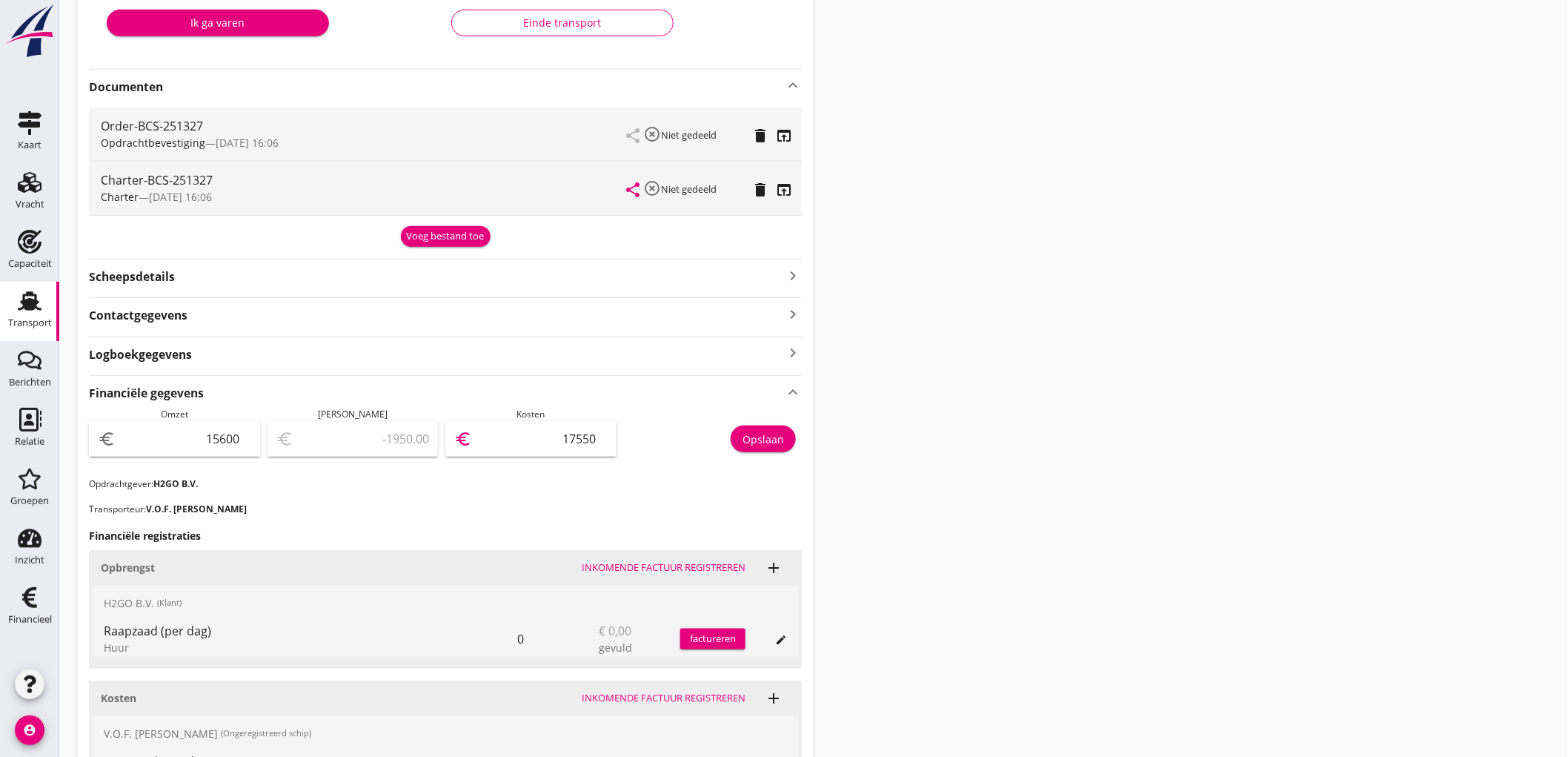
type input "15599.00"
type input "1"
type input "15585.00"
type input "15"
type input "15444.00"
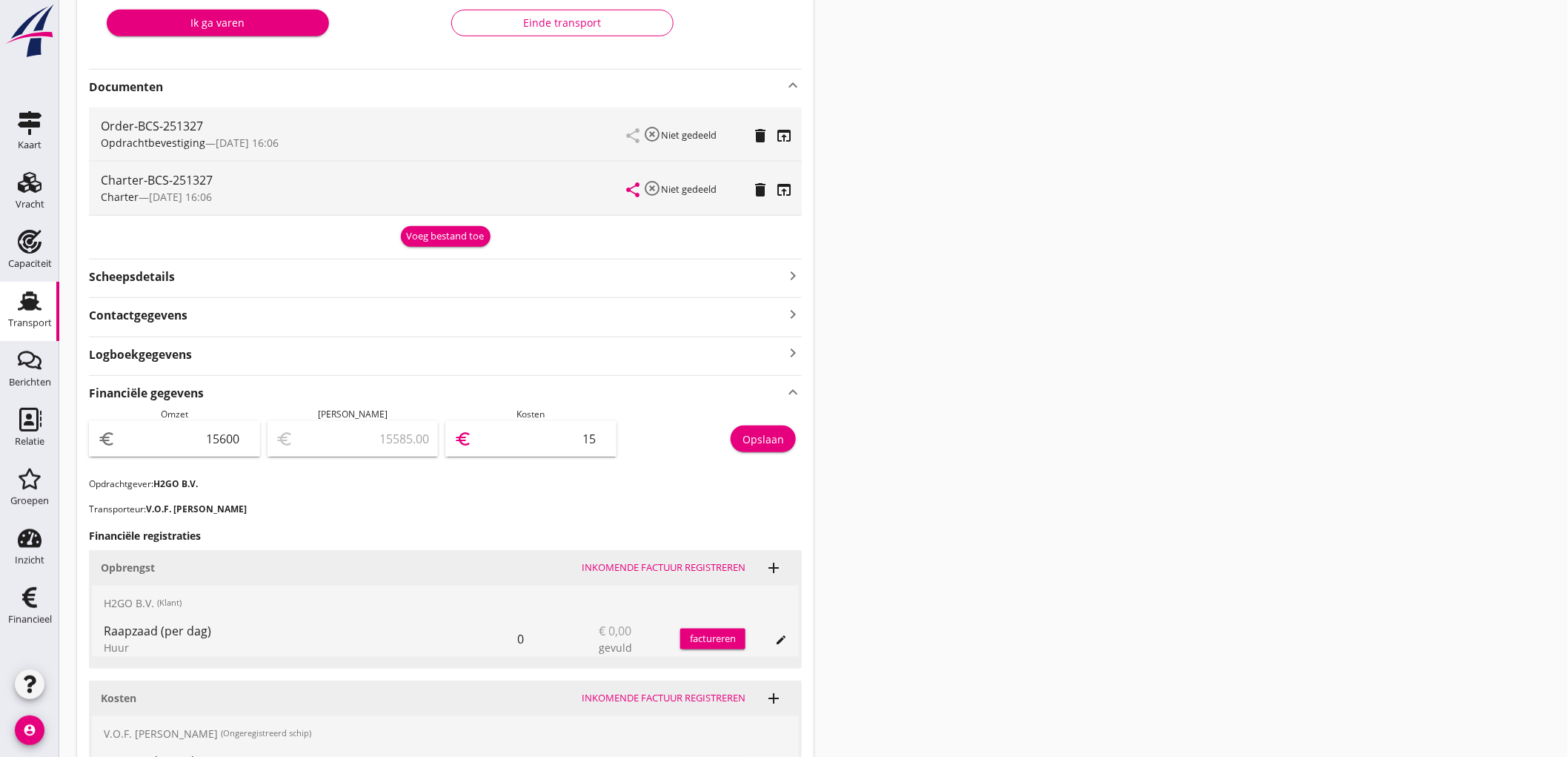
type input "156"
type input "14040.00"
type input "15600"
type input "0.00"
type input "15600"
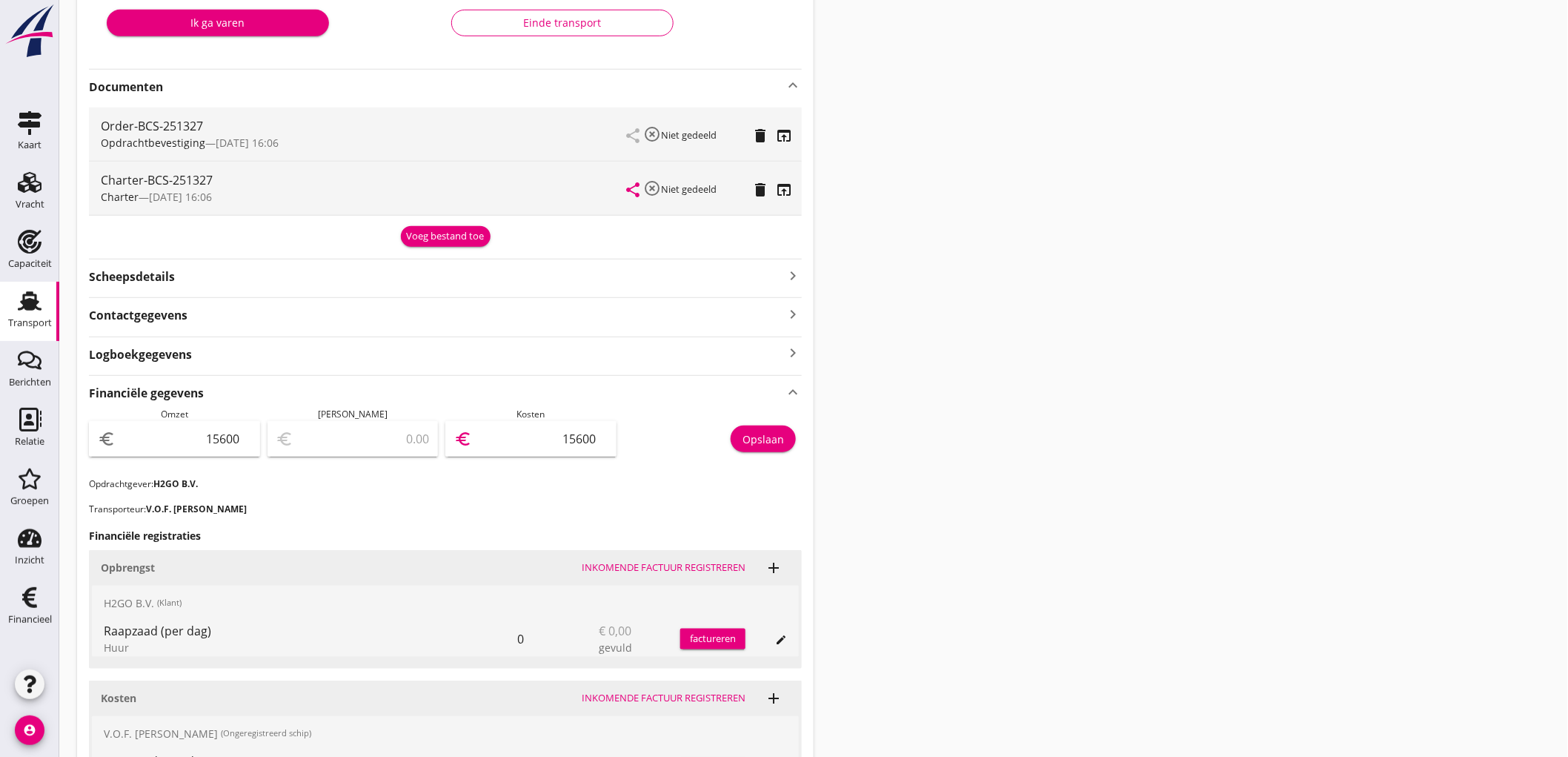
click at [220, 446] on input "15600" at bounding box center [185, 438] width 133 height 23
click at [220, 446] on input "15600" at bounding box center [185, 438] width 133 height 23
type input "1"
type input "-15599.00"
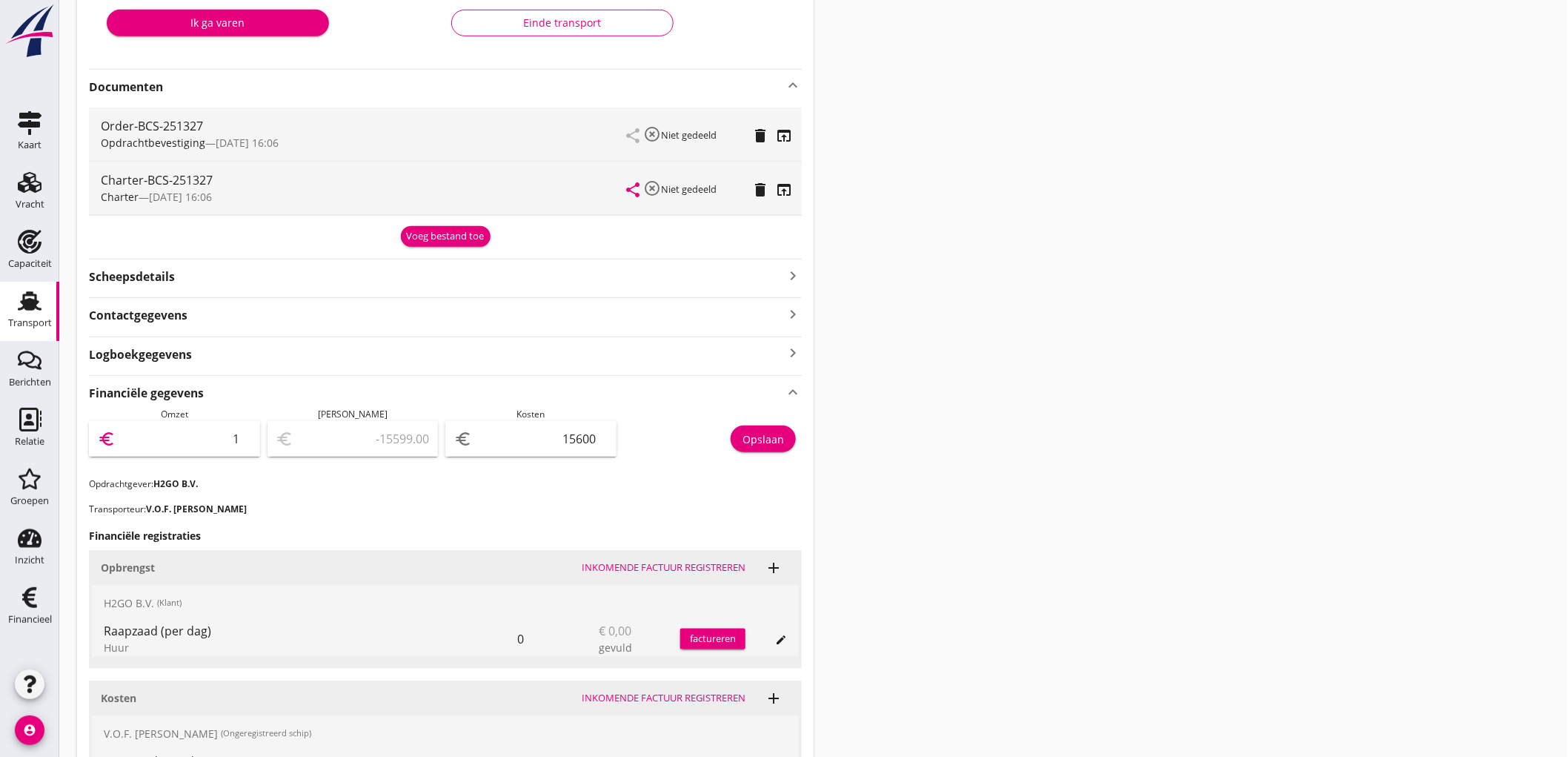
type input "17"
type input "-15583.00"
type input "175"
type input "-15425.00"
type input "1755"
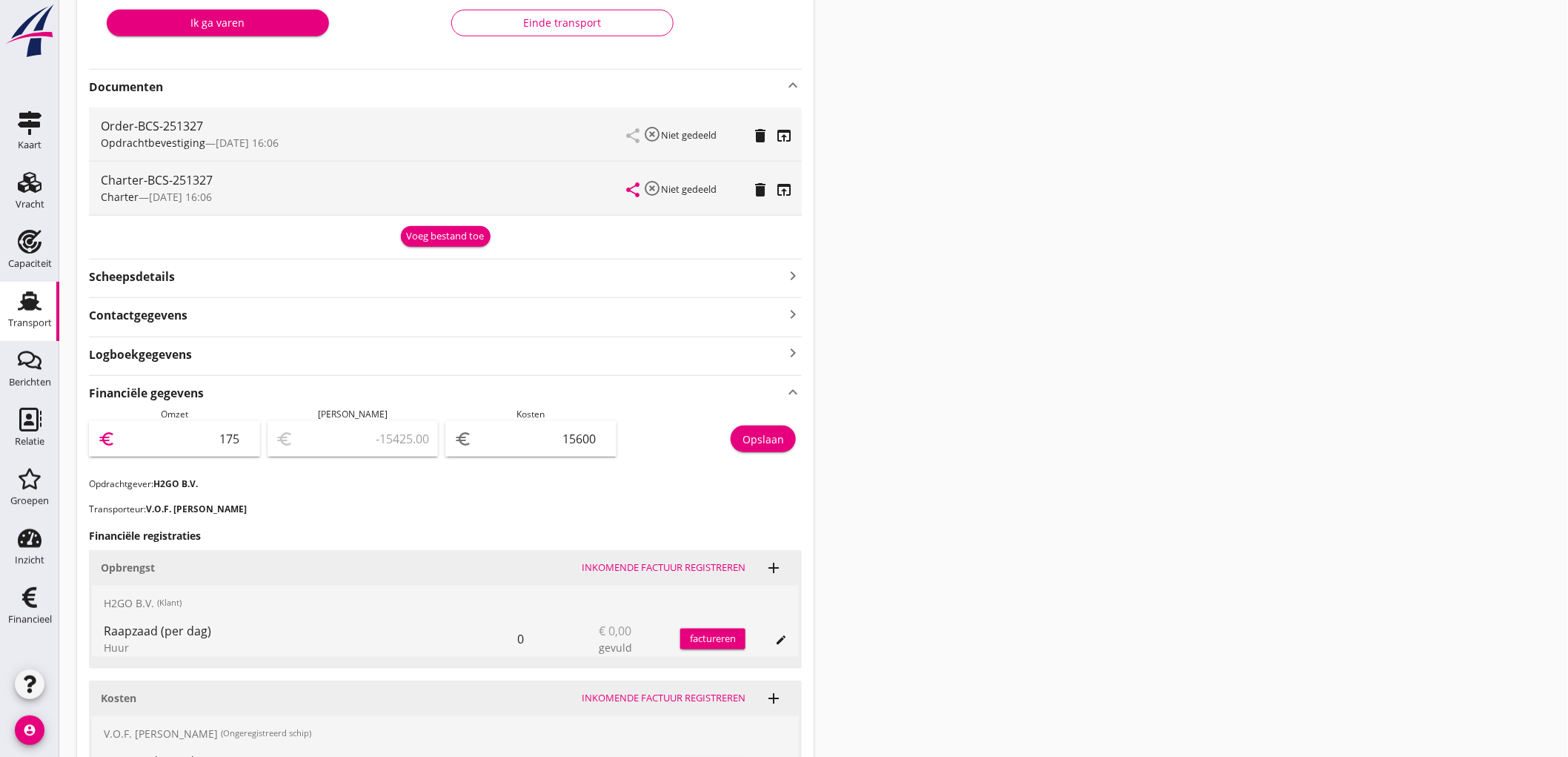
type input "-13845.00"
type input "17550"
type input "1950.00"
type input "17550"
drag, startPoint x: 757, startPoint y: 447, endPoint x: 790, endPoint y: 465, distance: 37.6
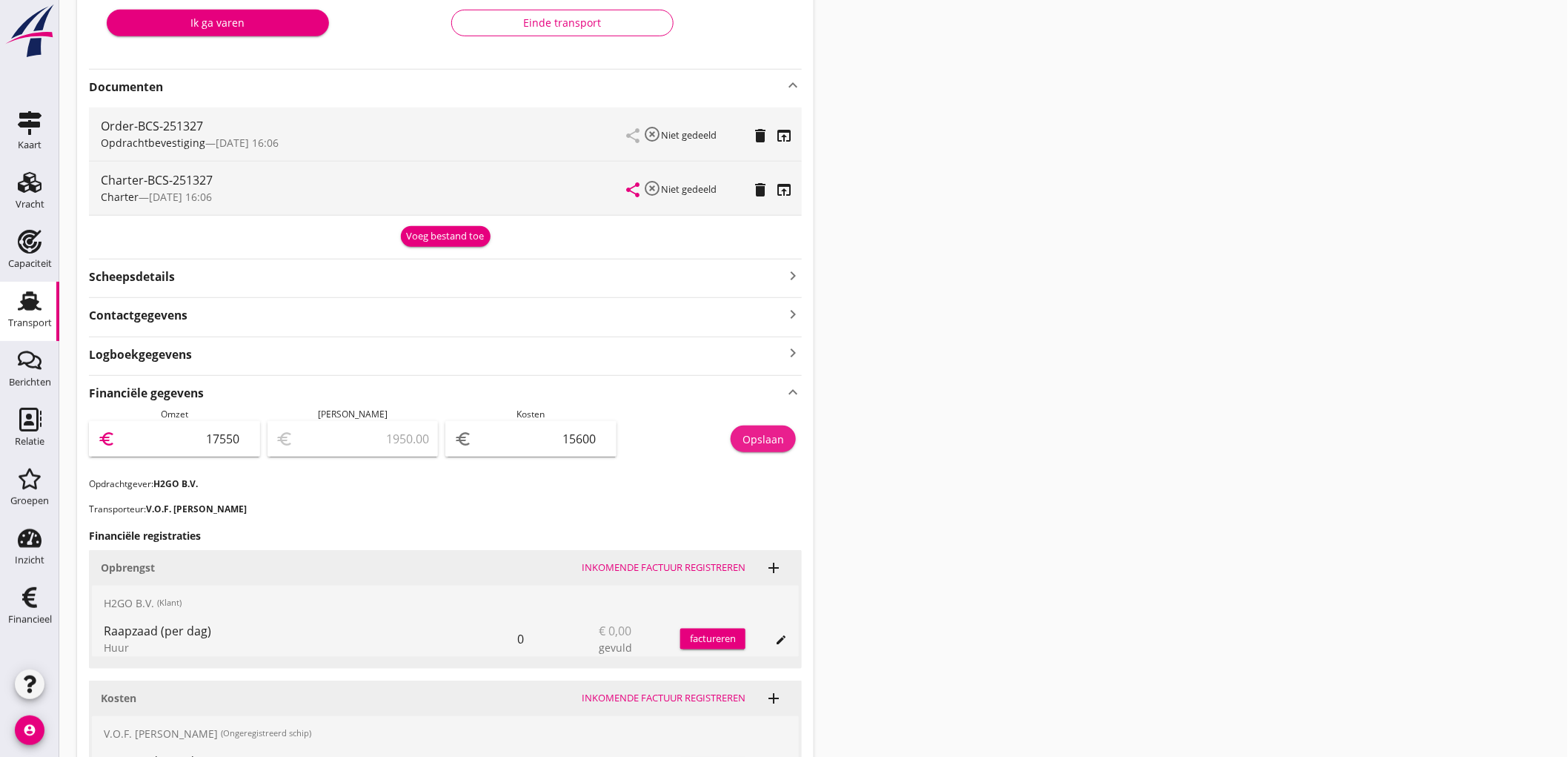
click at [757, 447] on button "Opslaan" at bounding box center [764, 439] width 65 height 27
click at [15, 307] on div "Transport" at bounding box center [30, 301] width 36 height 23
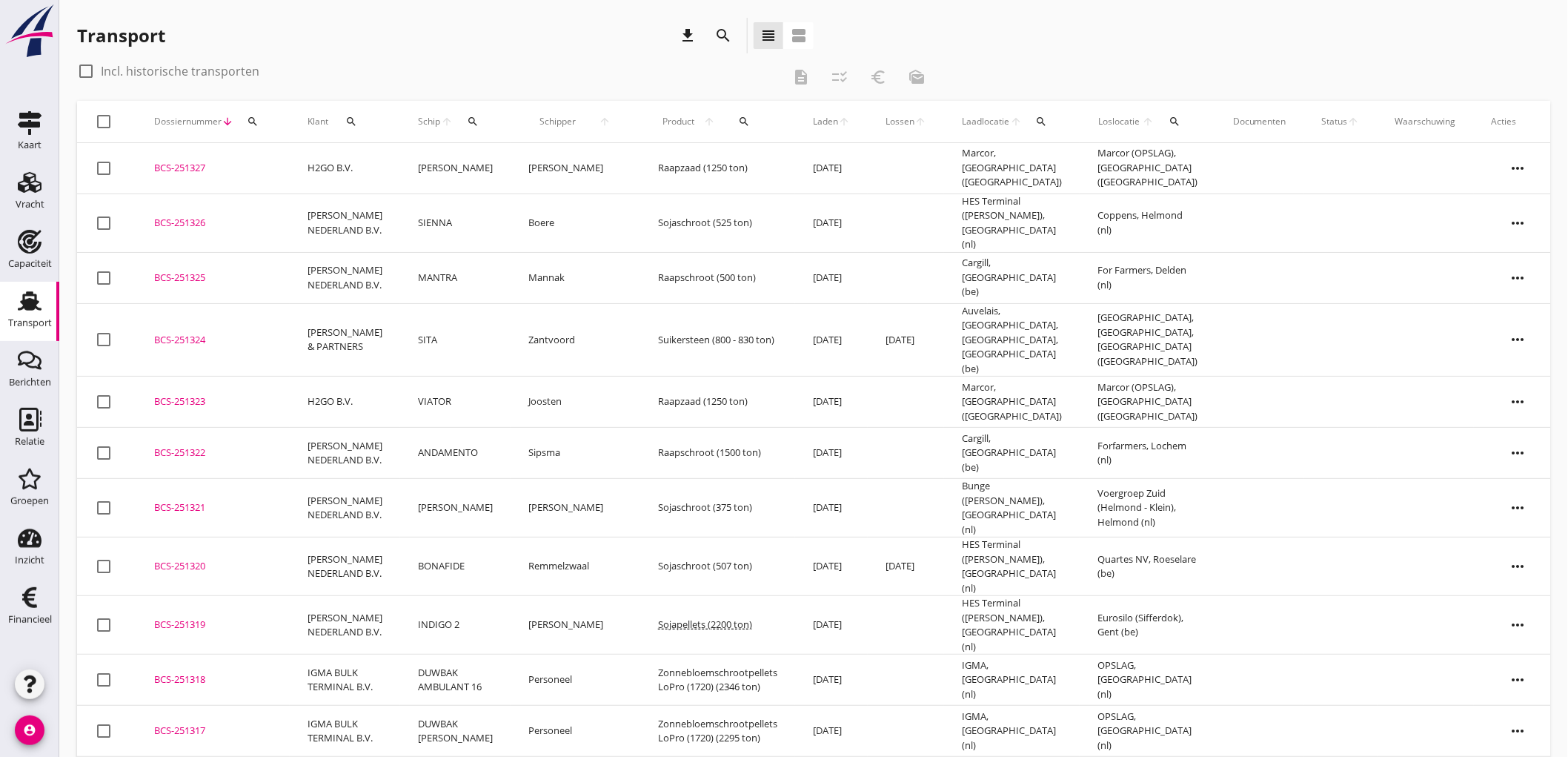
click at [477, 156] on td "[PERSON_NAME]" at bounding box center [455, 168] width 111 height 51
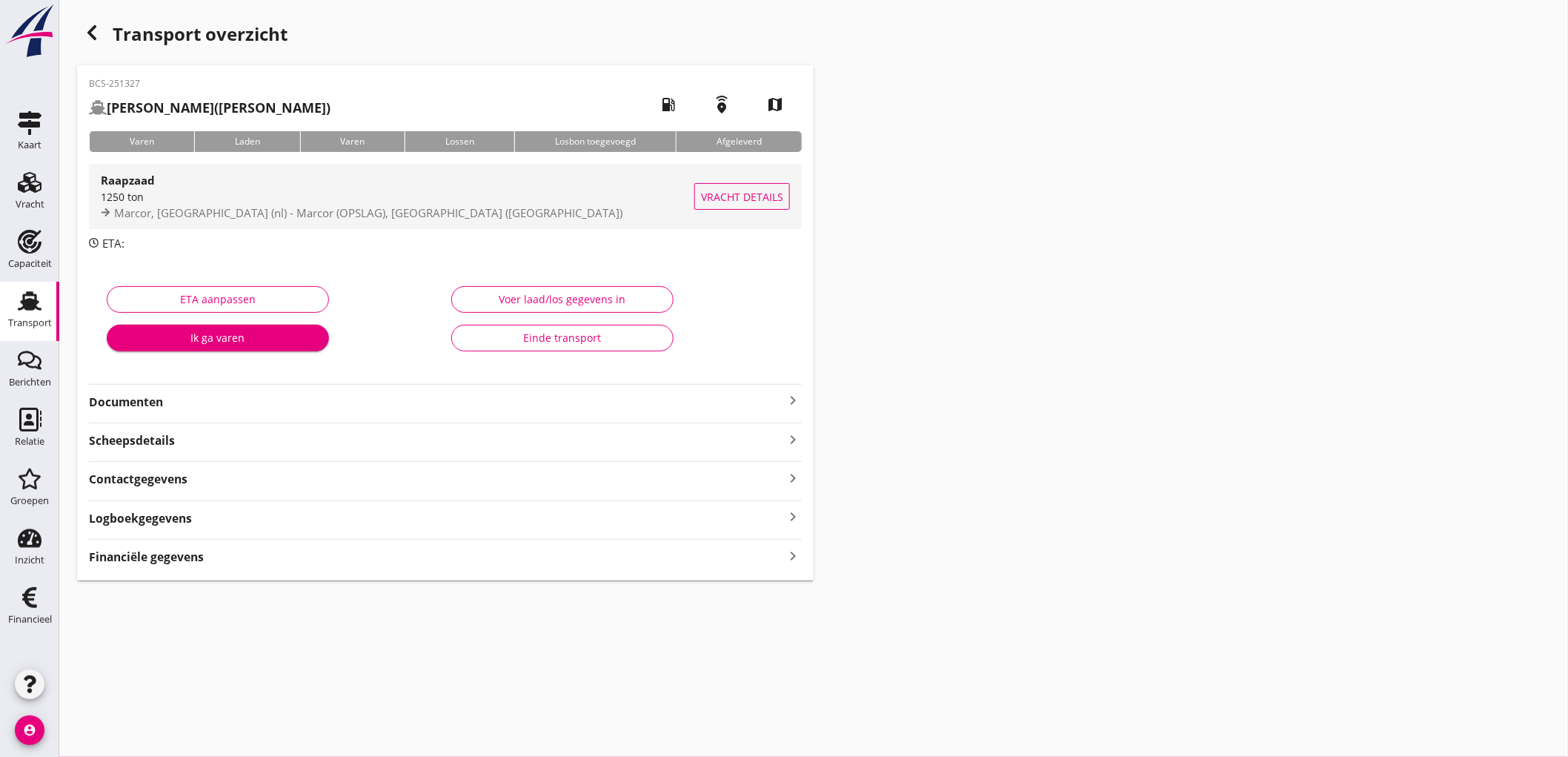
click at [445, 227] on div "Raapzaad 1250 ton Marcor, [GEOGRAPHIC_DATA] (nl) - Marcor (OPSLAG), [GEOGRAPHIC…" at bounding box center [398, 196] width 594 height 65
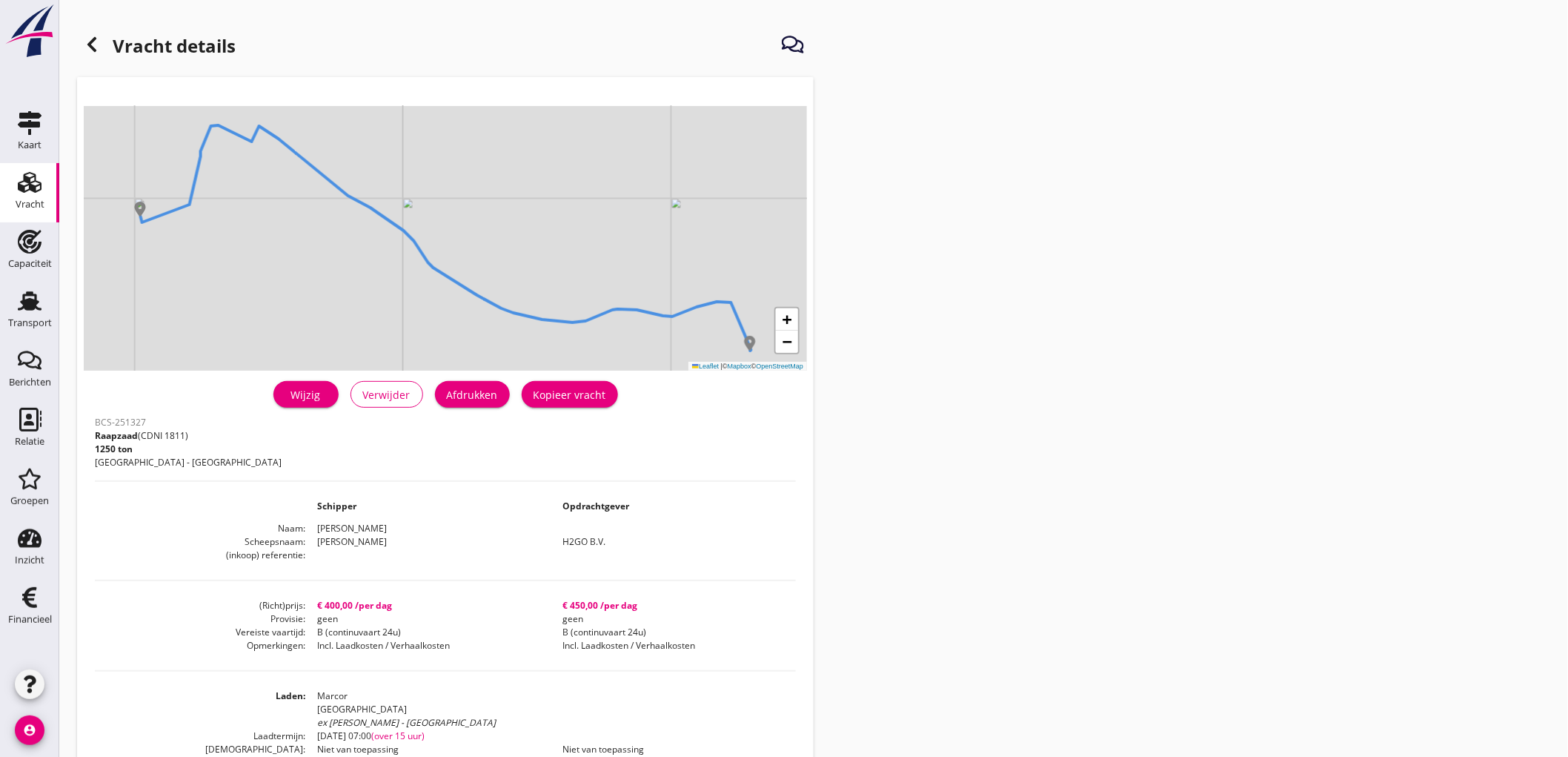
click at [294, 388] on div "Wijzig" at bounding box center [306, 395] width 42 height 16
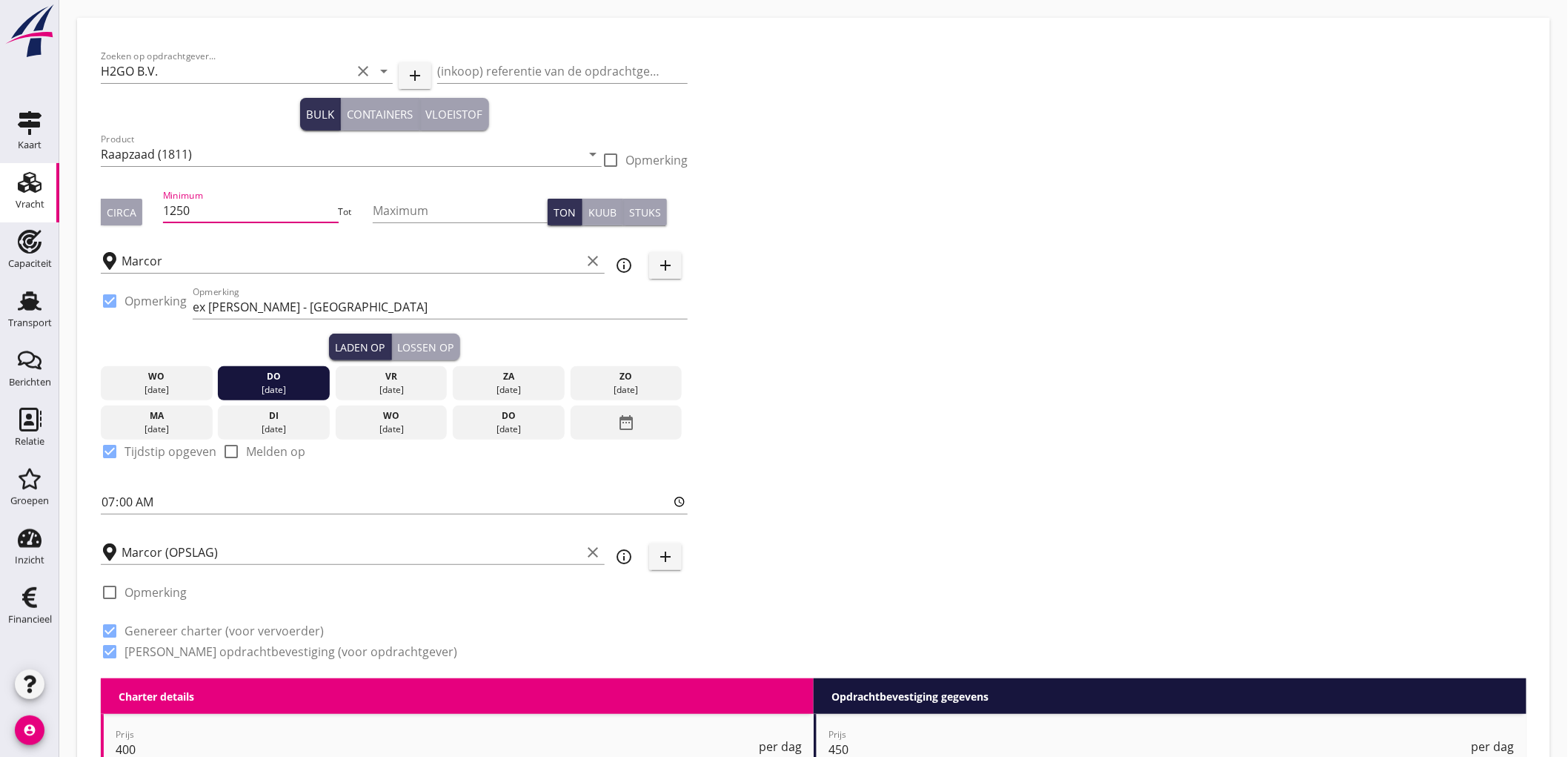
click at [213, 205] on input "1250" at bounding box center [250, 210] width 175 height 23
drag, startPoint x: 213, startPoint y: 205, endPoint x: 108, endPoint y: 211, distance: 105.2
click at [117, 213] on div "Circa Minimum 1250 Tot Maximum Ton Kuub Stuks" at bounding box center [394, 212] width 587 height 51
type input "1000"
click at [1085, 354] on div "Zoeken op opdrachtgever... H2GO B.V. clear arrow_drop_down add (inkoop) referen…" at bounding box center [814, 360] width 1438 height 637
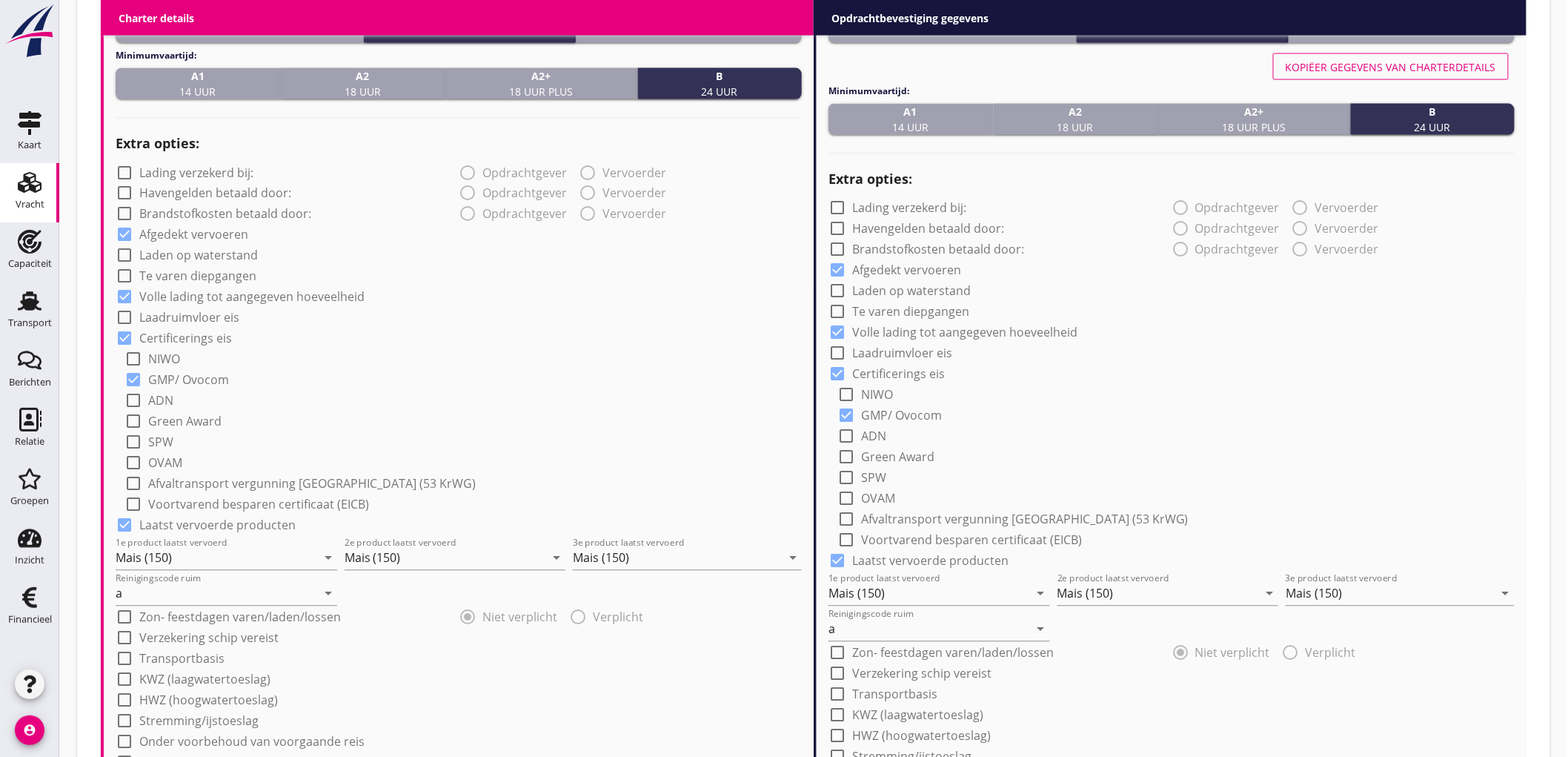
scroll to position [1412, 0]
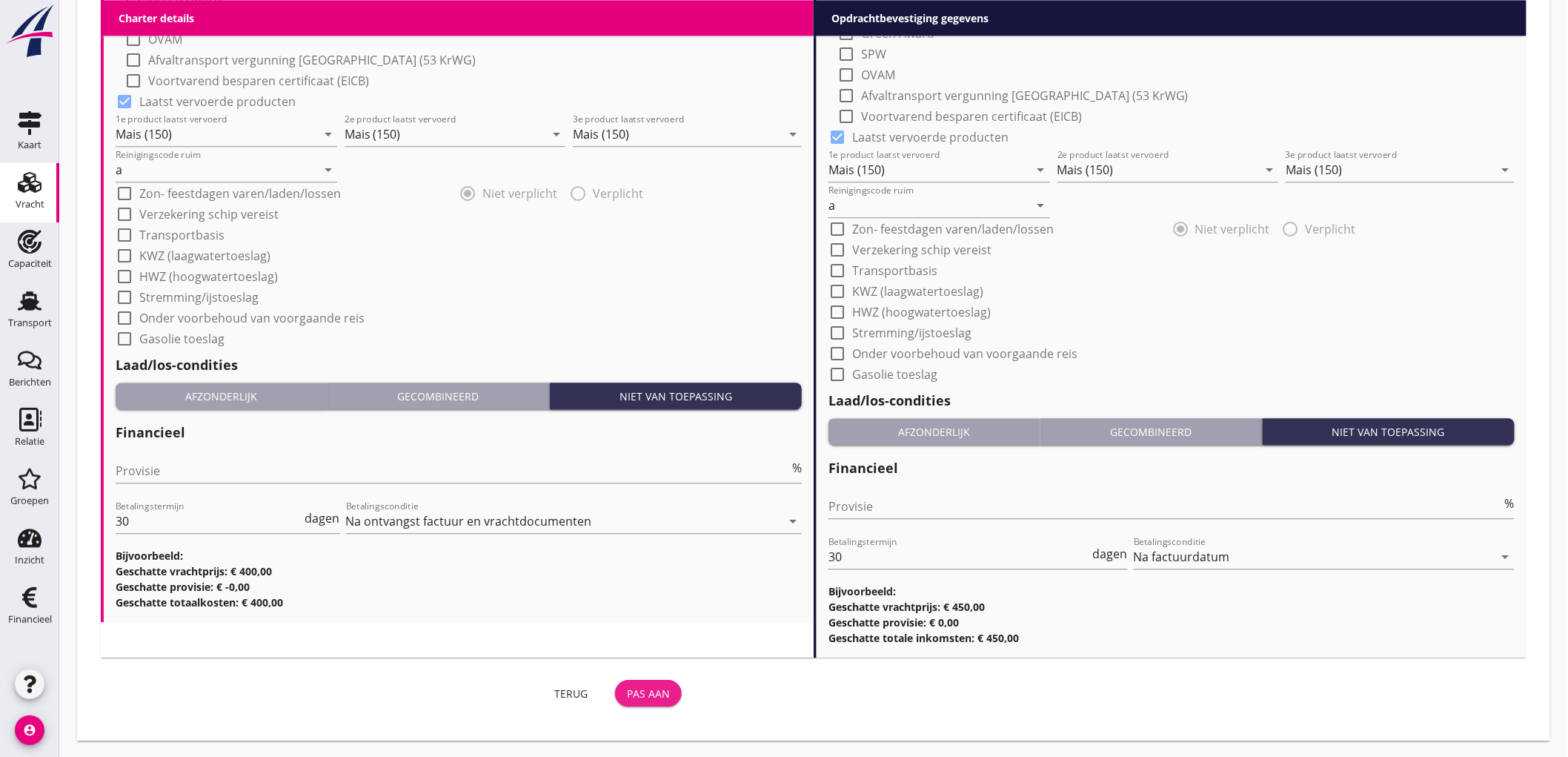
click at [651, 688] on div "Pas aan" at bounding box center [648, 693] width 43 height 16
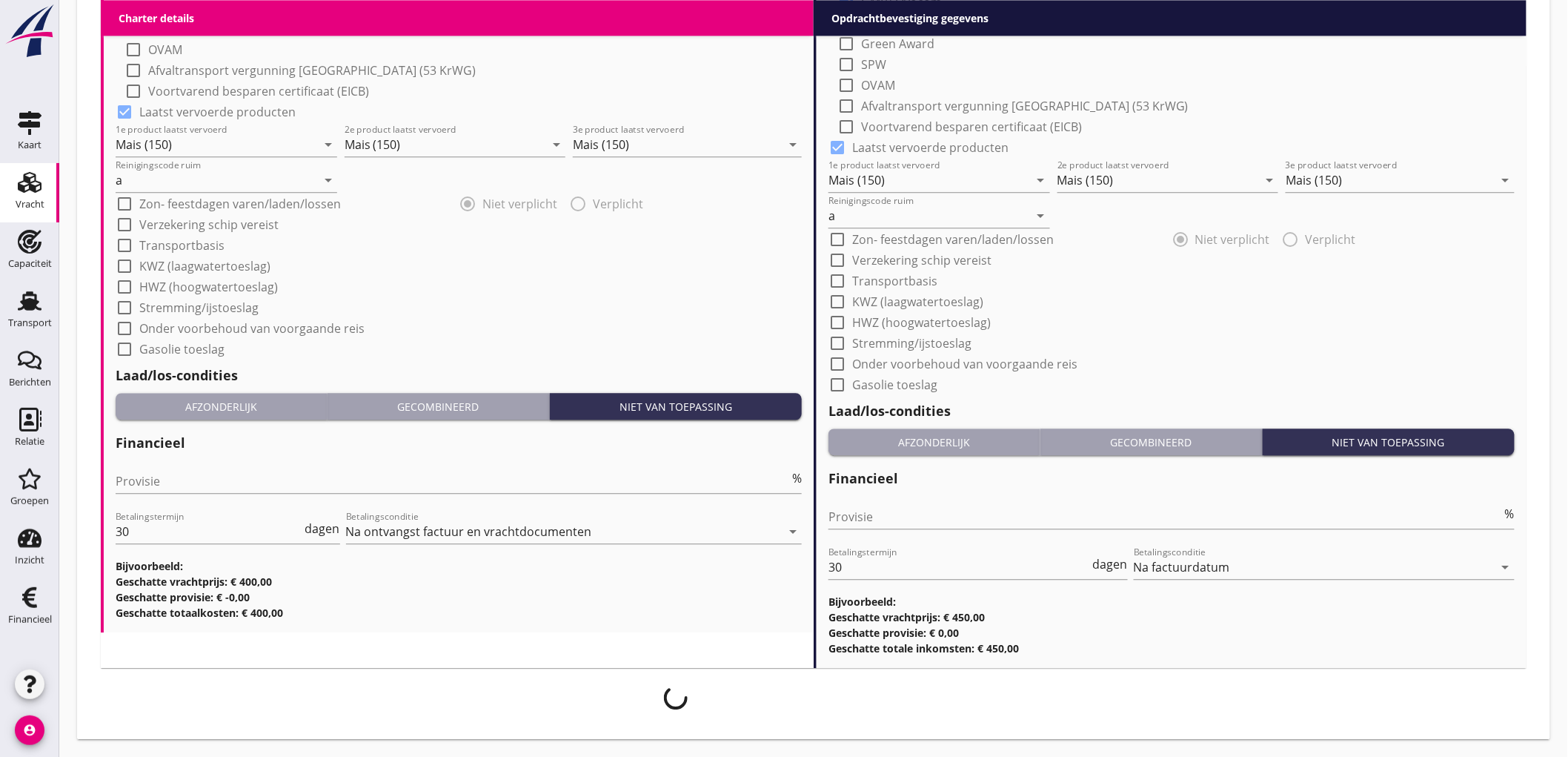
scroll to position [1401, 0]
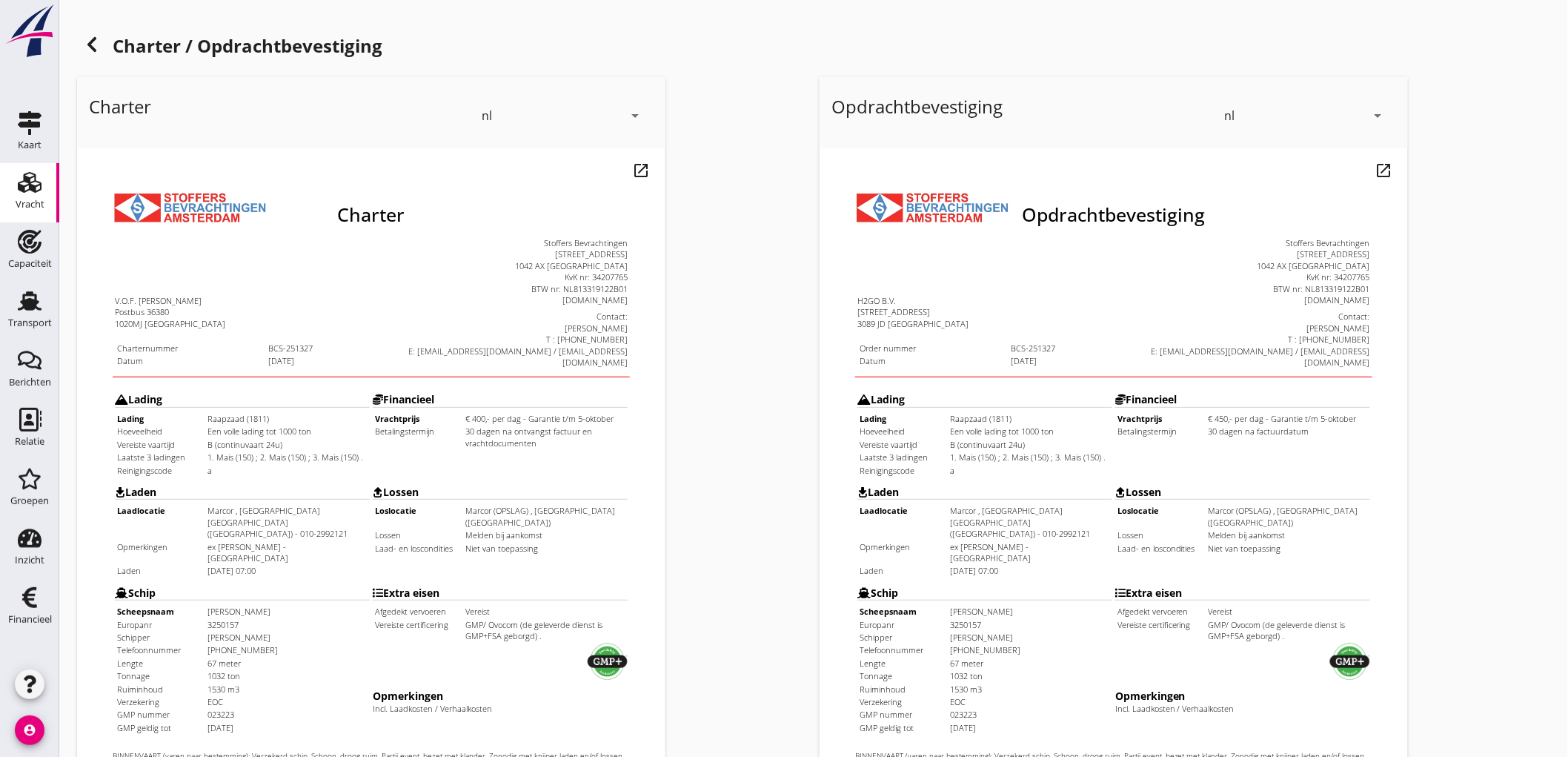
scroll to position [339, 0]
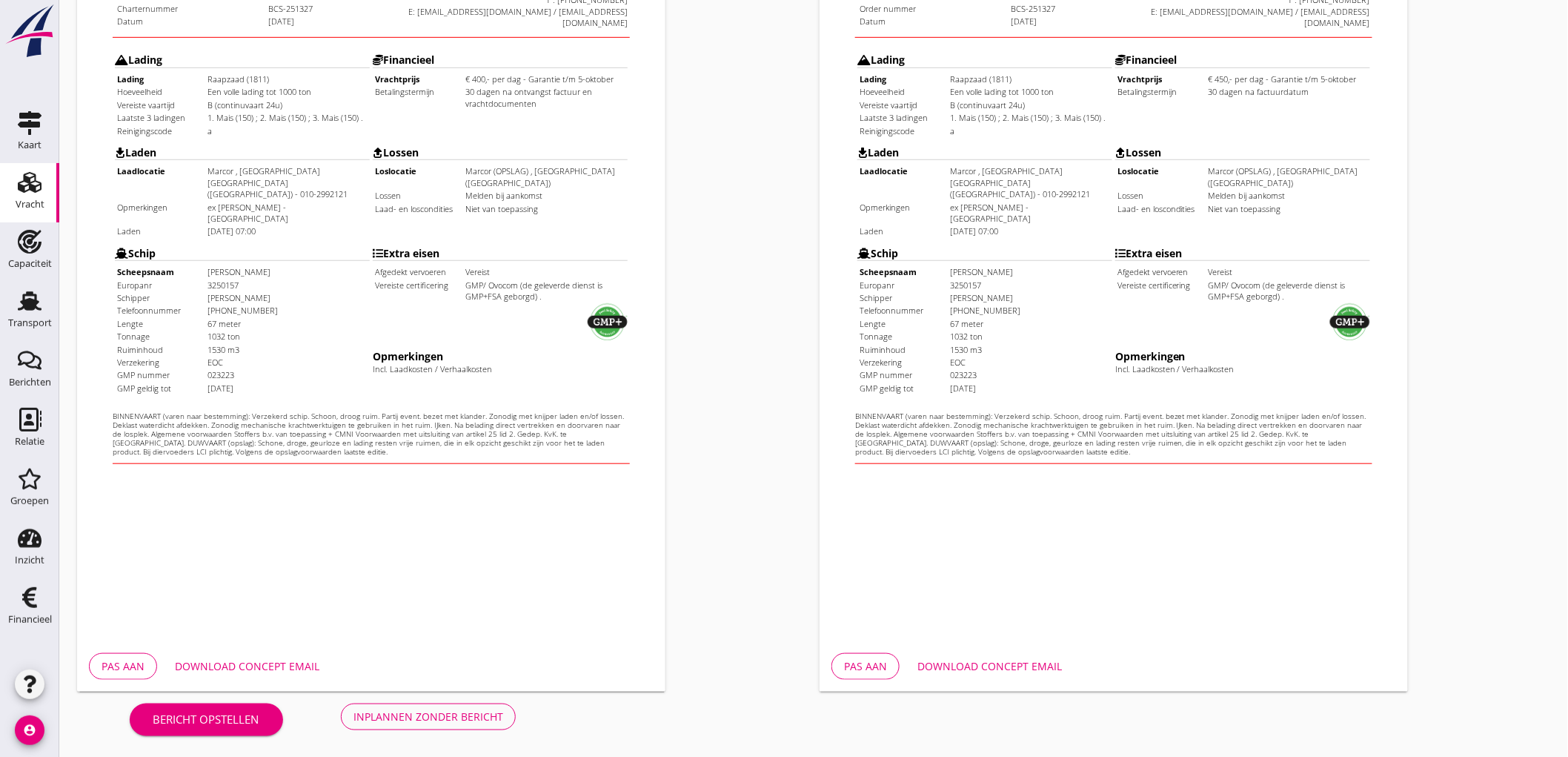
click at [487, 712] on div "Inplannen zonder bericht" at bounding box center [429, 716] width 150 height 16
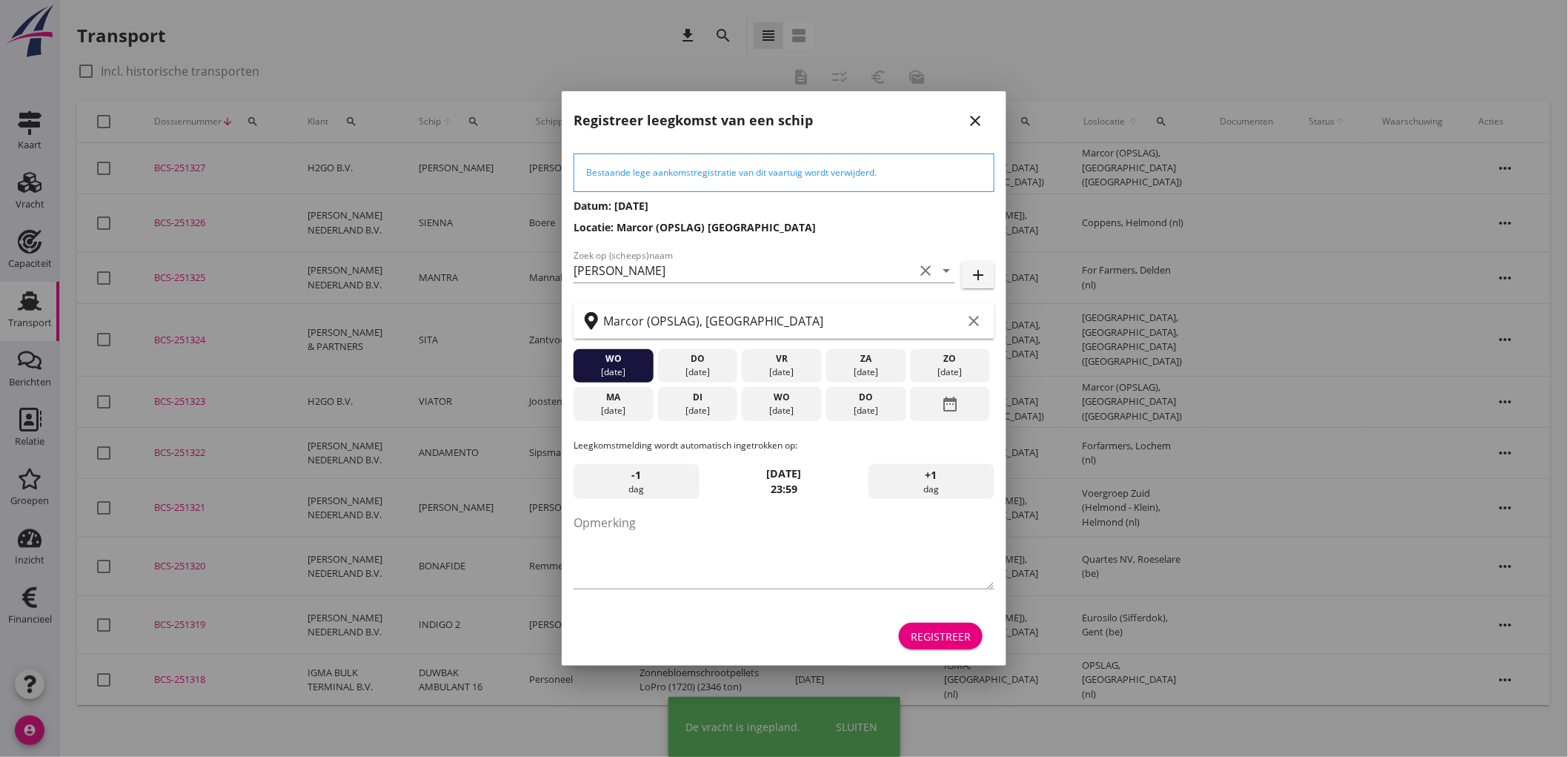
click at [982, 122] on icon "close" at bounding box center [975, 120] width 17 height 17
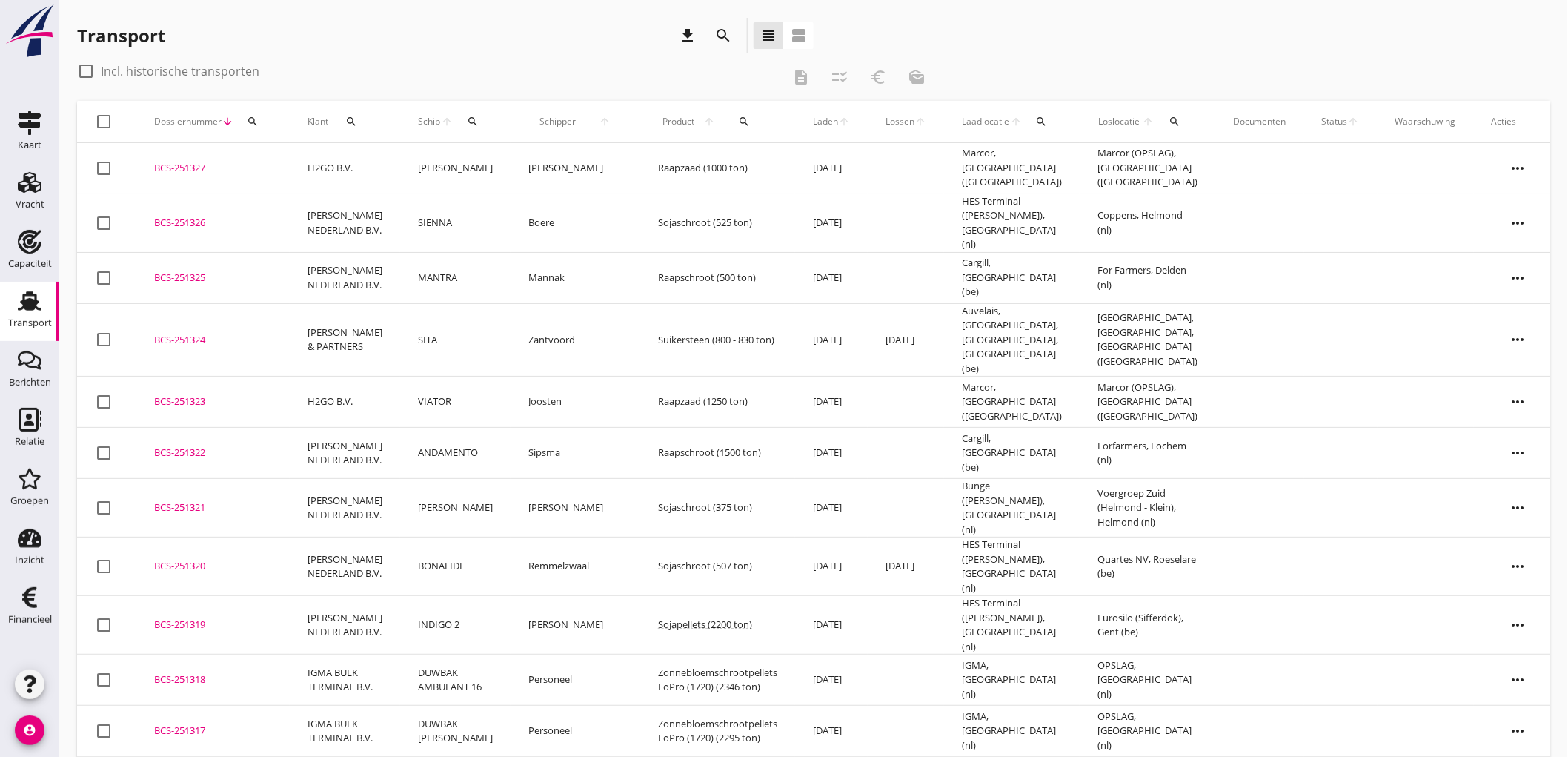
click at [505, 178] on td "[PERSON_NAME]" at bounding box center [455, 168] width 111 height 51
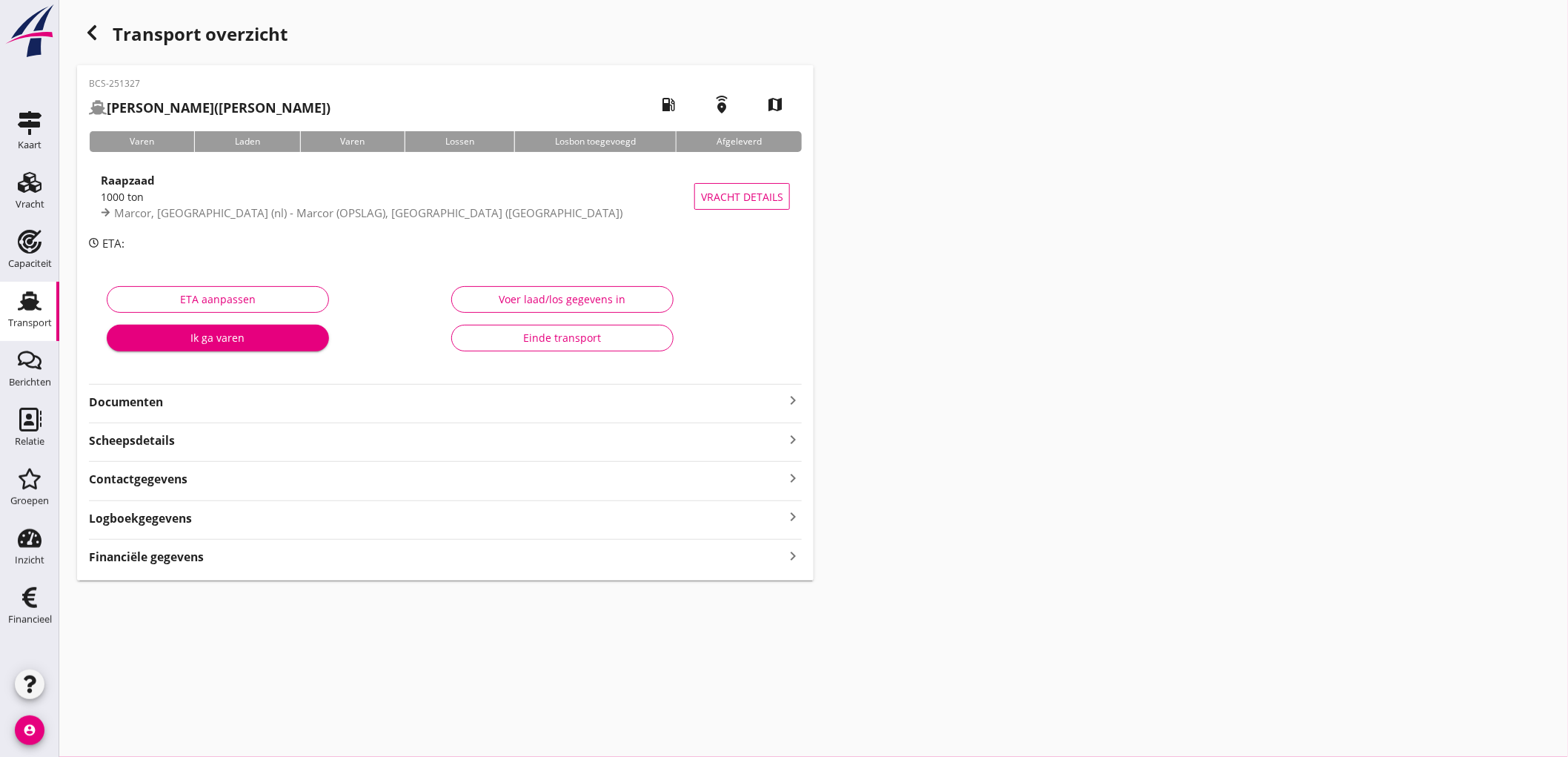
click at [268, 396] on strong "Documenten" at bounding box center [436, 402] width 695 height 17
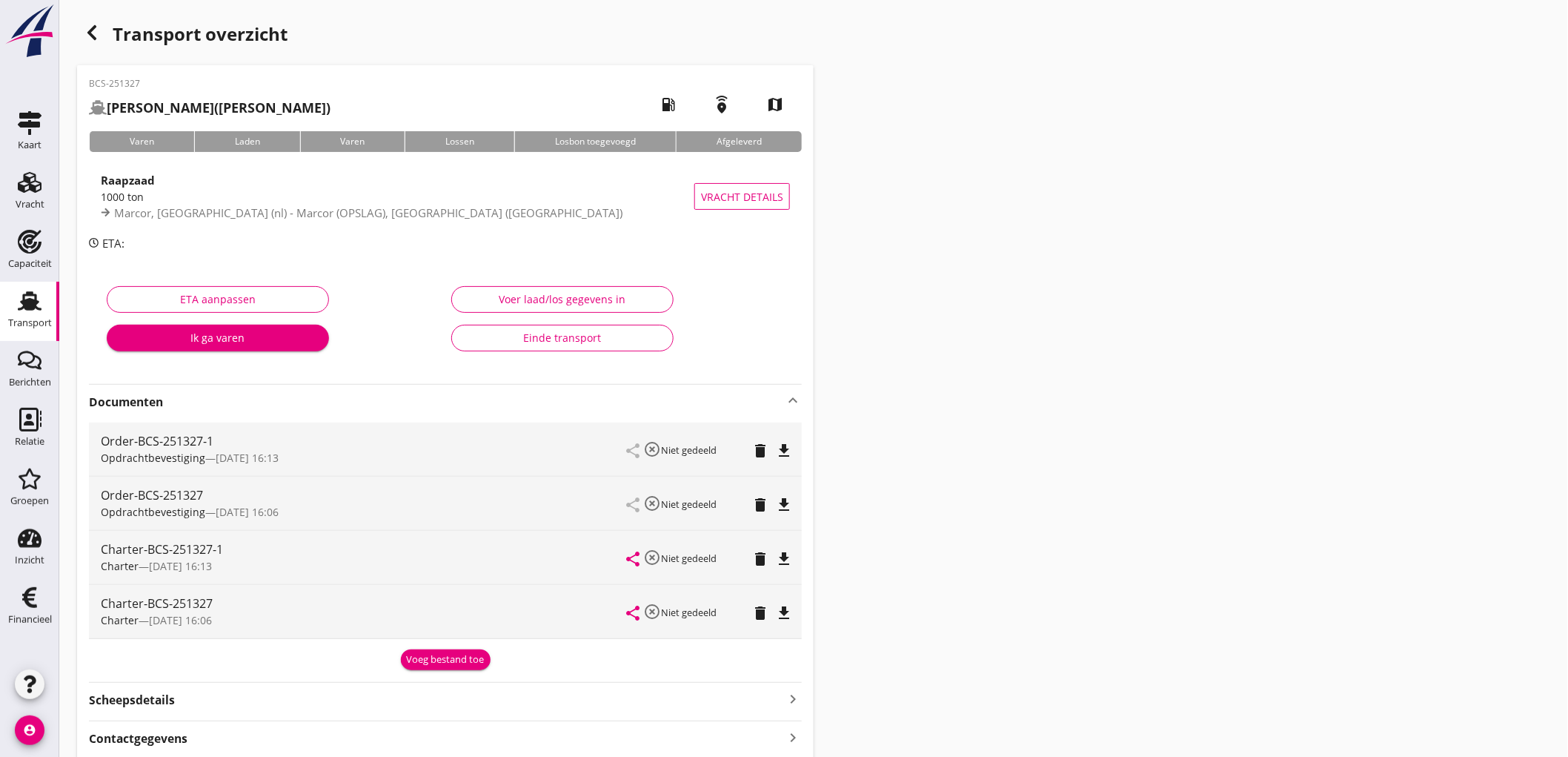
click at [754, 504] on icon "delete" at bounding box center [760, 504] width 17 height 17
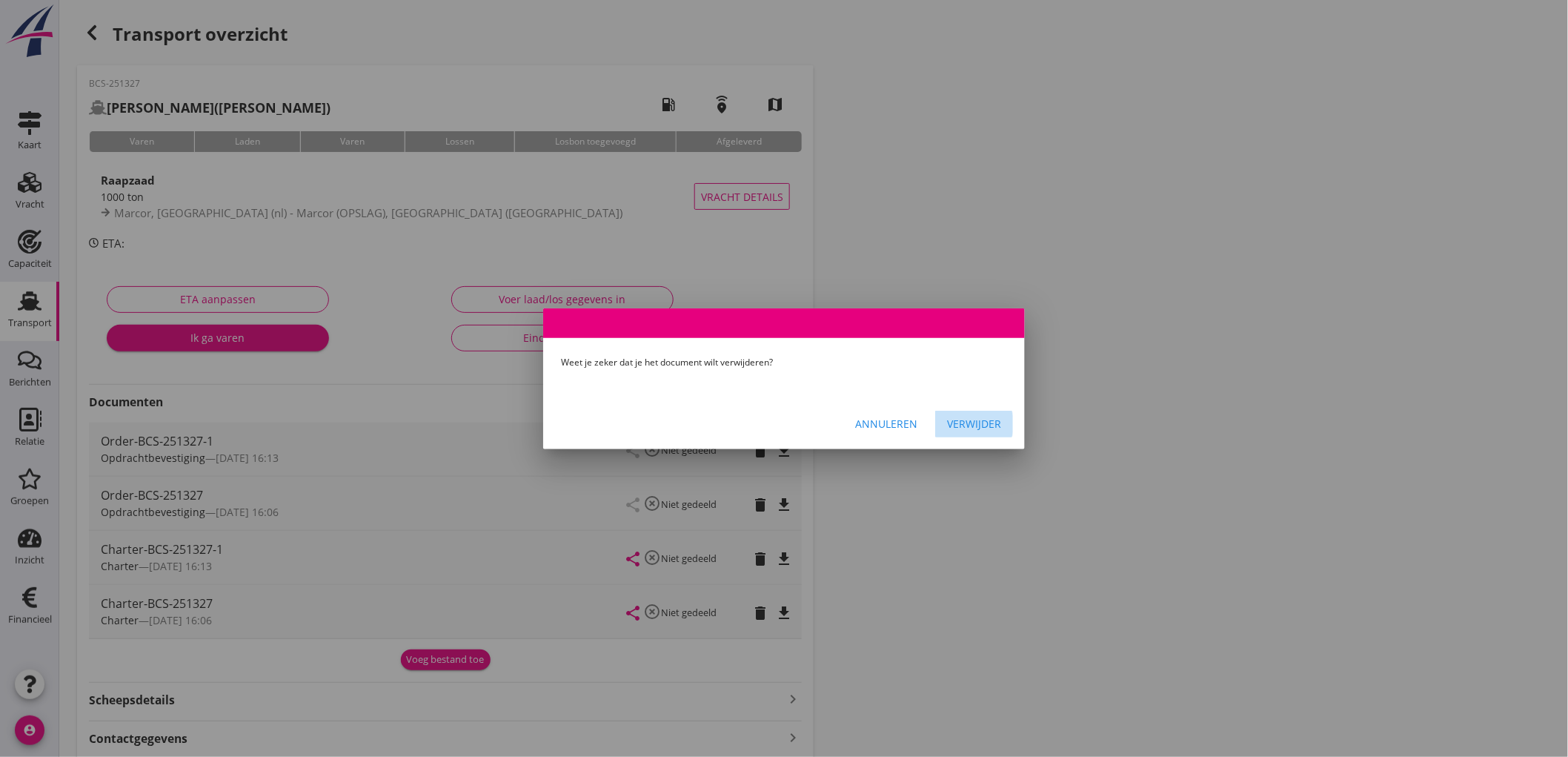
click at [988, 433] on button "Verwijder" at bounding box center [974, 424] width 78 height 27
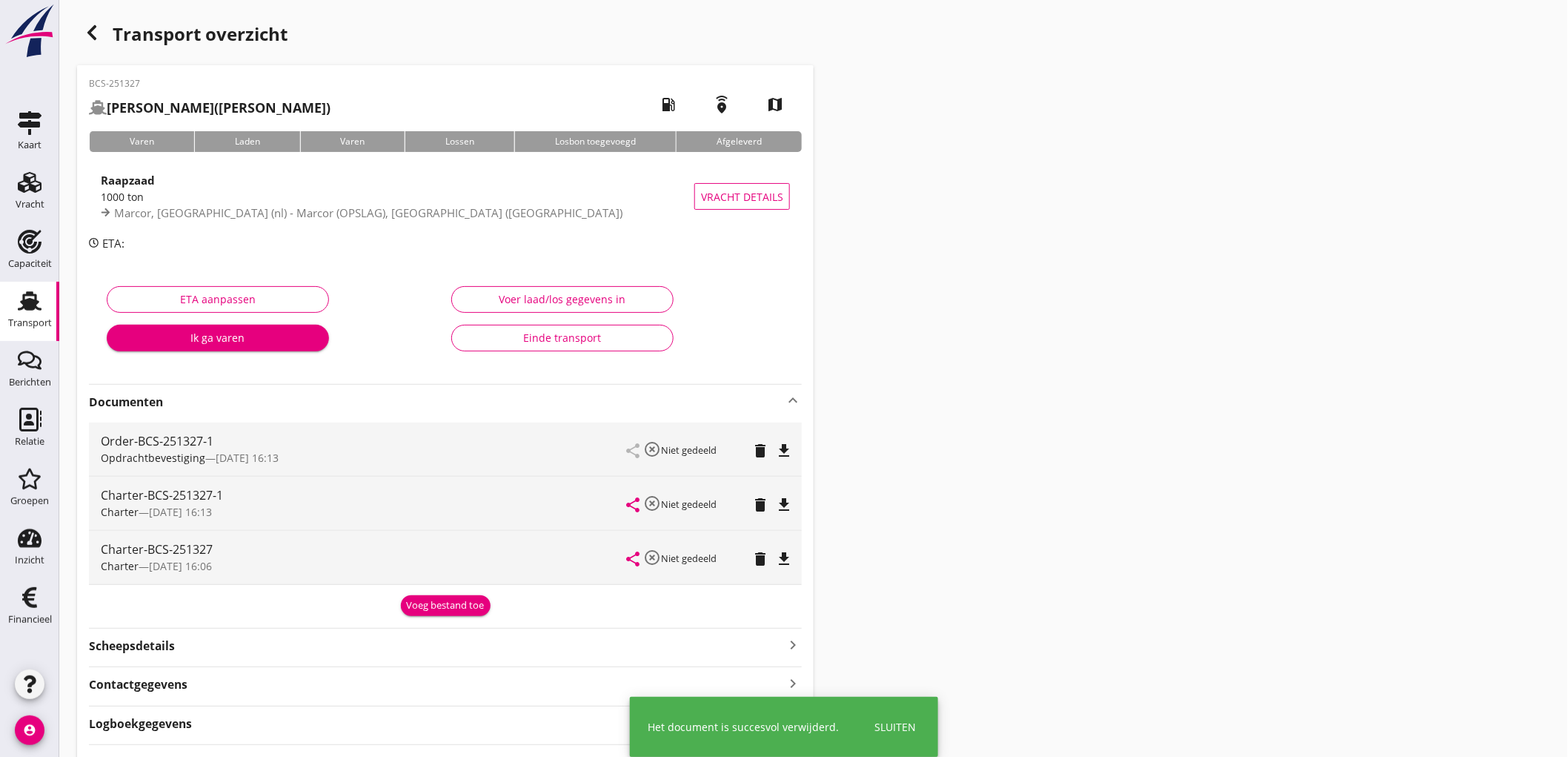
click at [767, 545] on div "share highlight_off Niet gedeeld delete file_download" at bounding box center [708, 557] width 163 height 53
click at [765, 561] on icon "delete" at bounding box center [760, 558] width 17 height 17
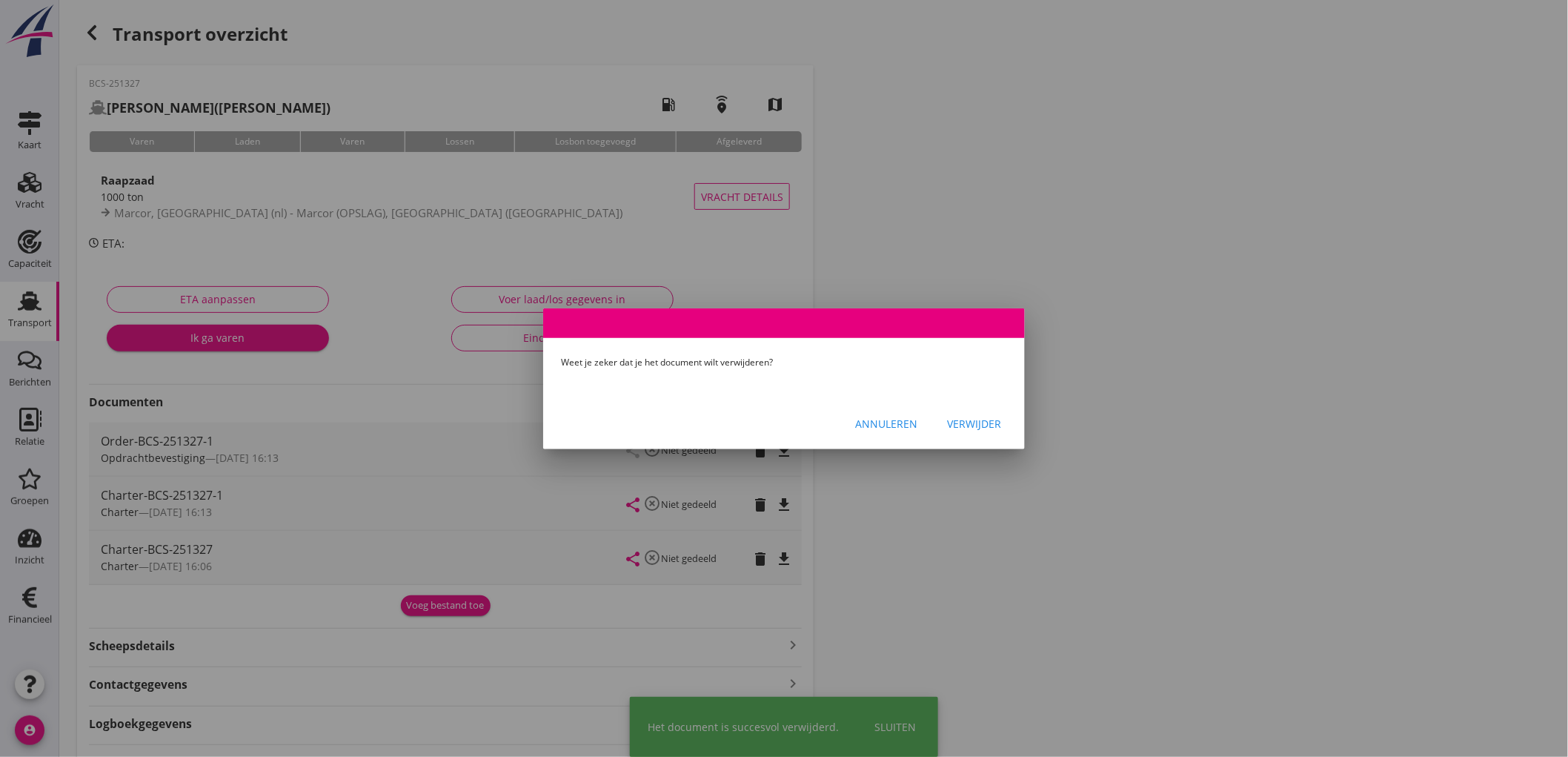
click at [1003, 421] on button "Verwijder" at bounding box center [974, 424] width 78 height 27
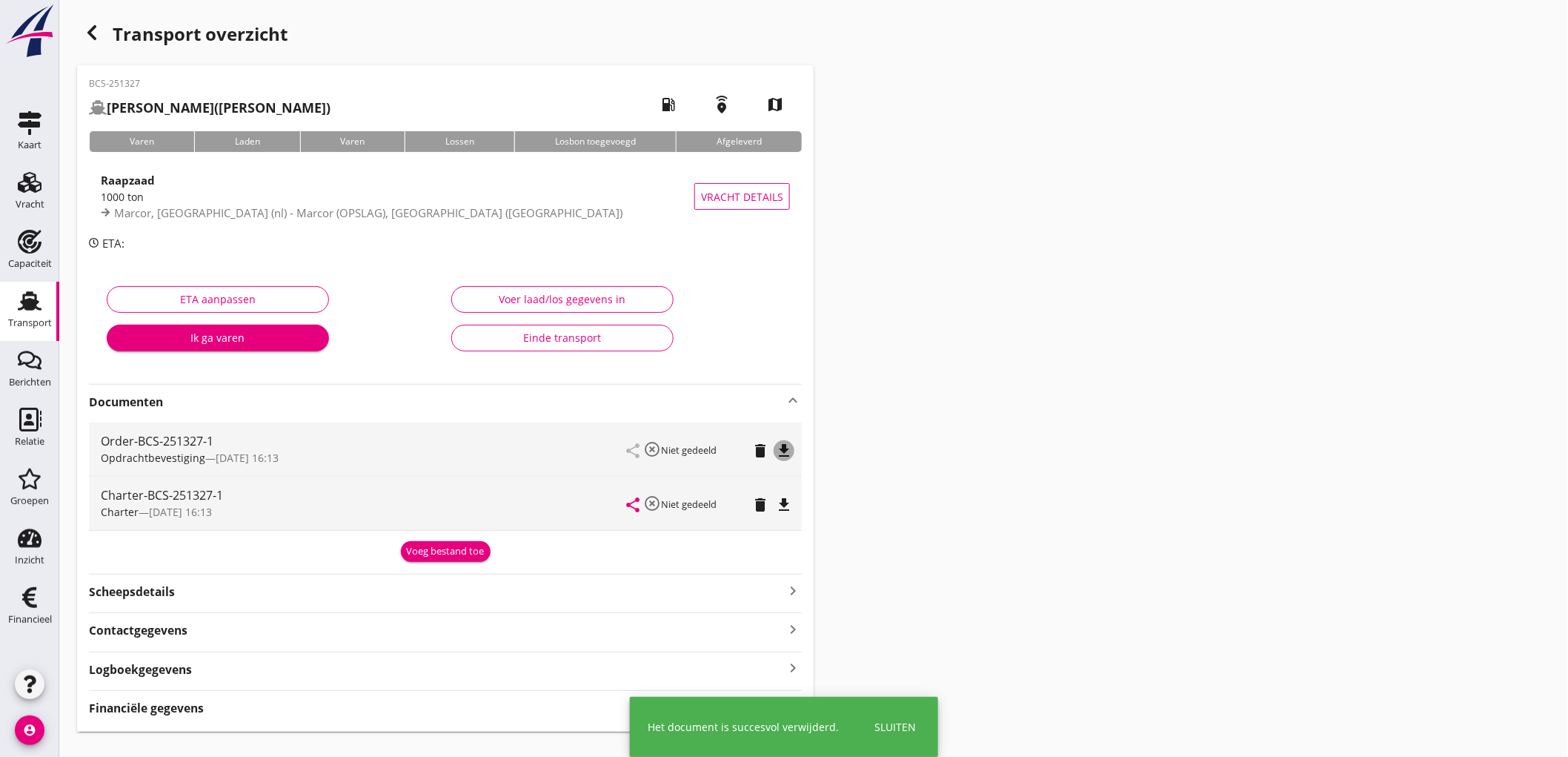
click at [786, 450] on icon "file_download" at bounding box center [783, 450] width 17 height 17
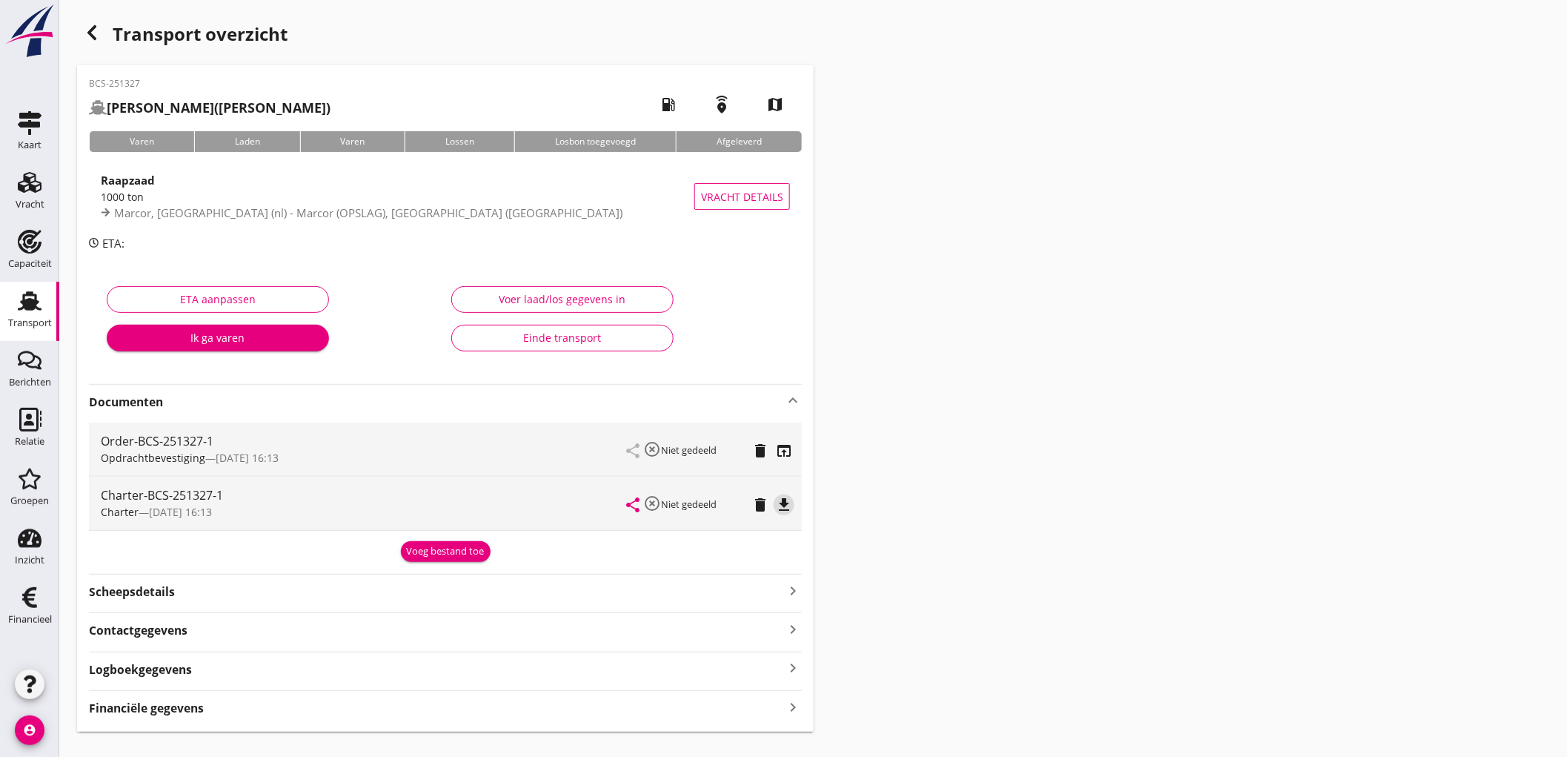
click at [788, 502] on icon "file_download" at bounding box center [783, 504] width 17 height 17
click at [317, 595] on div "Scheepsdetails keyboard_arrow_right" at bounding box center [445, 590] width 713 height 20
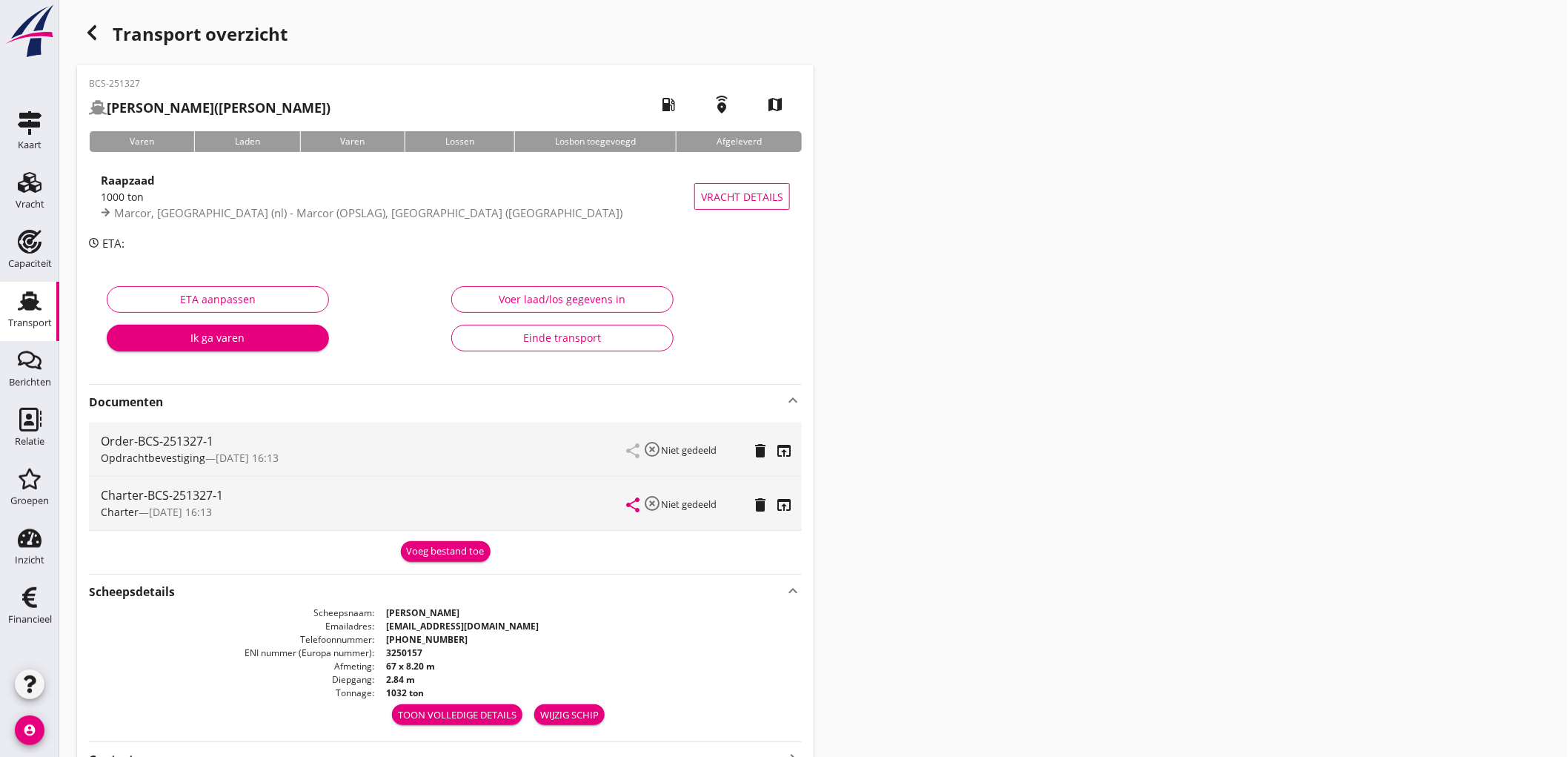
click at [17, 300] on icon "Transport" at bounding box center [29, 301] width 23 height 23
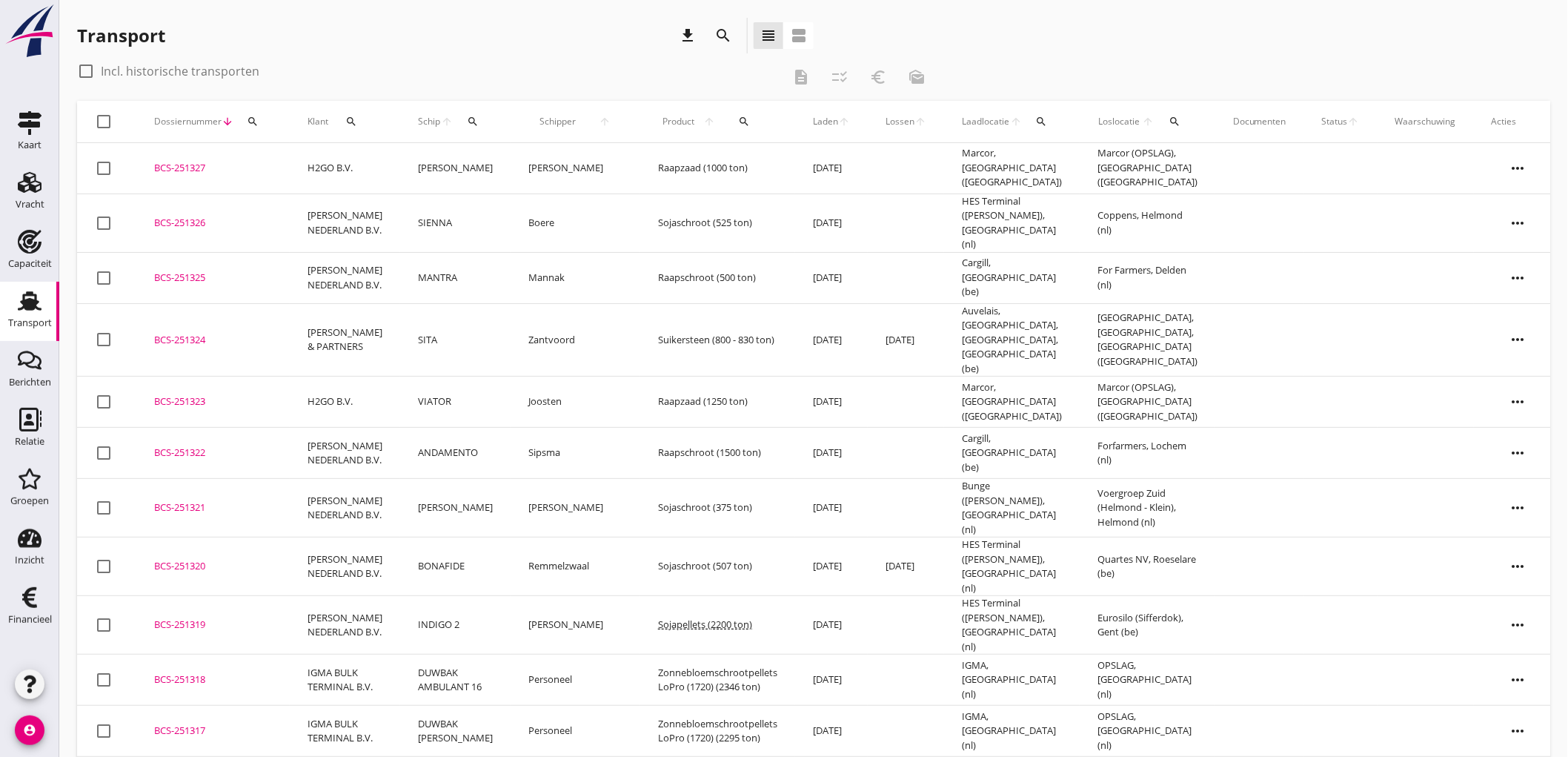
click at [42, 300] on div "Transport" at bounding box center [30, 301] width 36 height 23
click at [438, 487] on td "[PERSON_NAME]" at bounding box center [455, 508] width 111 height 58
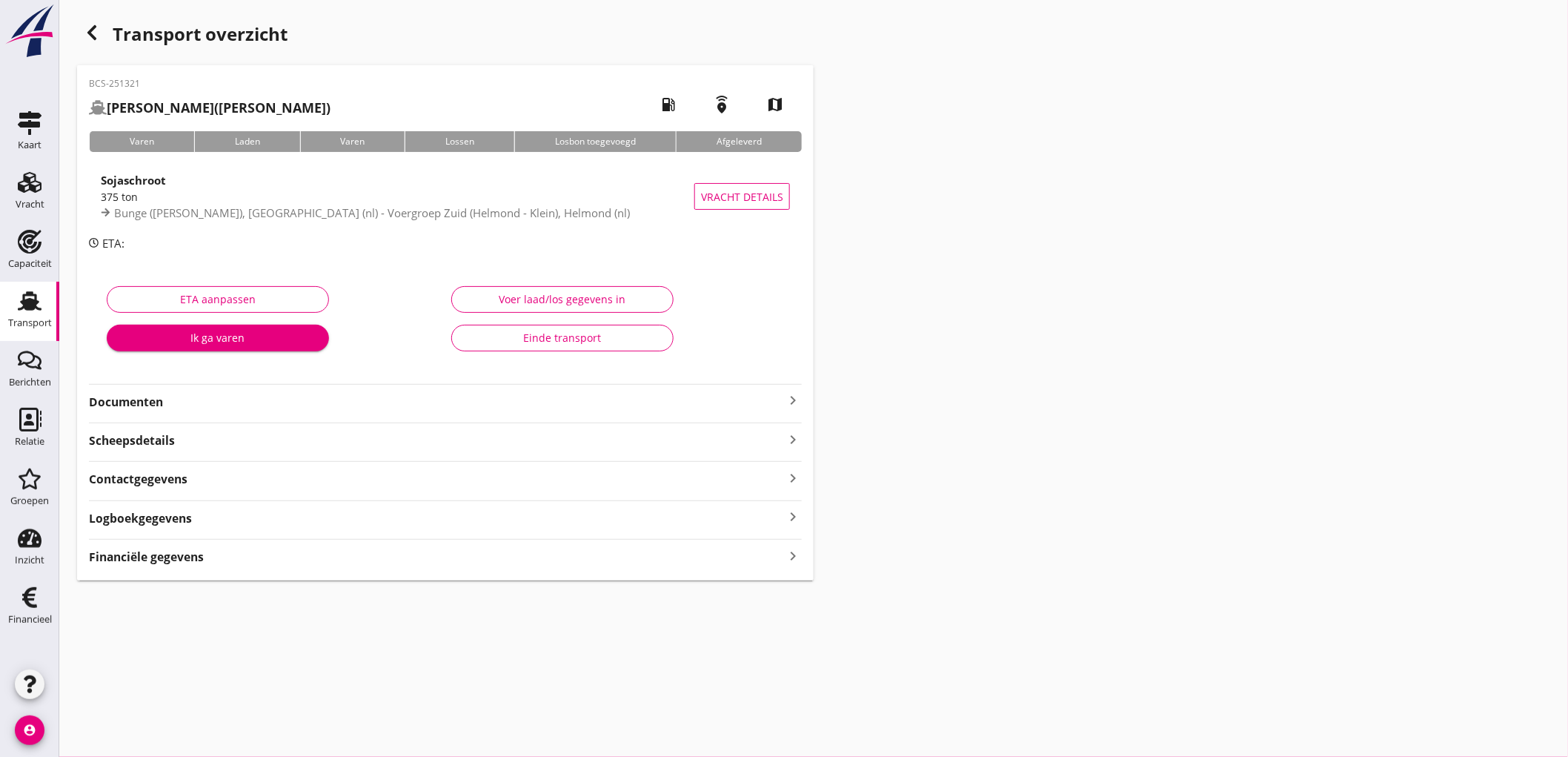
click at [298, 218] on span "Bunge ([PERSON_NAME]), [GEOGRAPHIC_DATA] (nl) - Voergroep Zuid (Helmond - Klein…" at bounding box center [372, 213] width 516 height 15
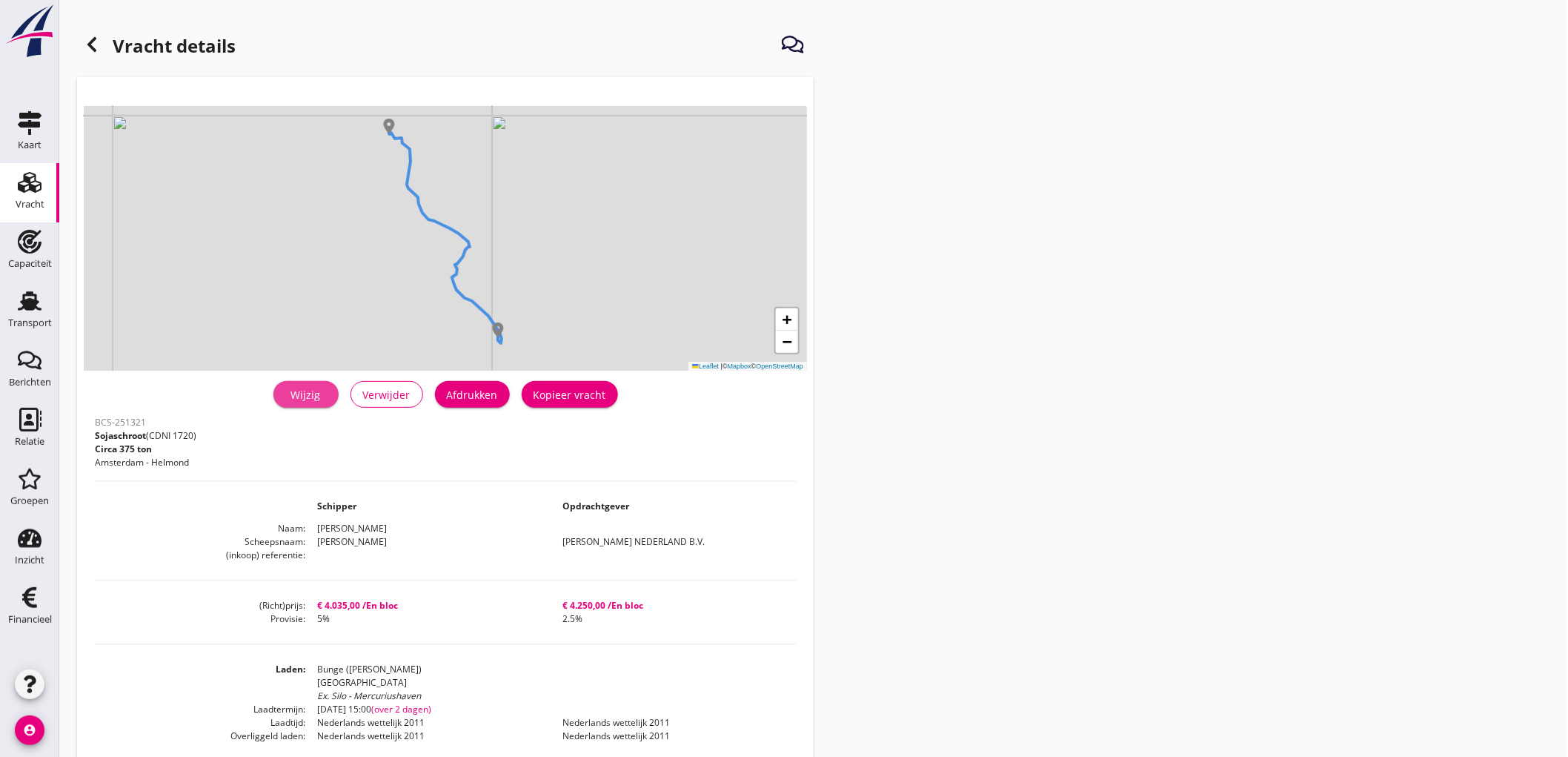
click at [315, 397] on div "Wijzig" at bounding box center [306, 395] width 42 height 16
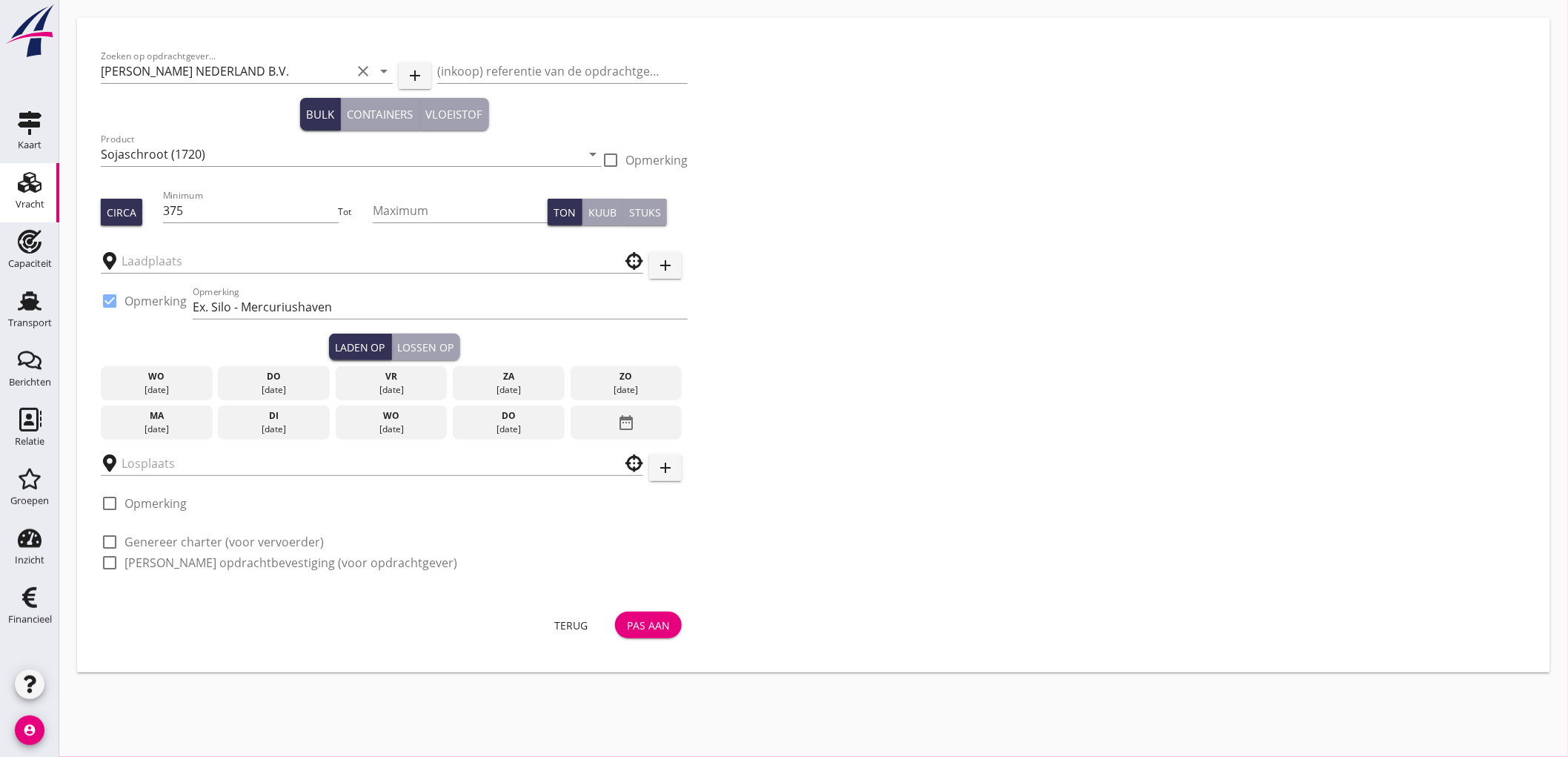
type input "Voergroep Zuid (Helmond - Klein)"
type input "Bunge ([PERSON_NAME])"
checkbox input "true"
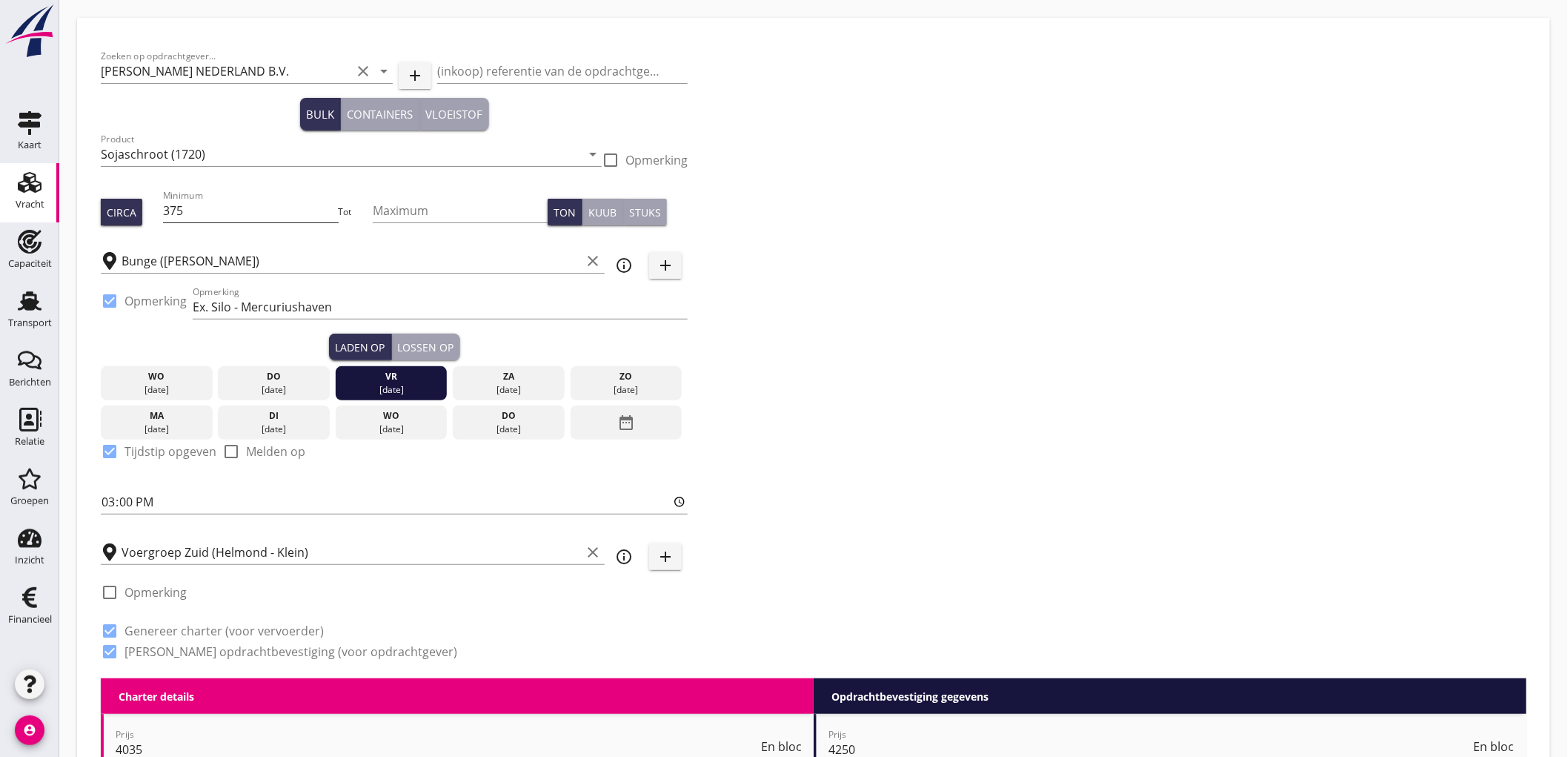
click at [214, 217] on input "375" at bounding box center [250, 210] width 175 height 23
type input "350"
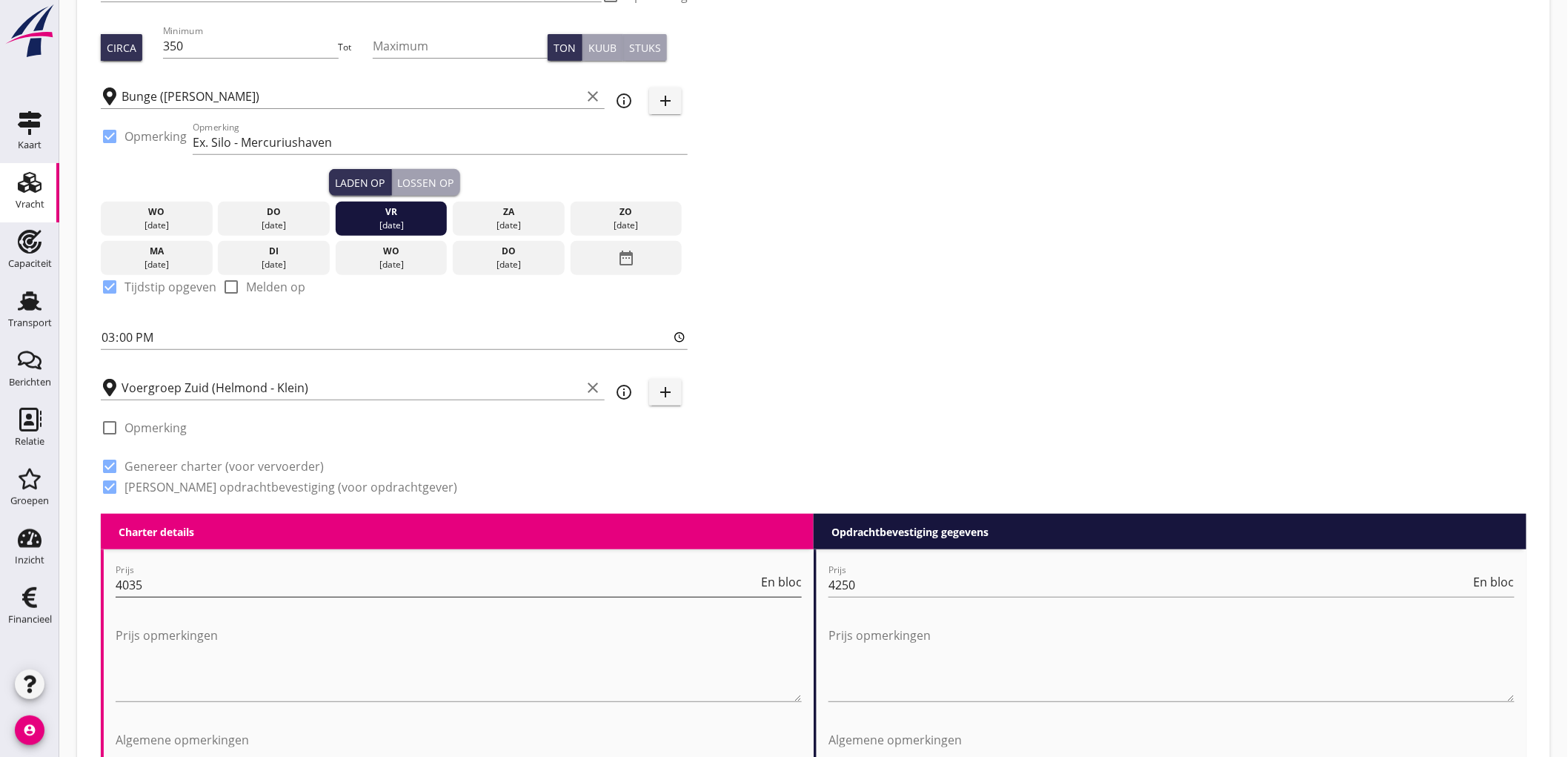
scroll to position [329, 0]
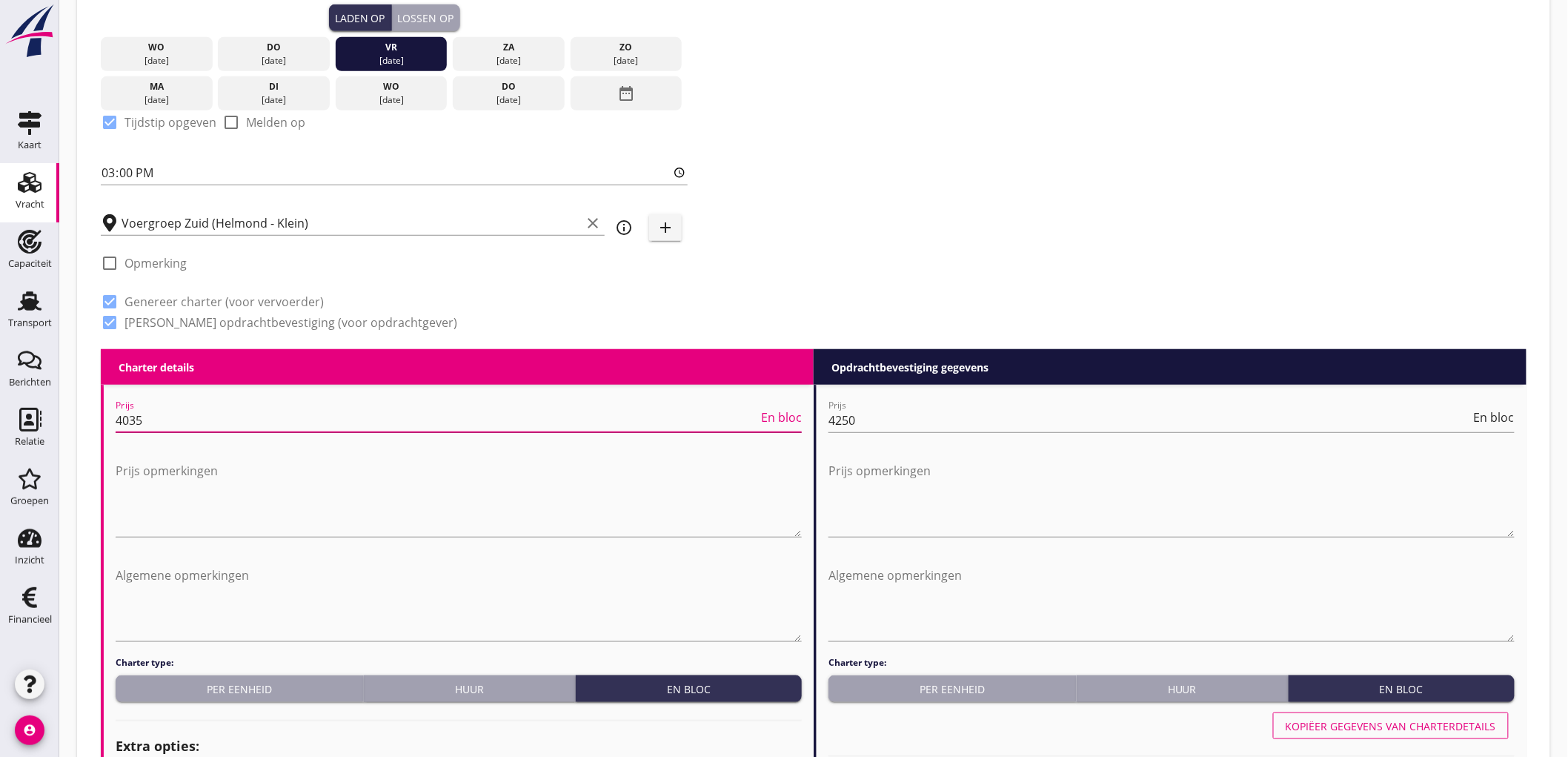
click at [187, 416] on input "4035" at bounding box center [437, 420] width 642 height 23
type input "3765"
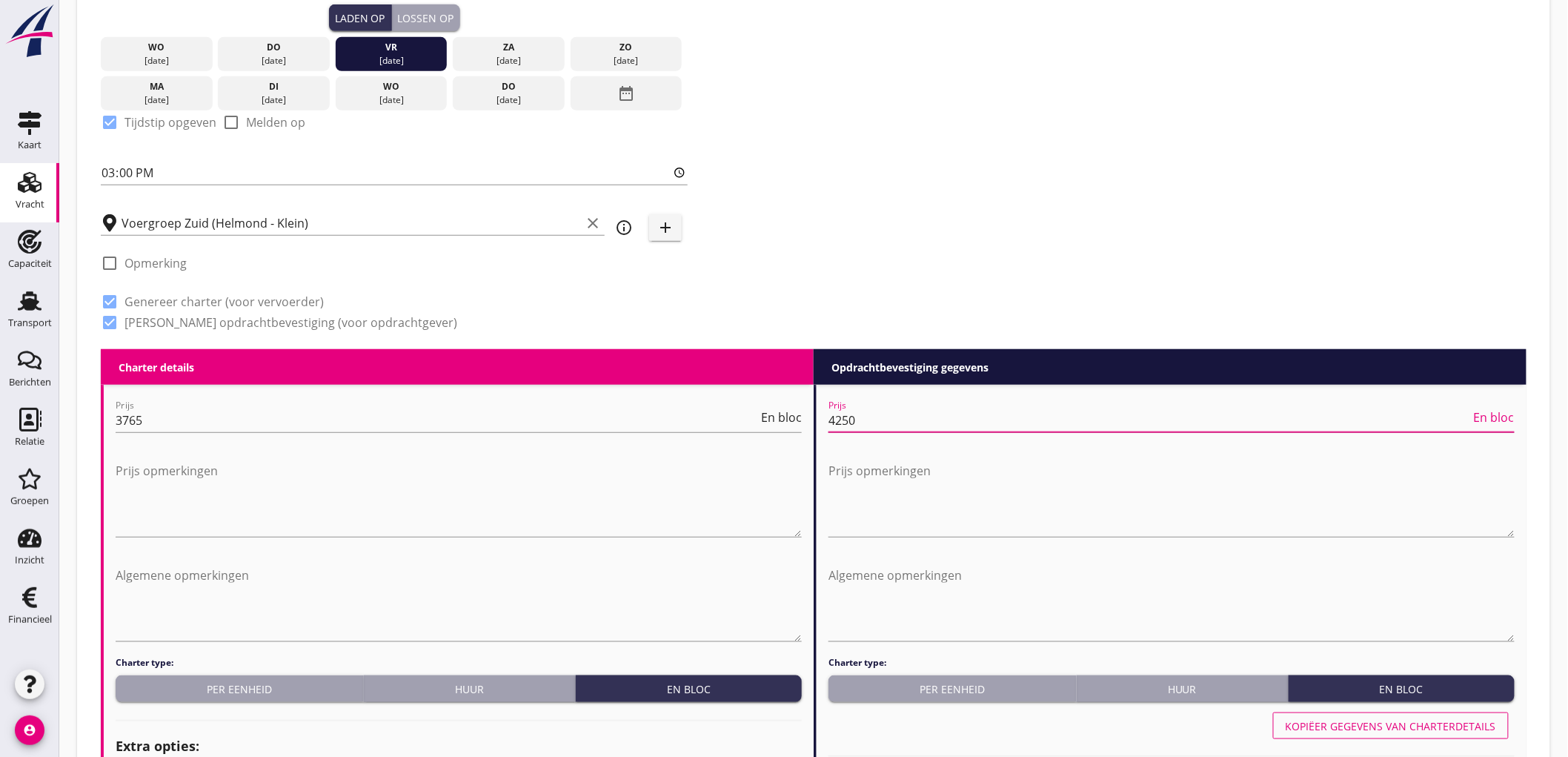
drag, startPoint x: 892, startPoint y: 423, endPoint x: 570, endPoint y: 383, distance: 324.5
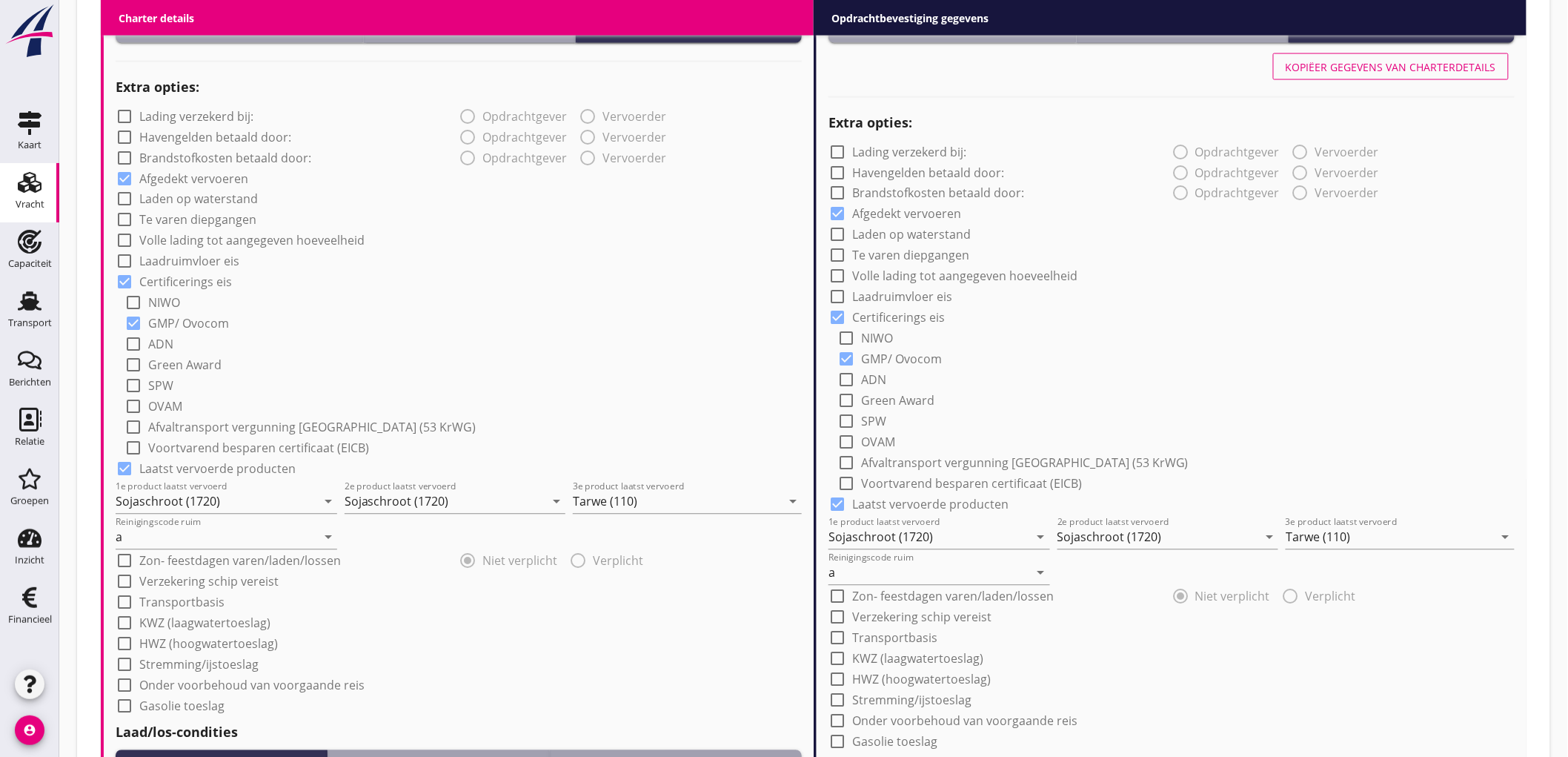
scroll to position [1619, 0]
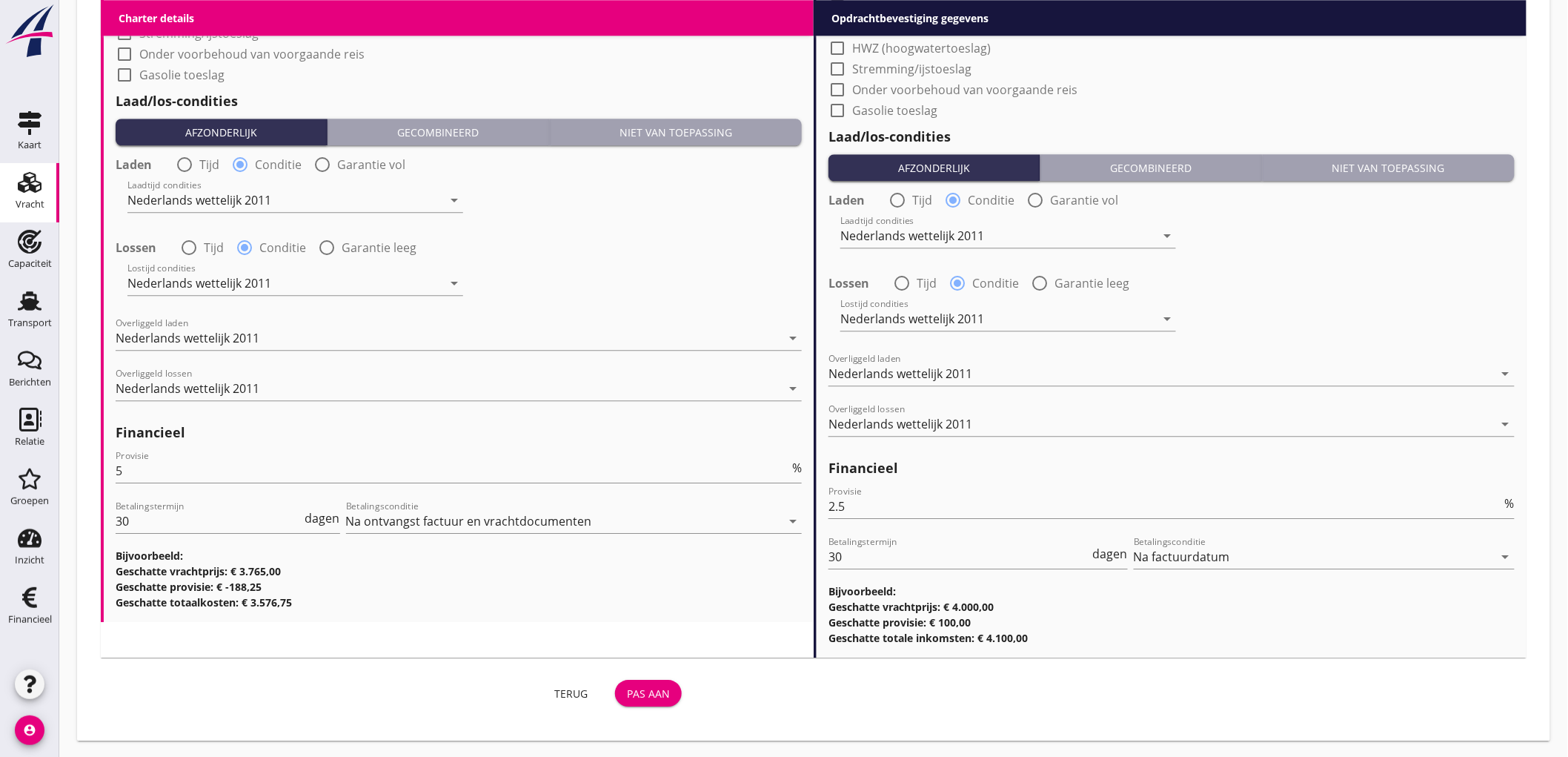
type input "4000"
click at [654, 680] on button "Pas aan" at bounding box center [648, 693] width 67 height 27
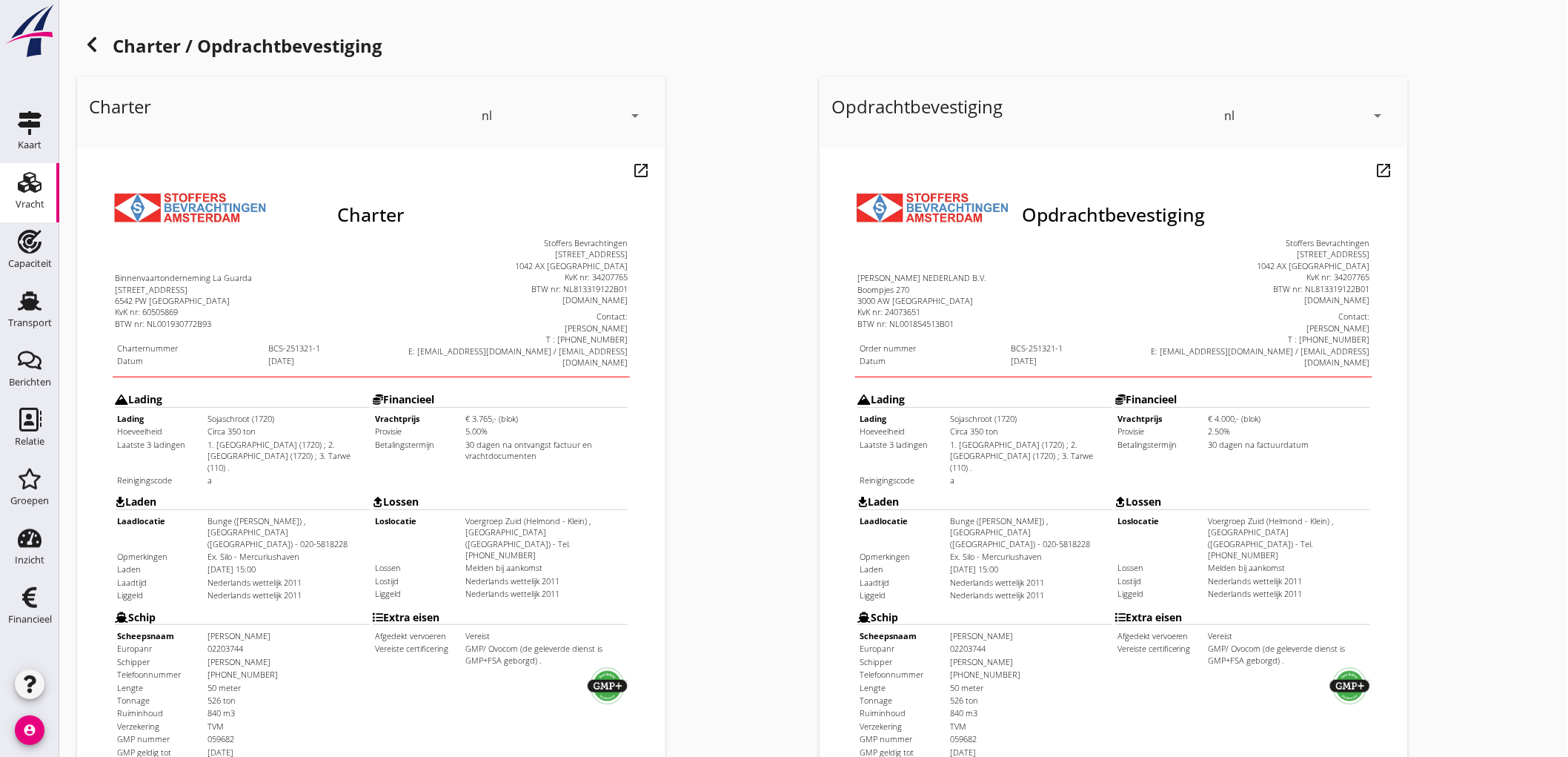
scroll to position [339, 0]
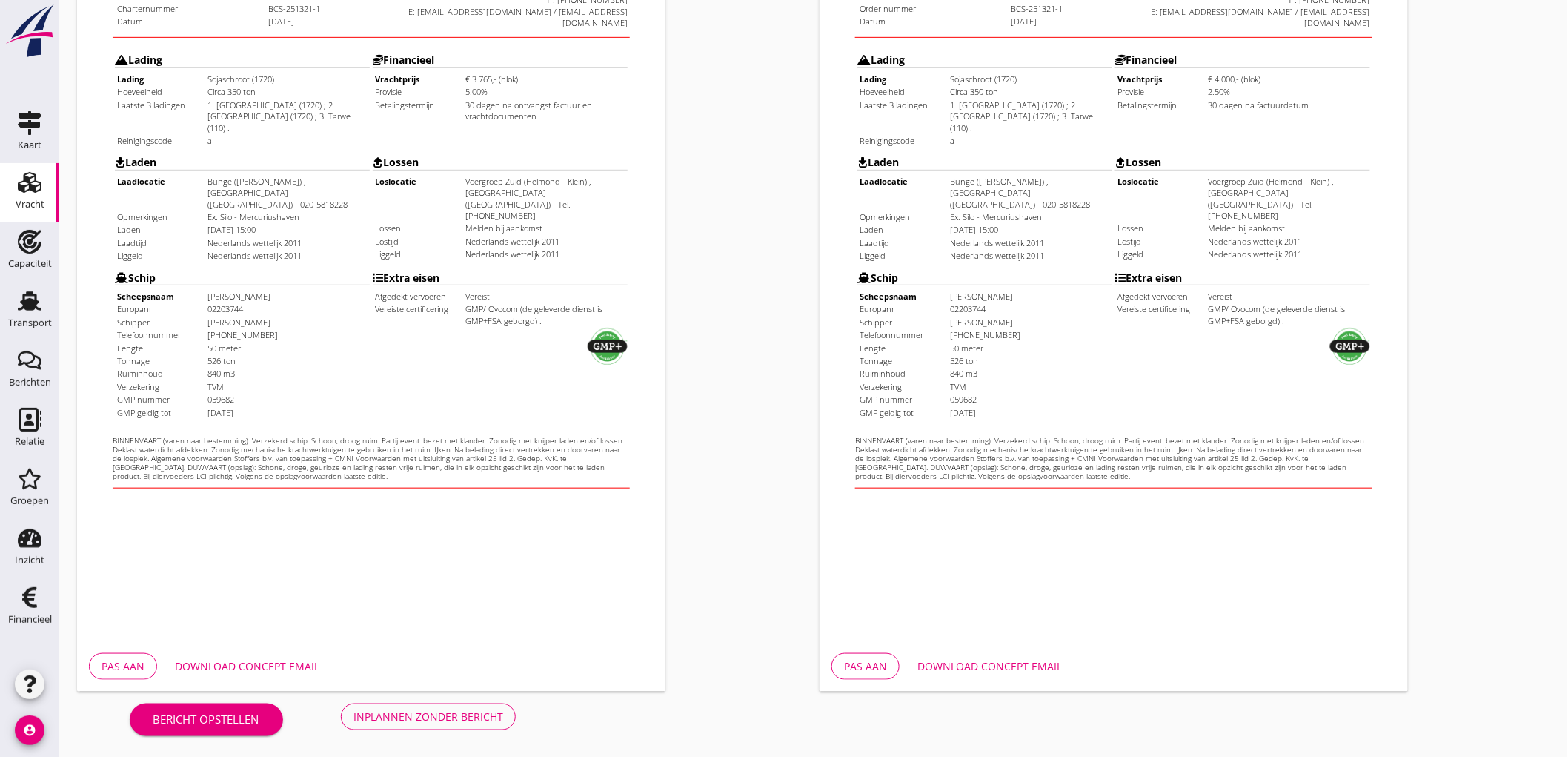
click at [509, 730] on div "Bericht opstellen Inplannen zonder bericht" at bounding box center [323, 716] width 492 height 49
click at [506, 725] on button "Inplannen zonder bericht" at bounding box center [428, 716] width 175 height 27
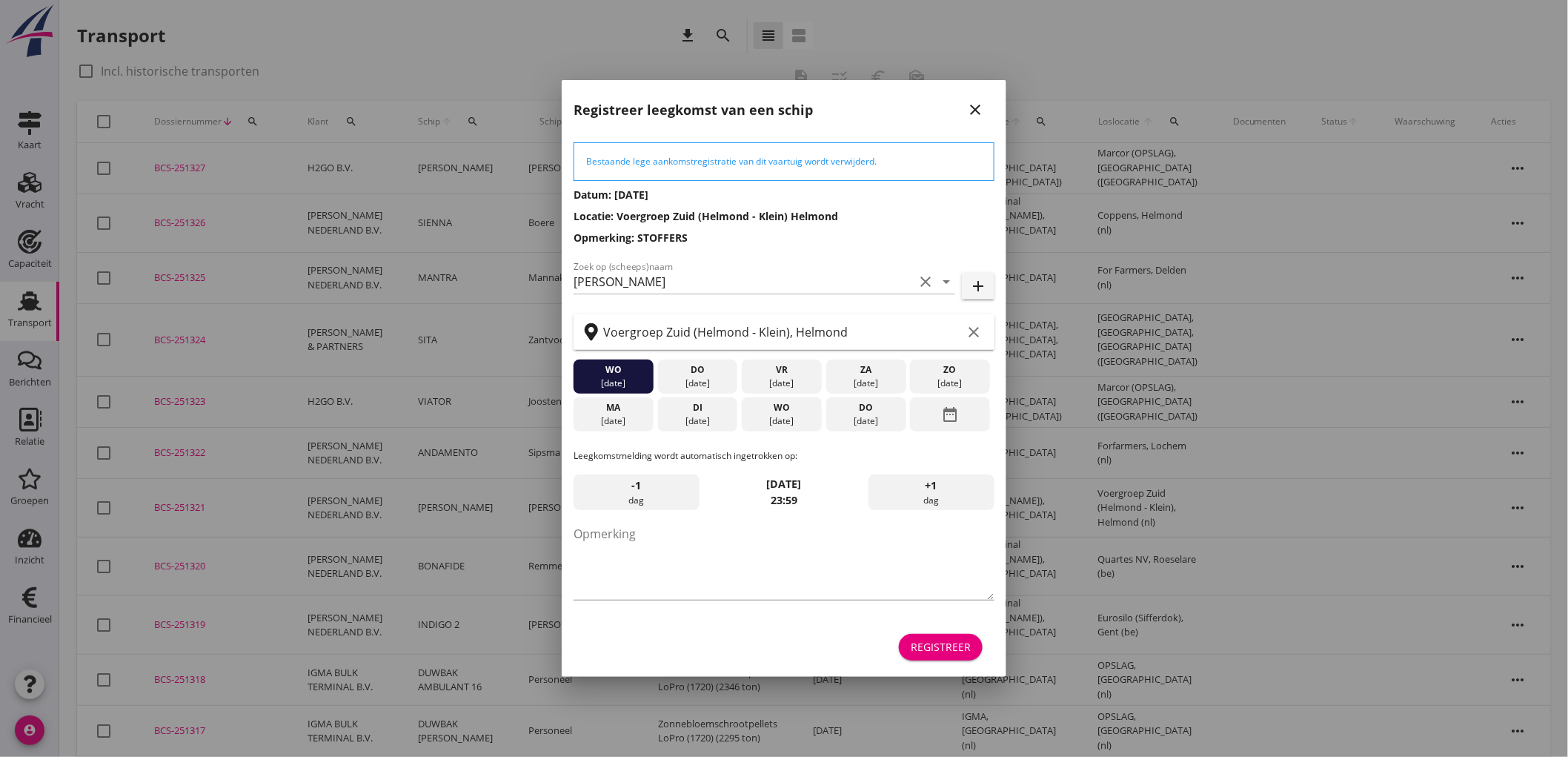
click at [973, 102] on icon "close" at bounding box center [975, 109] width 17 height 17
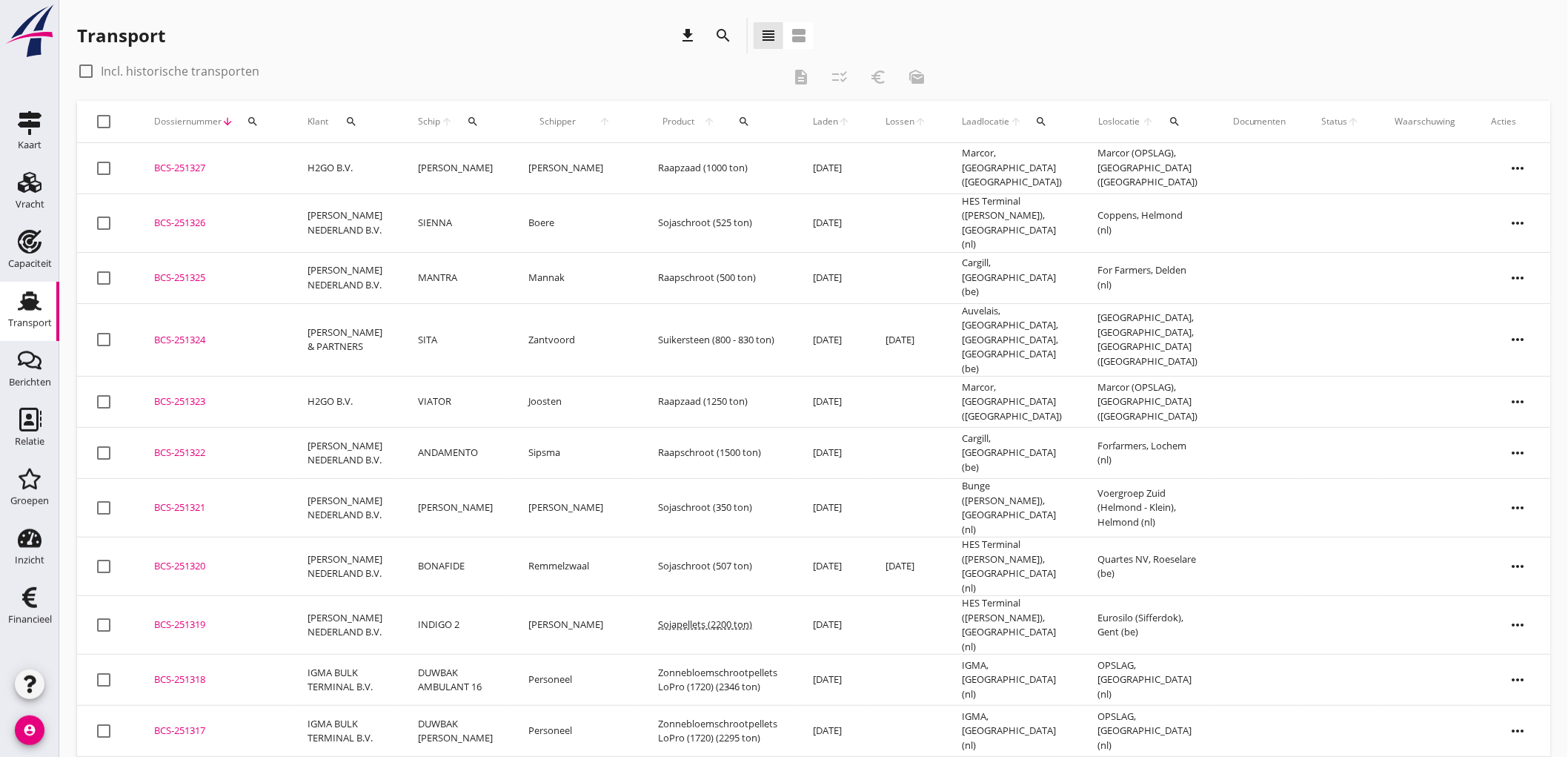
click at [482, 479] on td "[PERSON_NAME]" at bounding box center [455, 508] width 111 height 58
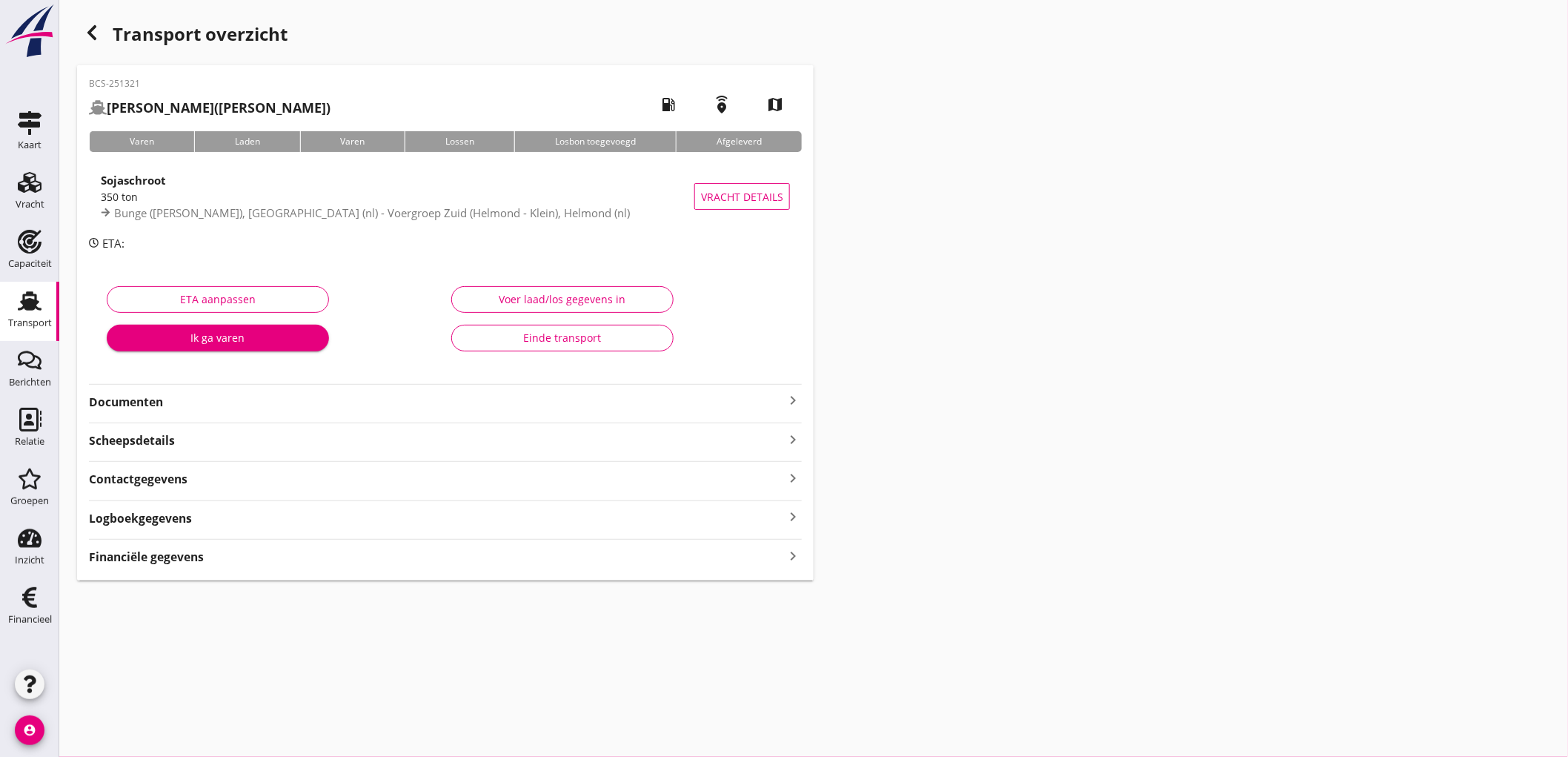
click at [398, 395] on strong "Documenten" at bounding box center [436, 402] width 695 height 17
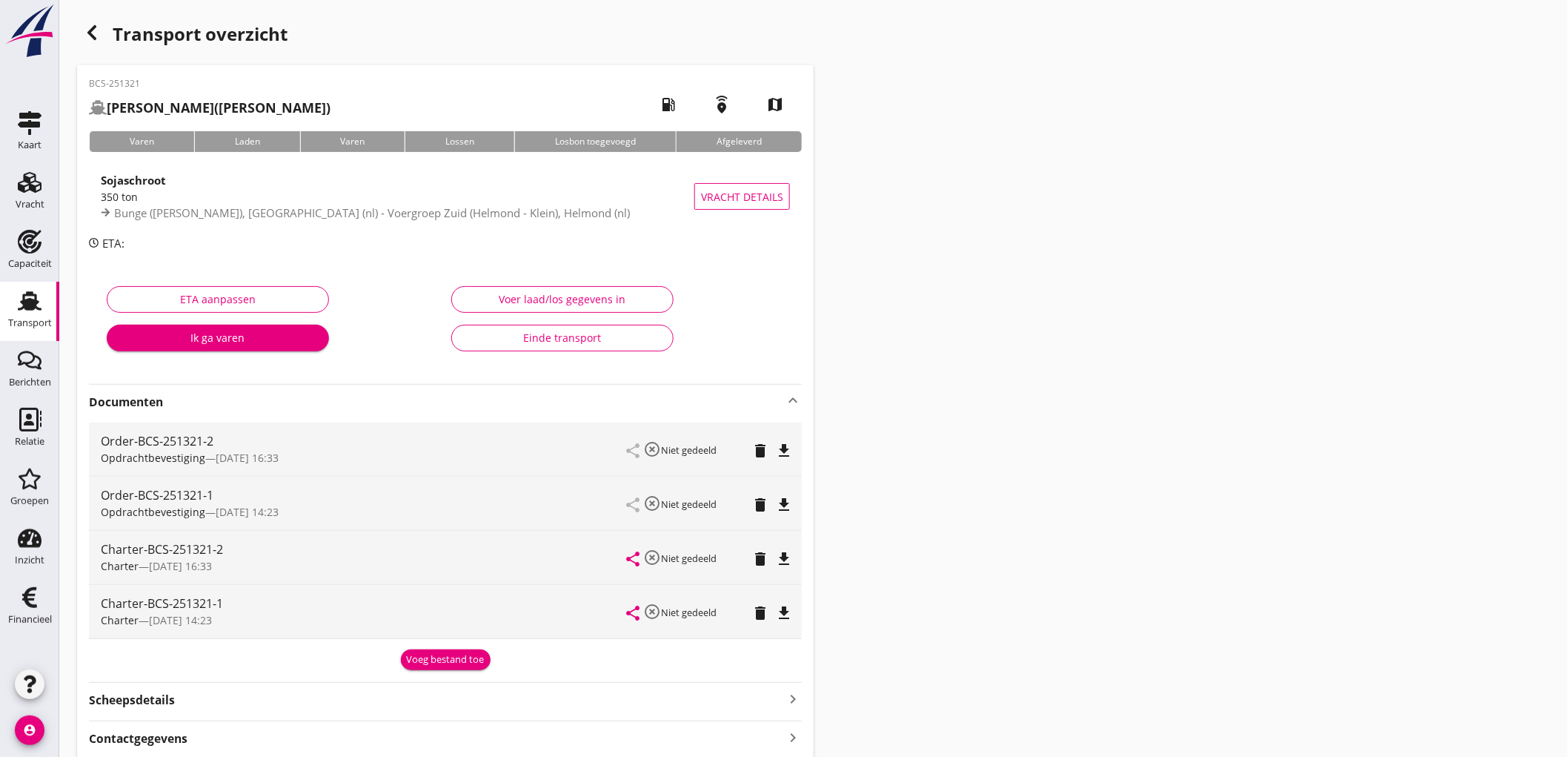
click at [760, 515] on div "share highlight_off Niet gedeeld delete file_download" at bounding box center [708, 503] width 163 height 53
click at [760, 509] on icon "delete" at bounding box center [760, 504] width 17 height 17
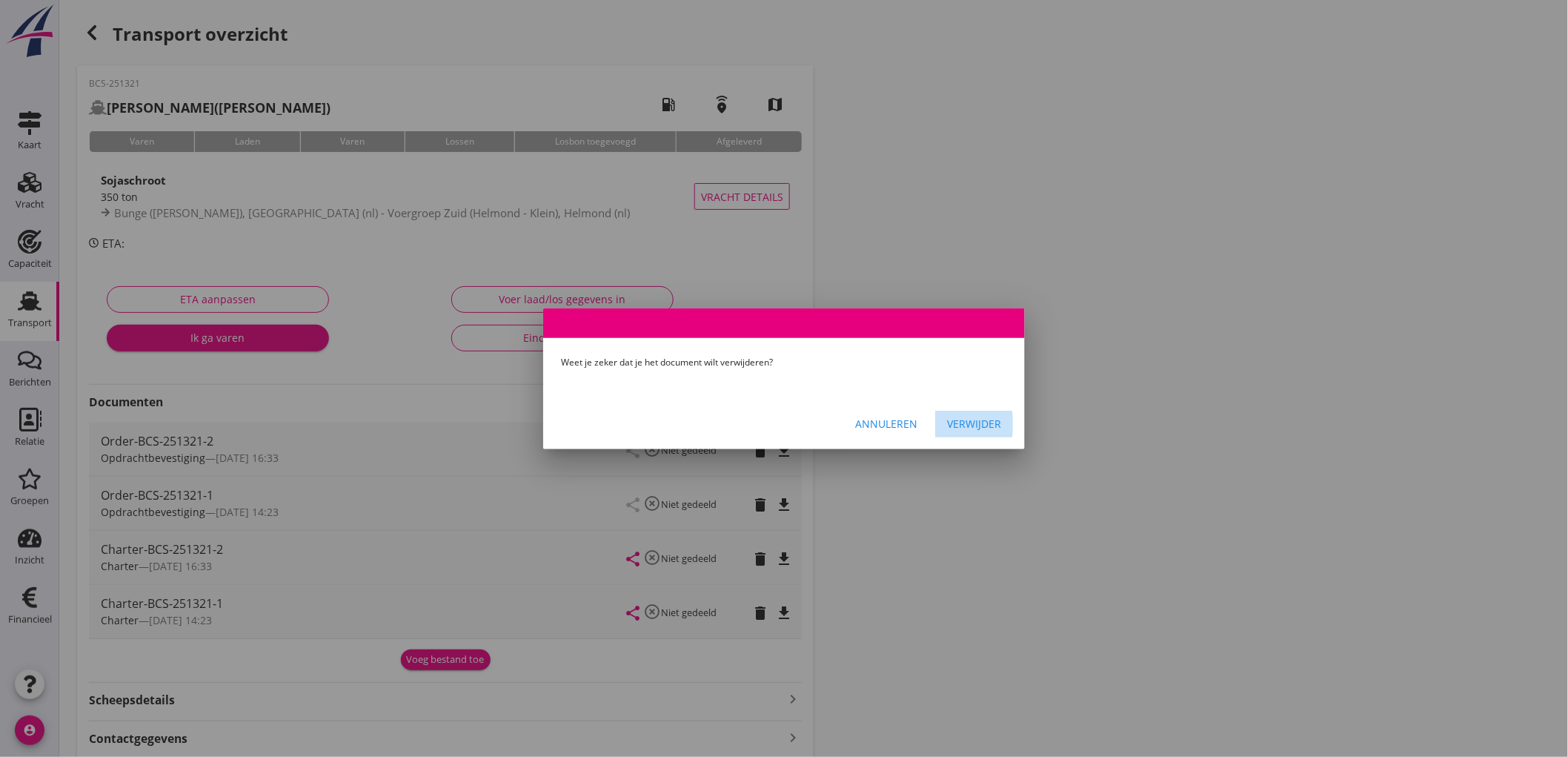
click at [967, 419] on div "Verwijder" at bounding box center [973, 424] width 54 height 16
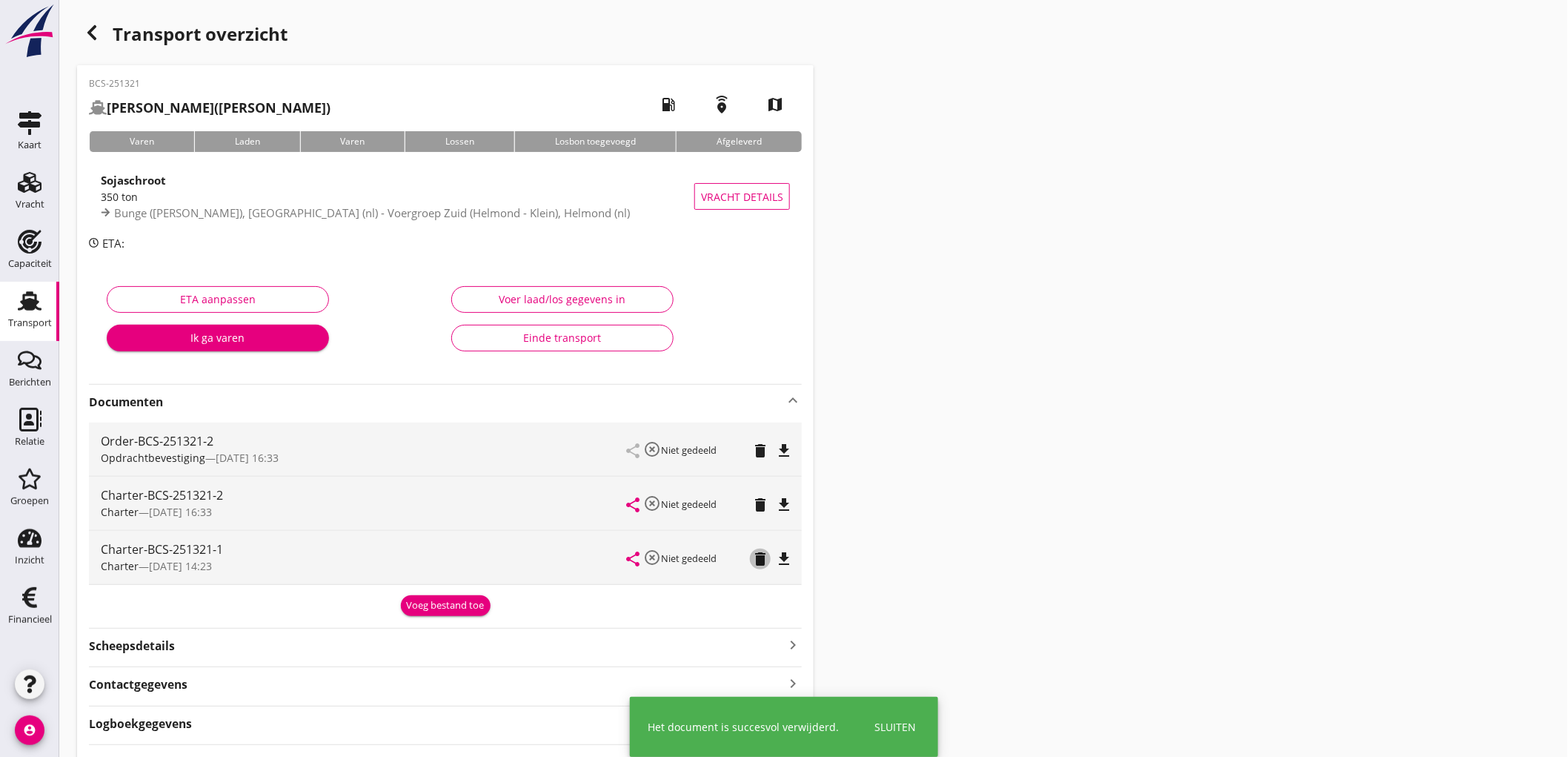
click at [754, 562] on icon "delete" at bounding box center [760, 558] width 17 height 17
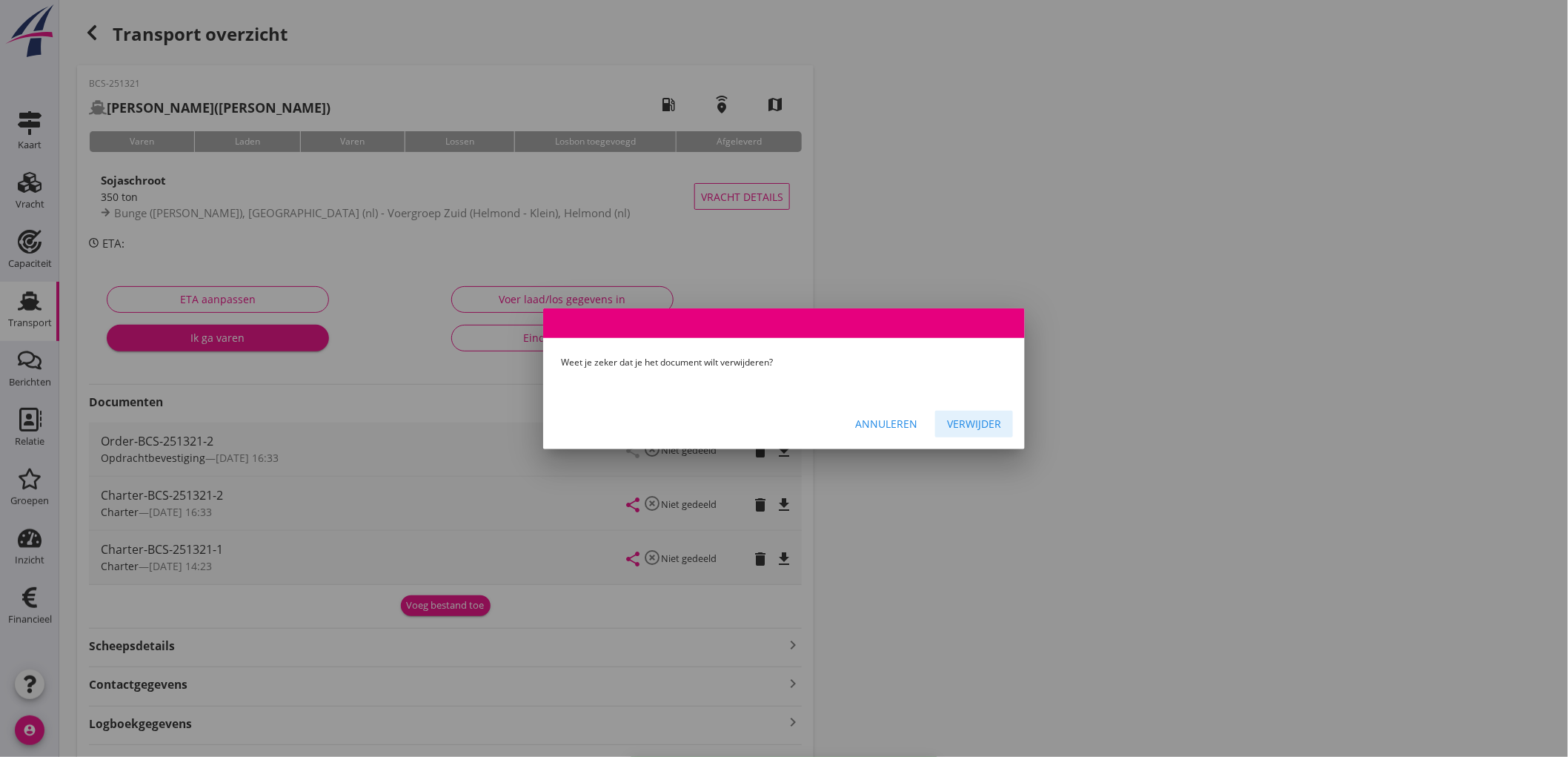
click at [966, 420] on div "Verwijder" at bounding box center [973, 424] width 54 height 16
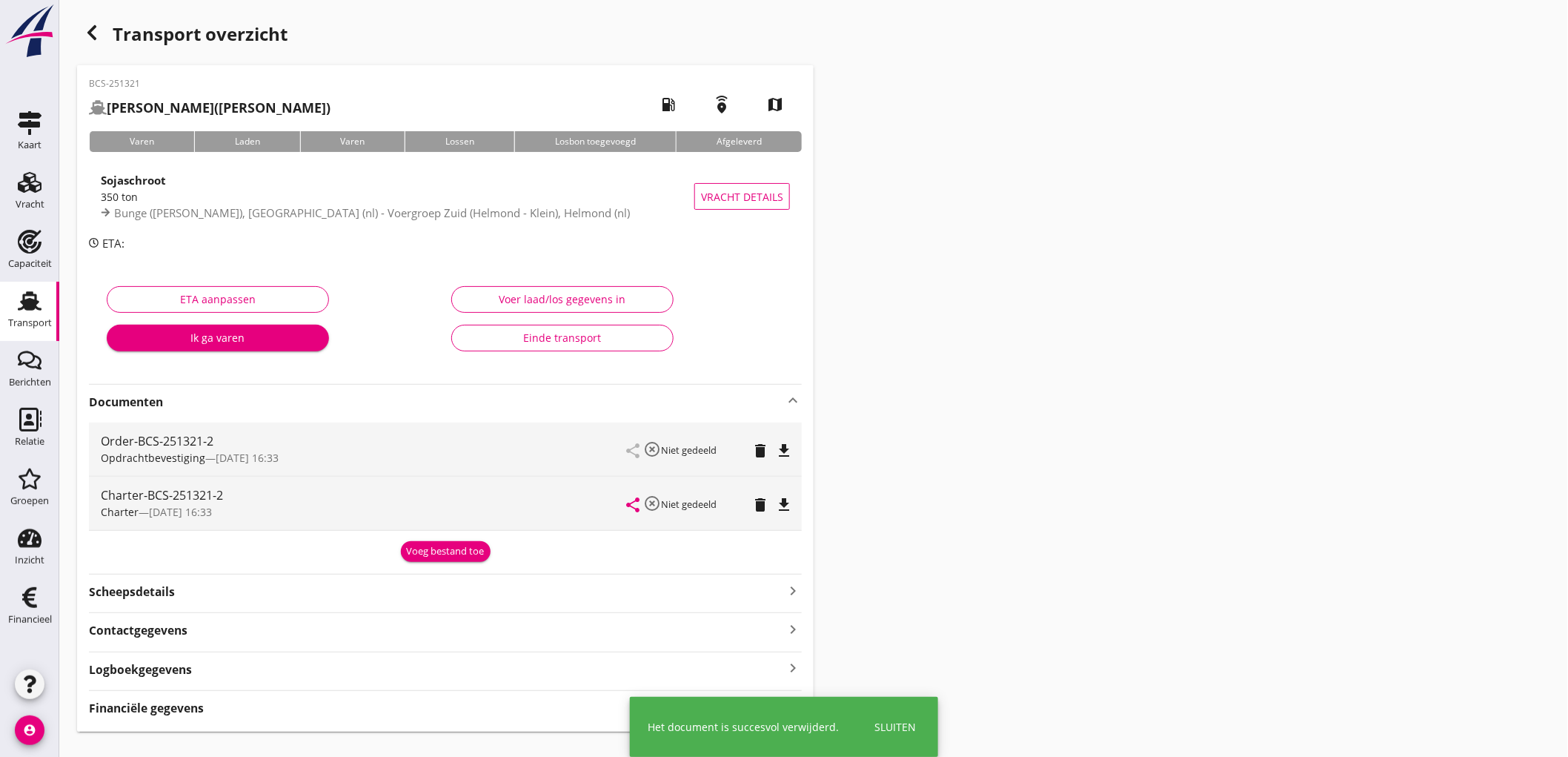
click at [782, 448] on icon "file_download" at bounding box center [783, 450] width 17 height 17
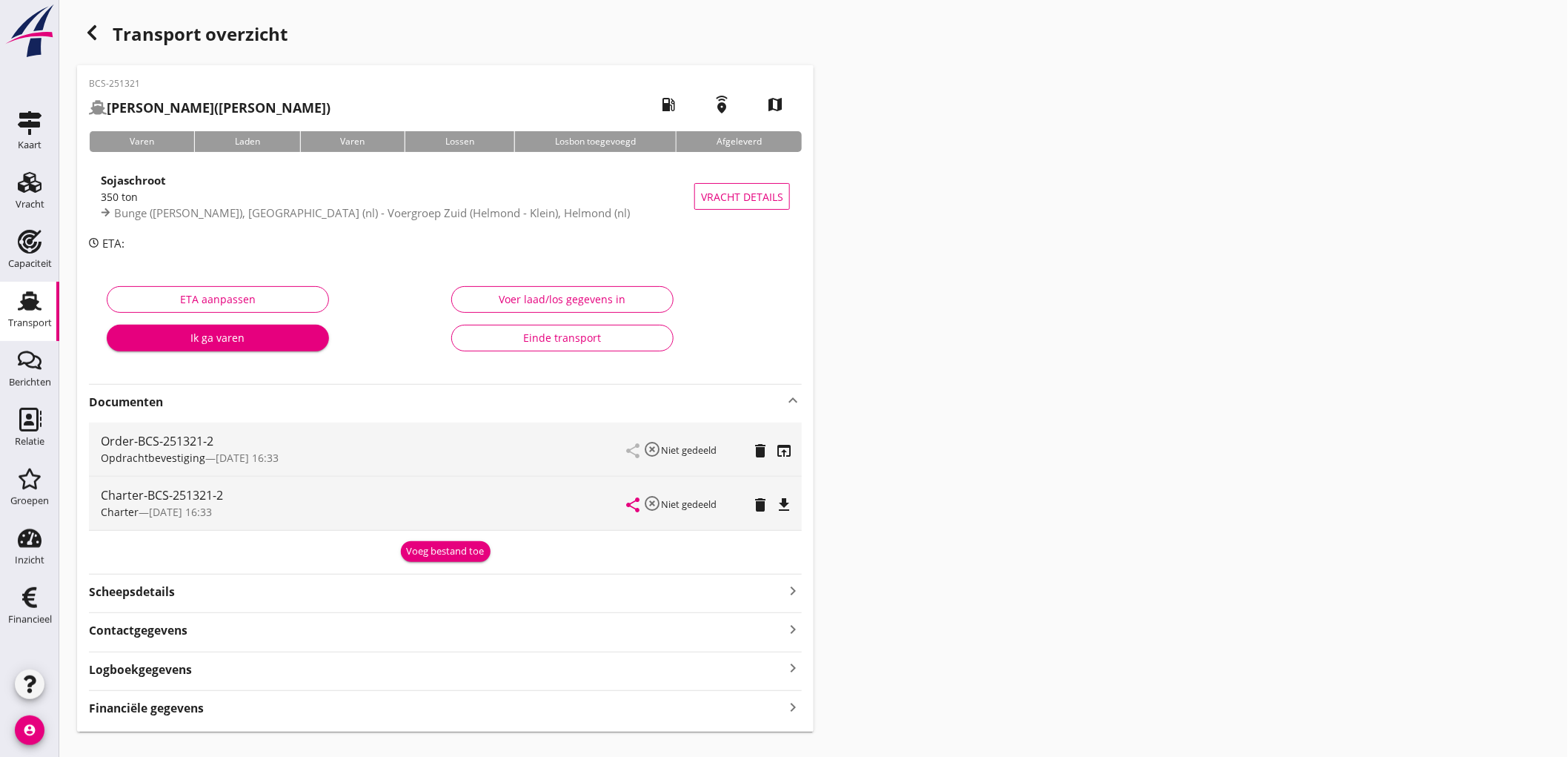
click at [782, 498] on icon "file_download" at bounding box center [783, 504] width 17 height 17
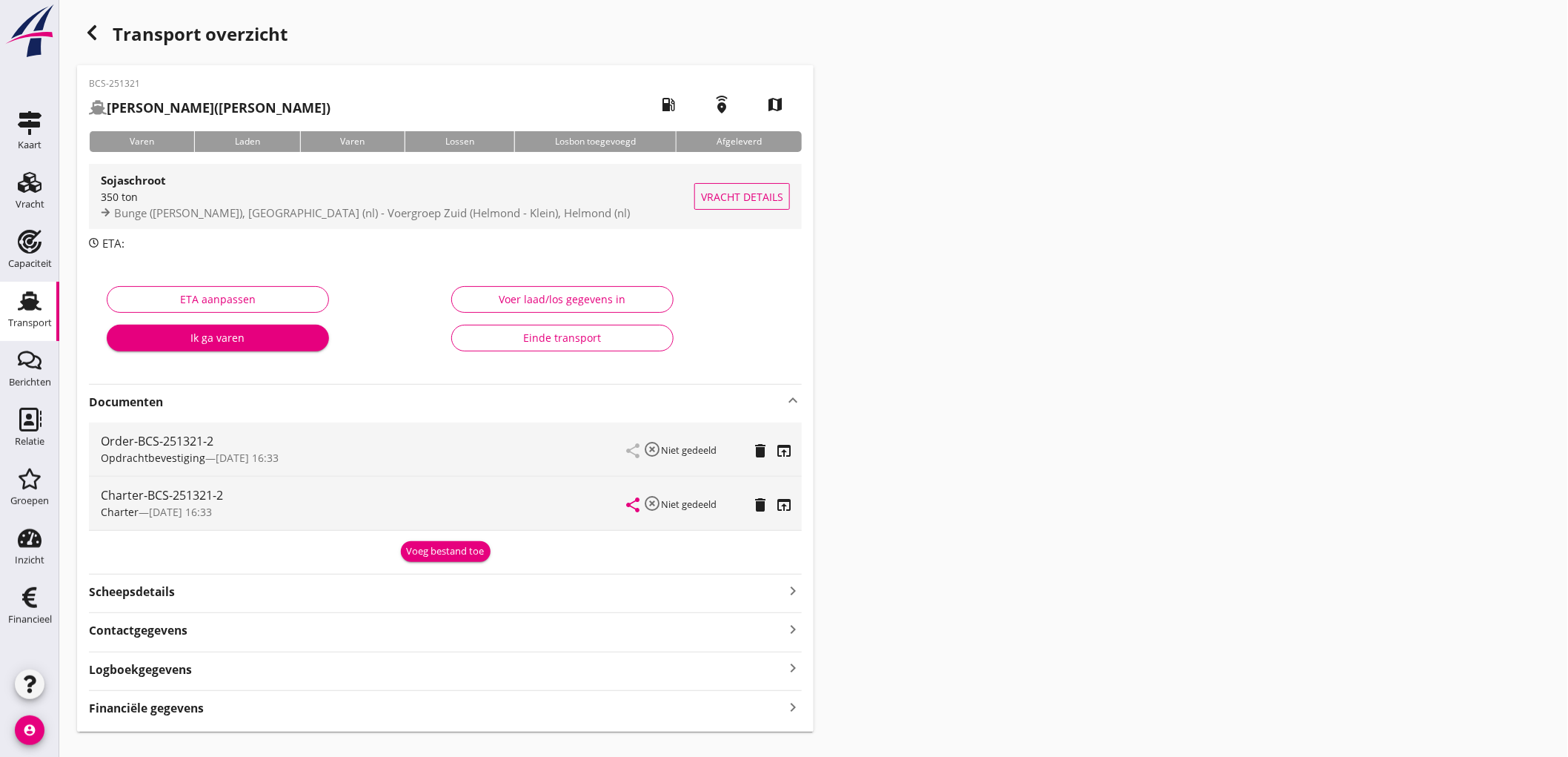
scroll to position [28, 0]
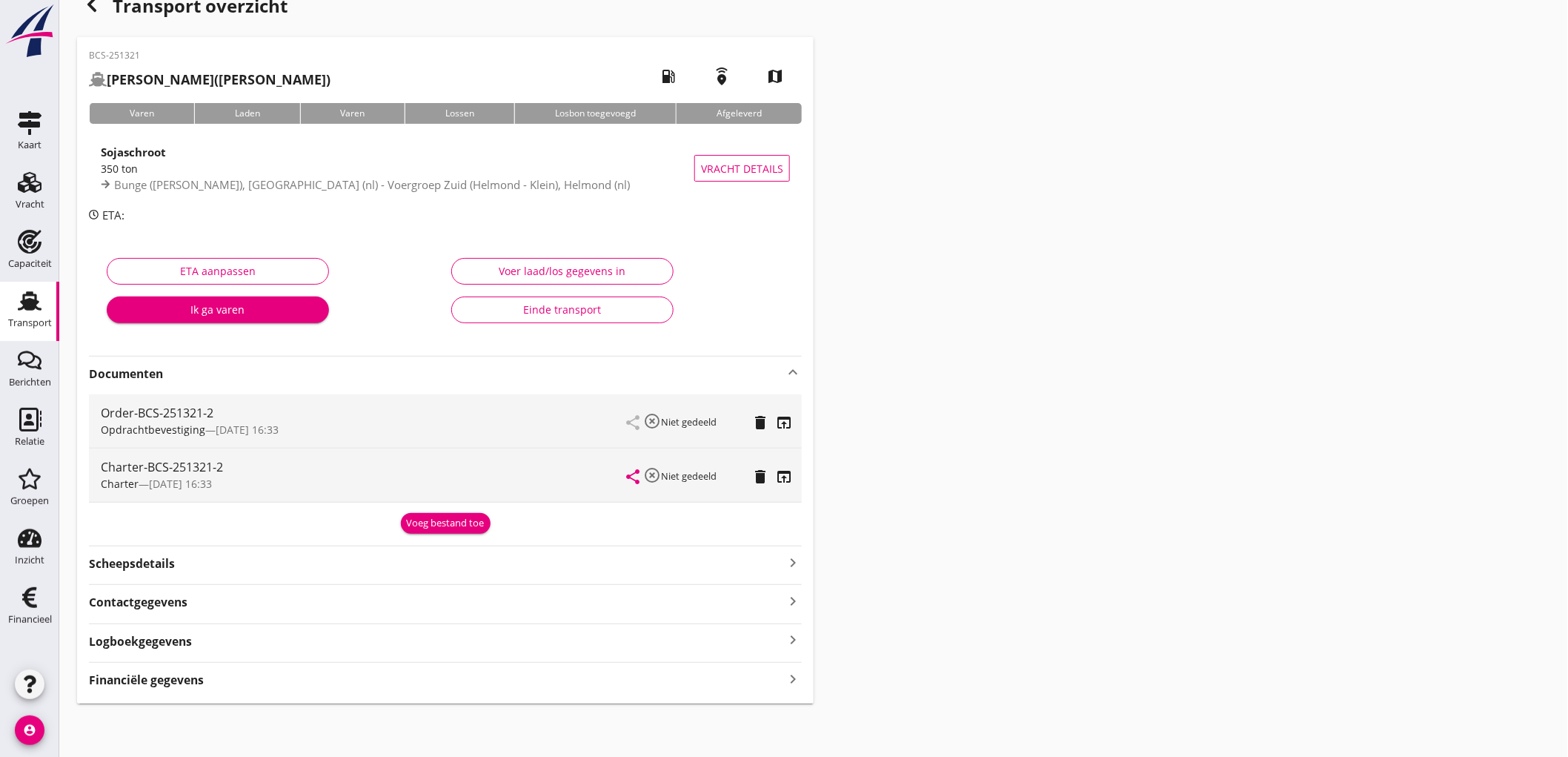
click at [148, 698] on div "BCS-251321 [PERSON_NAME] ([PERSON_NAME]) local_gas_station emergency_share map …" at bounding box center [445, 370] width 736 height 666
click at [42, 309] on div "Transport" at bounding box center [30, 301] width 36 height 23
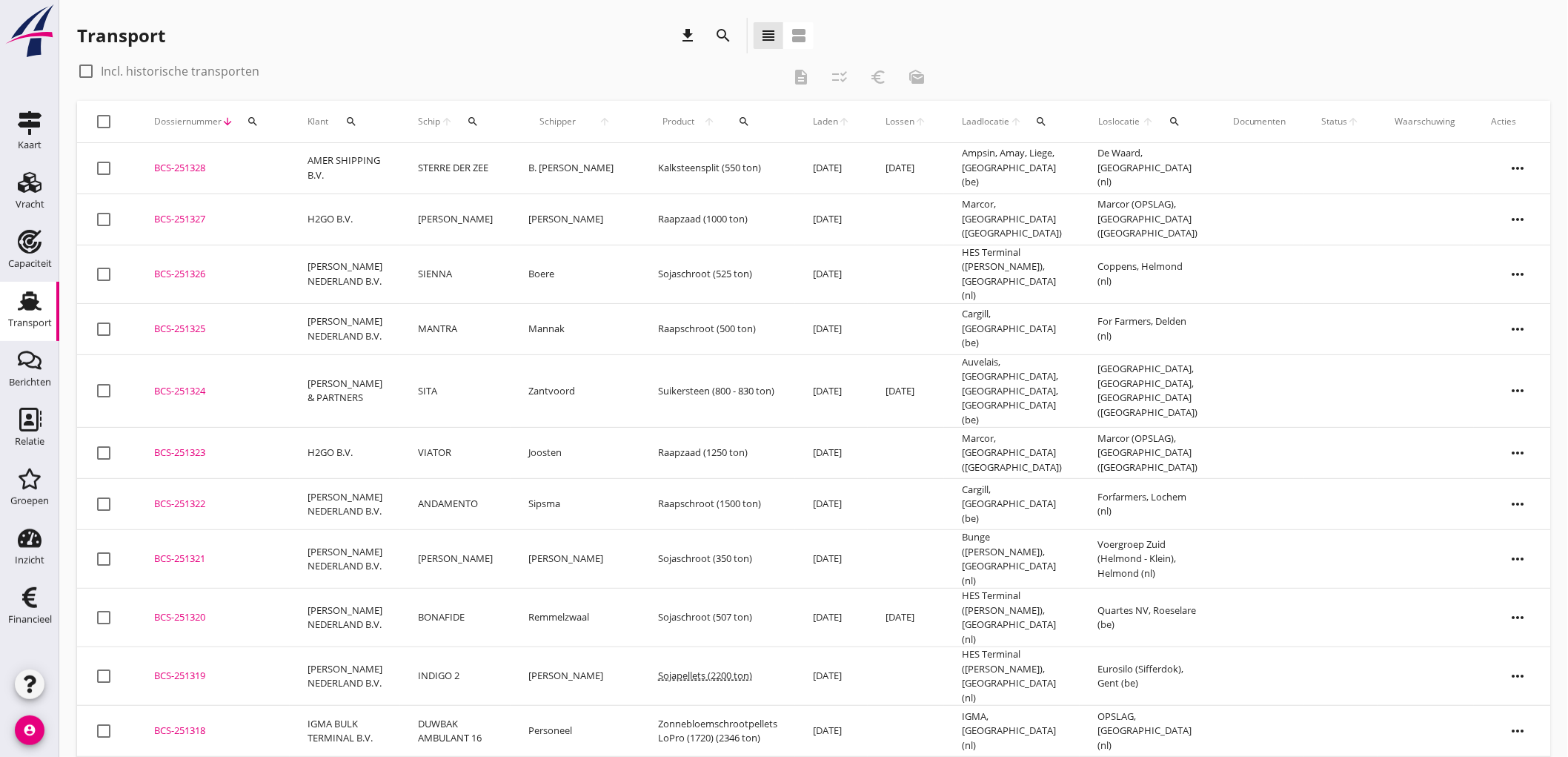
click at [428, 176] on td "STERRE DER ZEE" at bounding box center [455, 168] width 111 height 51
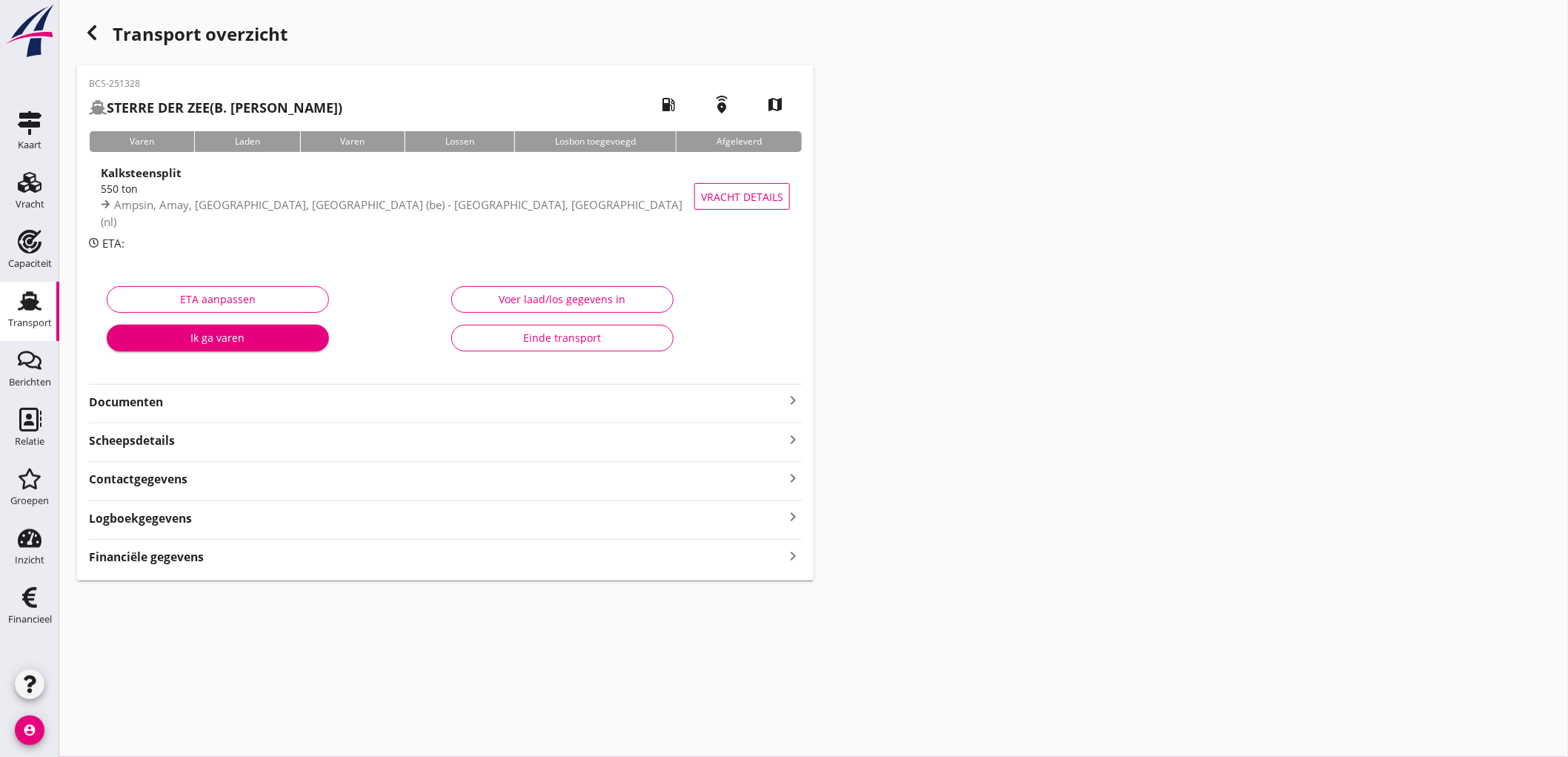
click at [294, 558] on div "Financiële gegevens keyboard_arrow_right" at bounding box center [445, 555] width 713 height 20
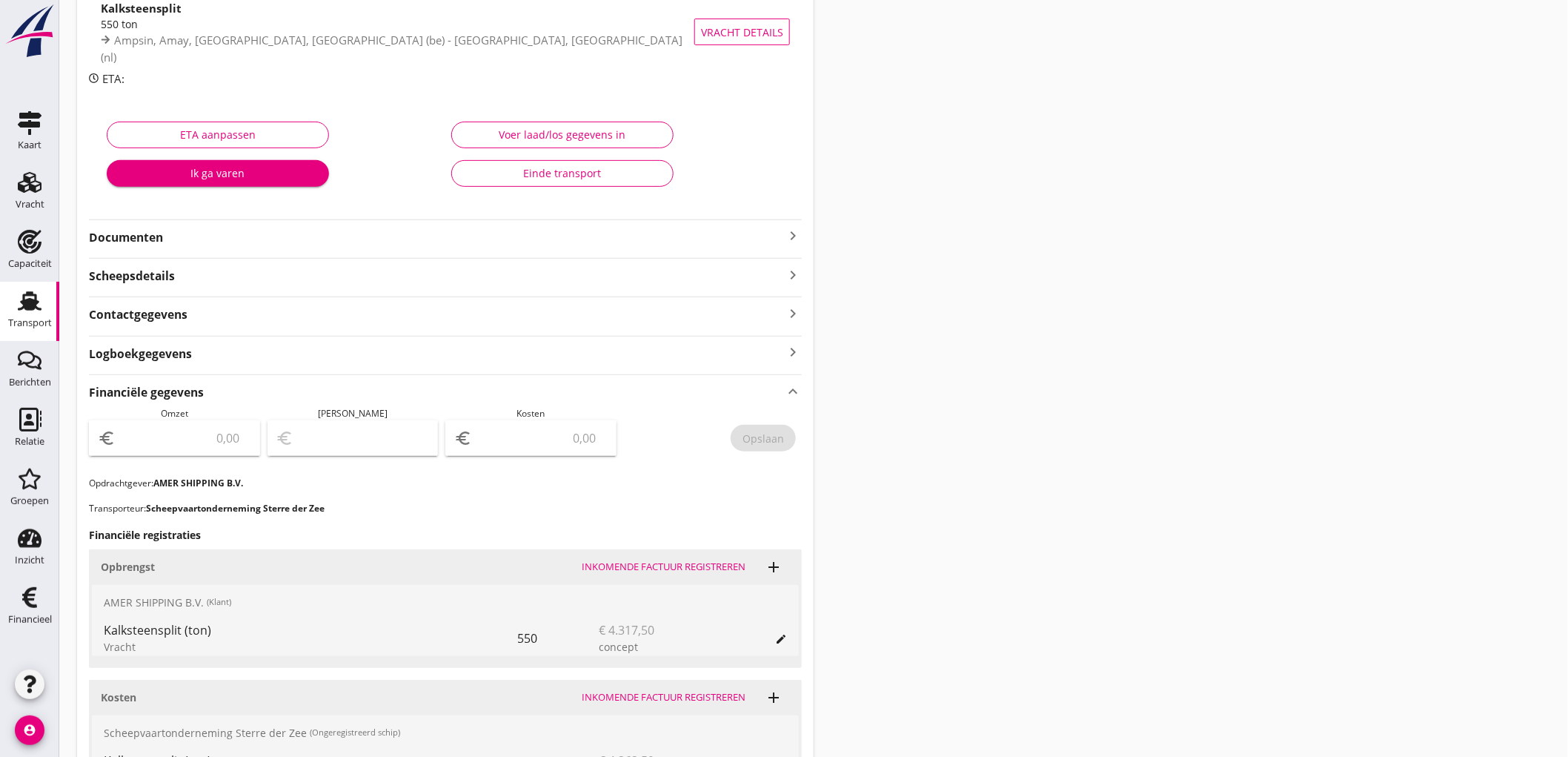
scroll to position [364, 0]
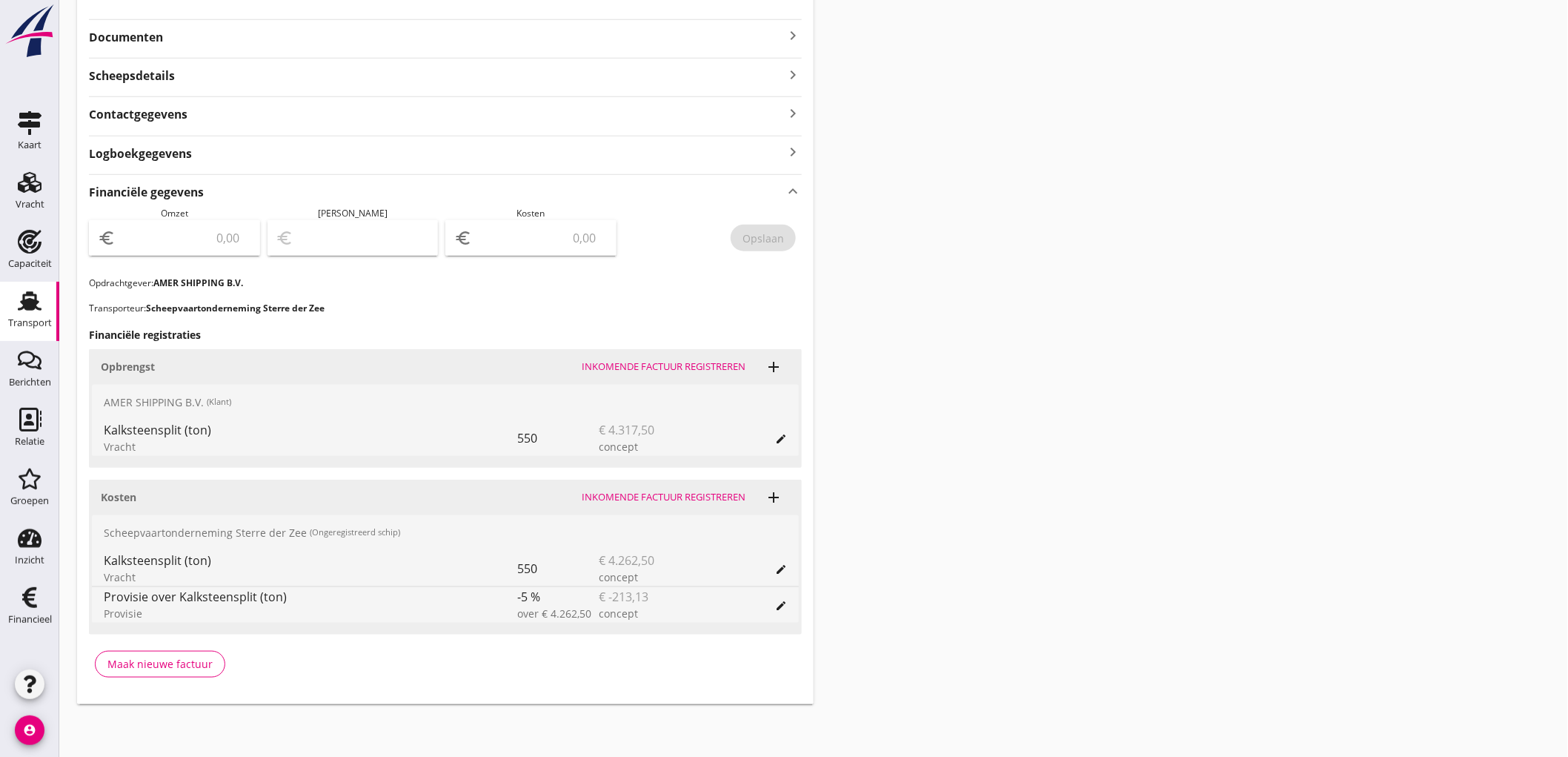
click at [197, 221] on div "euro" at bounding box center [174, 238] width 171 height 36
type input "4317"
type input "4317.50"
type input "4313.50"
type input "4"
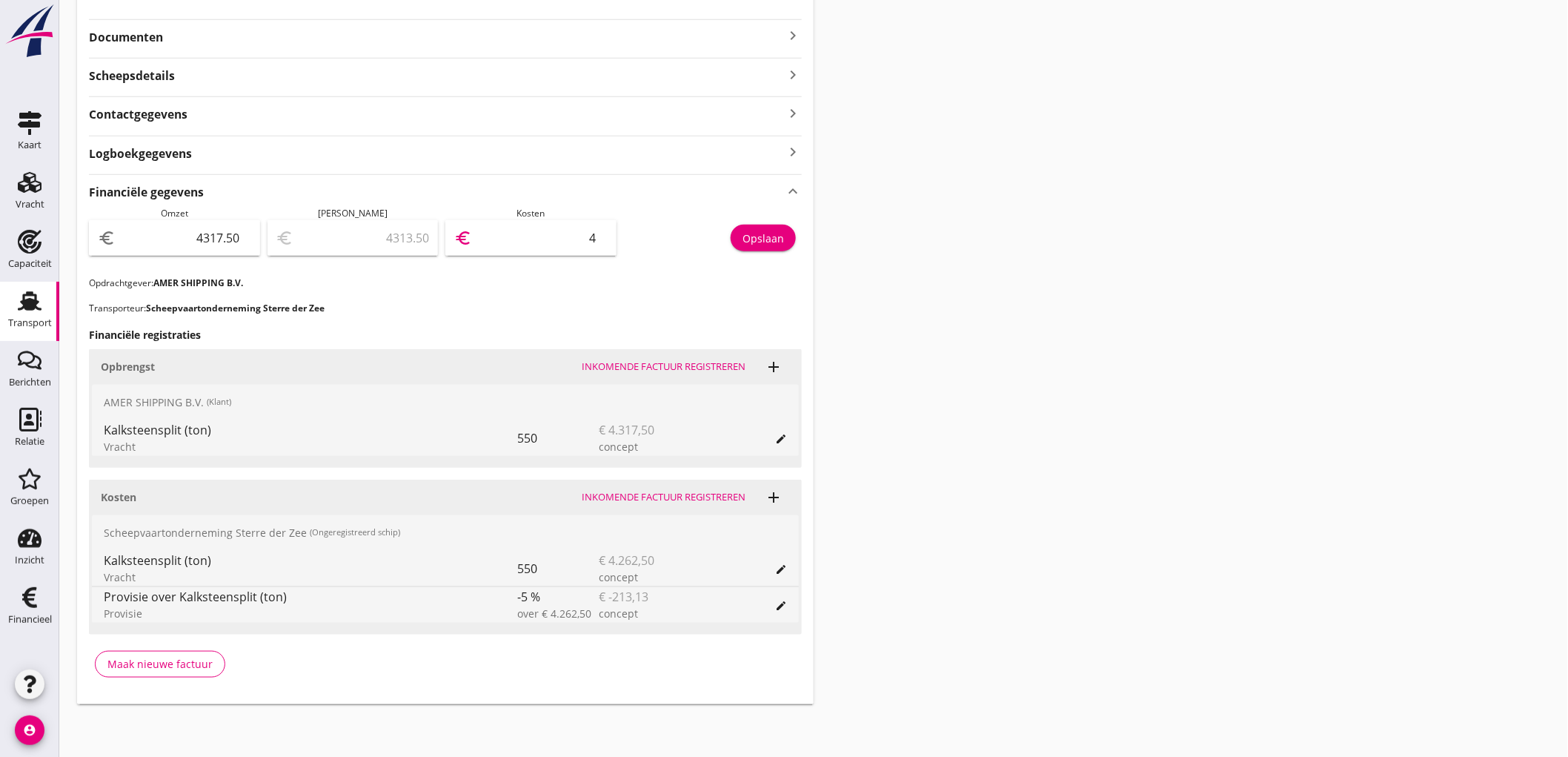
type input "4277.50"
type input "40"
type input "3913.50"
type input "404"
type input "268.50"
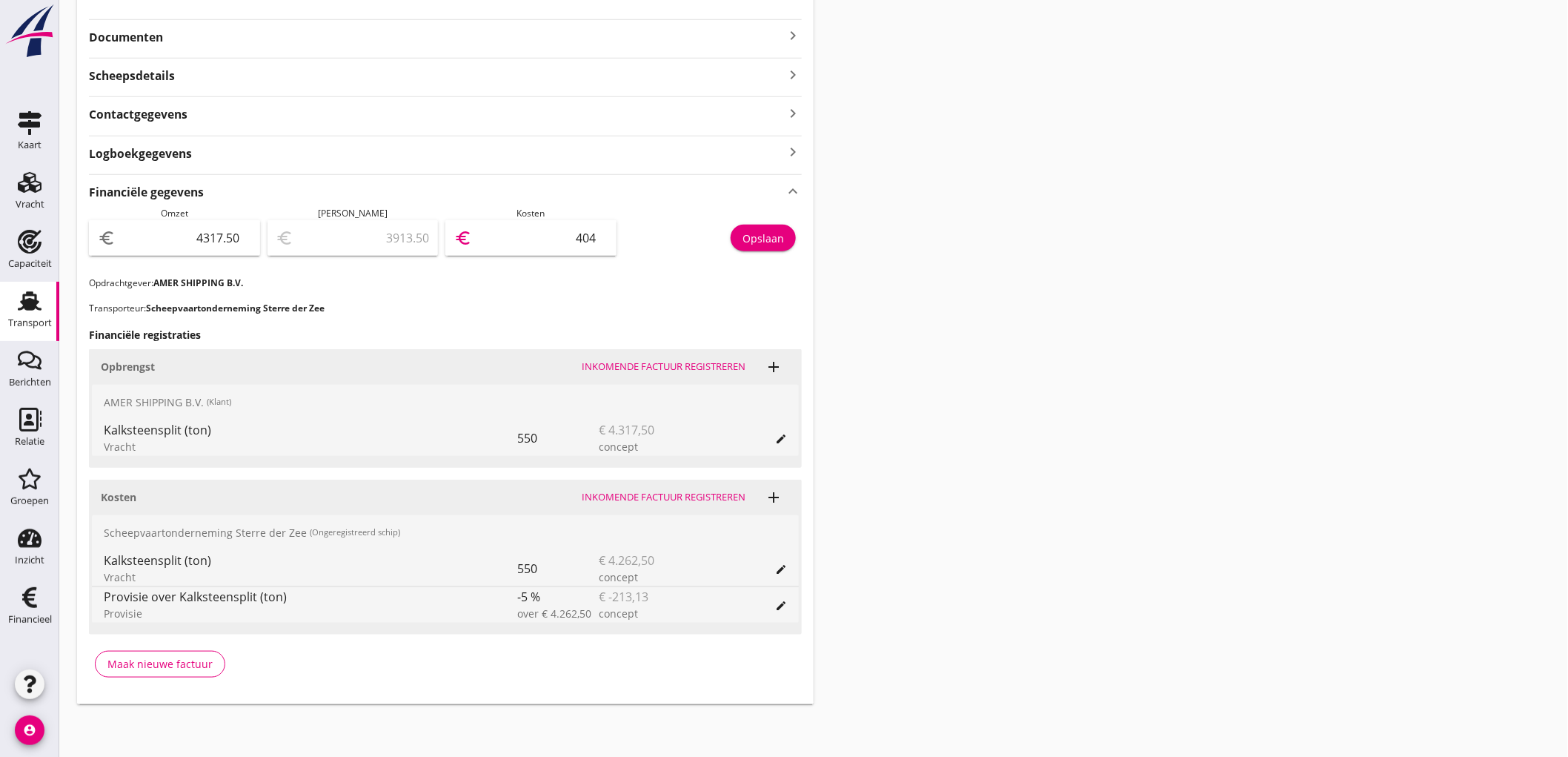
type input "4049"
type input "268.20"
type input "4049.3"
type input "268.13"
type input "4049.37"
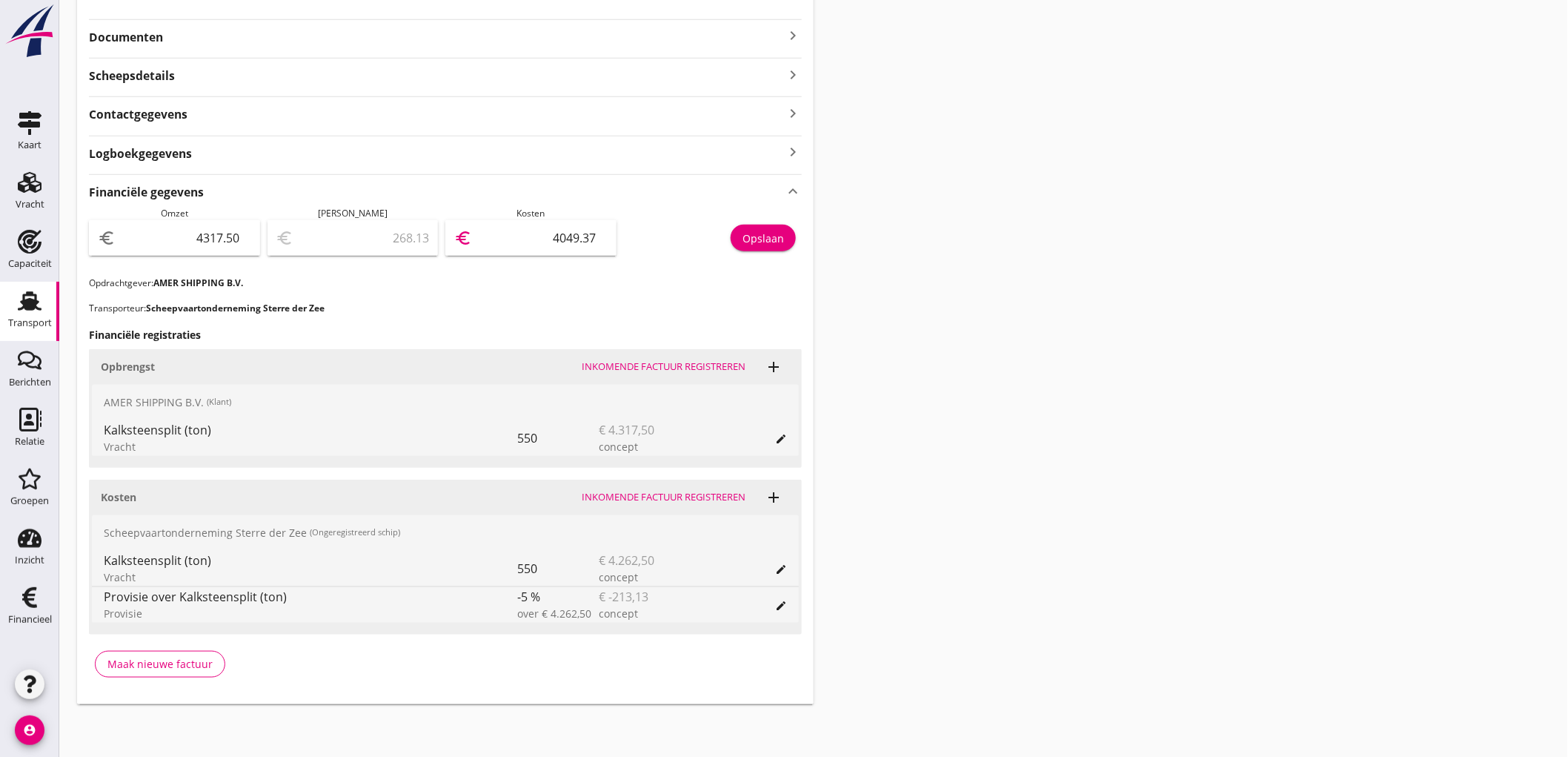
click at [750, 241] on div "Opslaan" at bounding box center [763, 238] width 42 height 16
click at [99, 322] on div "Financiële gegevens keyboard_arrow_up Omzet euro 4317.50 Marge euro 268.13 Kost…" at bounding box center [445, 431] width 713 height 515
click at [62, 315] on div "Transport overzicht BCS-251328 STERRE DER ZEE (B. De Jong) local_gas_station em…" at bounding box center [814, 179] width 1509 height 1087
click at [38, 315] on div "Transport" at bounding box center [30, 323] width 44 height 20
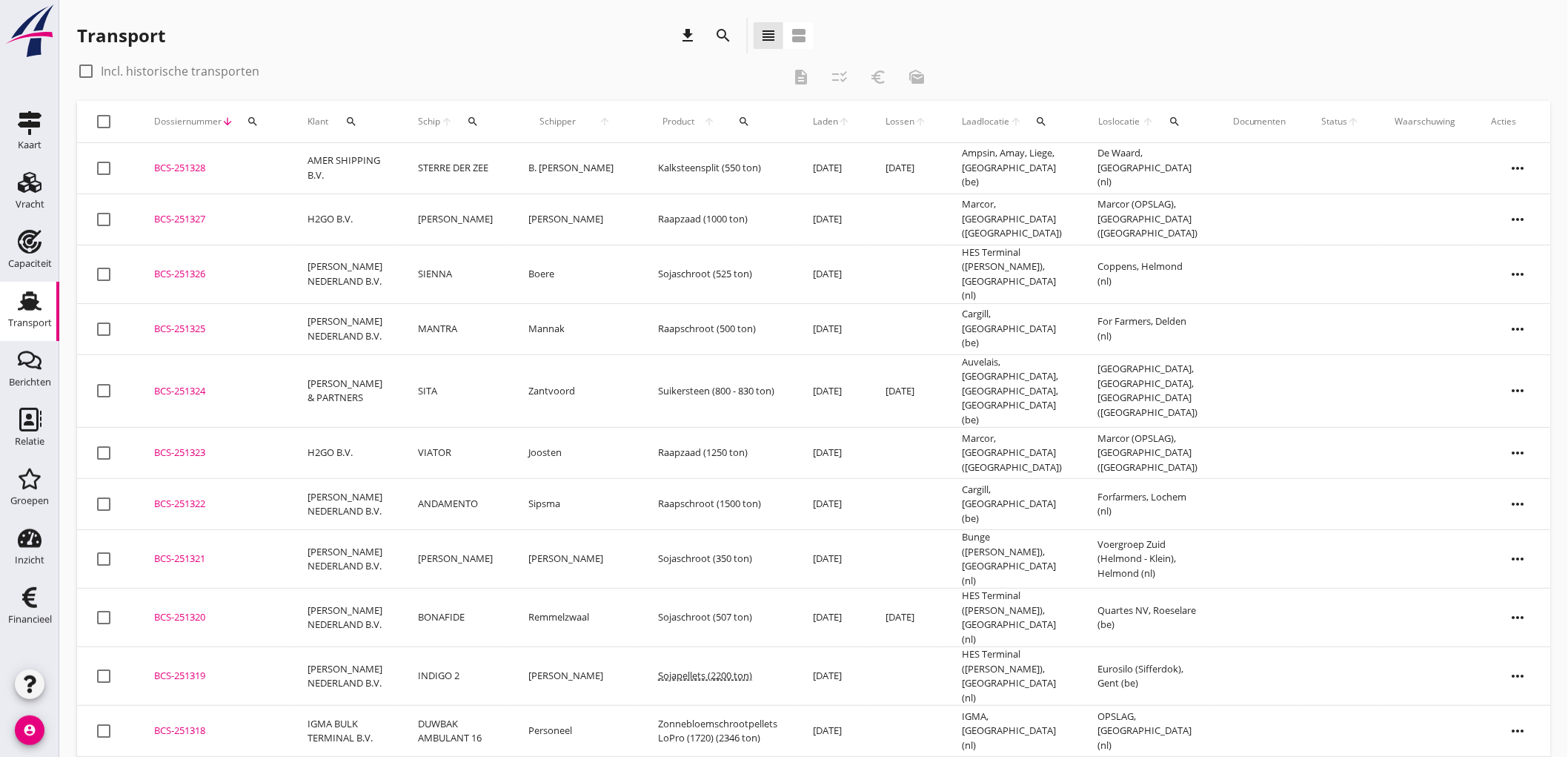
click at [443, 374] on td "SITA" at bounding box center [455, 391] width 111 height 74
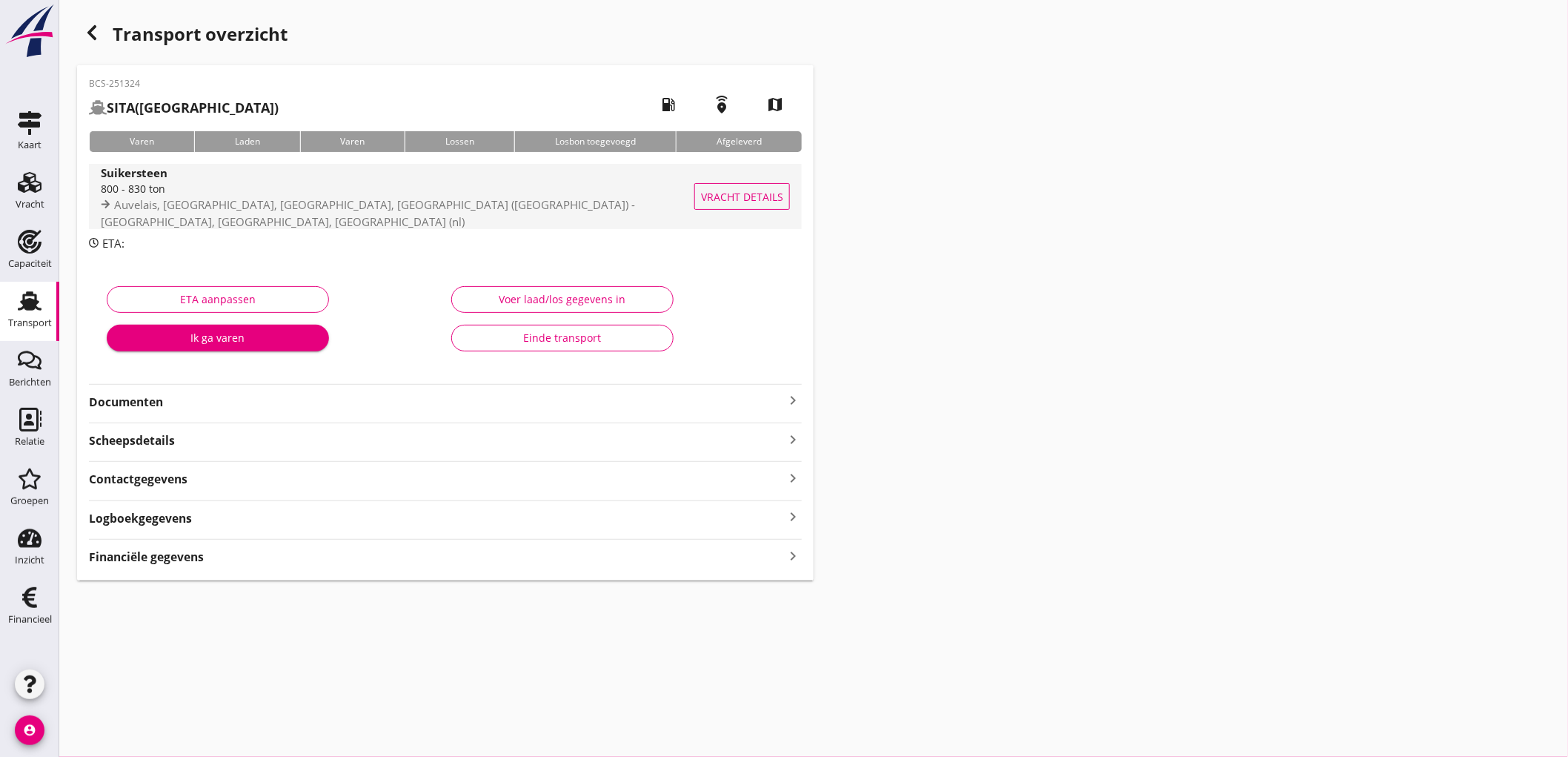
click at [212, 181] on div "Suikersteen" at bounding box center [412, 172] width 623 height 17
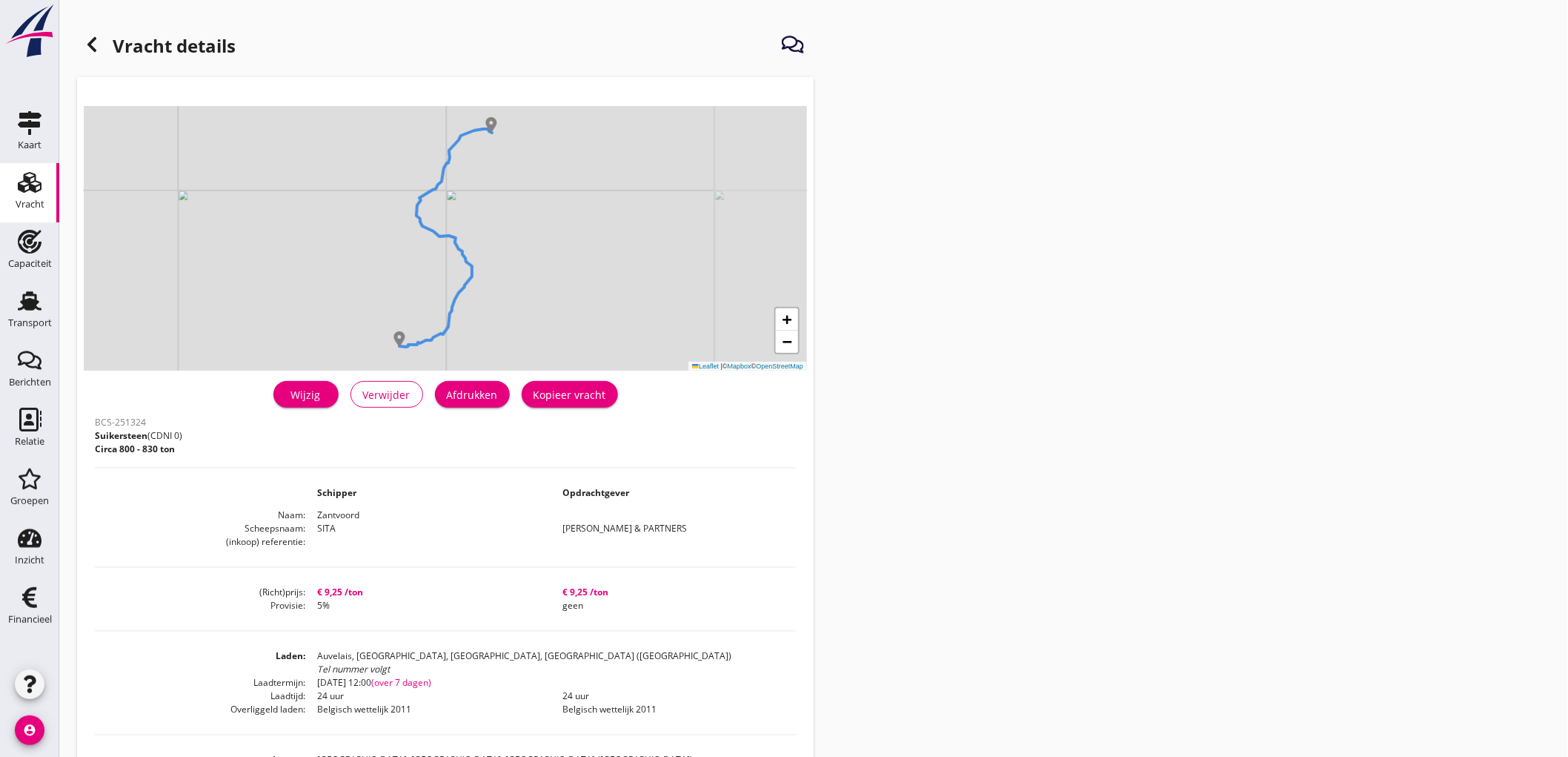
click at [496, 390] on div "Afdrukken" at bounding box center [472, 395] width 51 height 16
click at [87, 45] on use at bounding box center [92, 45] width 9 height 15
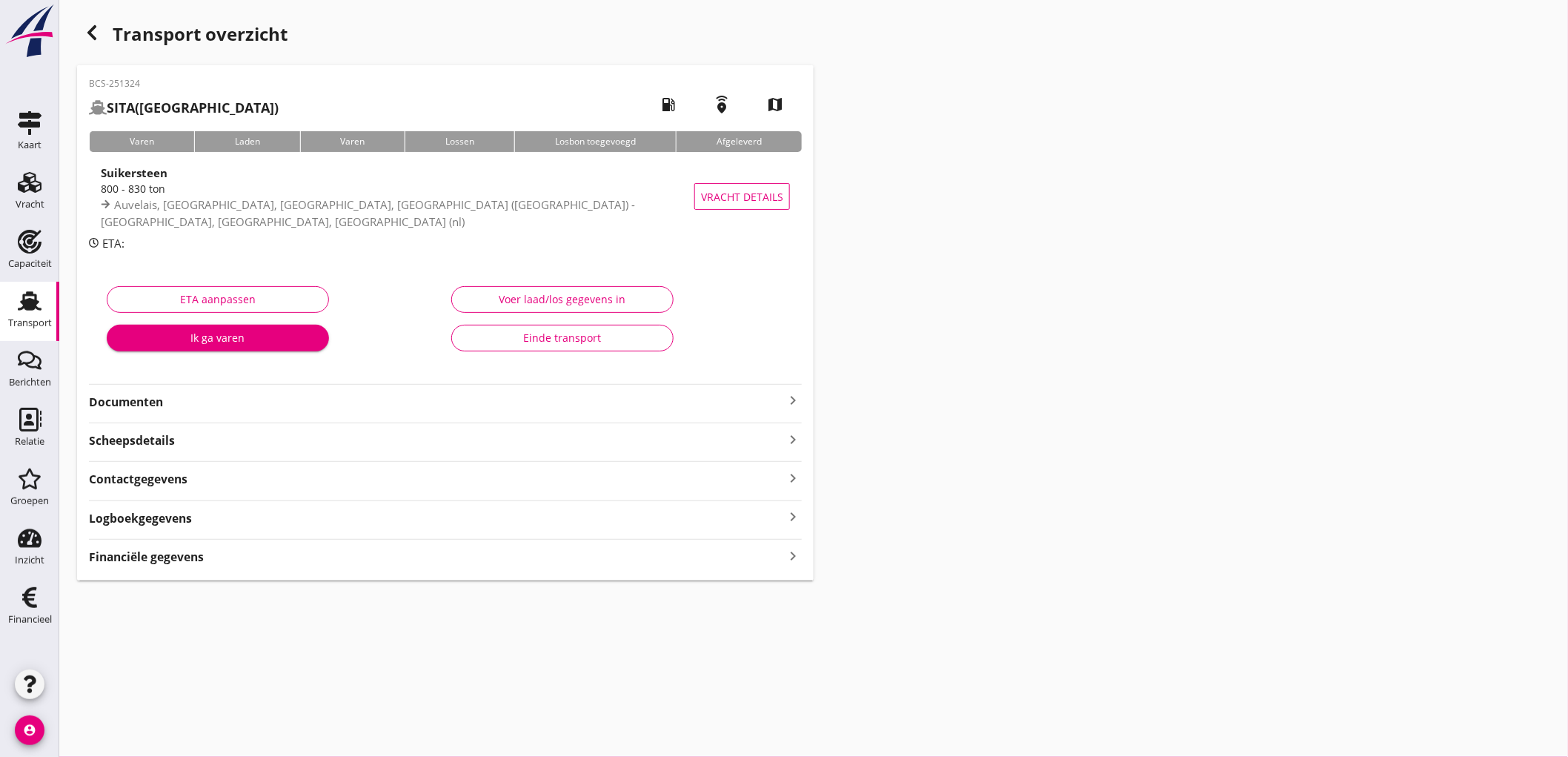
click at [196, 415] on div "BCS-251324 SITA (Zantvoord) local_gas_station emergency_share map Varen Laden V…" at bounding box center [445, 323] width 736 height 515
click at [516, 397] on strong "Documenten" at bounding box center [436, 402] width 695 height 17
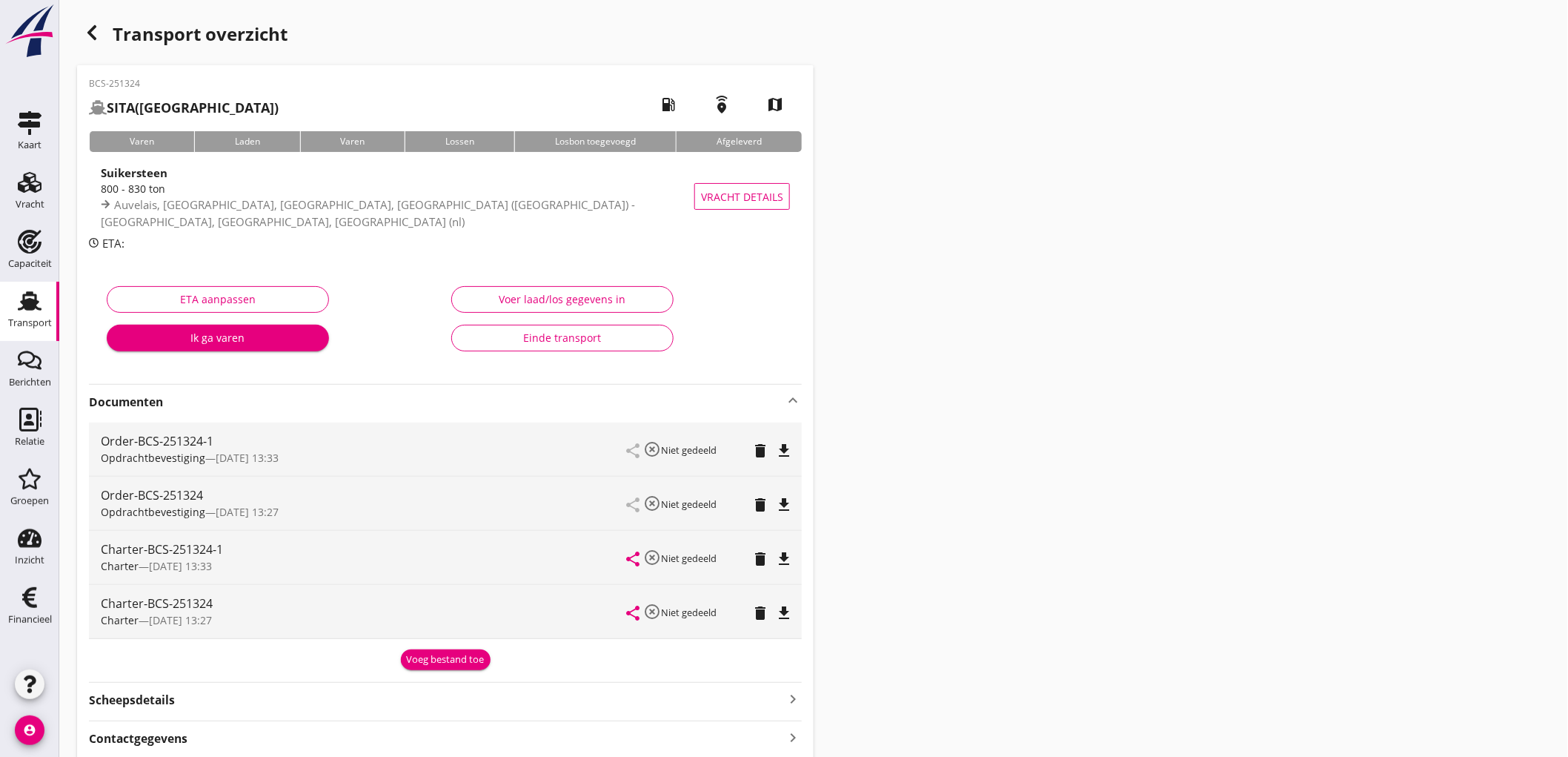
click at [751, 496] on icon "delete" at bounding box center [760, 504] width 17 height 17
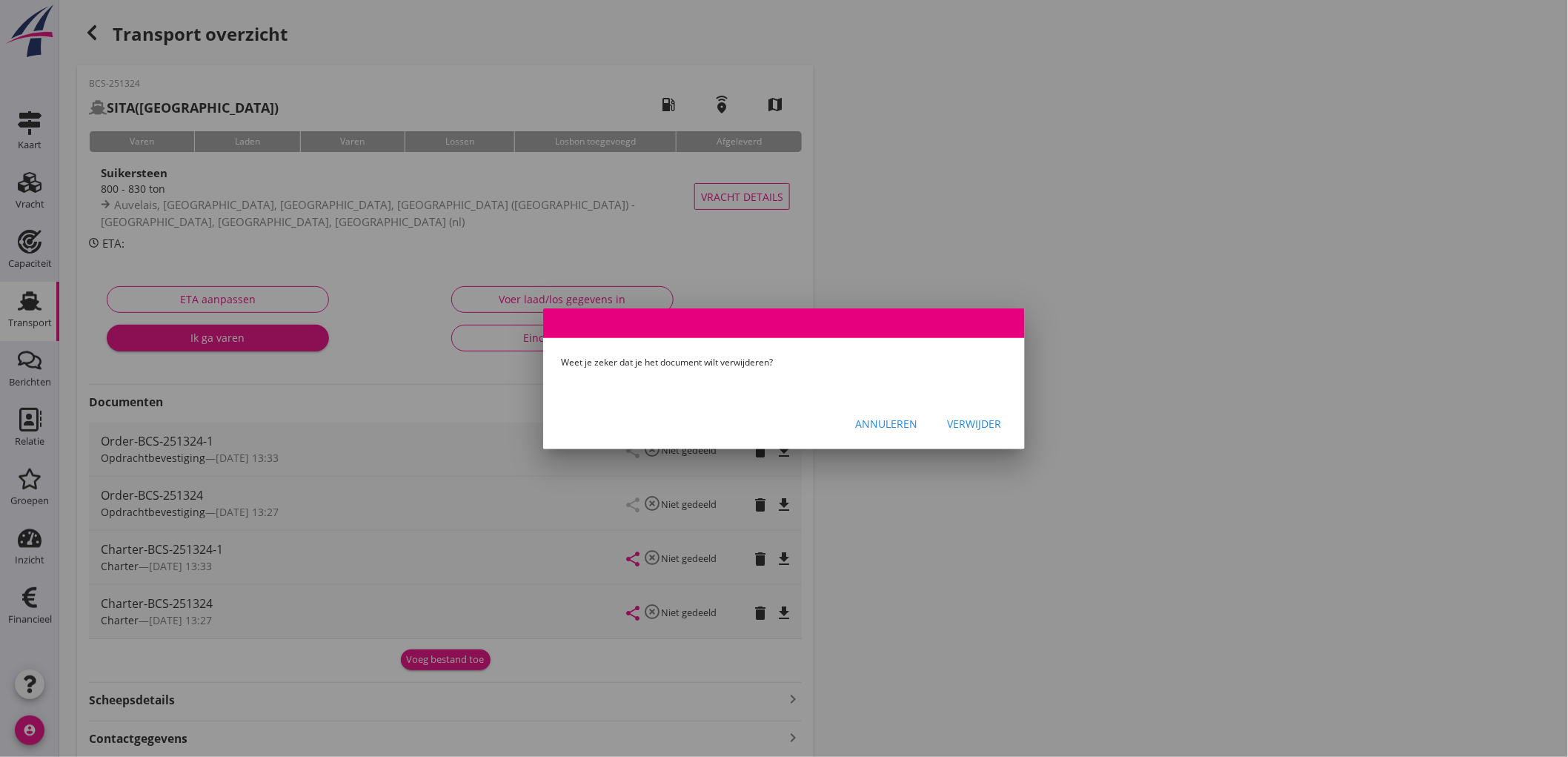
click at [979, 421] on div "Verwijder" at bounding box center [973, 424] width 54 height 16
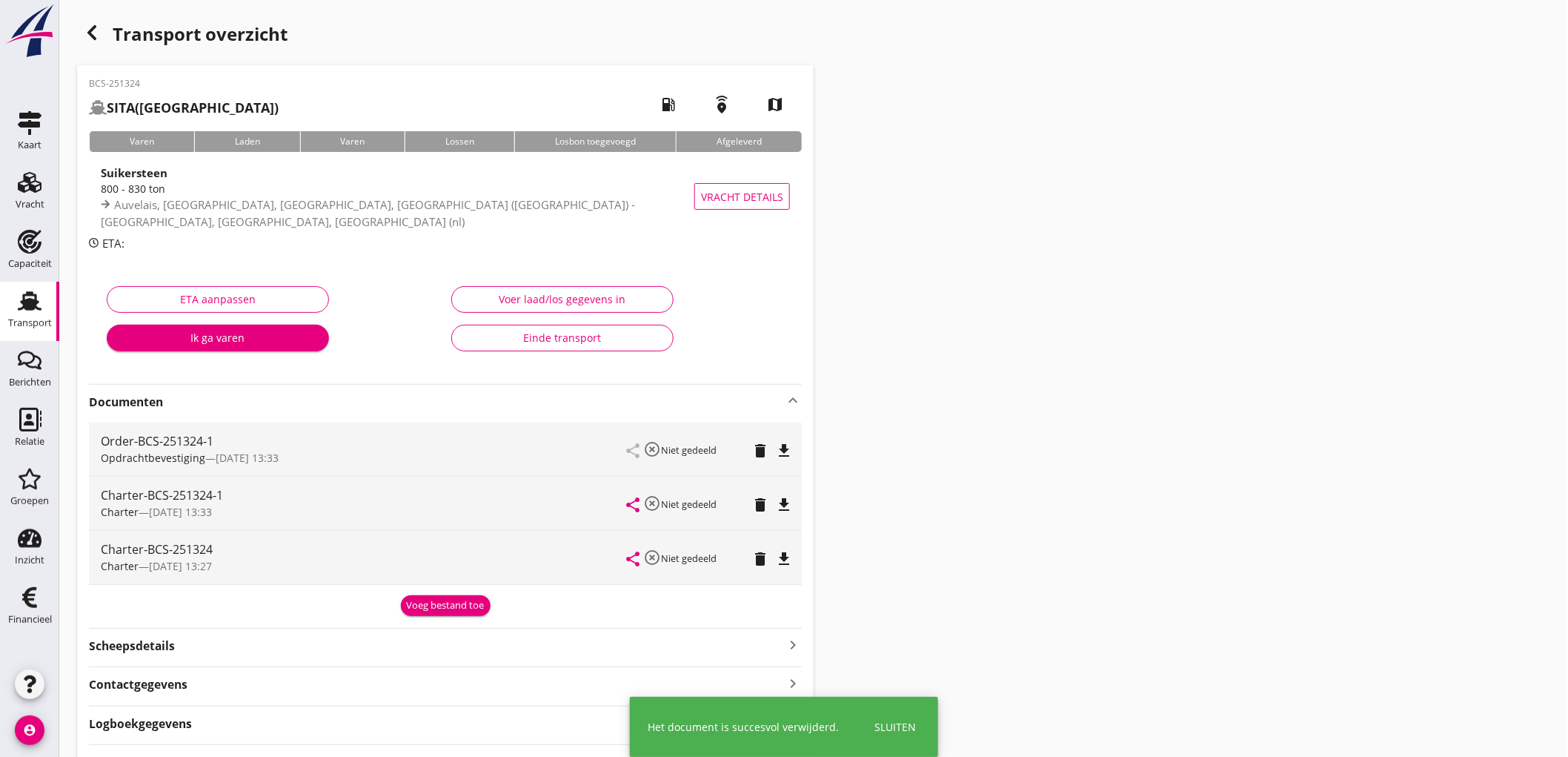
click at [759, 552] on icon "delete" at bounding box center [760, 558] width 17 height 17
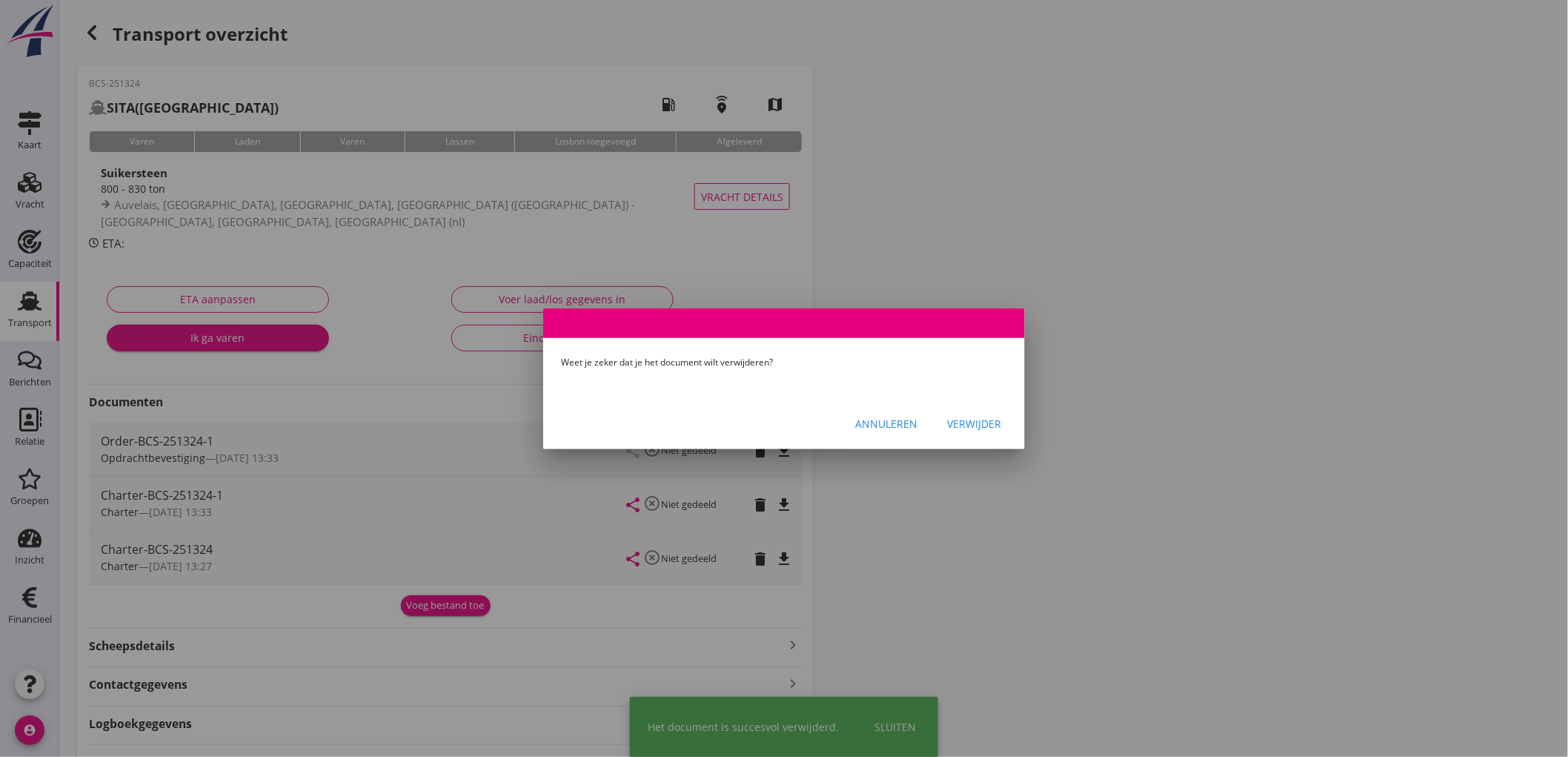
click at [976, 426] on div "Verwijder" at bounding box center [973, 424] width 54 height 16
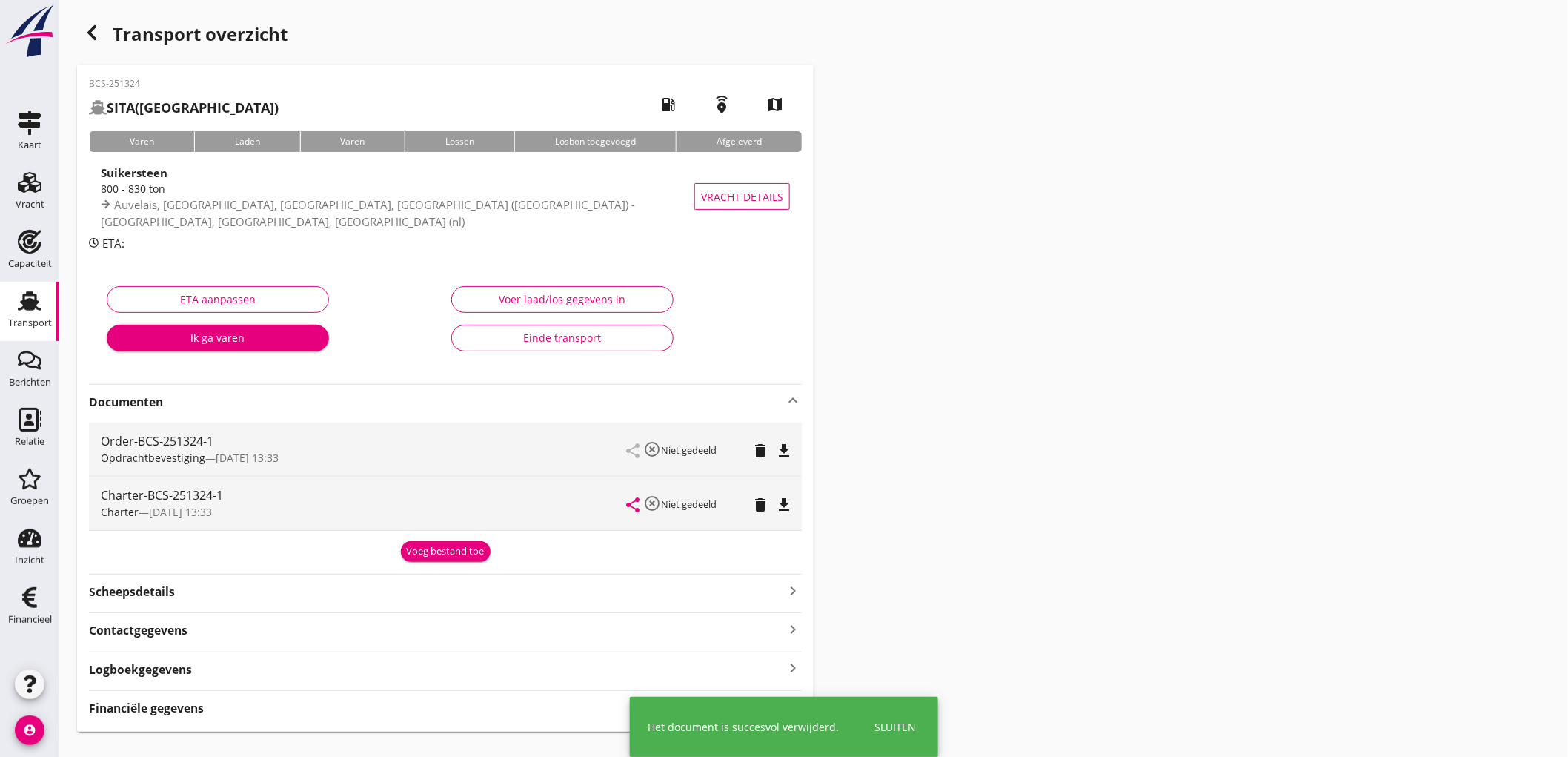
click at [786, 449] on icon "file_download" at bounding box center [783, 450] width 17 height 17
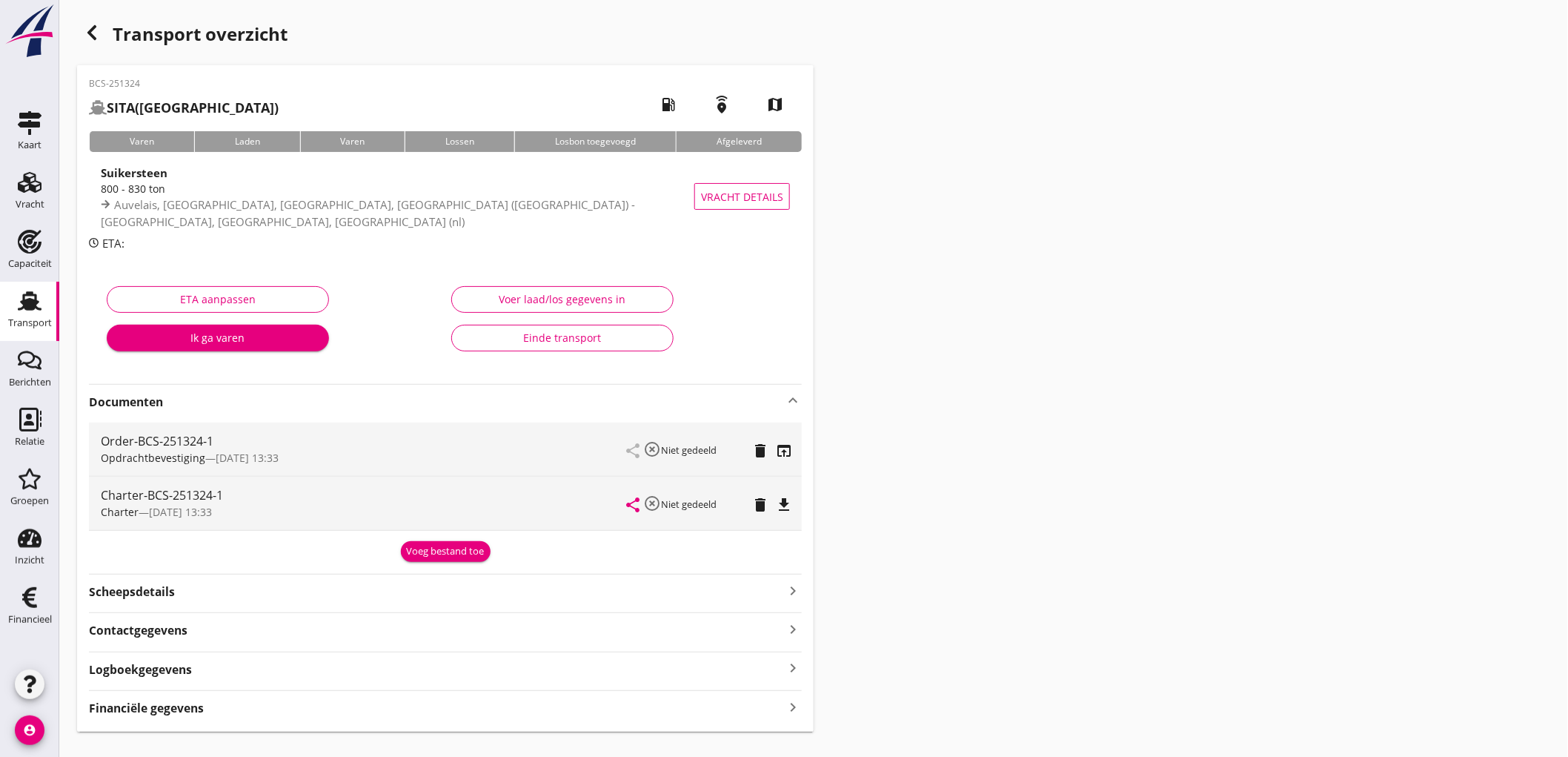
click at [787, 505] on icon "file_download" at bounding box center [783, 504] width 17 height 17
click at [242, 705] on div "Financiële gegevens keyboard_arrow_right" at bounding box center [445, 707] width 713 height 20
click at [6, 297] on link "Transport Transport" at bounding box center [30, 311] width 59 height 59
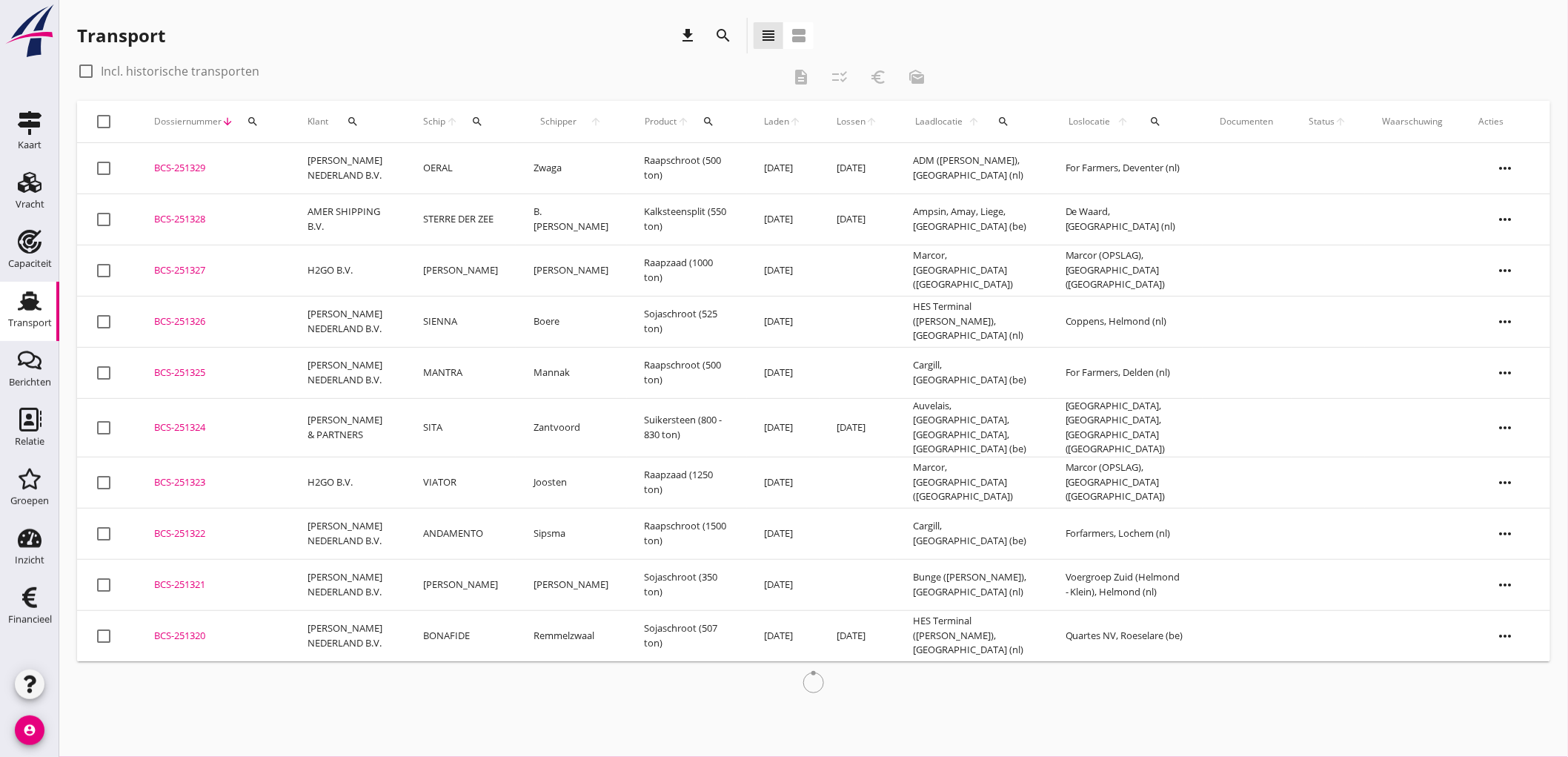
click at [352, 178] on td "[PERSON_NAME] NEDERLAND B.V." at bounding box center [347, 168] width 116 height 51
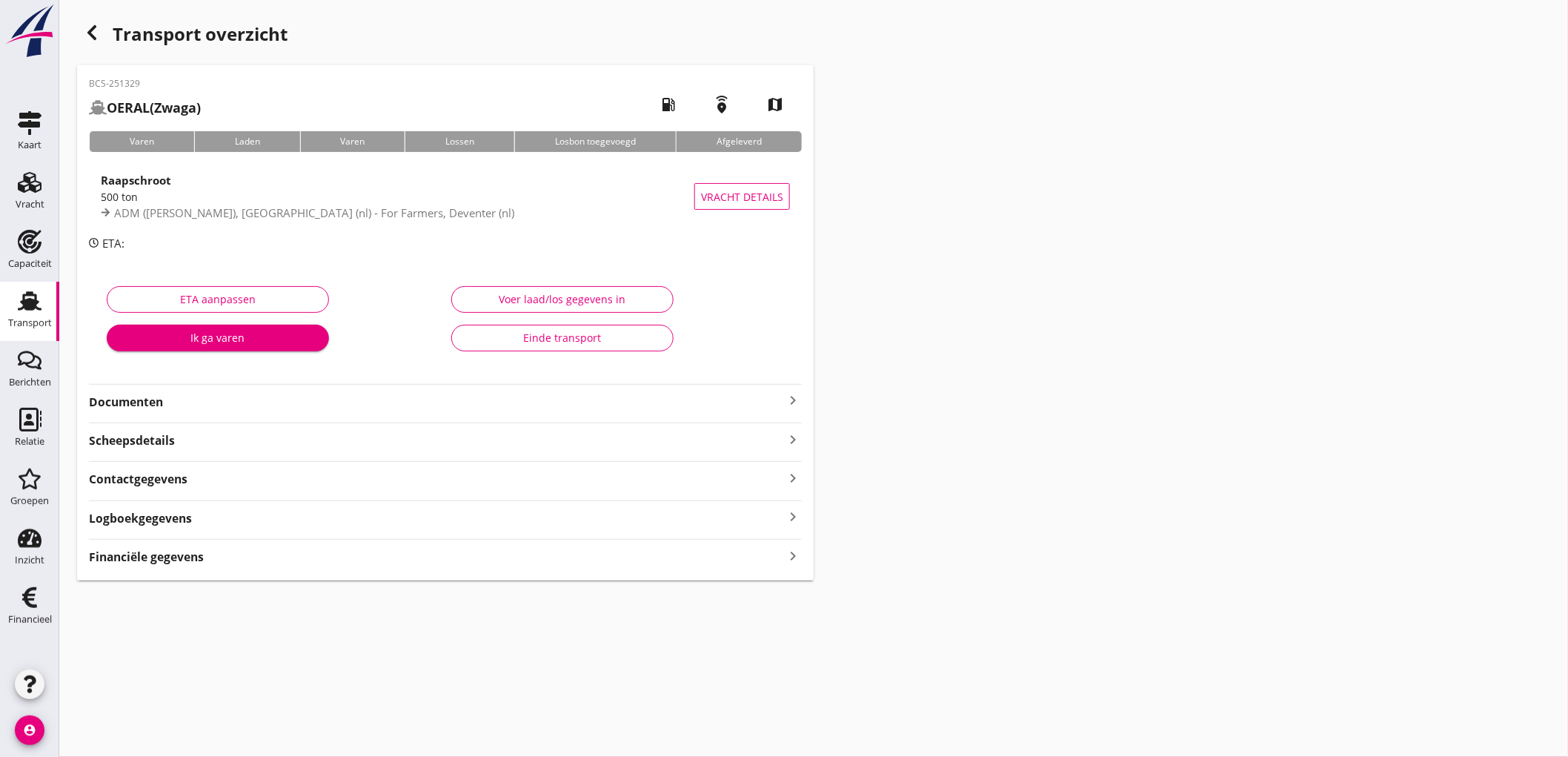
click at [168, 562] on strong "Financiële gegevens" at bounding box center [146, 557] width 115 height 17
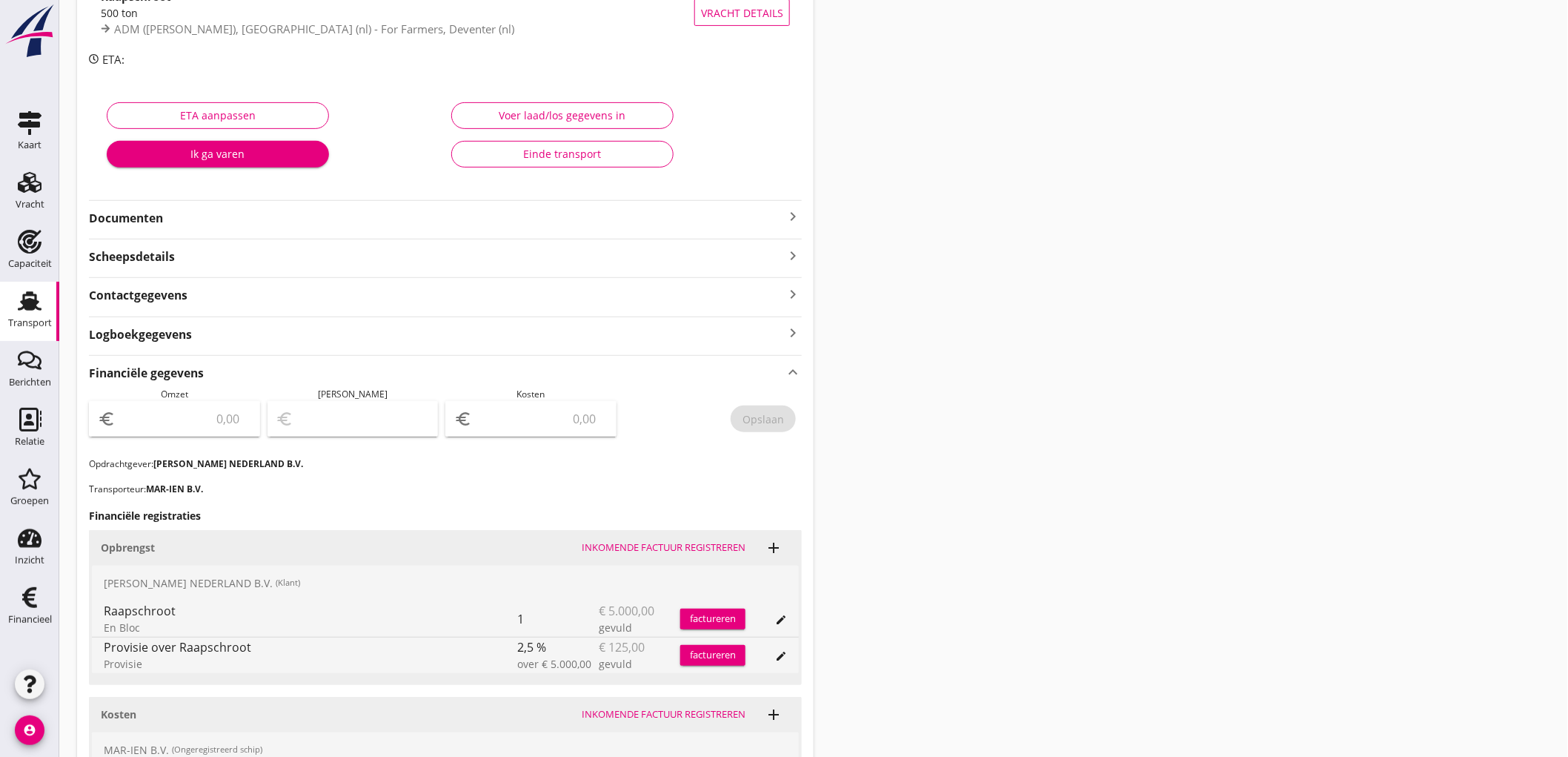
scroll to position [267, 0]
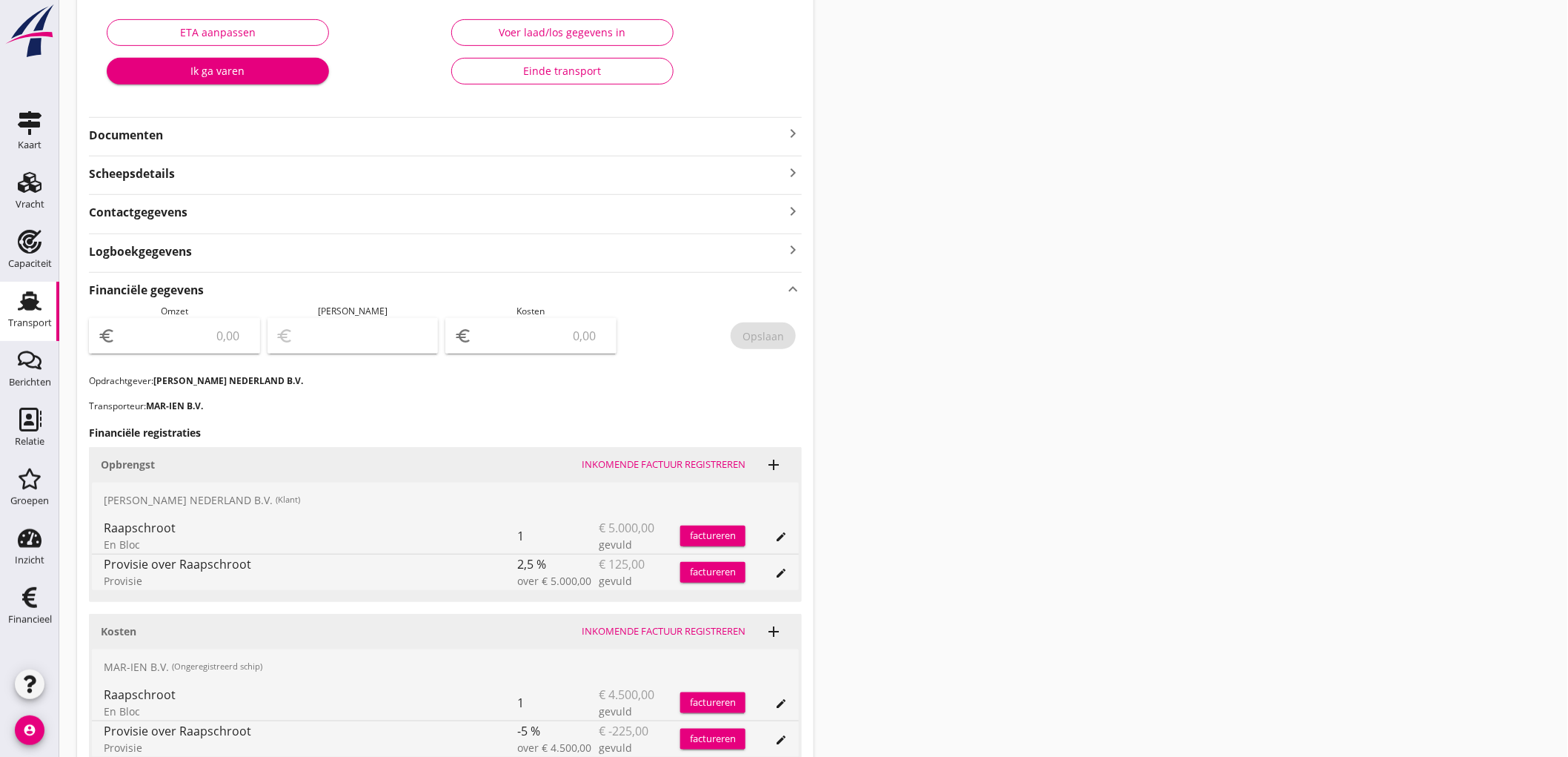
click at [182, 331] on input "number" at bounding box center [185, 335] width 133 height 23
type input "4875"
type input "4871.00"
type input "4"
type input "4833.00"
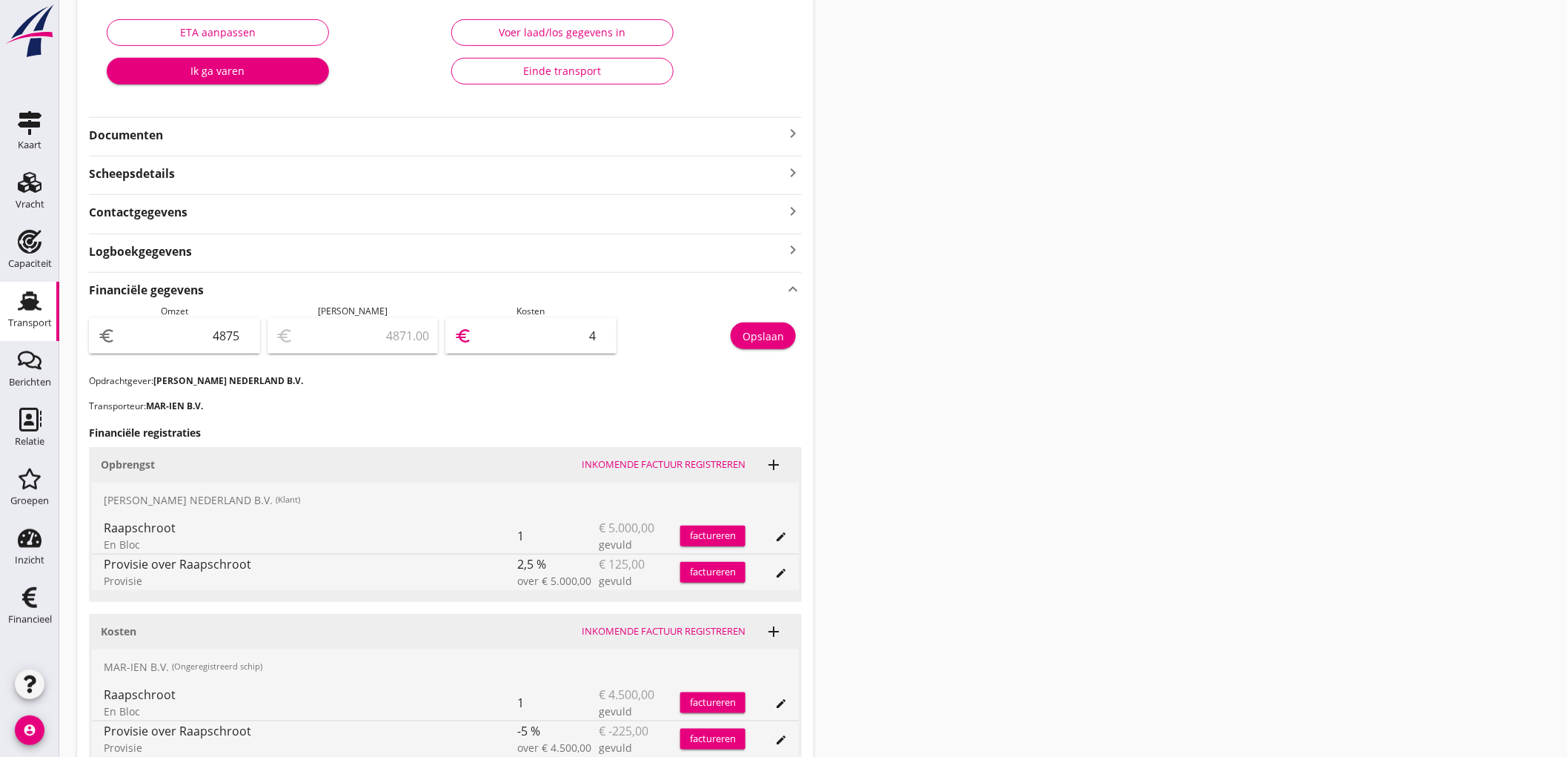
type input "42"
type input "4448.00"
type input "427"
type input "600.00"
type input "4275"
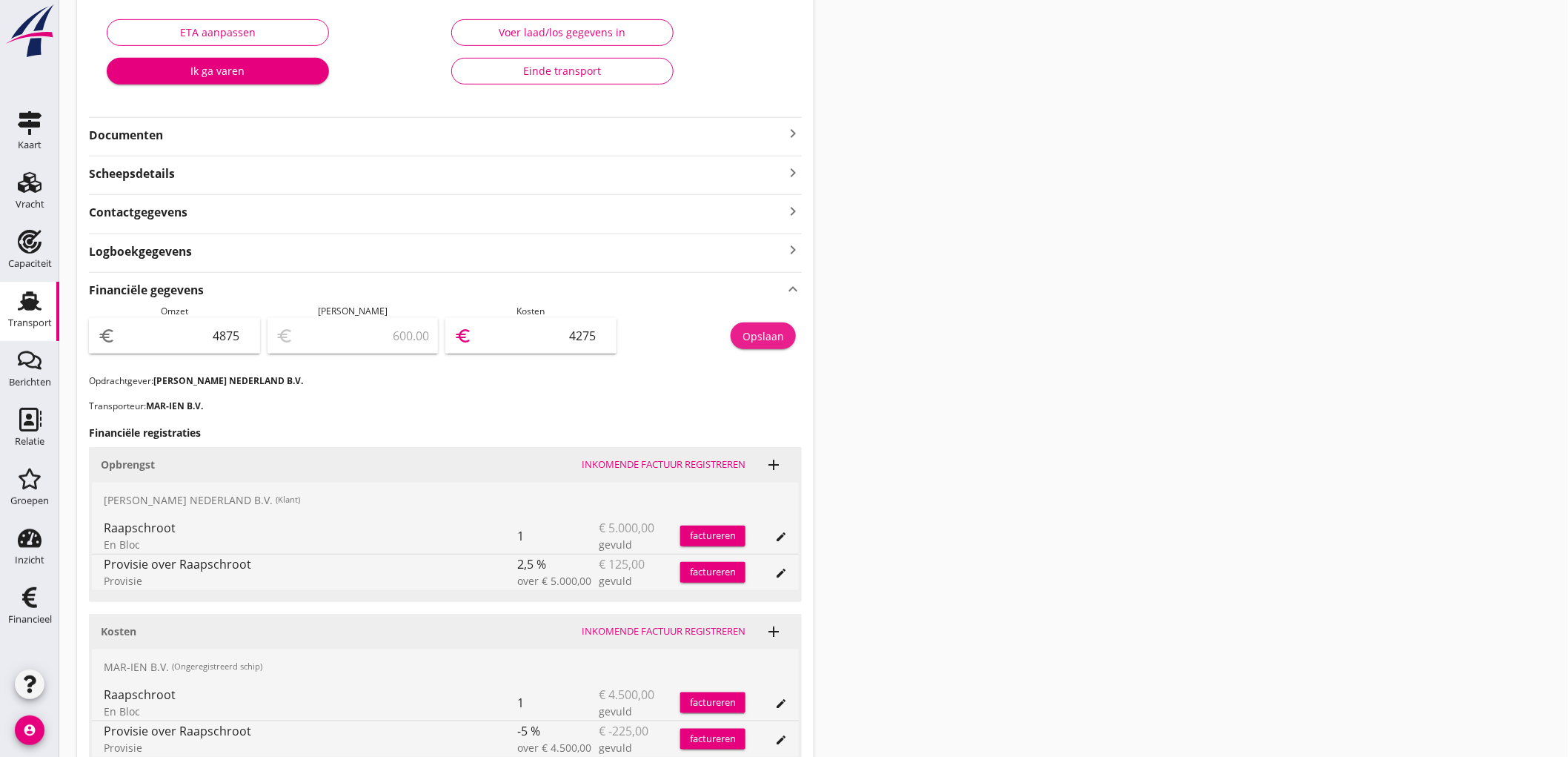
click at [736, 337] on button "Opslaan" at bounding box center [764, 336] width 65 height 27
click at [22, 316] on div "Transport" at bounding box center [30, 323] width 44 height 20
